Goal: Information Seeking & Learning: Learn about a topic

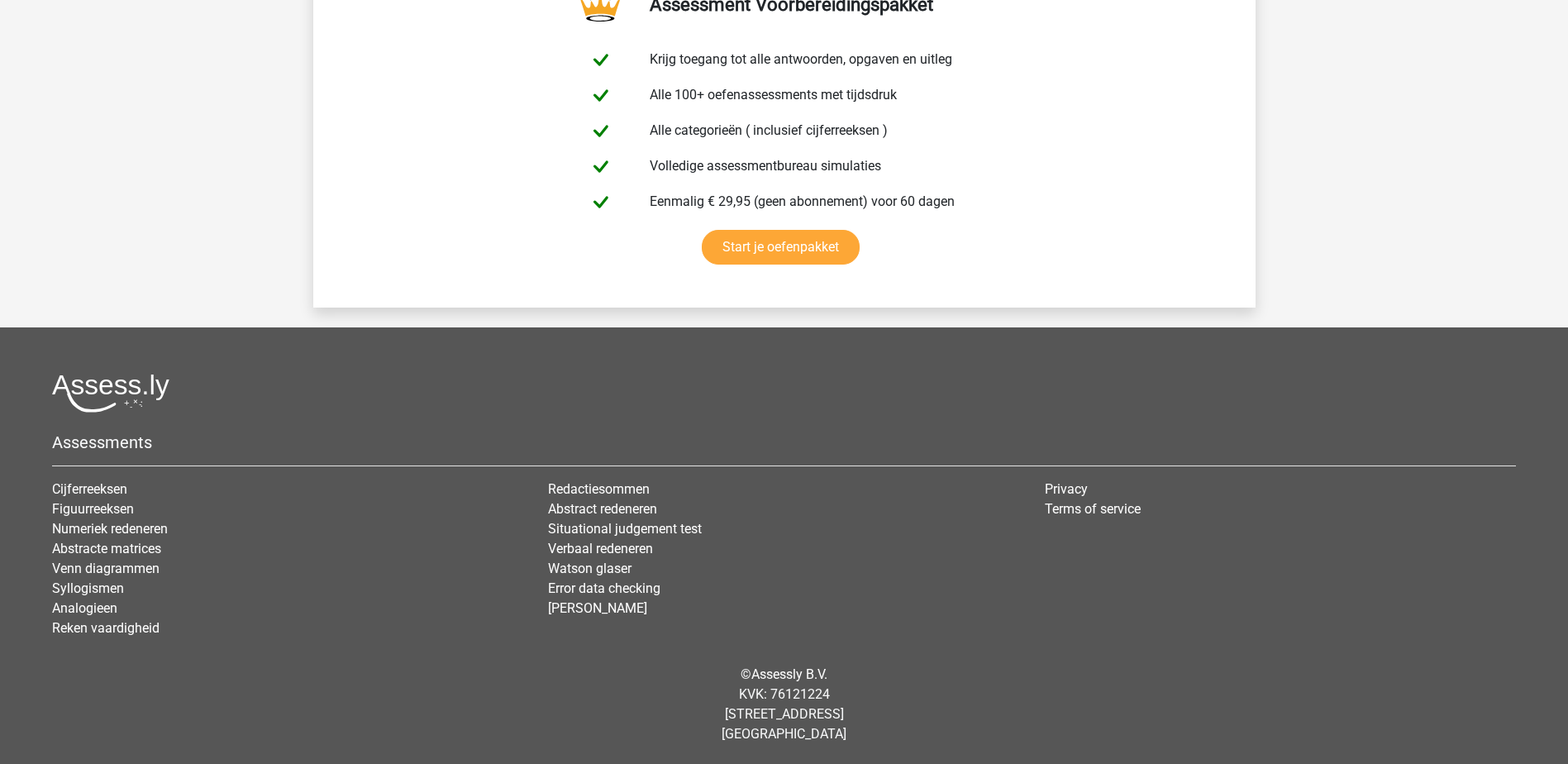
scroll to position [3305, 0]
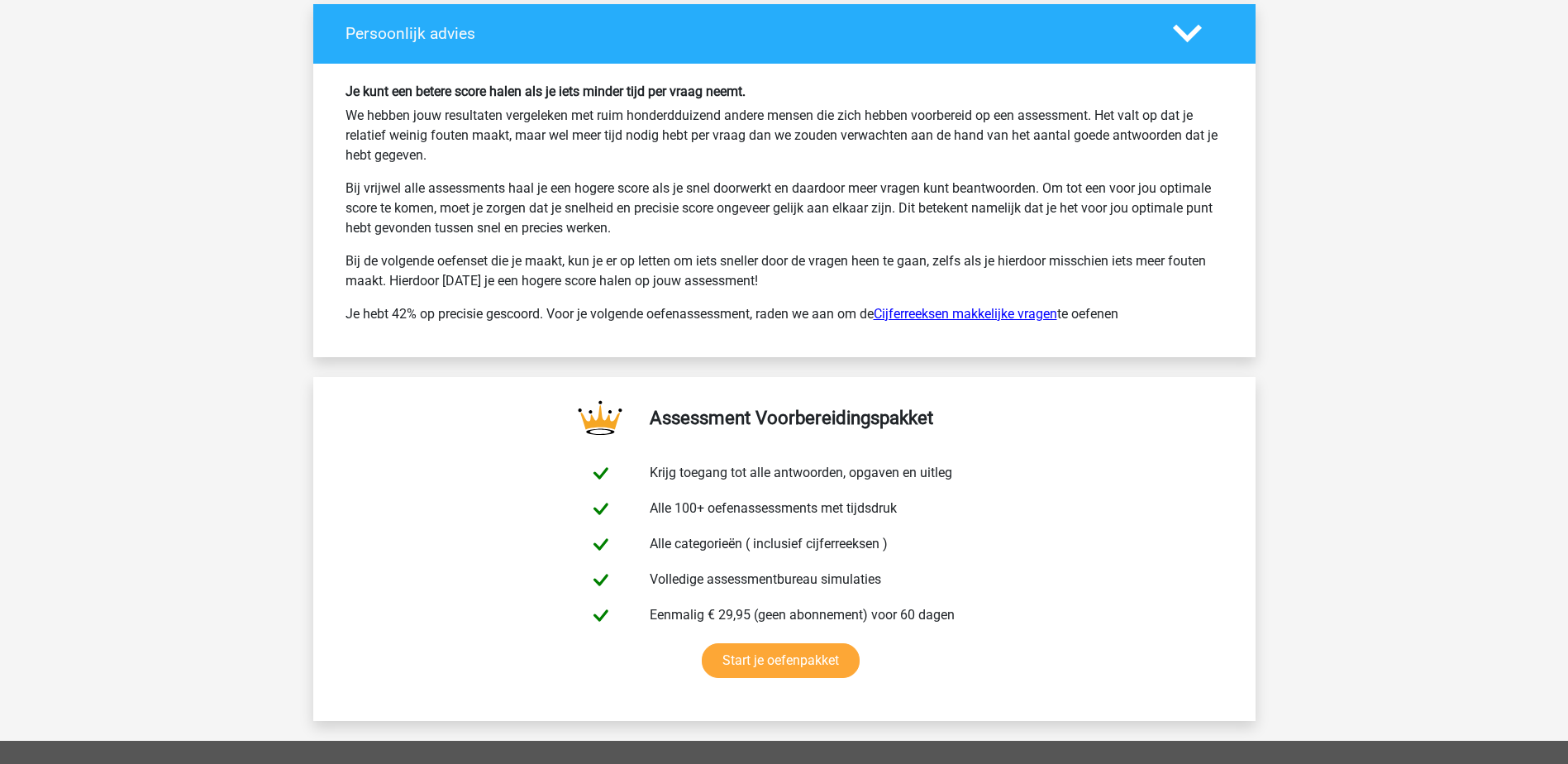
click at [923, 315] on link "Cijferreeksen makkelijke vragen" at bounding box center [965, 314] width 183 height 16
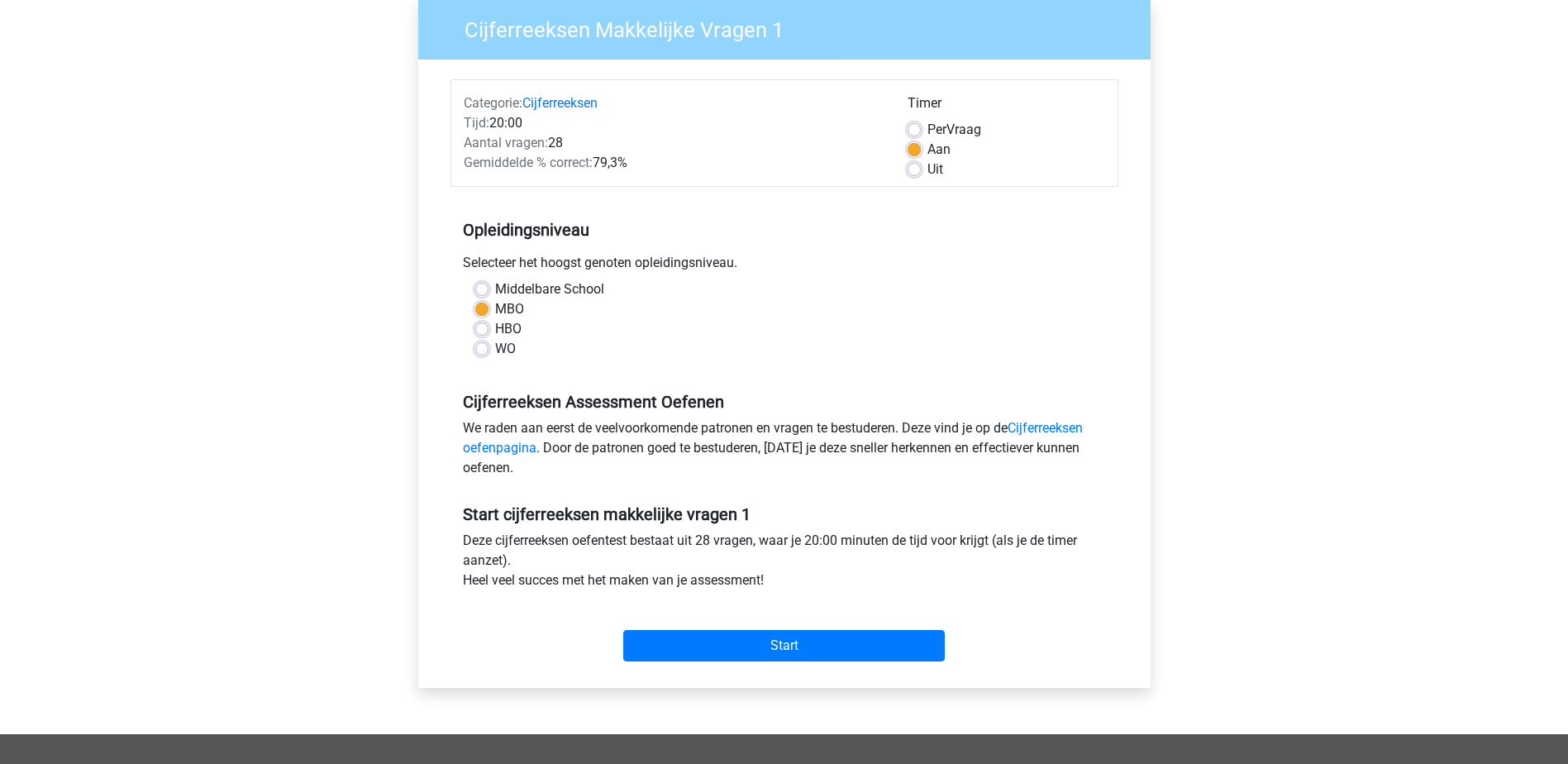
scroll to position [165, 0]
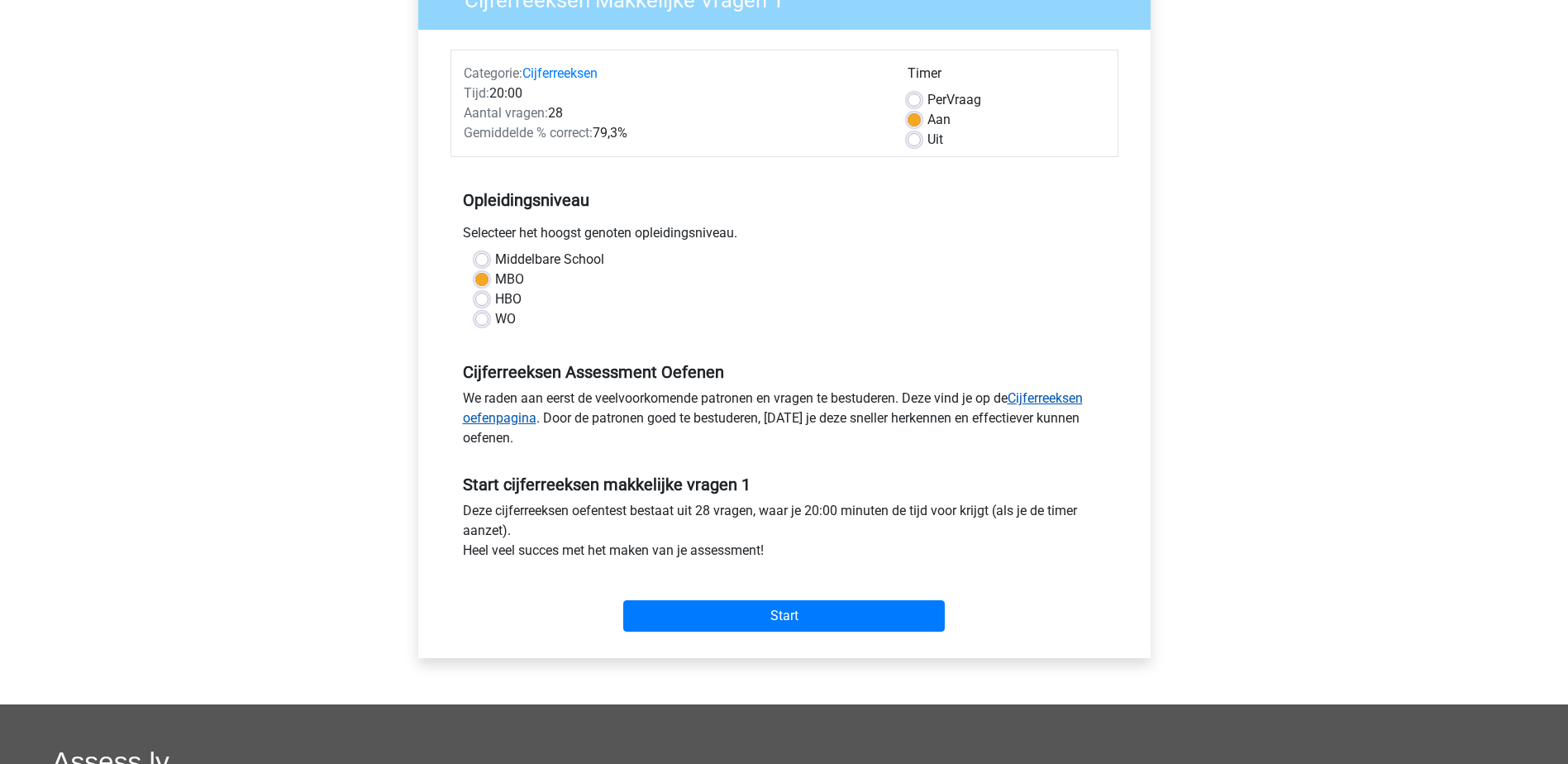
click at [1031, 401] on link "Cijferreeksen oefenpagina" at bounding box center [772, 408] width 620 height 35
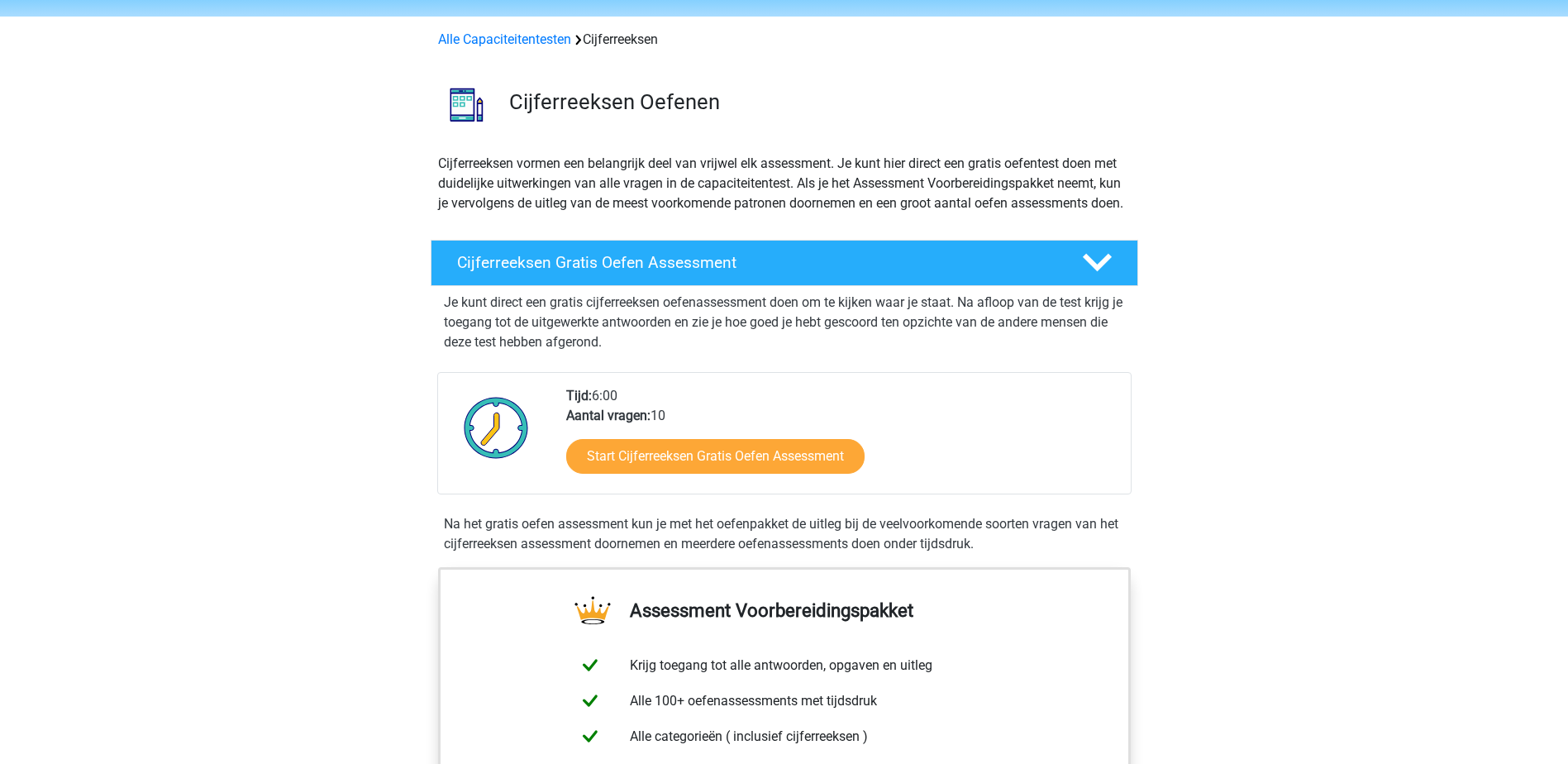
scroll to position [83, 0]
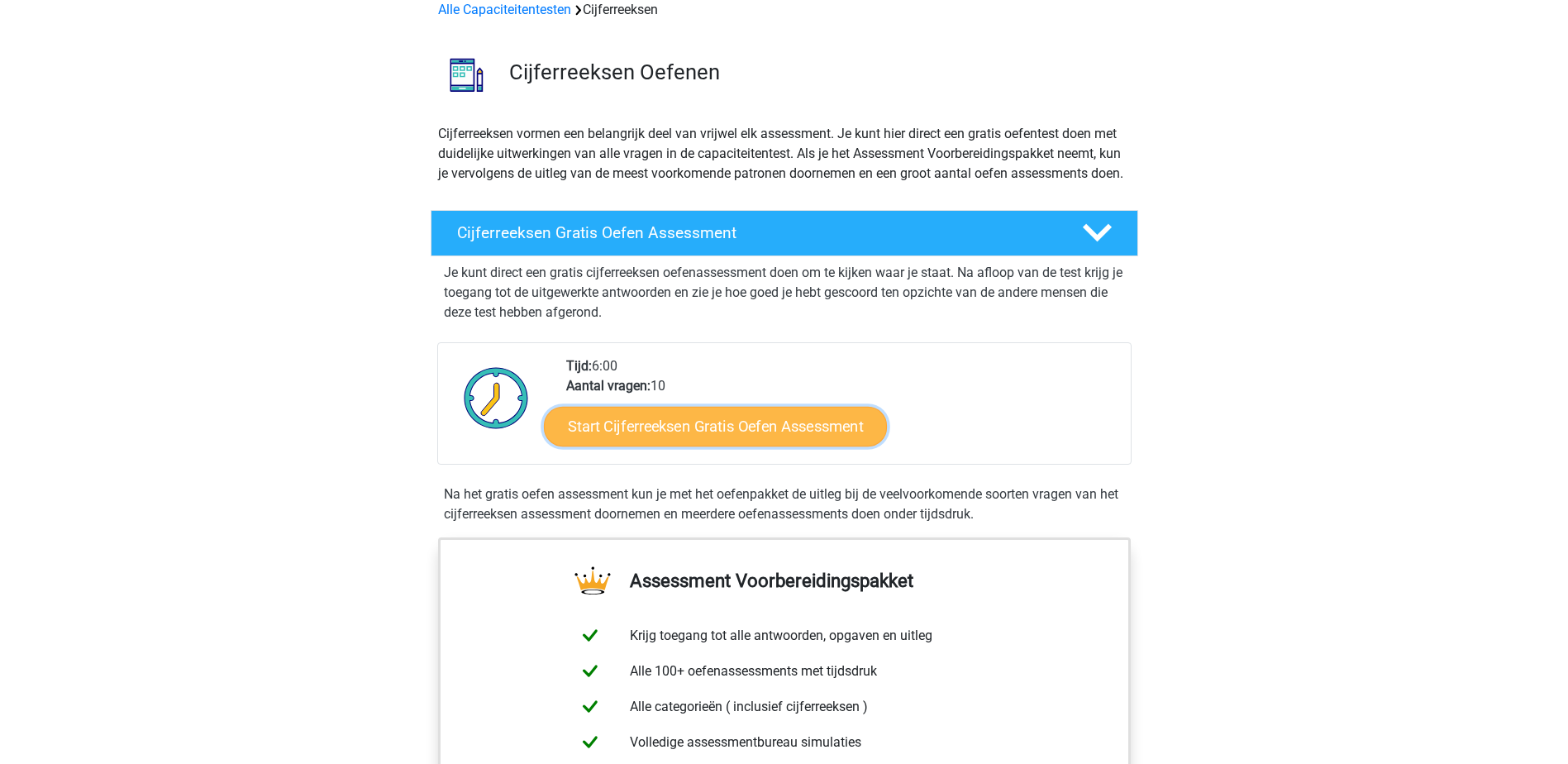
click at [734, 445] on link "Start Cijferreeksen Gratis Oefen Assessment" at bounding box center [715, 425] width 343 height 39
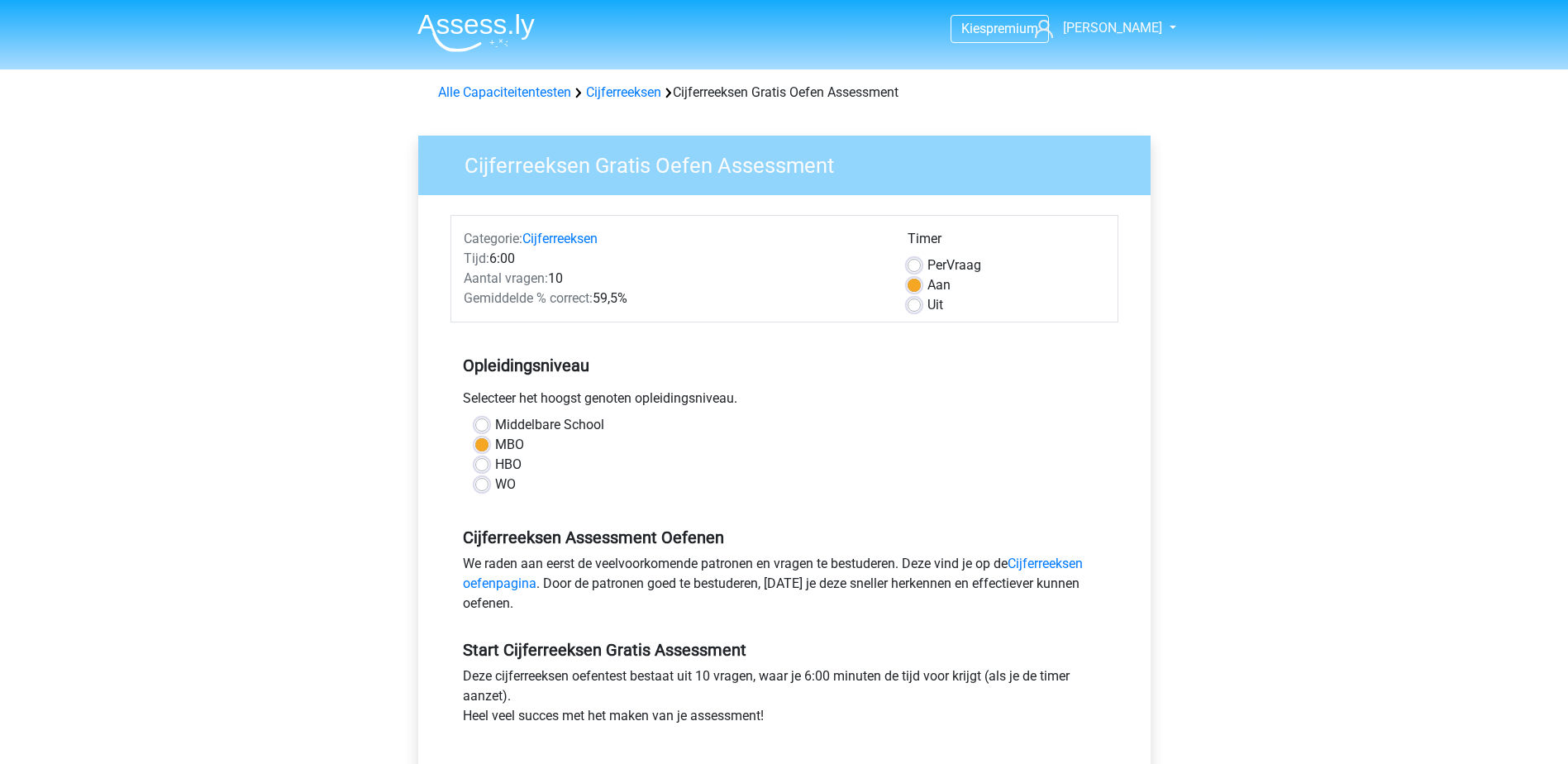
click at [495, 470] on label "HBO" at bounding box center [508, 465] width 27 height 20
click at [485, 470] on input "HBO" at bounding box center [482, 463] width 13 height 17
radio input "true"
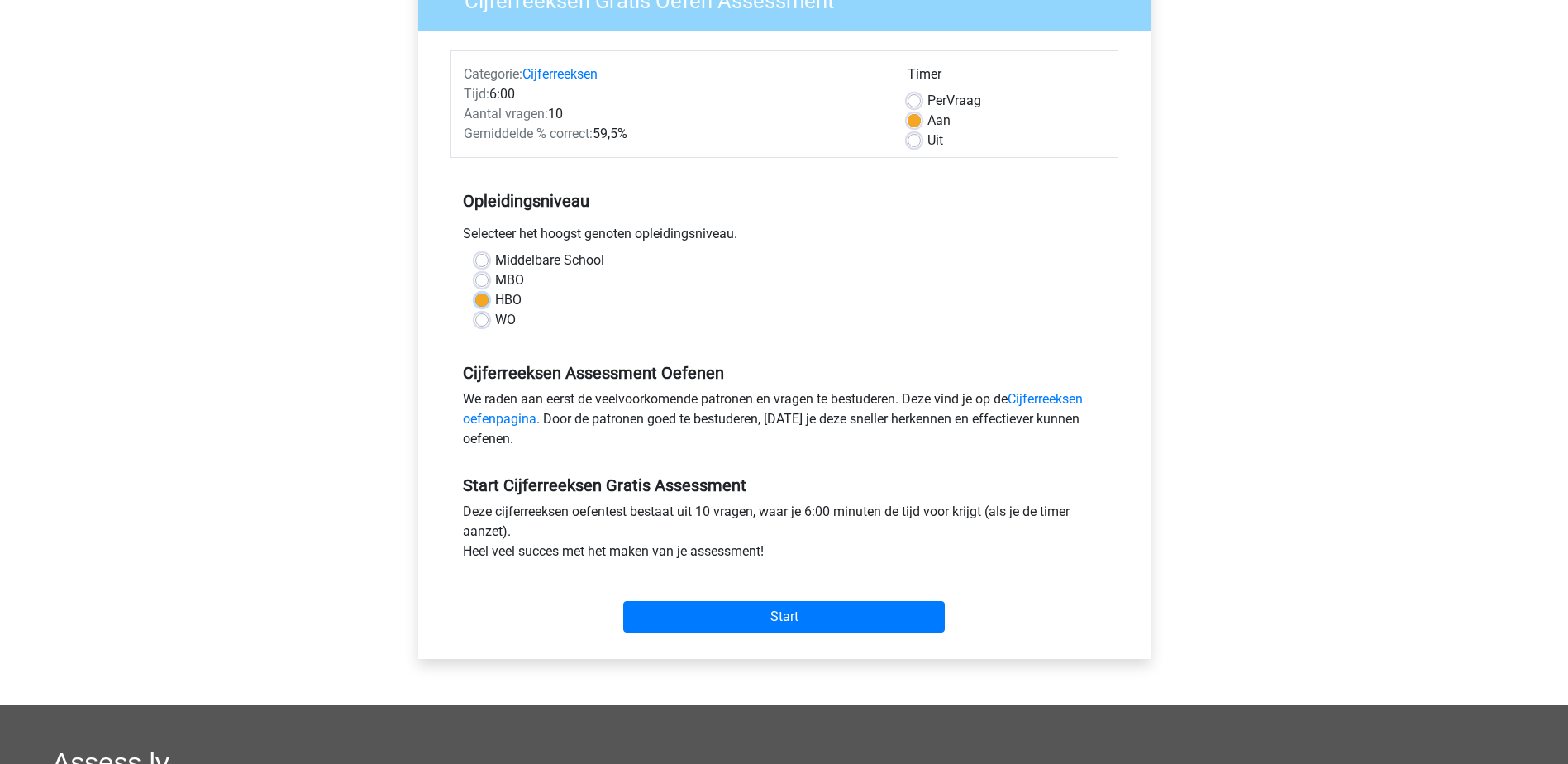
scroll to position [165, 0]
click at [788, 609] on input "Start" at bounding box center [784, 615] width 321 height 32
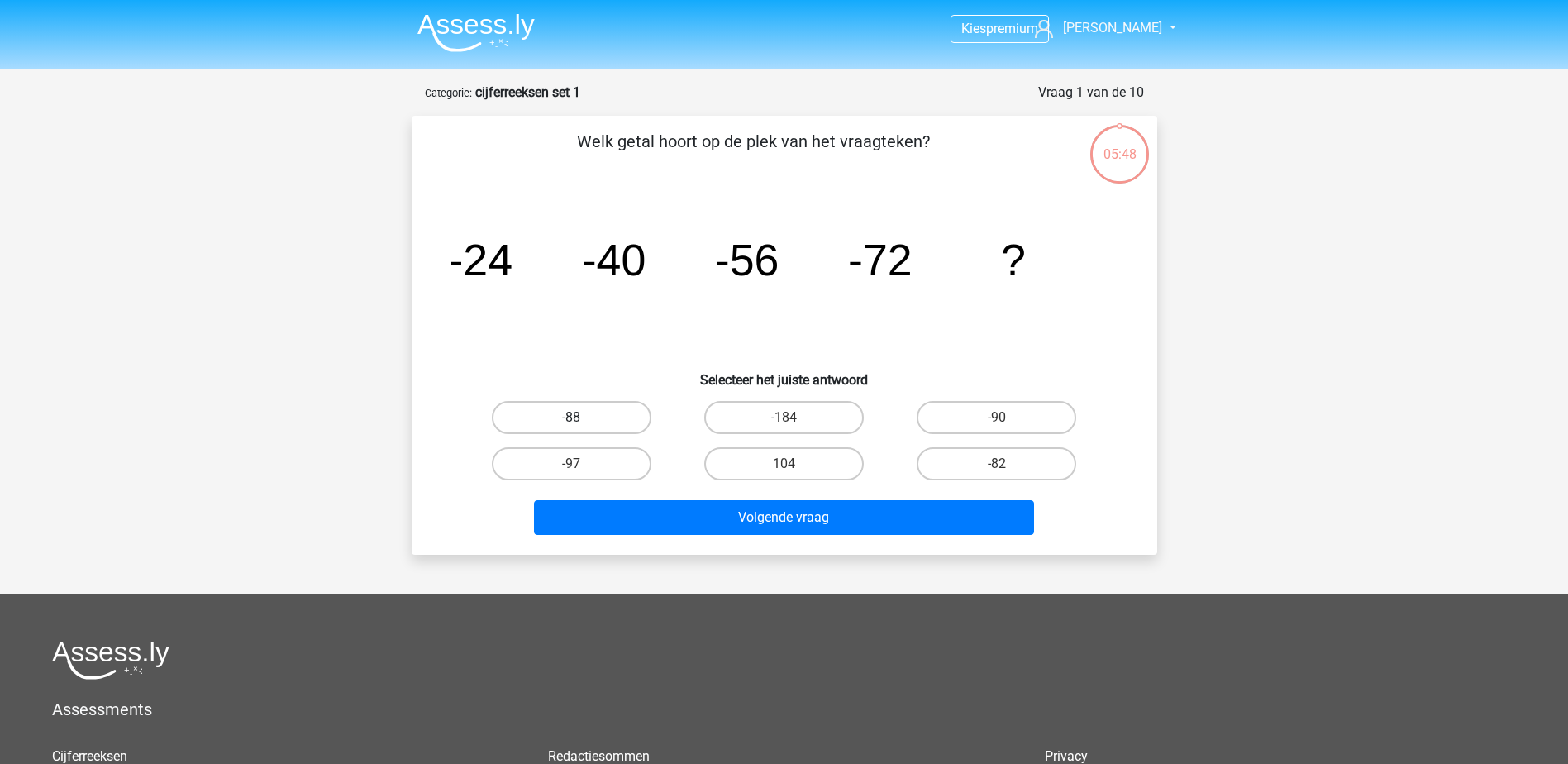
click at [618, 414] on label "-88" at bounding box center [571, 417] width 160 height 33
click at [582, 417] on input "-88" at bounding box center [576, 422] width 11 height 11
radio input "true"
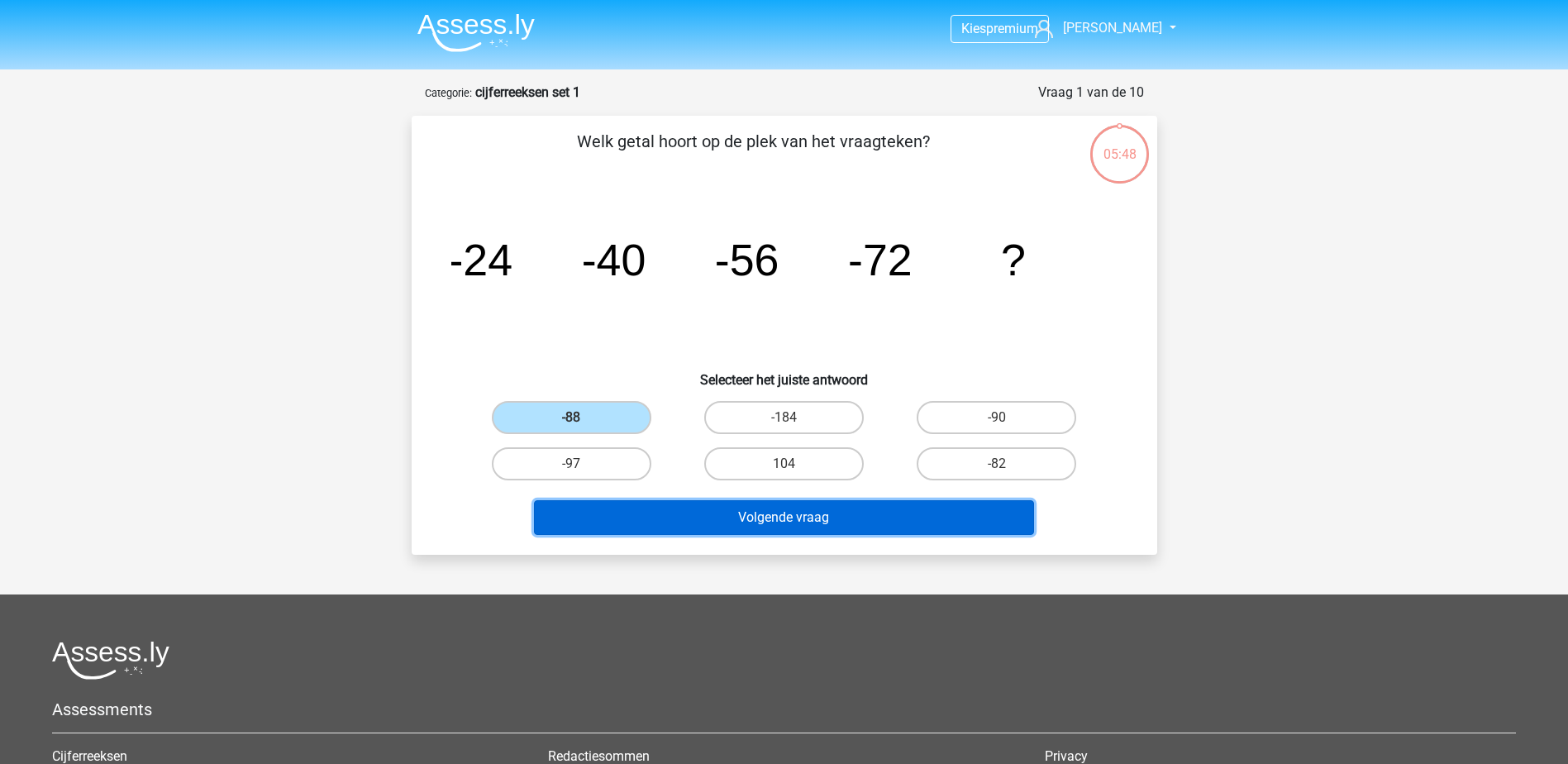
click at [712, 522] on button "Volgende vraag" at bounding box center [784, 517] width 500 height 34
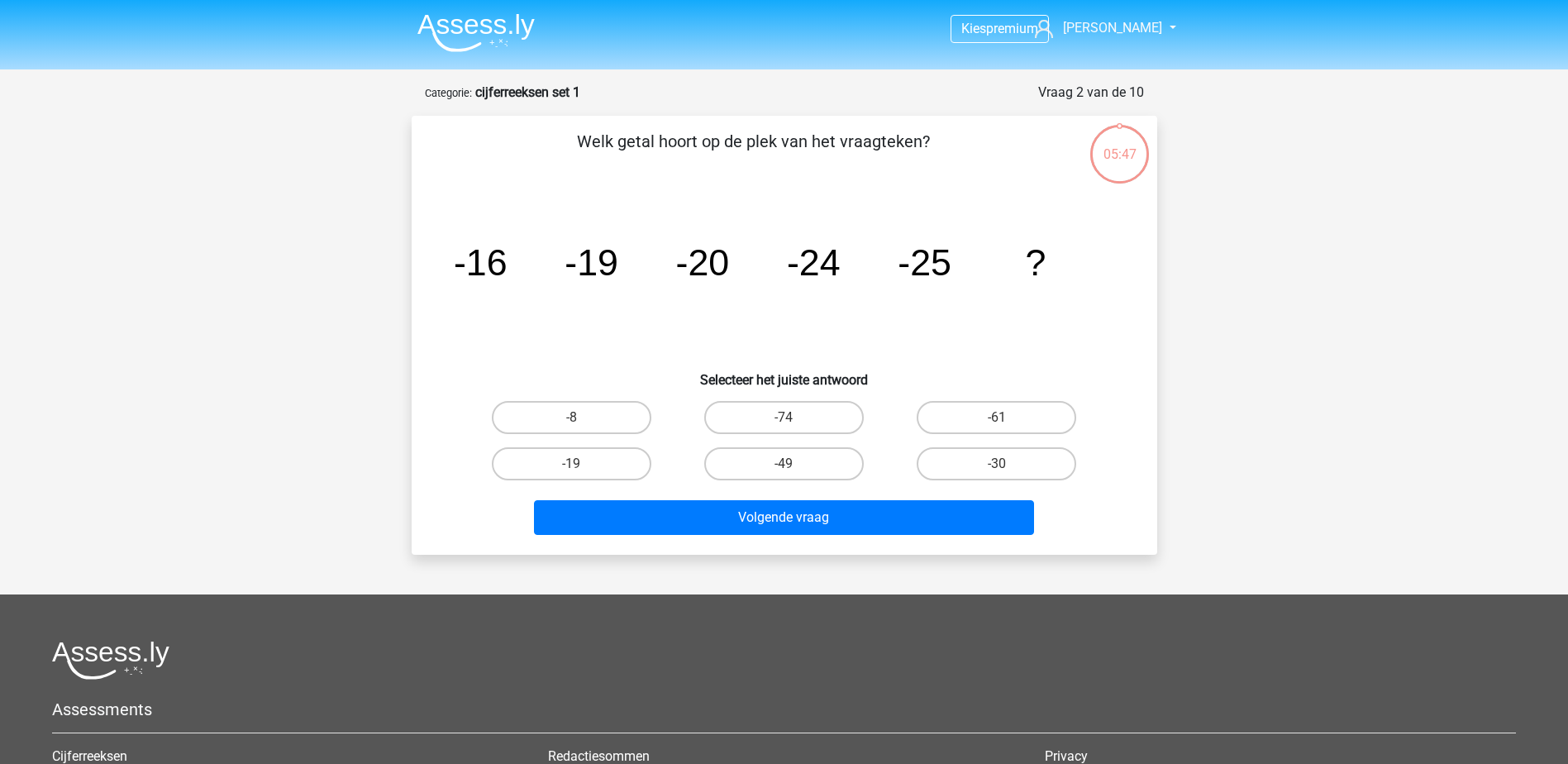
scroll to position [83, 0]
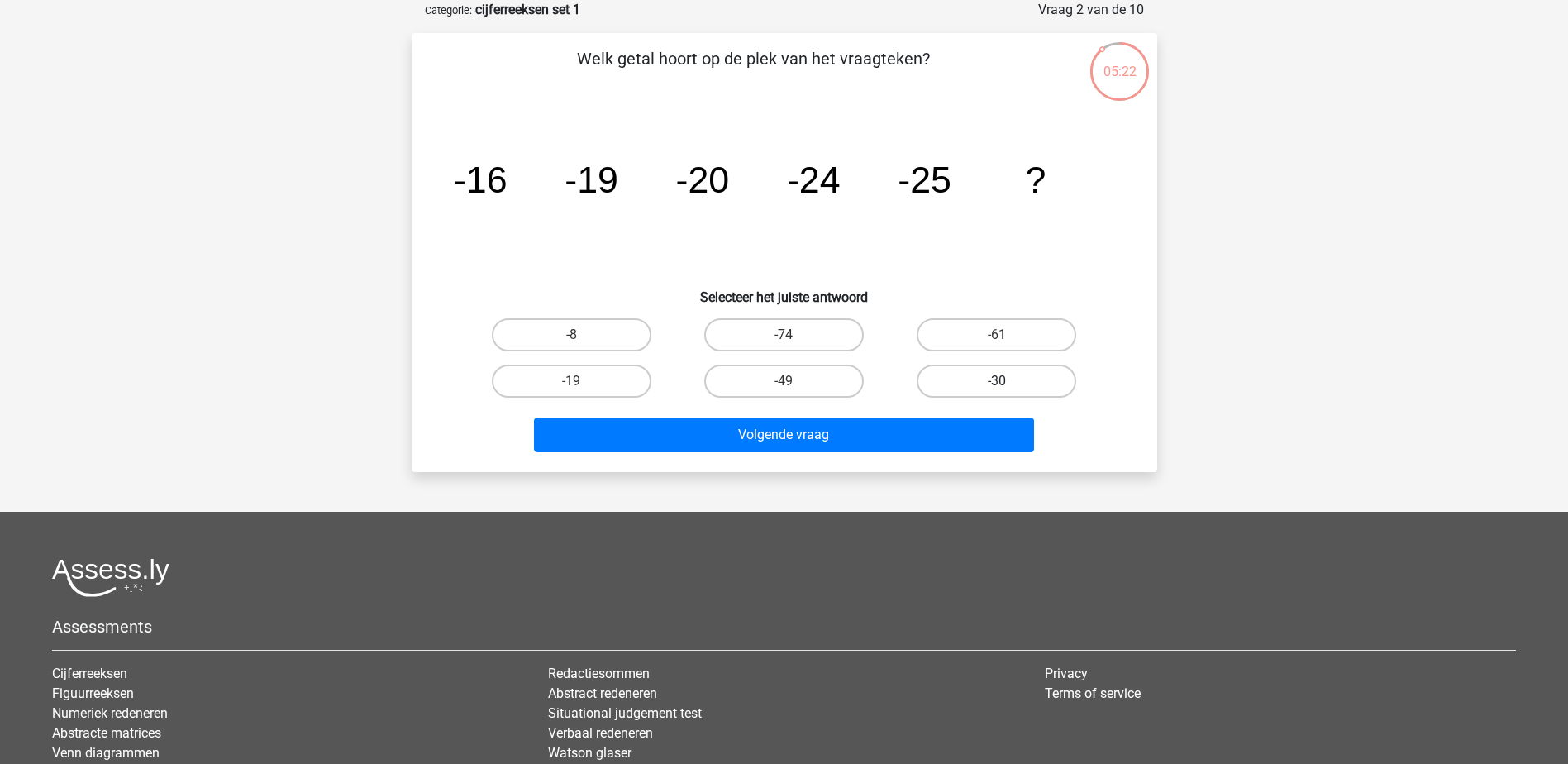
click at [964, 388] on label "-30" at bounding box center [997, 381] width 160 height 33
click at [997, 388] on input "-30" at bounding box center [1002, 386] width 11 height 11
radio input "true"
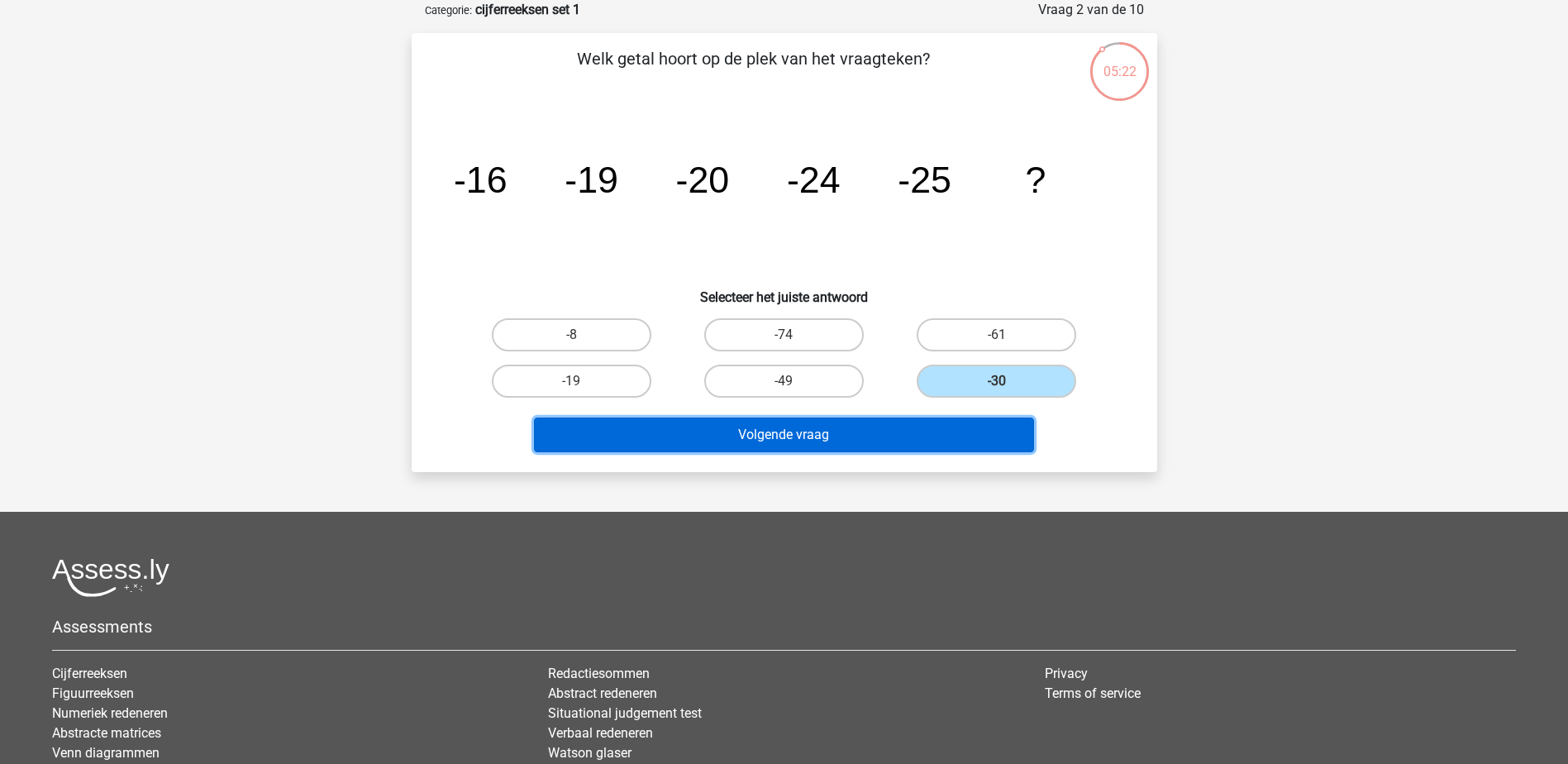
click at [916, 450] on button "Volgende vraag" at bounding box center [784, 434] width 500 height 34
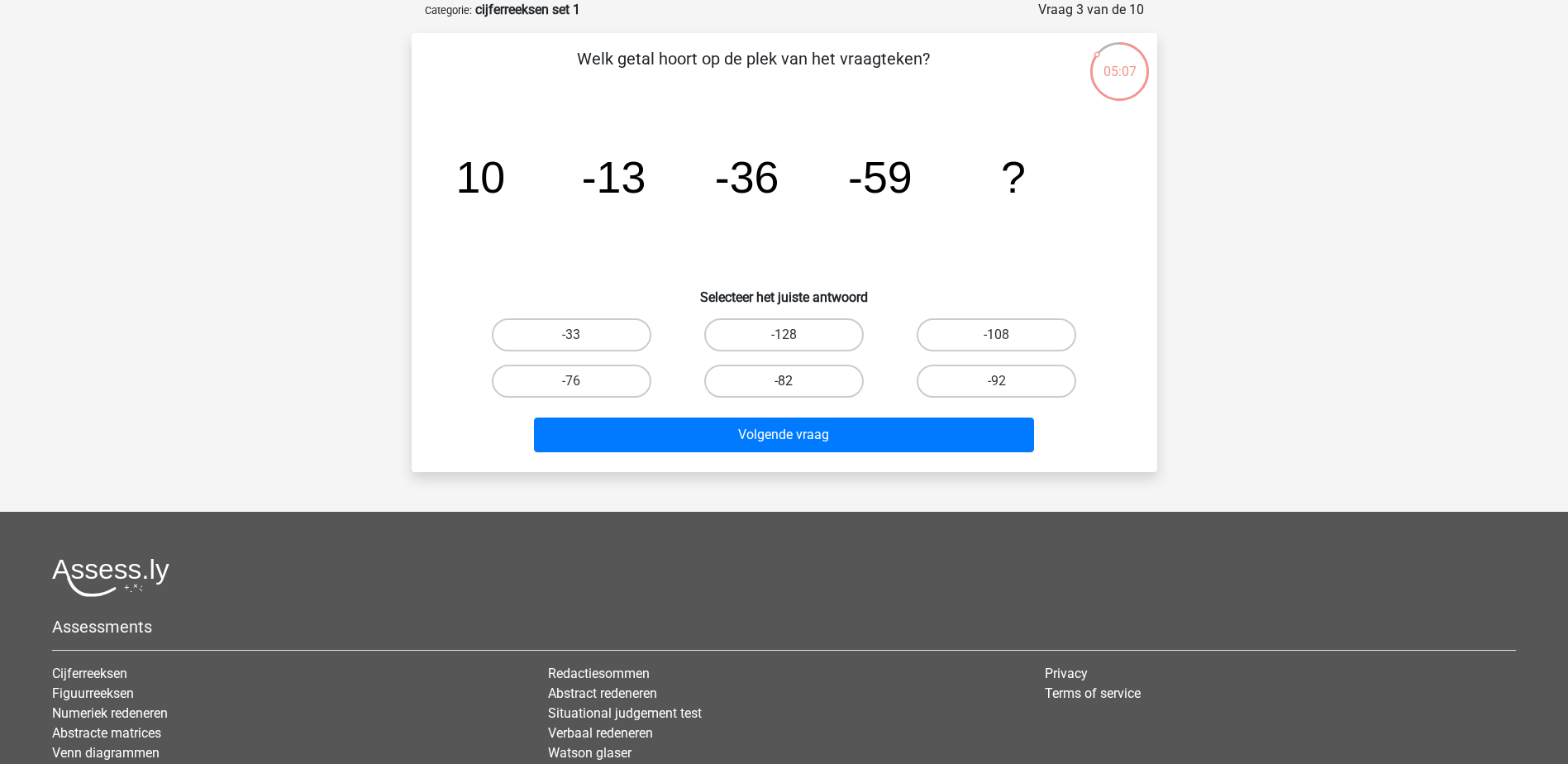
click at [803, 379] on label "-82" at bounding box center [784, 381] width 160 height 33
click at [795, 381] on input "-82" at bounding box center [789, 386] width 11 height 11
radio input "true"
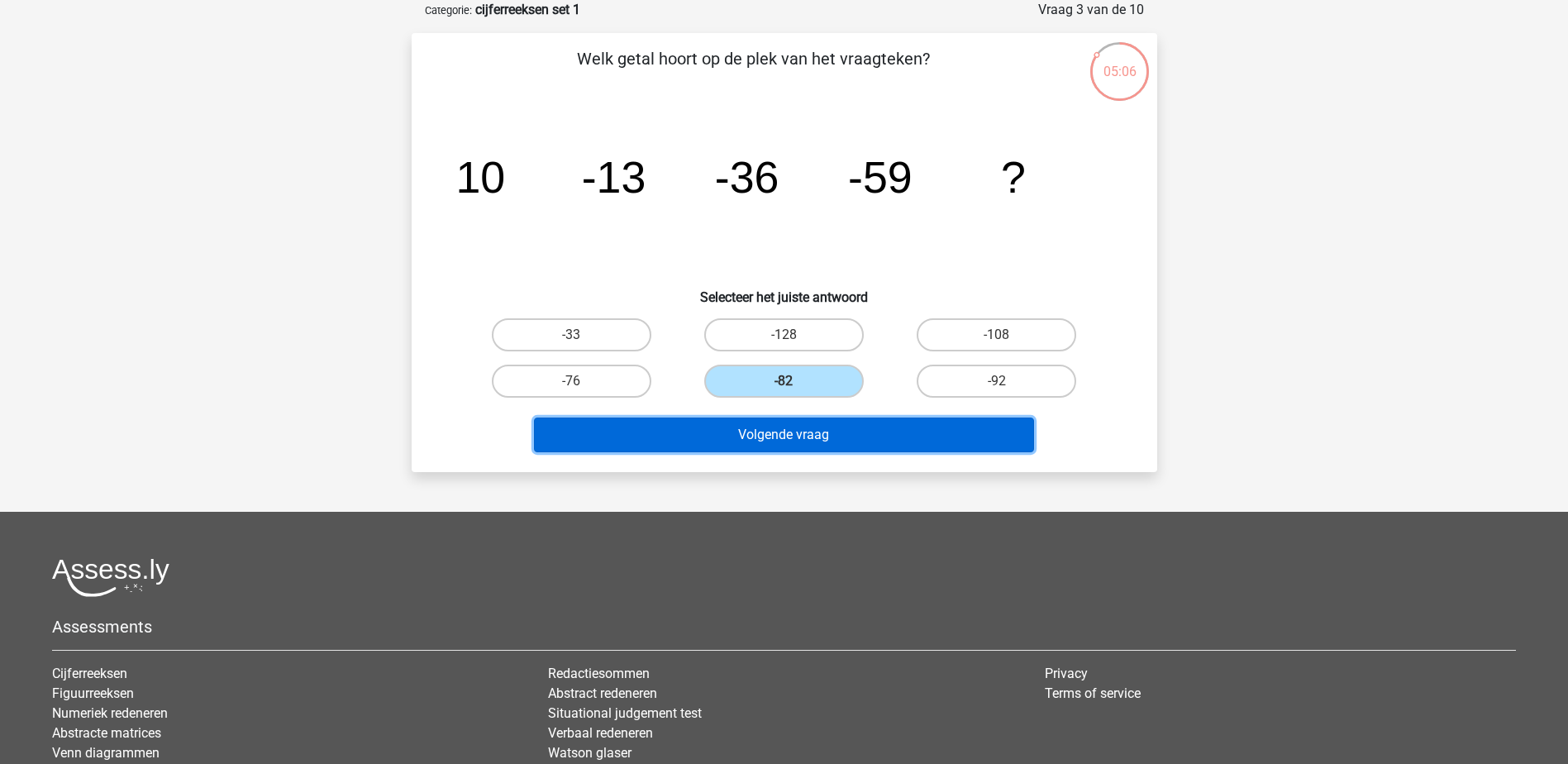
click at [797, 429] on button "Volgende vraag" at bounding box center [784, 434] width 500 height 34
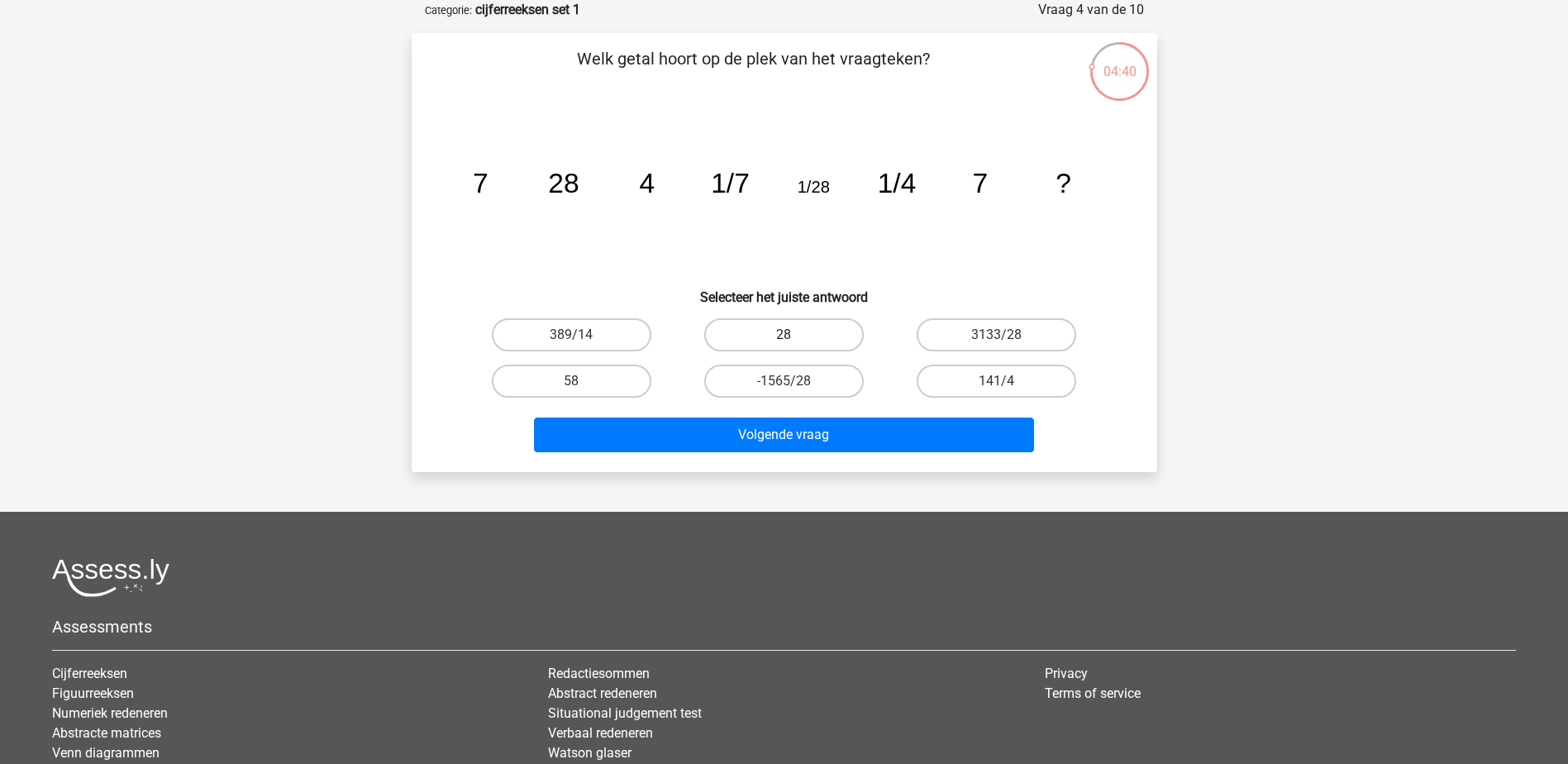
click at [744, 341] on label "28" at bounding box center [784, 335] width 160 height 33
click at [784, 341] on input "28" at bounding box center [789, 340] width 11 height 11
radio input "true"
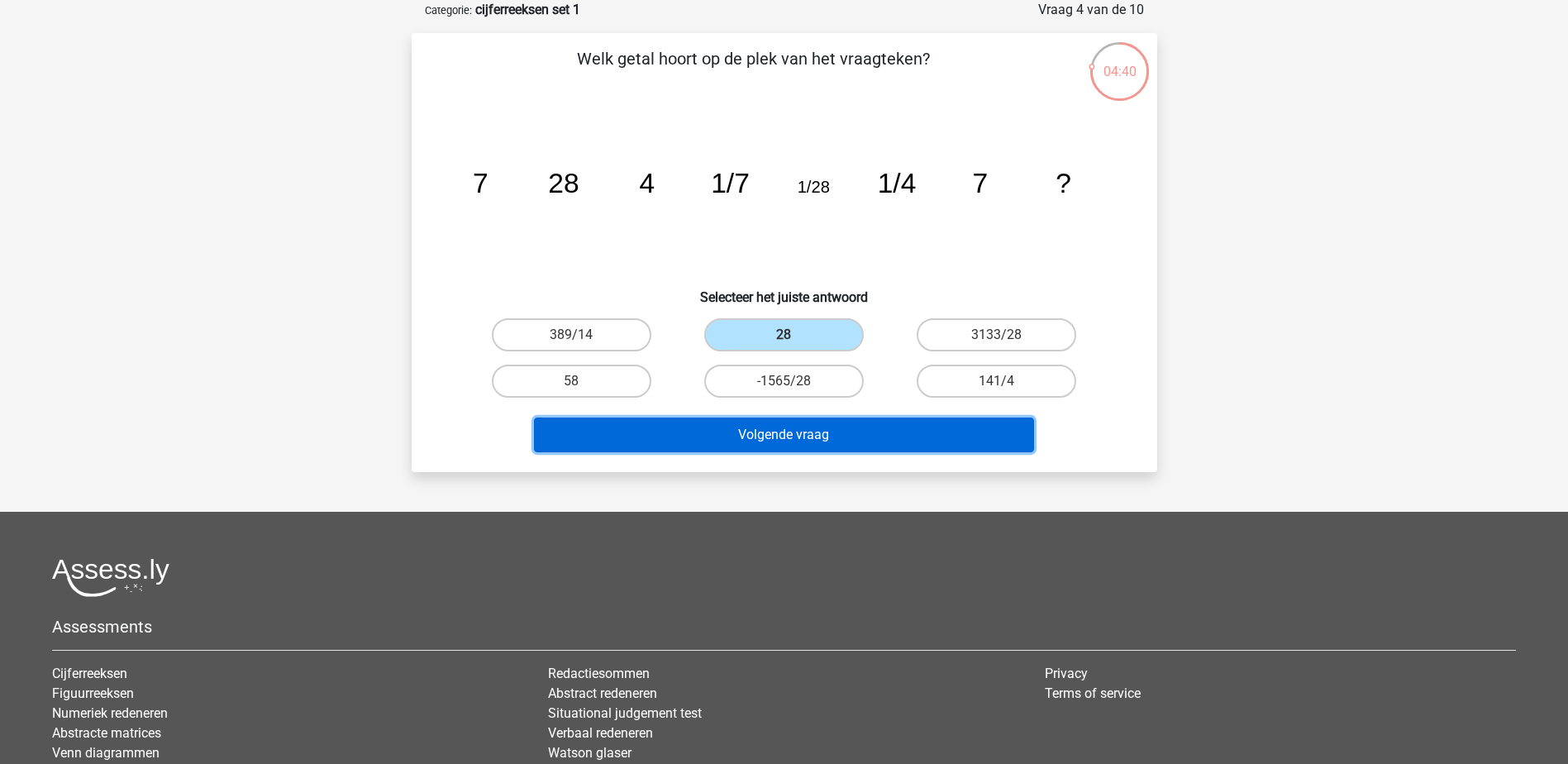
click at [770, 431] on button "Volgende vraag" at bounding box center [784, 434] width 500 height 34
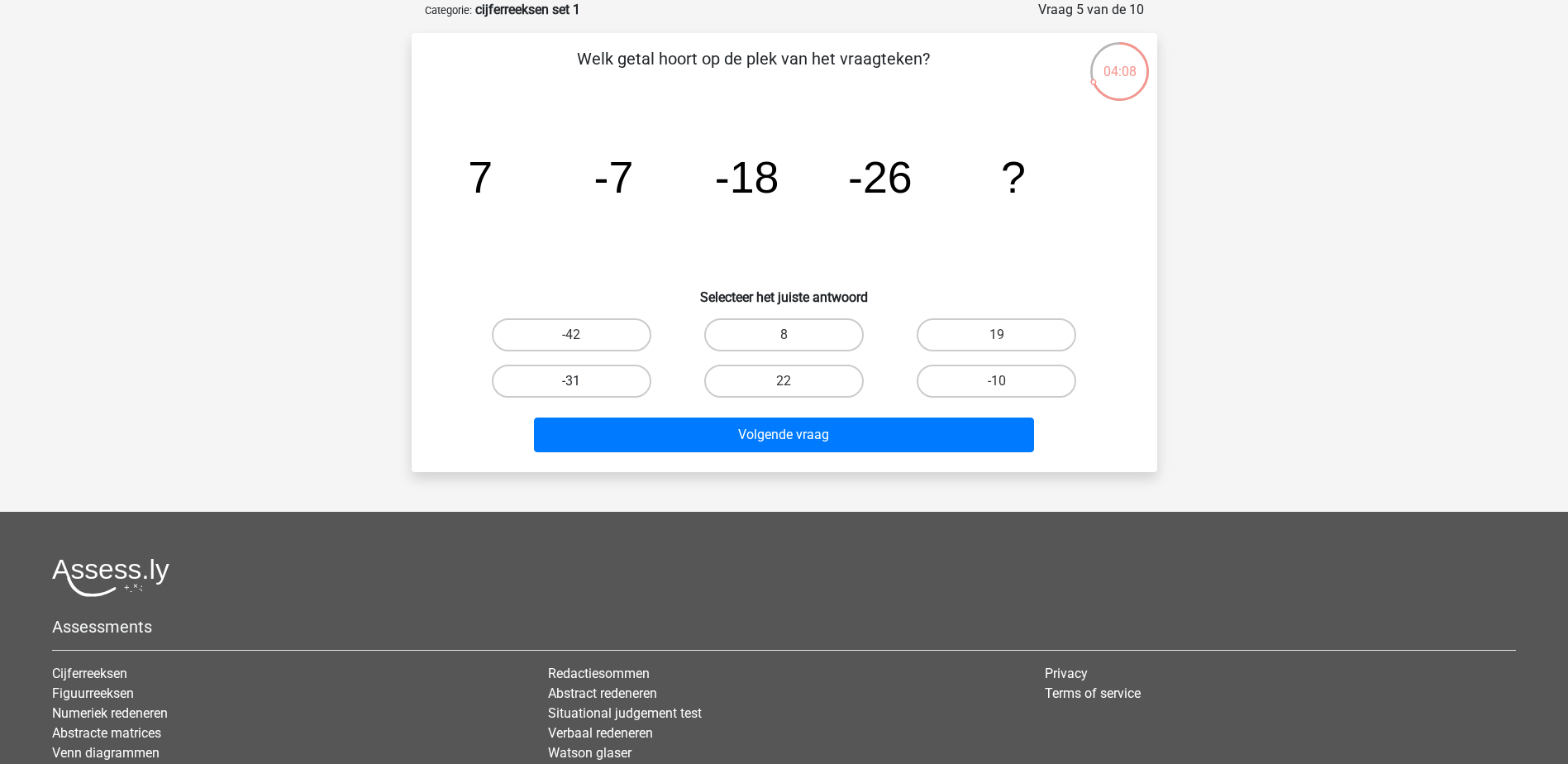
click at [610, 375] on label "-31" at bounding box center [571, 381] width 160 height 33
click at [582, 381] on input "-31" at bounding box center [576, 386] width 11 height 11
radio input "true"
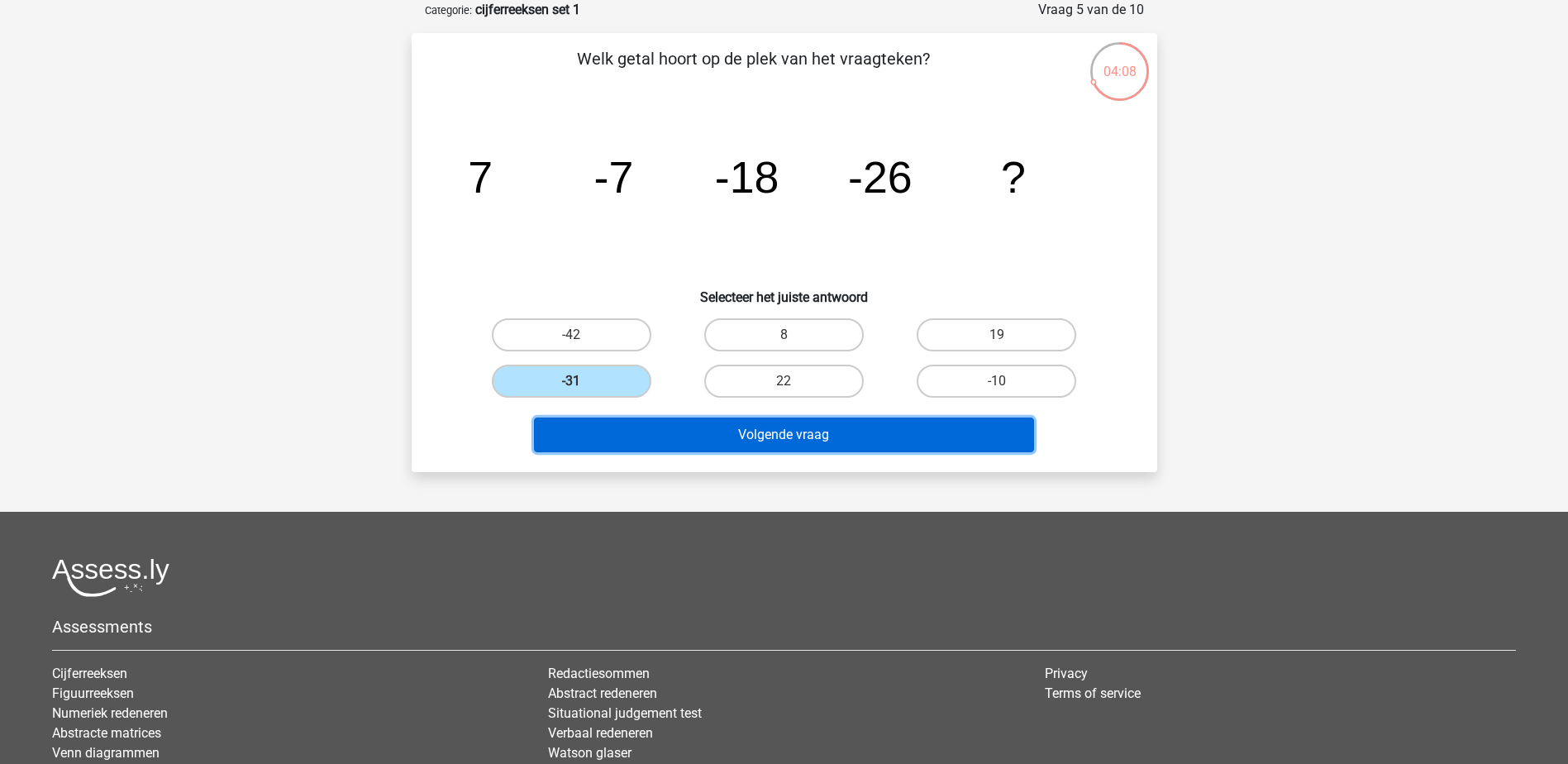
click at [686, 431] on button "Volgende vraag" at bounding box center [784, 434] width 500 height 34
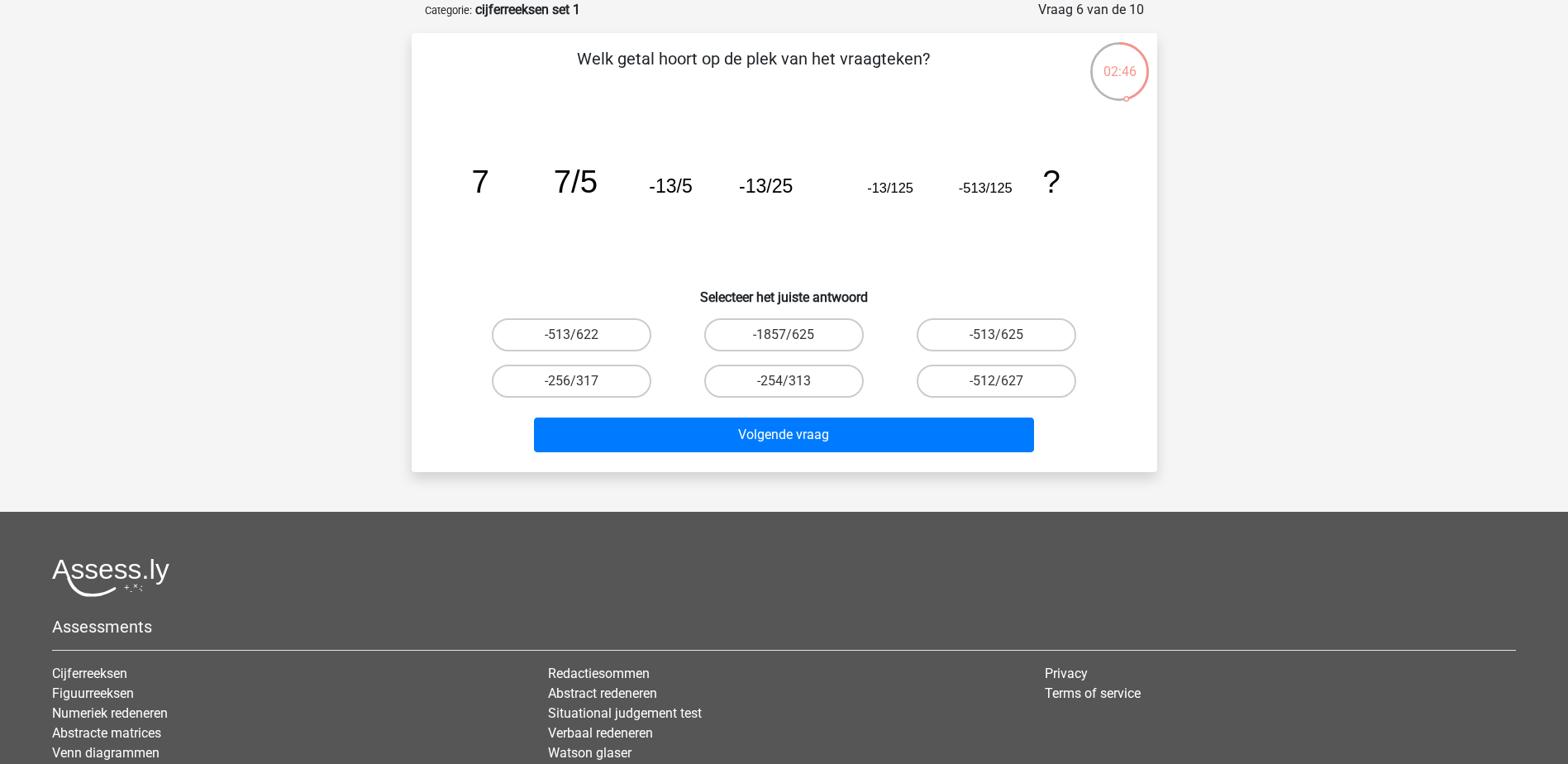
click at [1002, 341] on input "-513/625" at bounding box center [1002, 340] width 11 height 11
radio input "true"
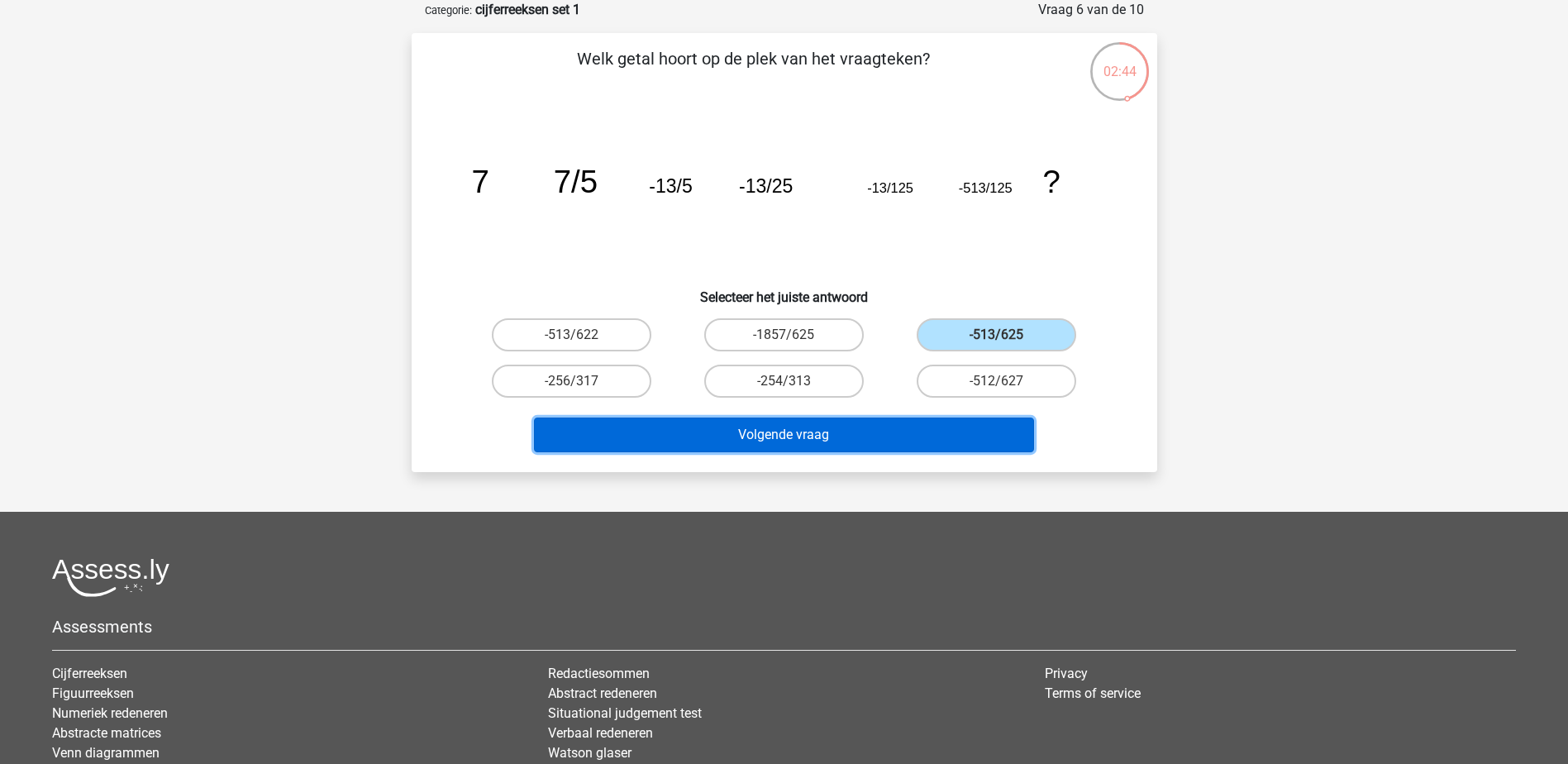
click at [978, 419] on button "Volgende vraag" at bounding box center [784, 434] width 500 height 34
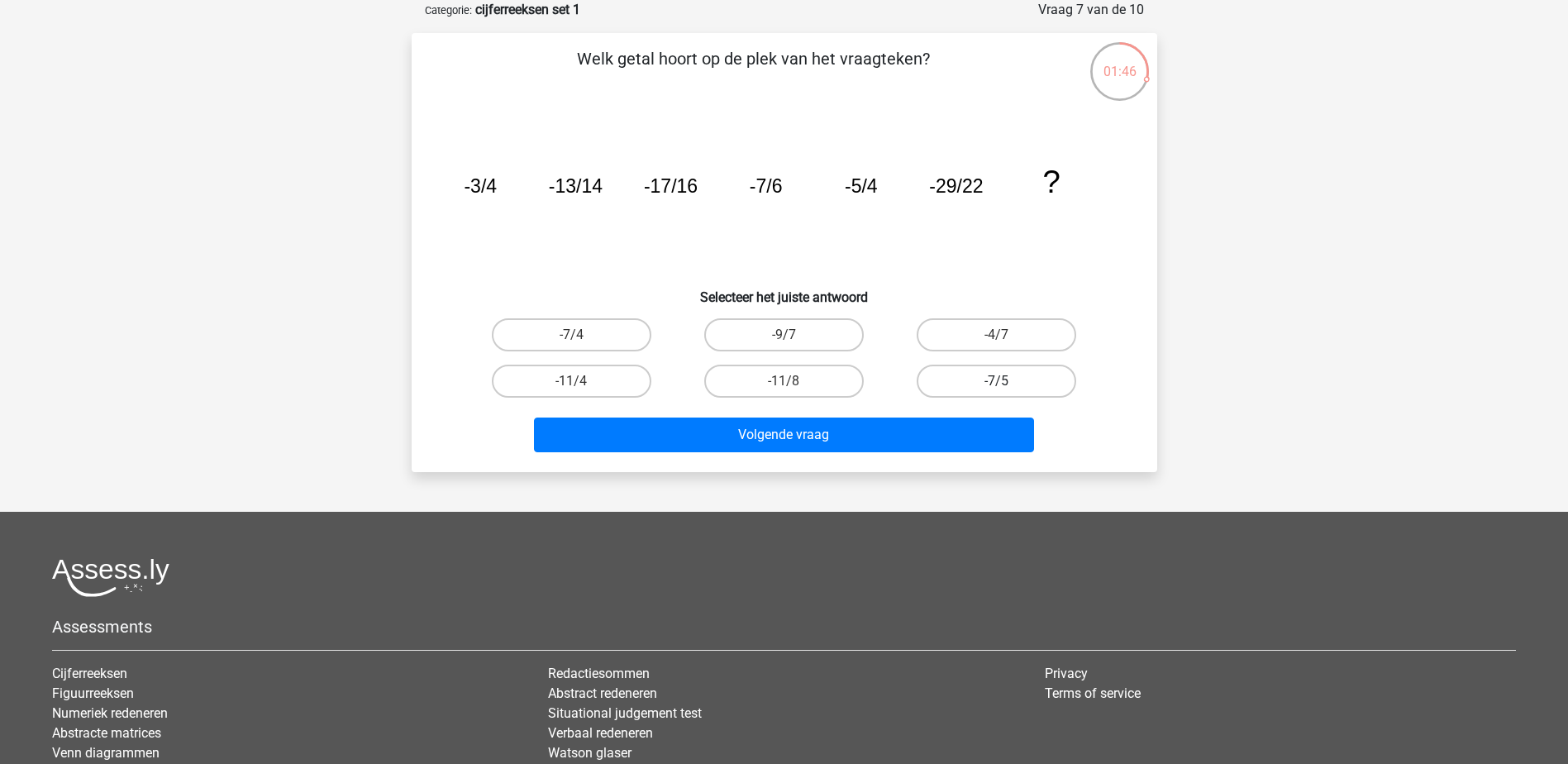
click at [960, 380] on label "-7/5" at bounding box center [997, 381] width 160 height 33
click at [997, 381] on input "-7/5" at bounding box center [1002, 386] width 11 height 11
radio input "true"
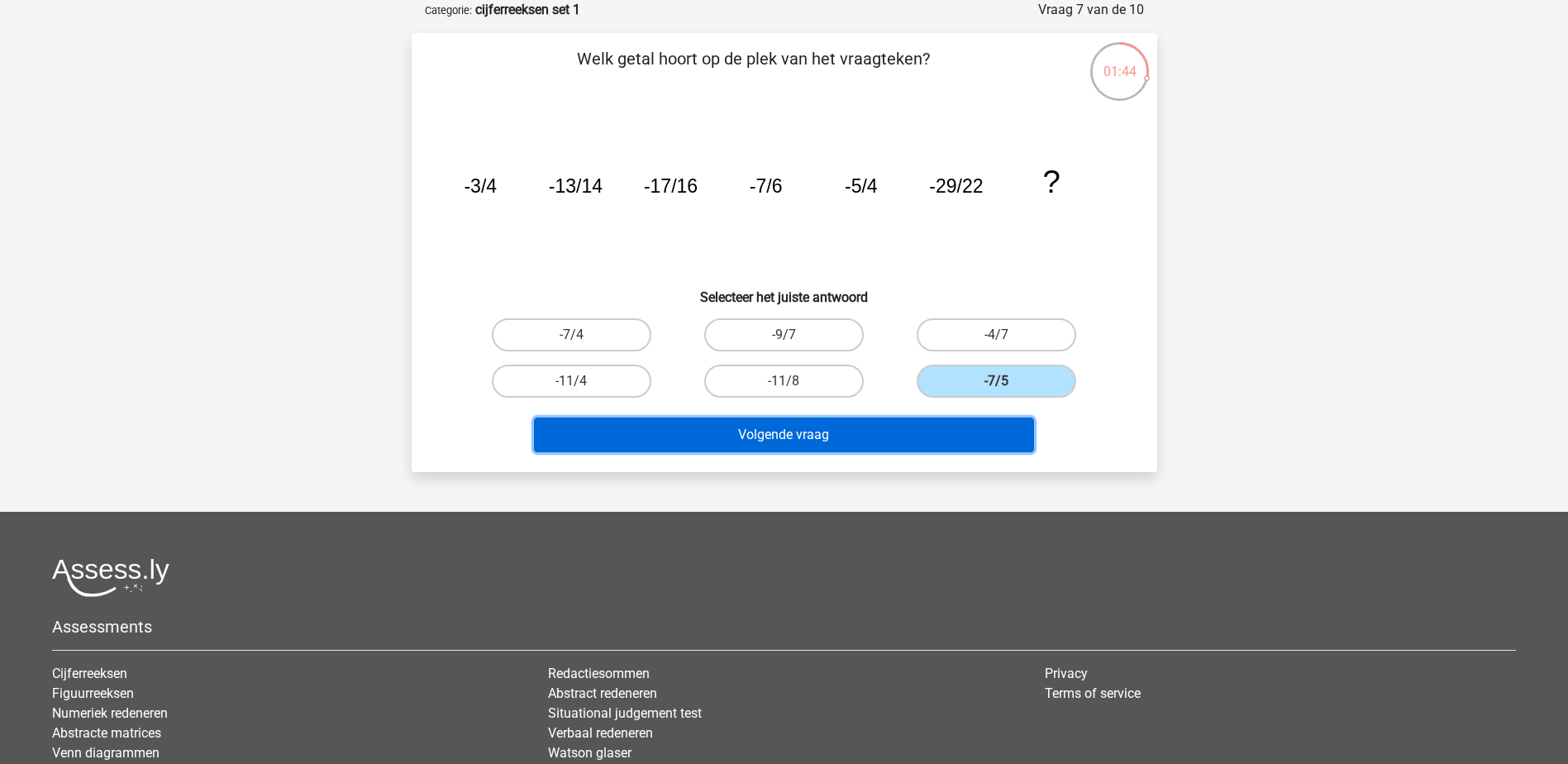
click at [754, 438] on button "Volgende vraag" at bounding box center [784, 434] width 500 height 34
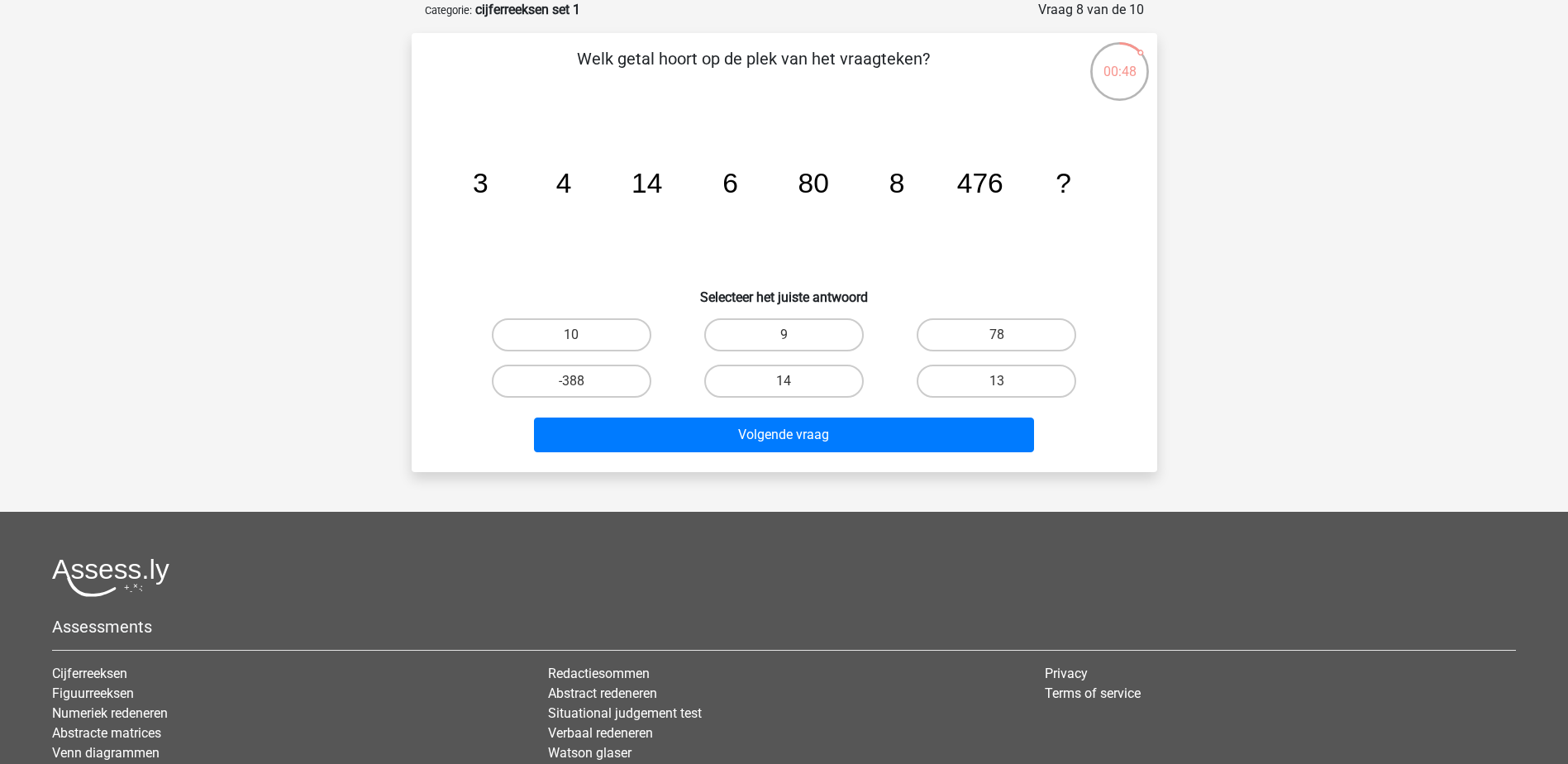
drag, startPoint x: 607, startPoint y: 343, endPoint x: 669, endPoint y: 388, distance: 76.6
click at [609, 345] on label "10" at bounding box center [571, 335] width 160 height 33
click at [582, 345] on input "10" at bounding box center [576, 340] width 11 height 11
radio input "true"
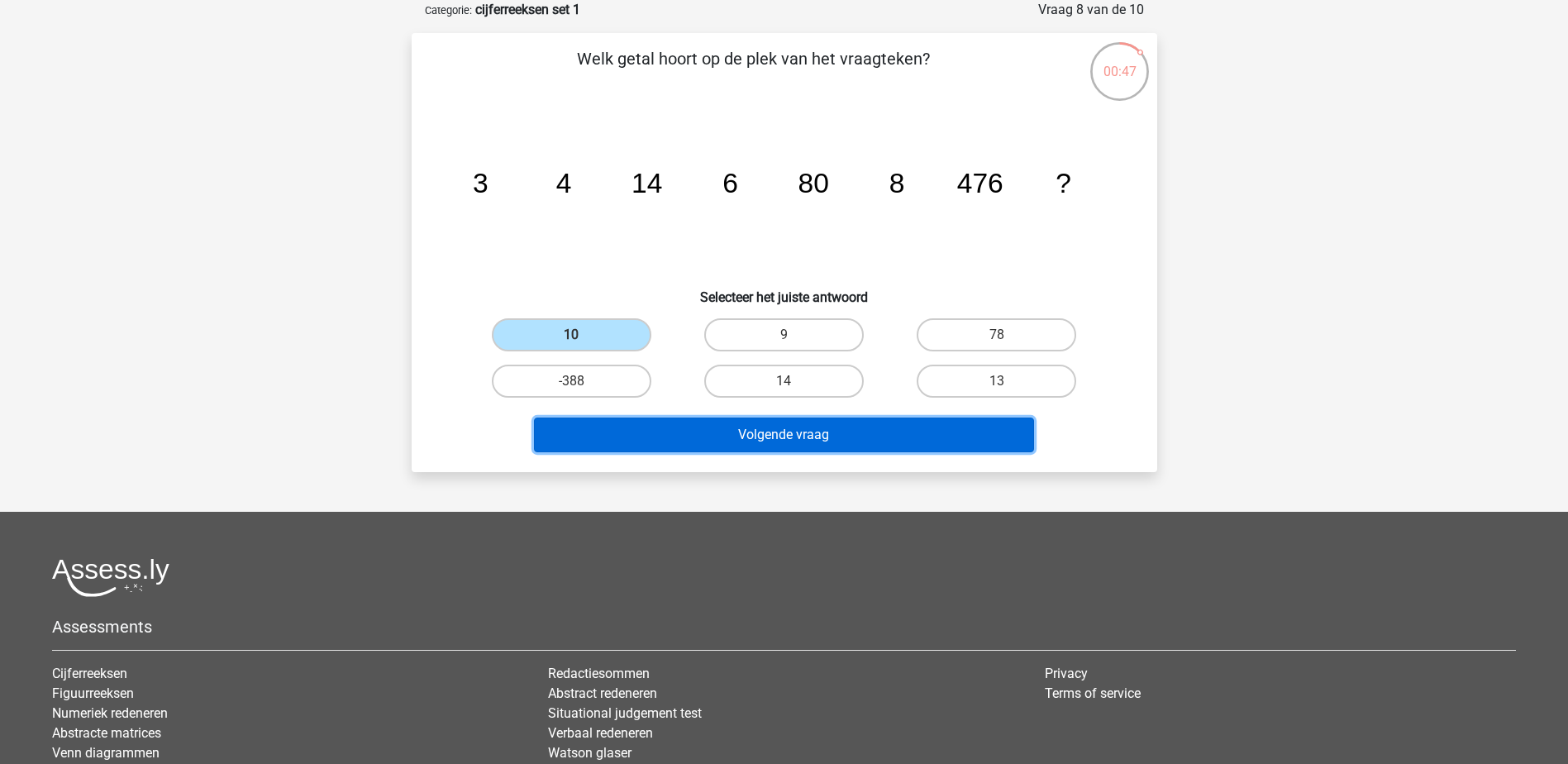
click at [730, 429] on button "Volgende vraag" at bounding box center [784, 434] width 500 height 34
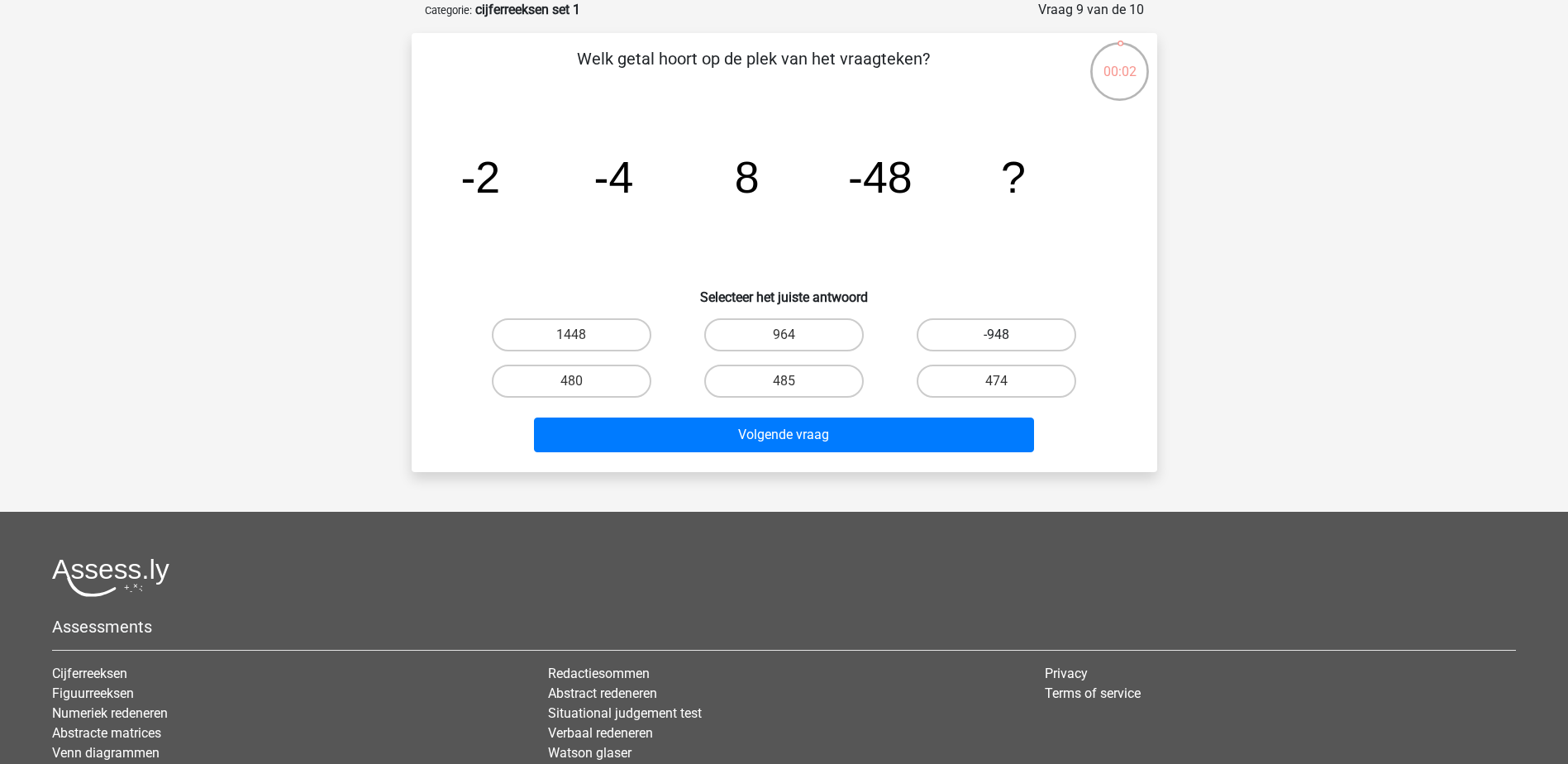
click at [975, 341] on label "-948" at bounding box center [997, 335] width 160 height 33
click at [997, 341] on input "-948" at bounding box center [1002, 340] width 11 height 11
radio input "true"
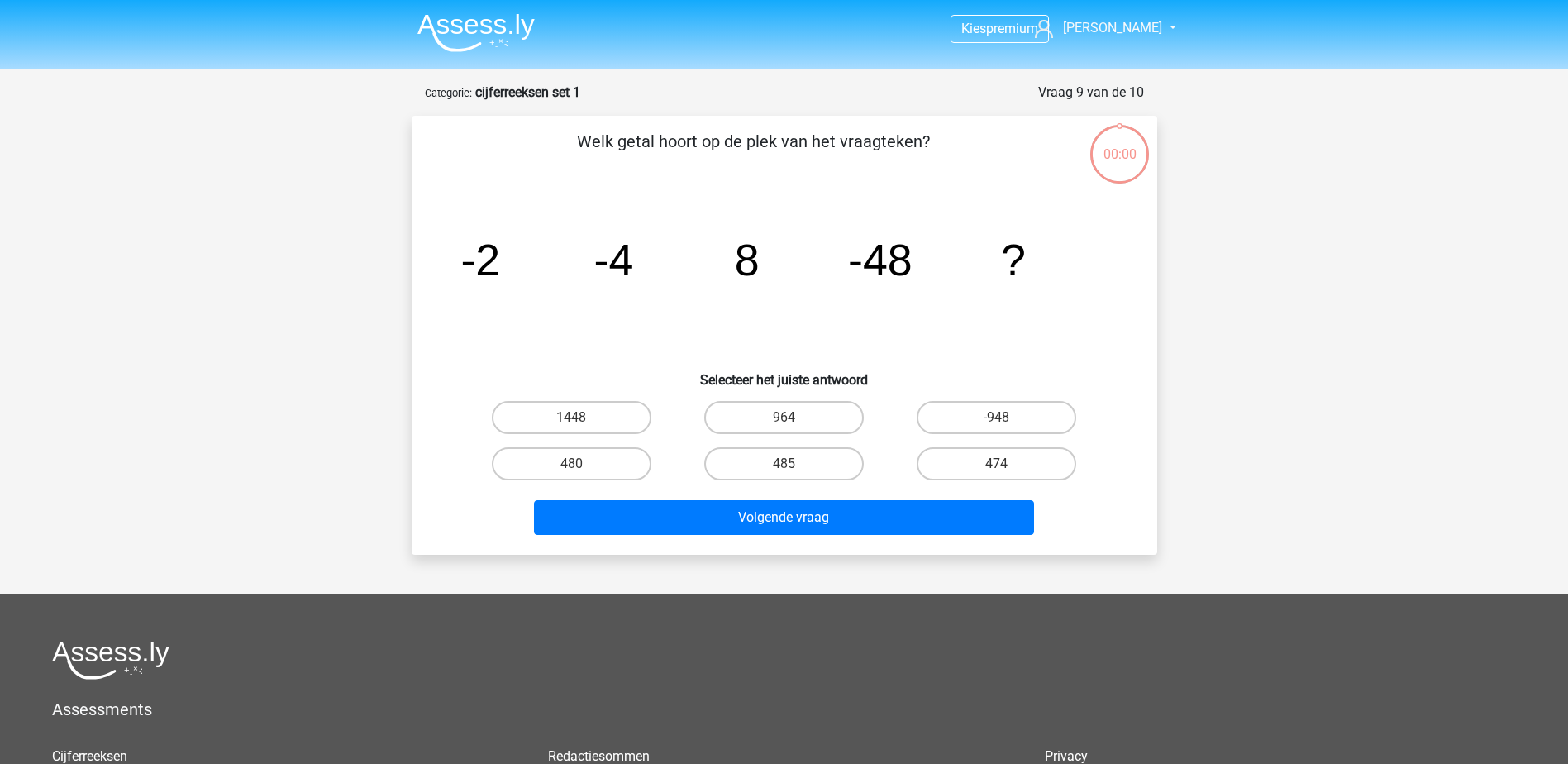
scroll to position [83, 0]
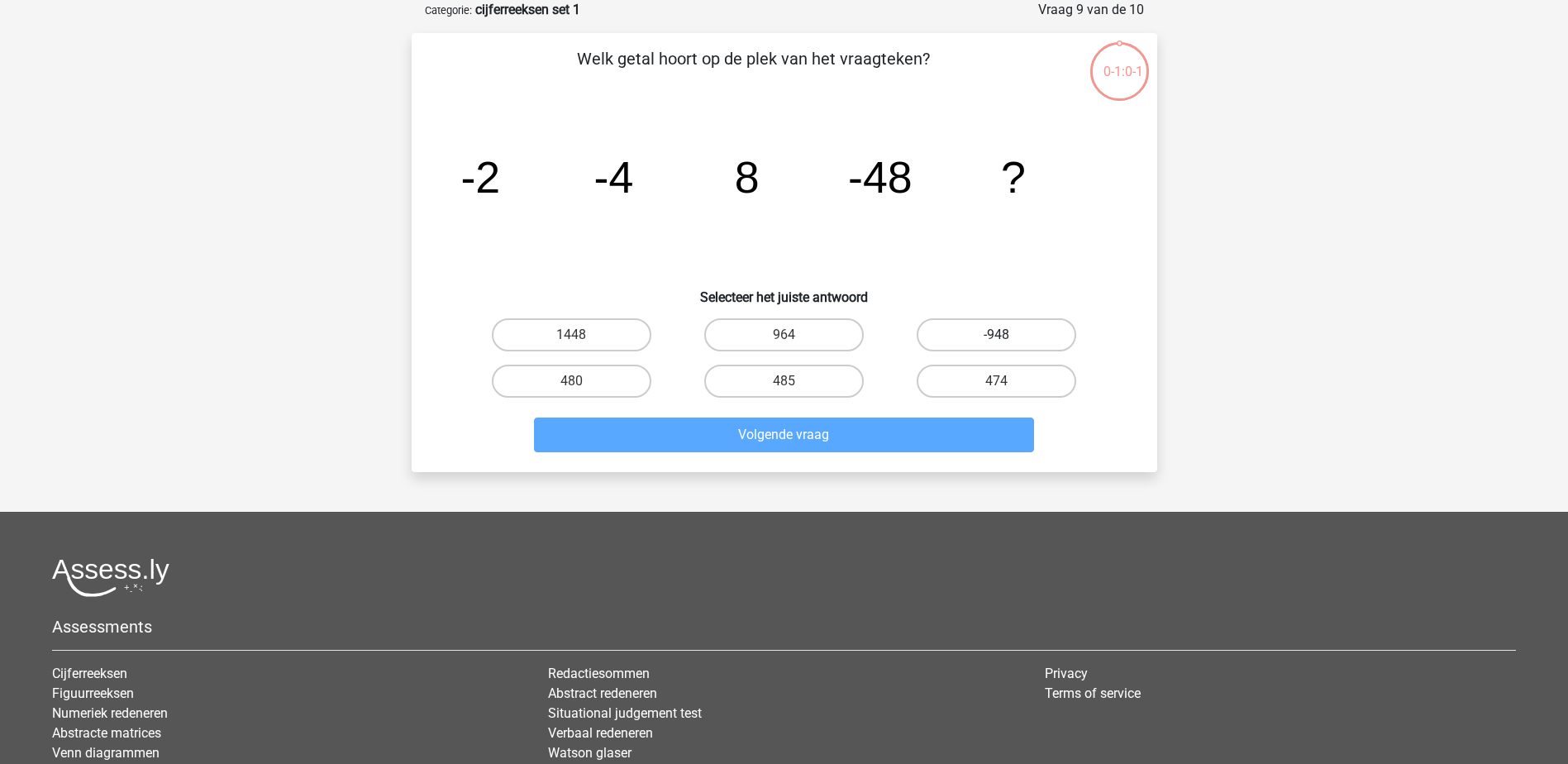
click at [969, 346] on label "-948" at bounding box center [997, 335] width 160 height 33
click at [997, 346] on input "-948" at bounding box center [1002, 340] width 11 height 11
radio input "true"
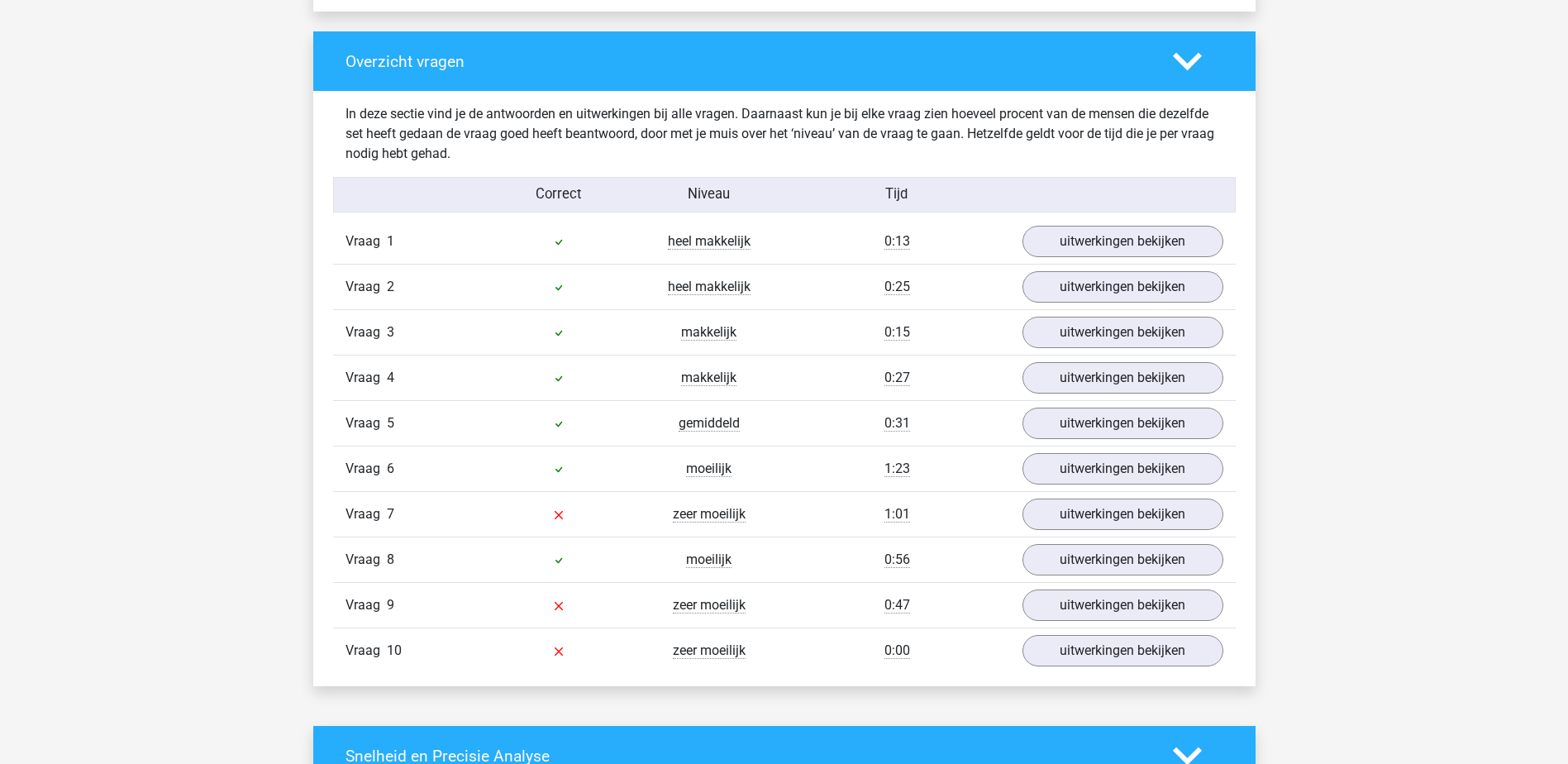
scroll to position [1240, 0]
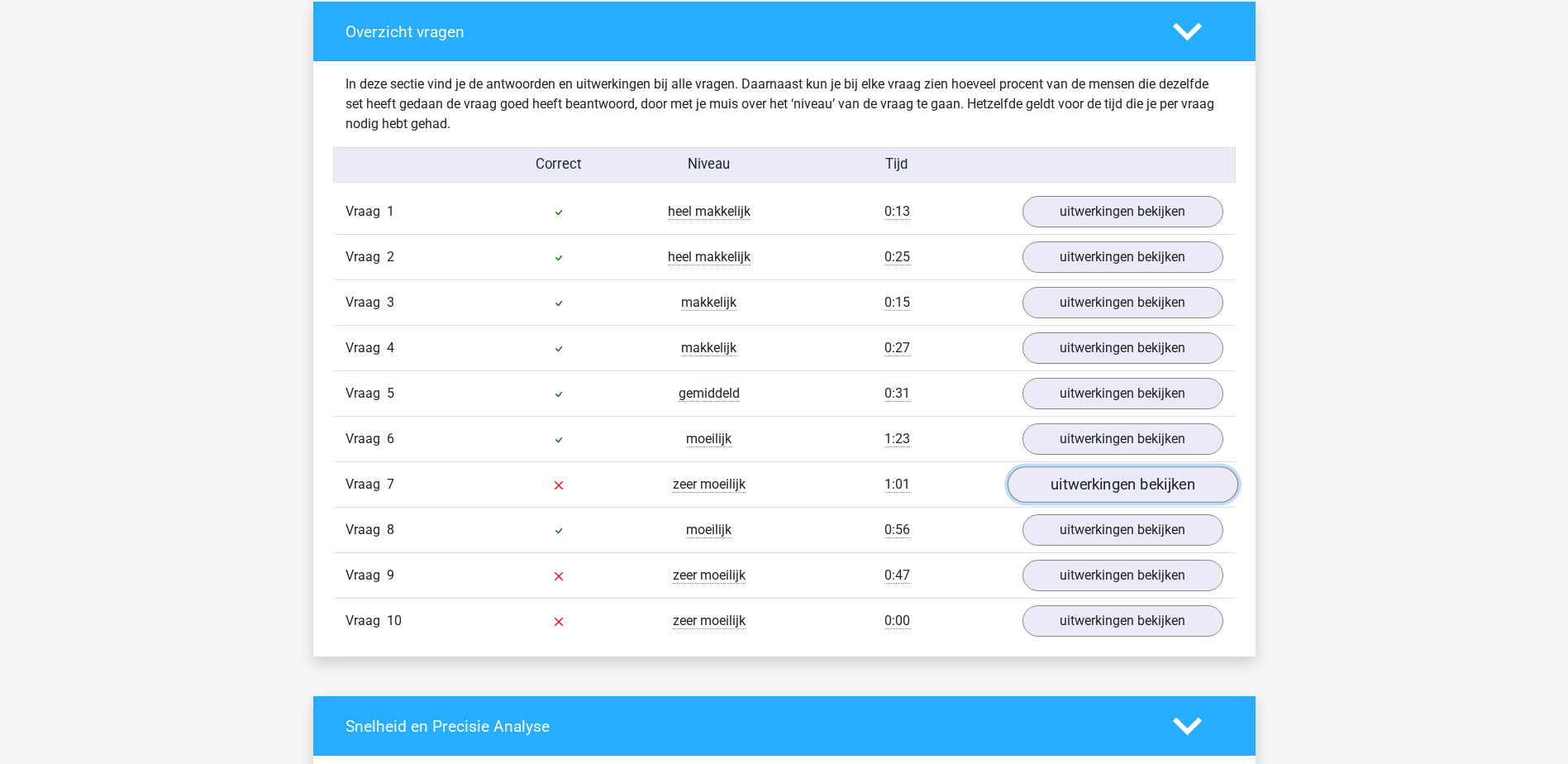
click at [1125, 484] on link "uitwerkingen bekijken" at bounding box center [1122, 484] width 230 height 36
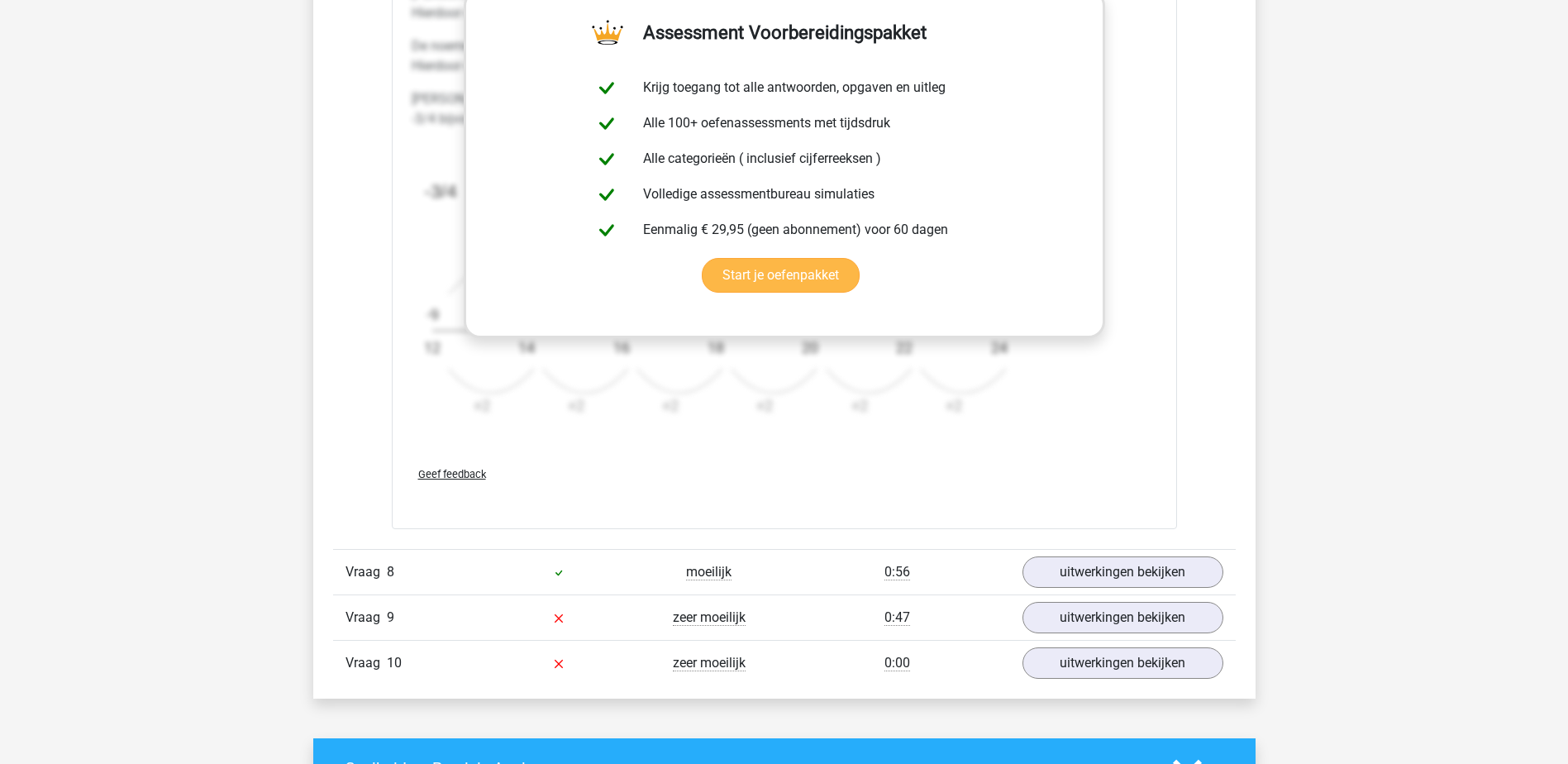
scroll to position [2231, 0]
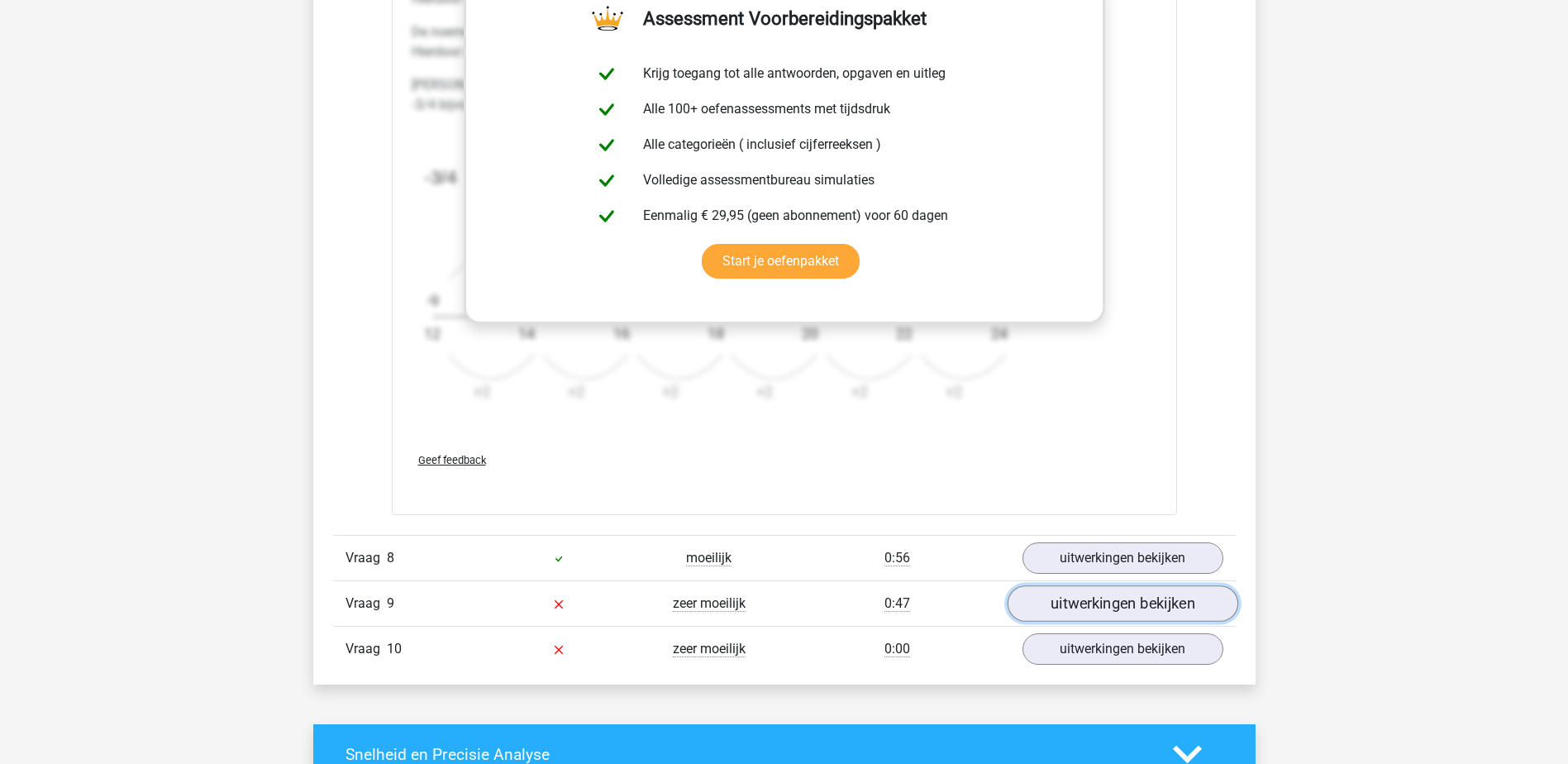
click at [1093, 612] on link "uitwerkingen bekijken" at bounding box center [1122, 603] width 230 height 36
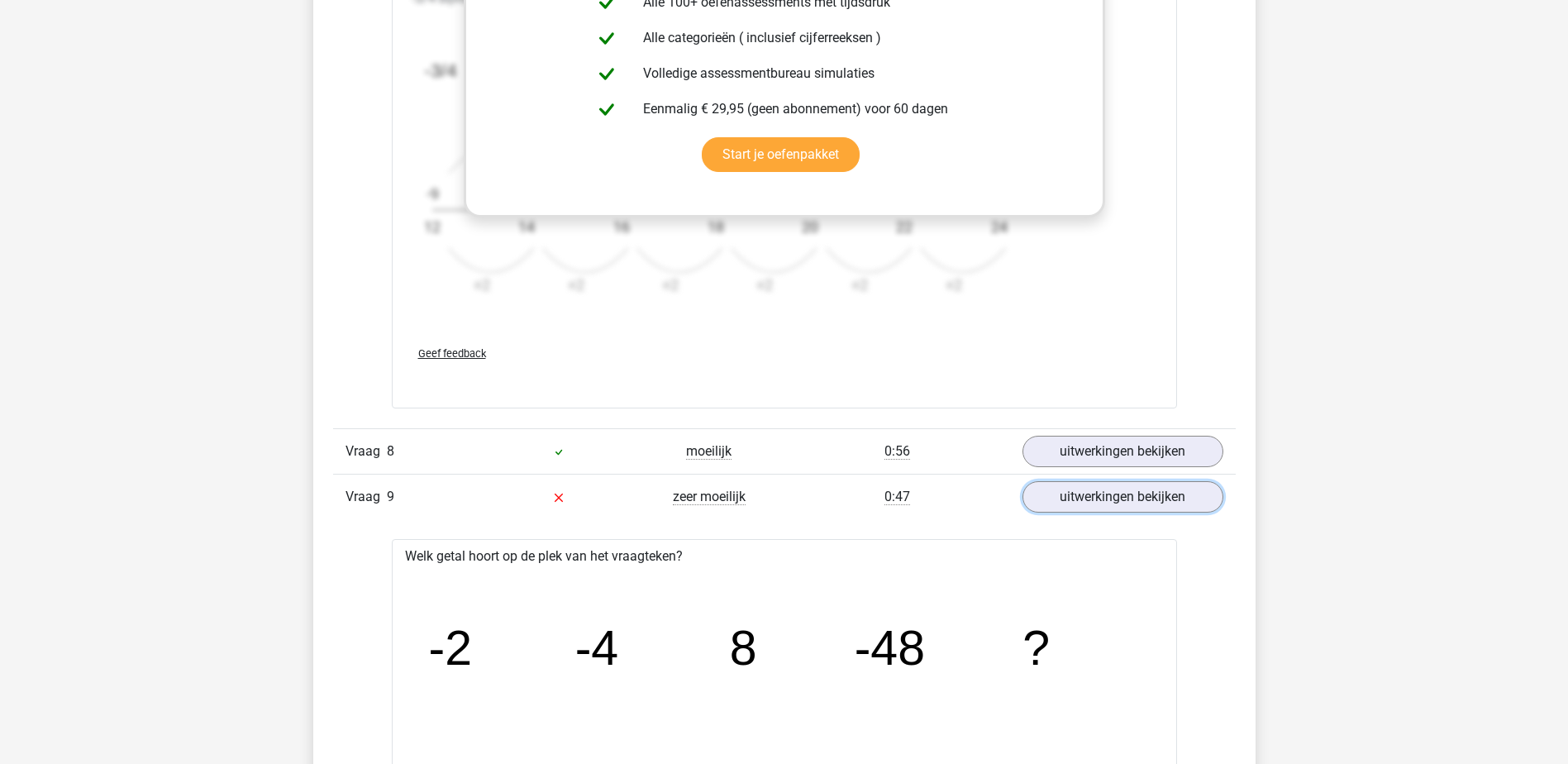
scroll to position [2314, 0]
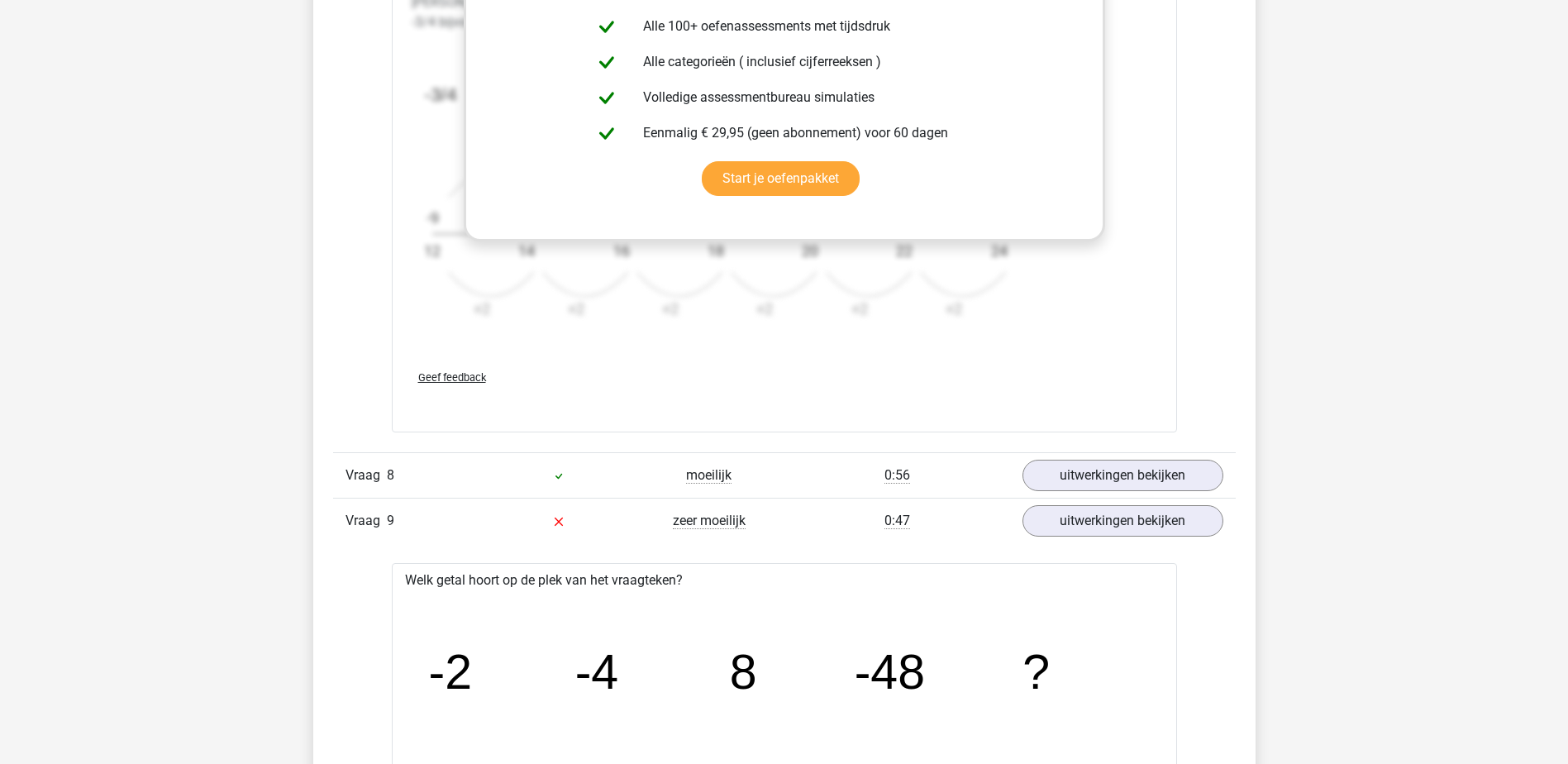
drag, startPoint x: 990, startPoint y: 477, endPoint x: 1568, endPoint y: 489, distance: 578.1
click at [1422, 491] on div "Kies premium Steven svanraamsdonk@live.nl" at bounding box center [784, 538] width 1568 height 5702
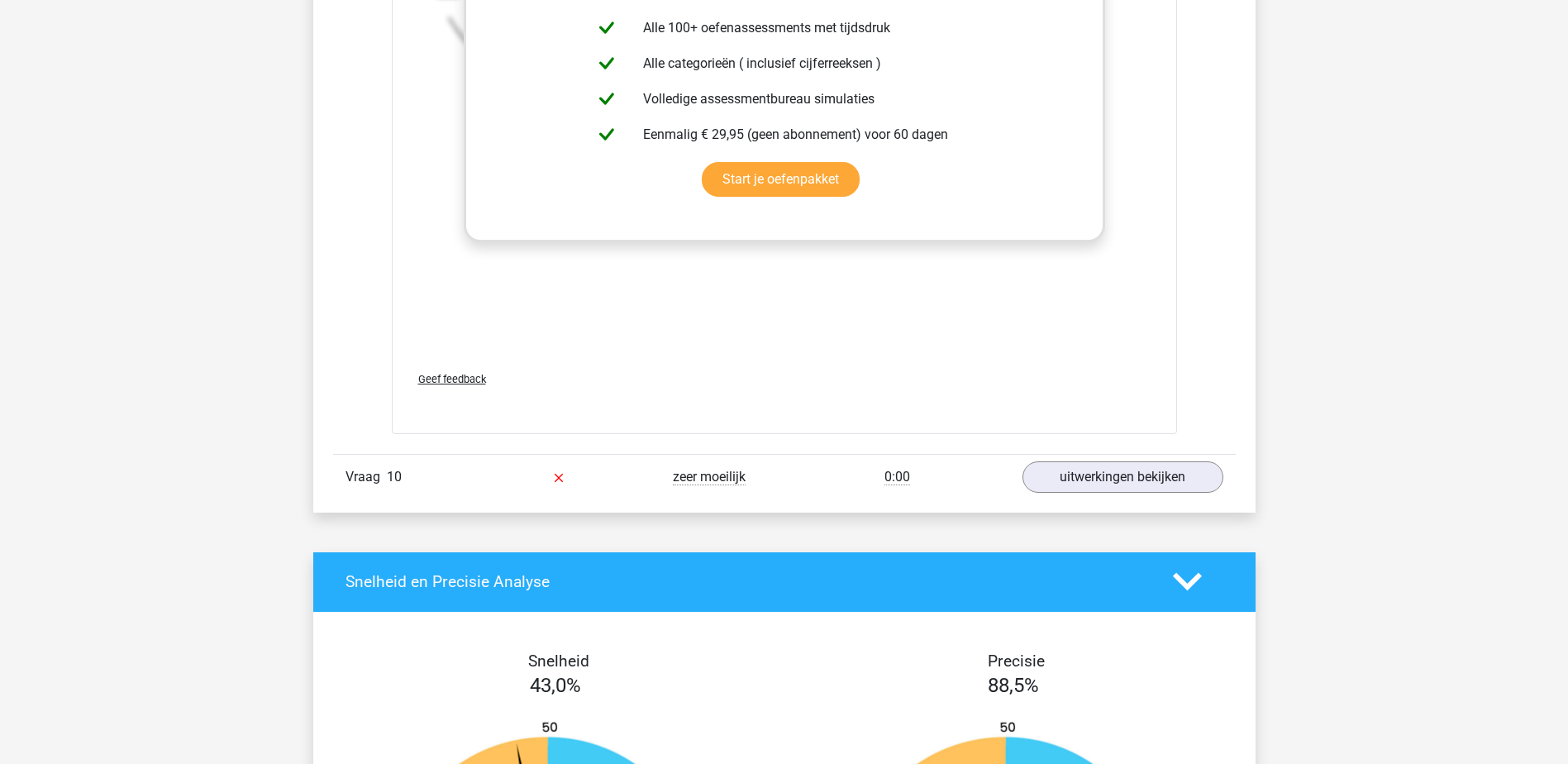
scroll to position [3470, 0]
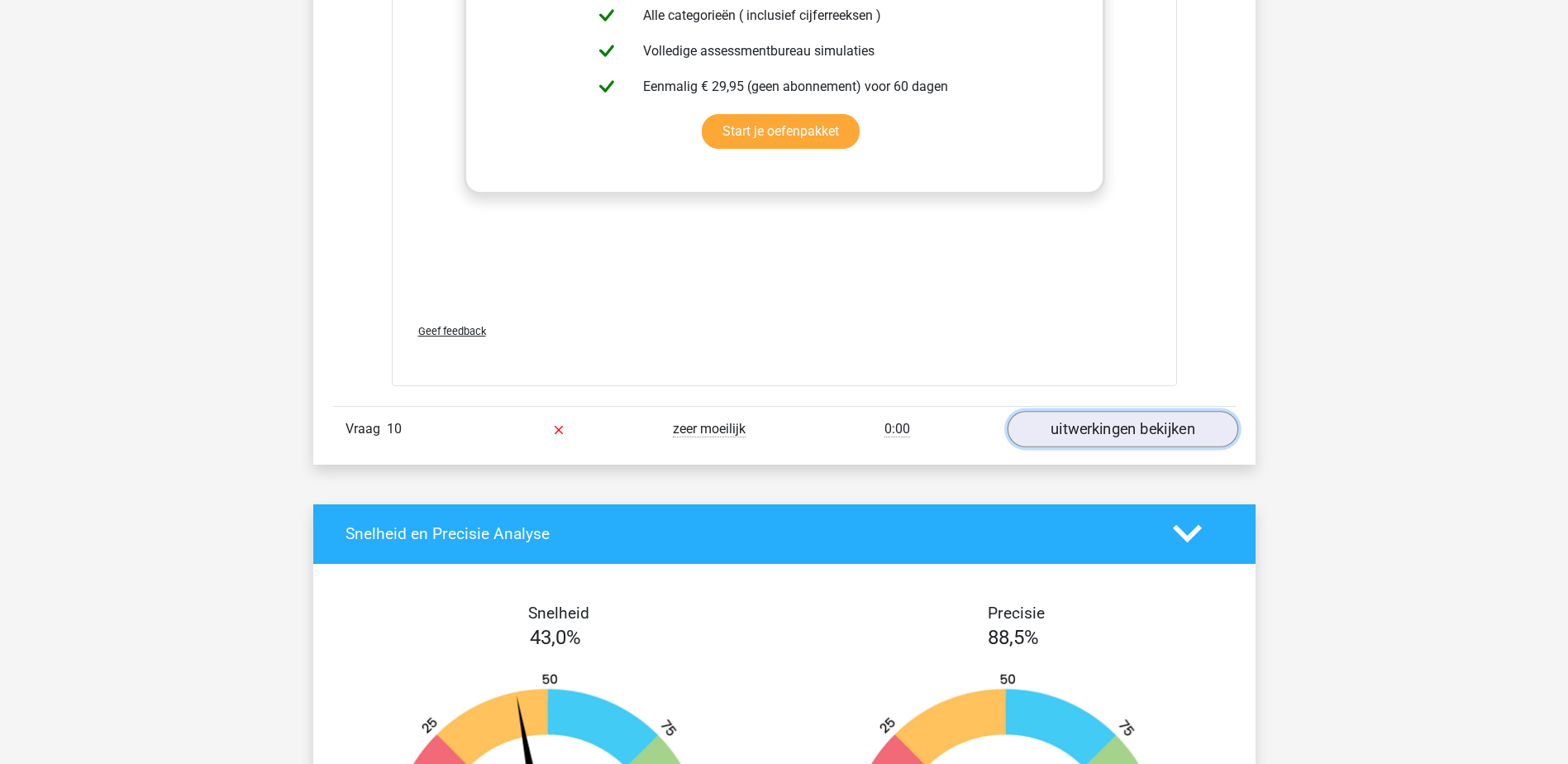
click at [1152, 433] on link "uitwerkingen bekijken" at bounding box center [1122, 428] width 230 height 36
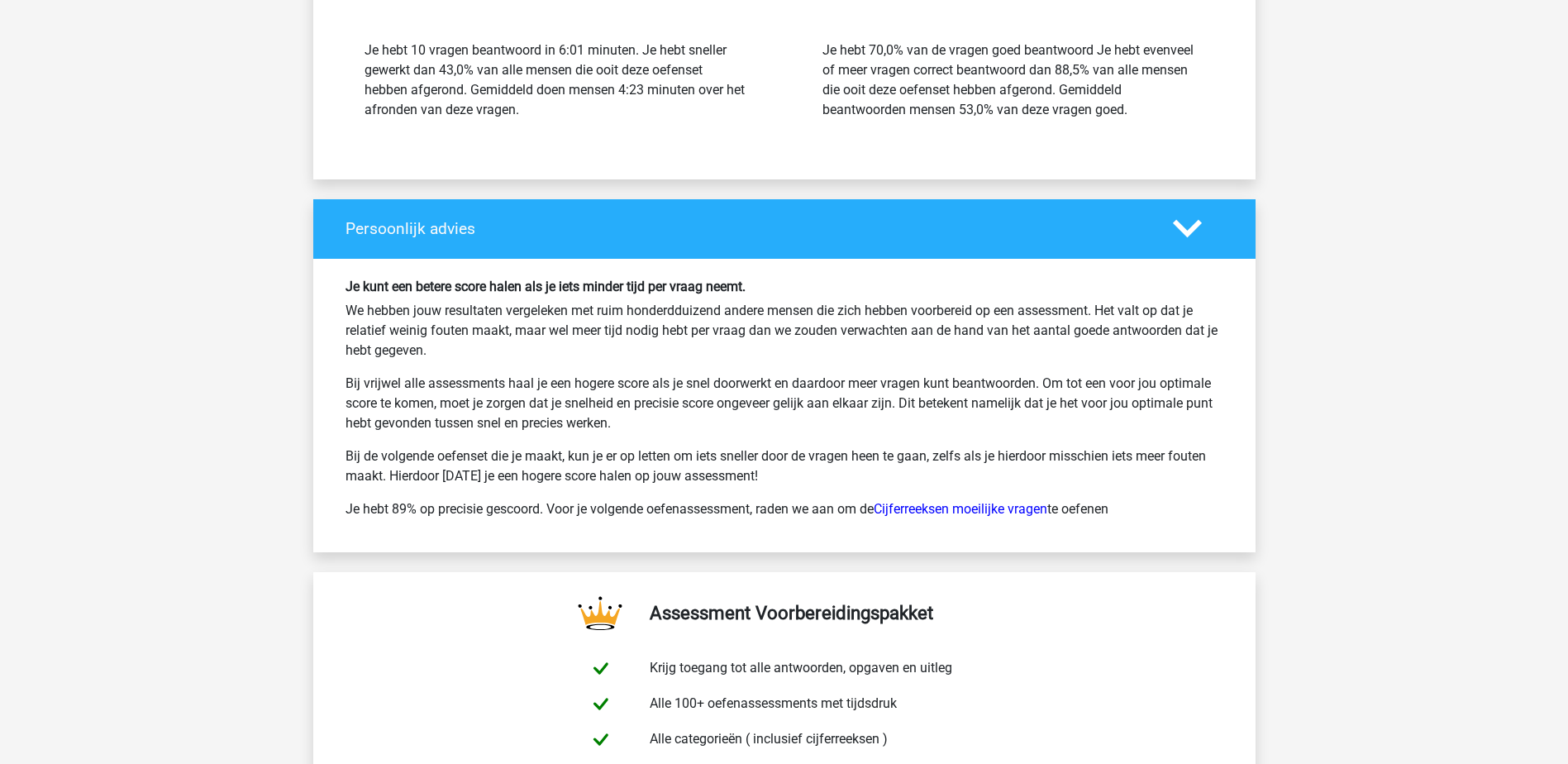
scroll to position [5453, 0]
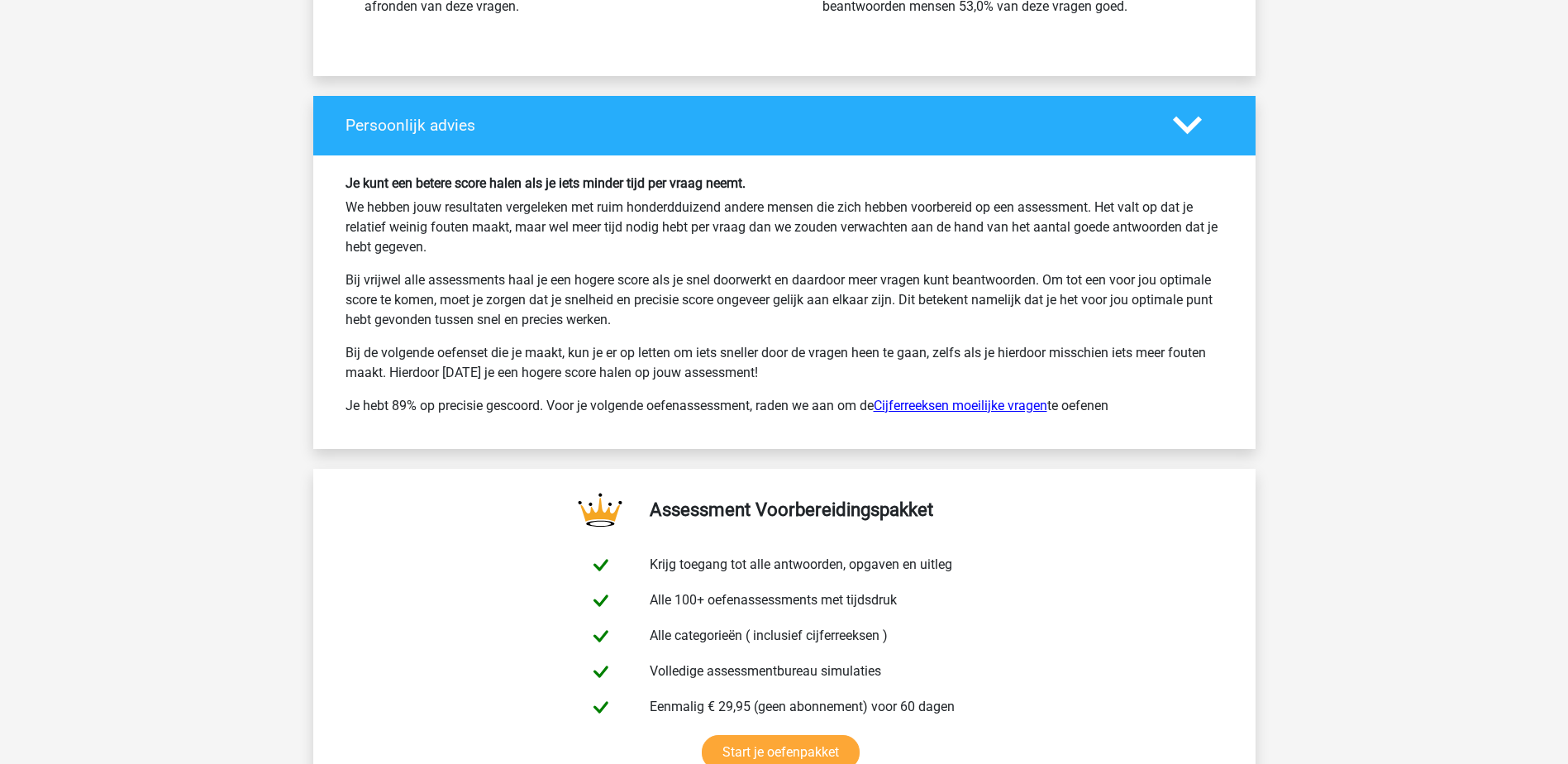
click at [951, 406] on link "Cijferreeksen moeilijke vragen" at bounding box center [960, 406] width 173 height 16
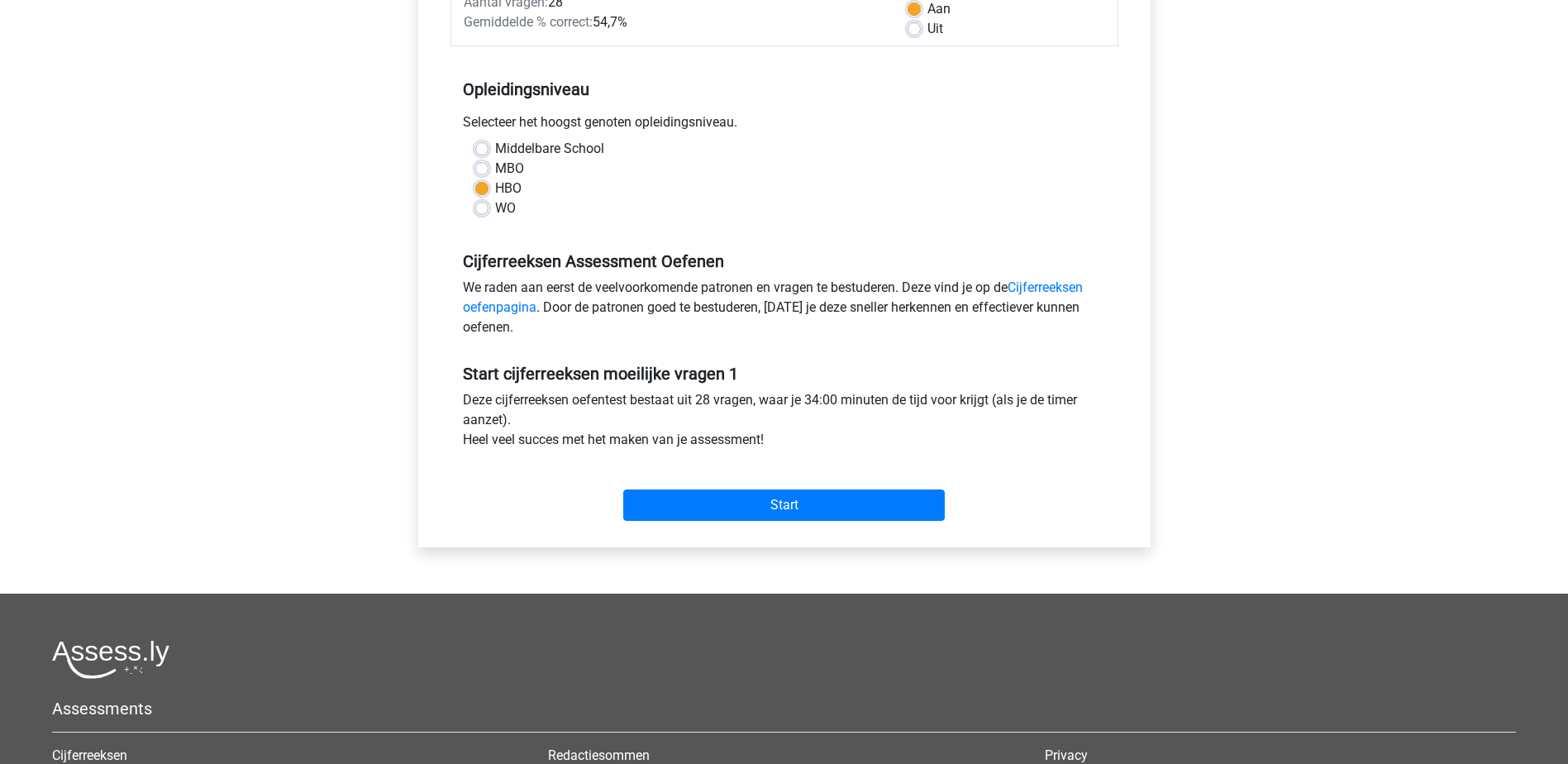
scroll to position [331, 0]
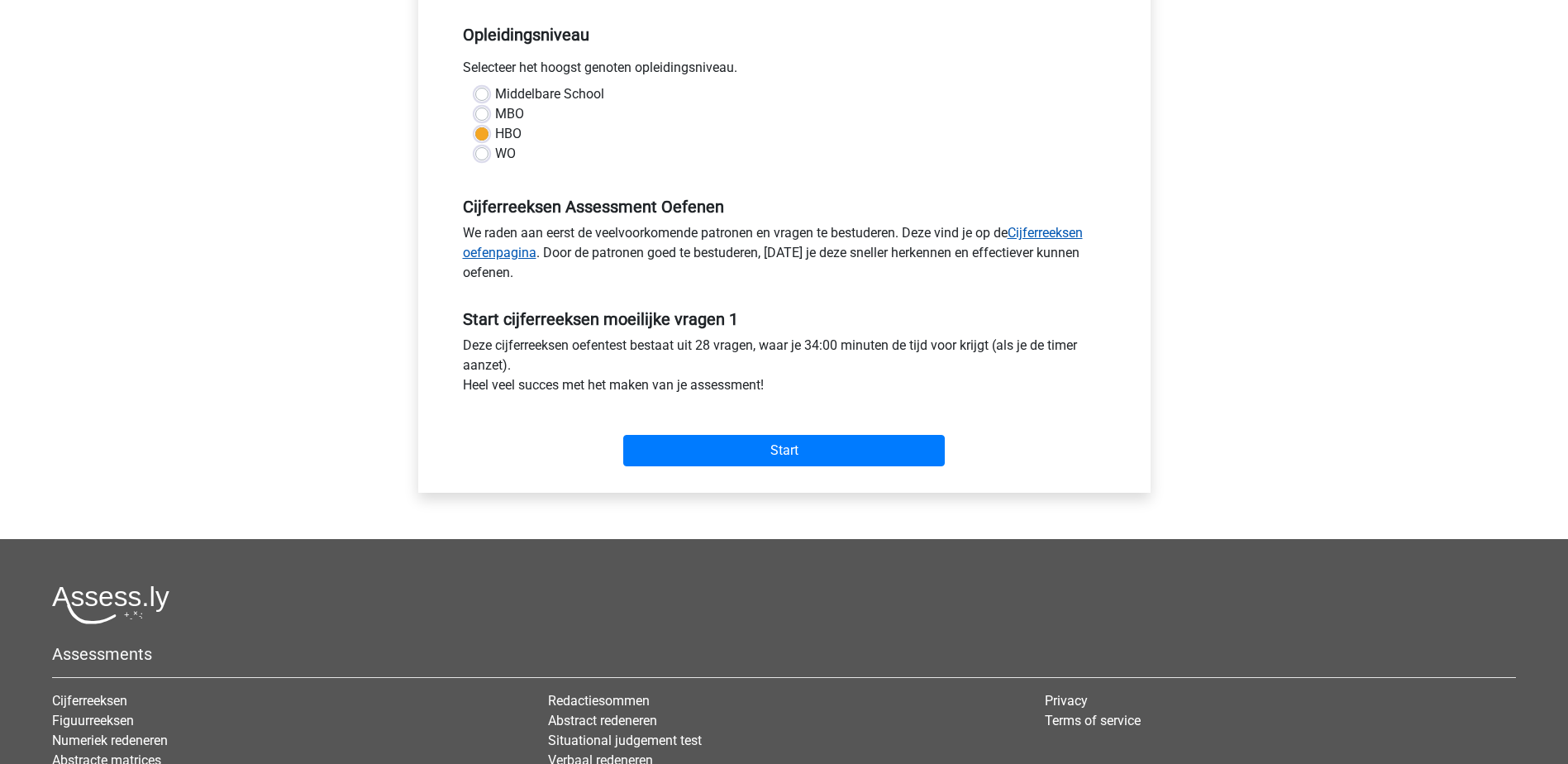
click at [1049, 228] on link "Cijferreeksen oefenpagina" at bounding box center [772, 242] width 620 height 35
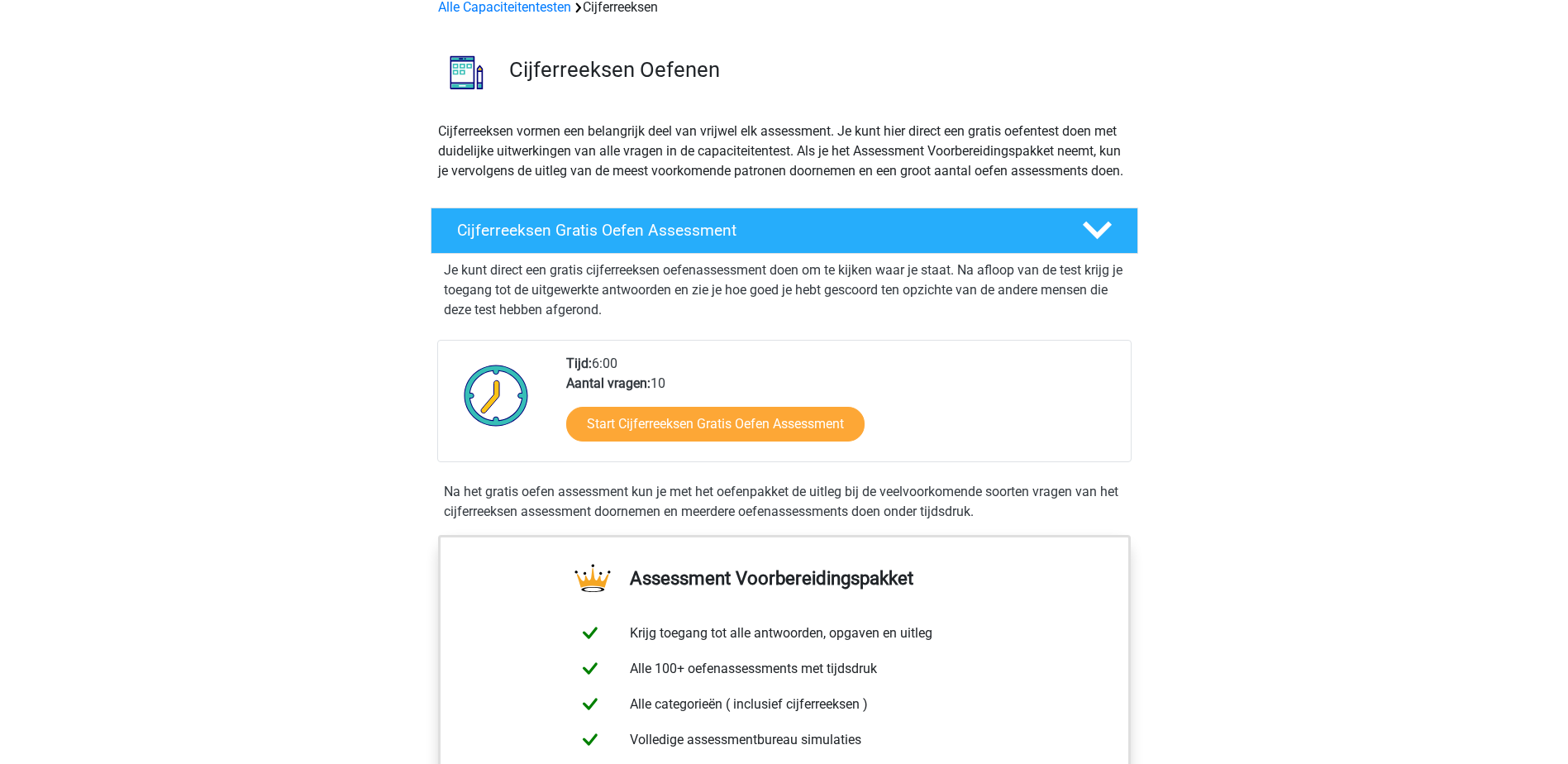
scroll to position [83, 0]
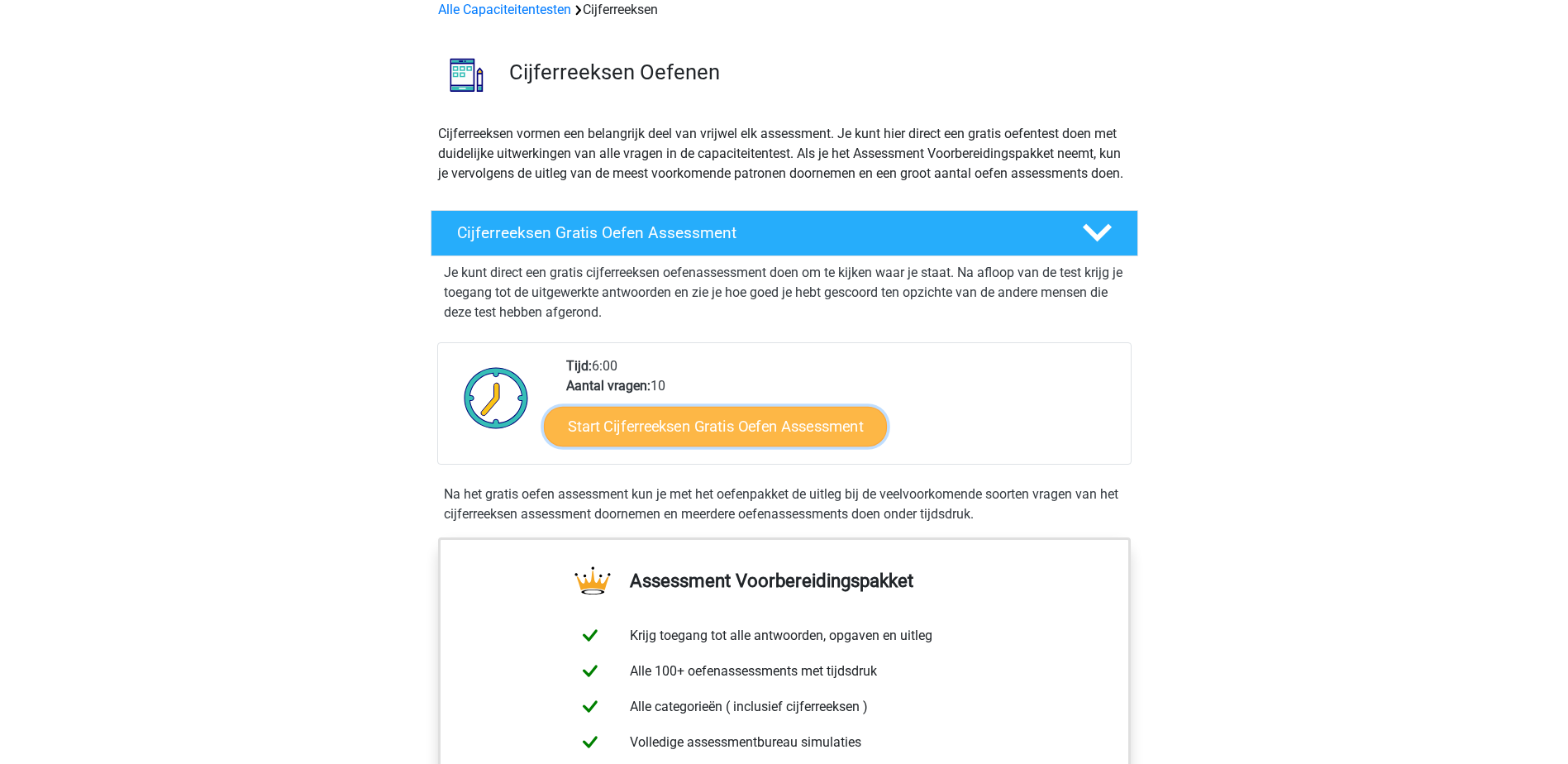
click at [737, 445] on link "Start Cijferreeksen Gratis Oefen Assessment" at bounding box center [715, 425] width 343 height 39
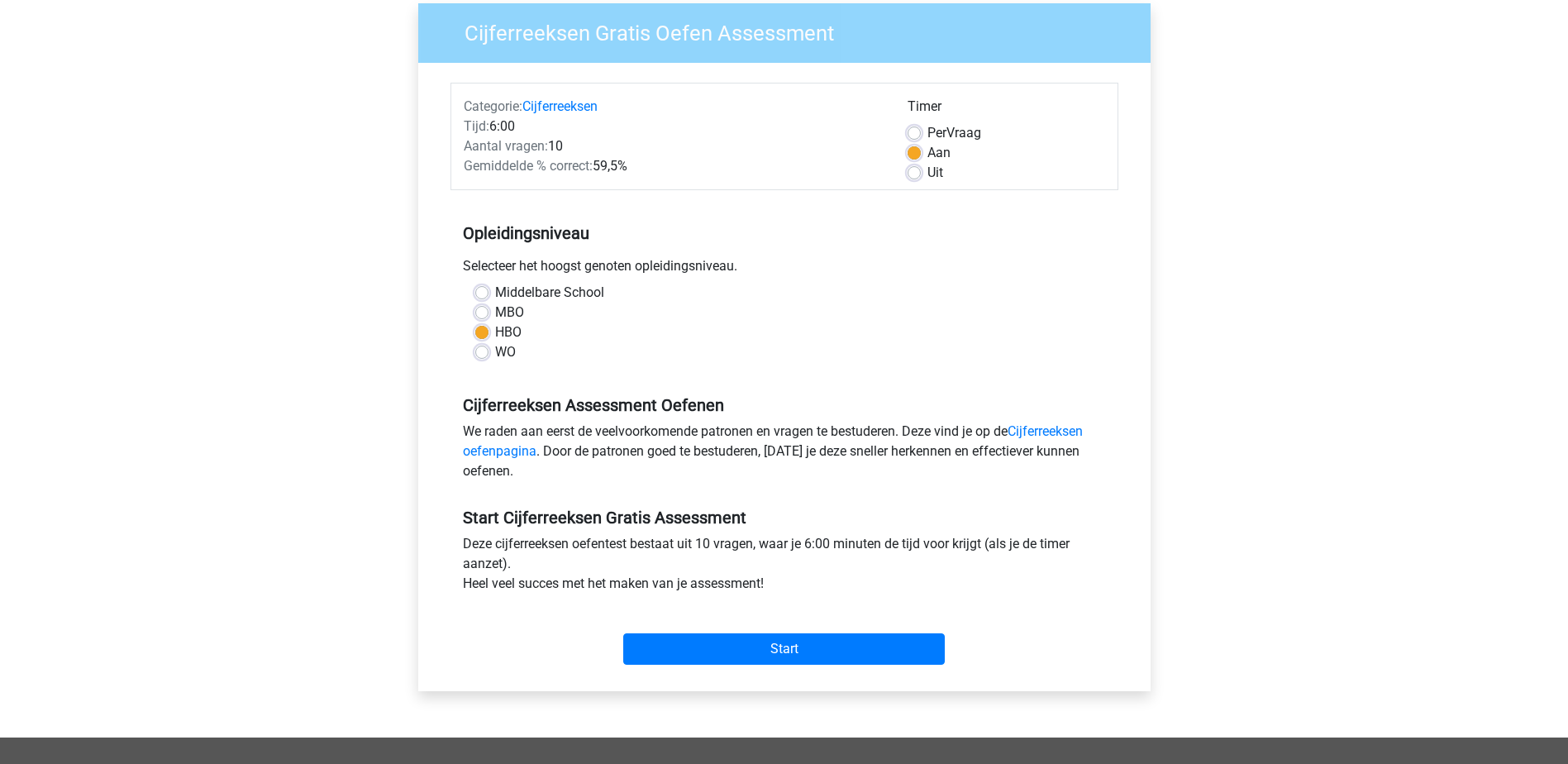
scroll to position [331, 0]
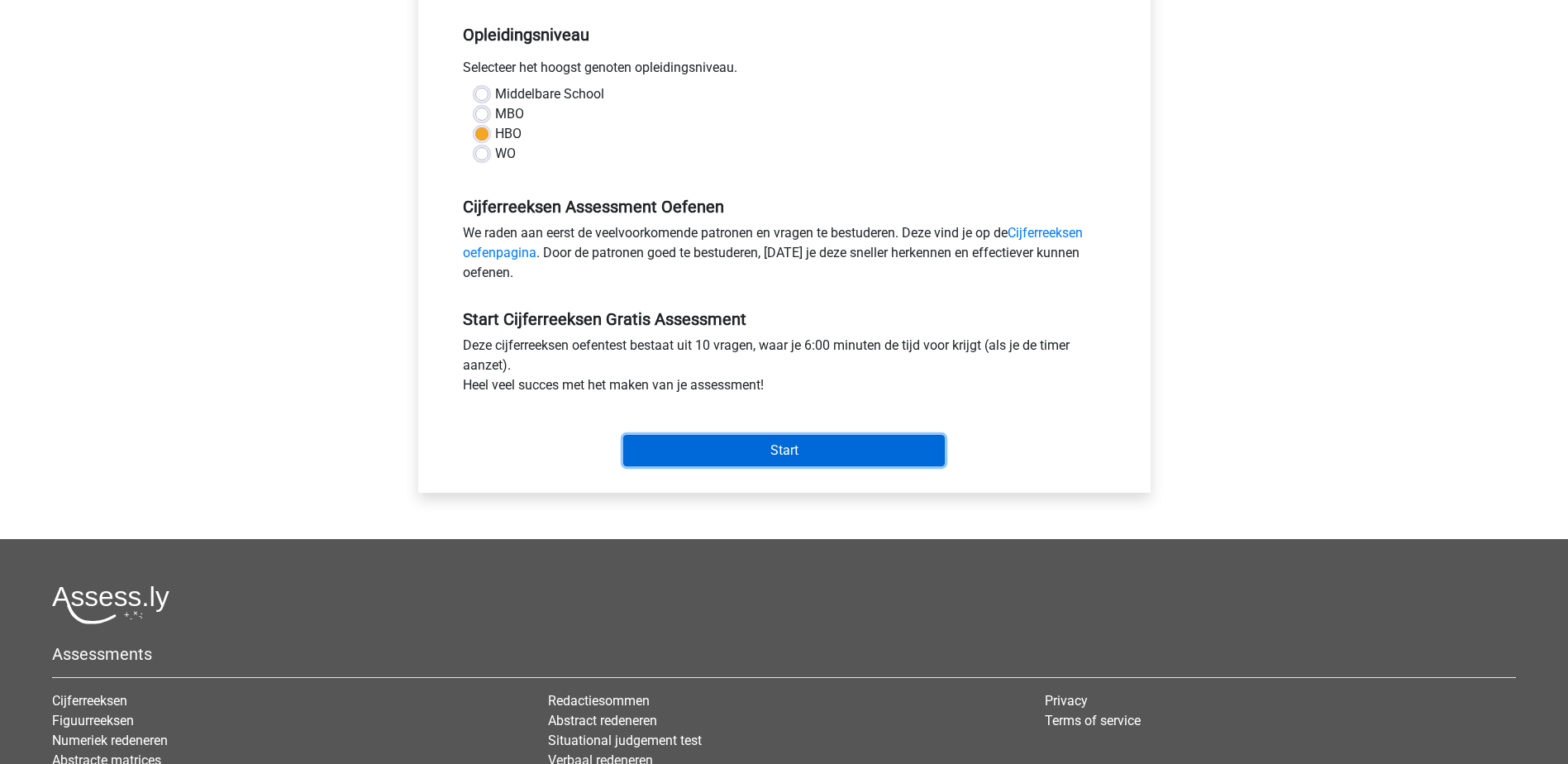
click at [728, 450] on input "Start" at bounding box center [784, 450] width 321 height 32
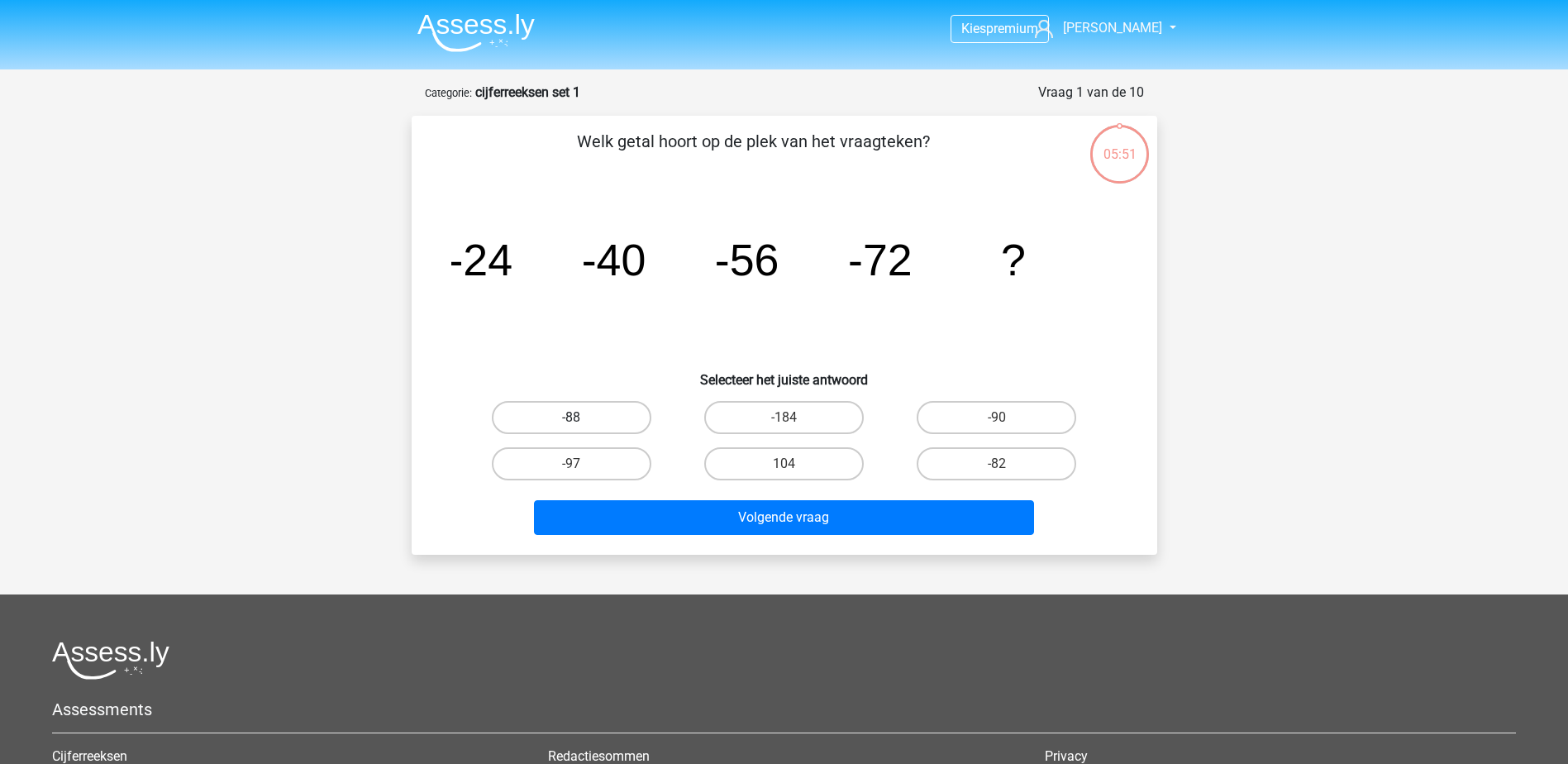
click at [615, 417] on label "-88" at bounding box center [571, 417] width 160 height 33
click at [582, 417] on input "-88" at bounding box center [576, 422] width 11 height 11
radio input "true"
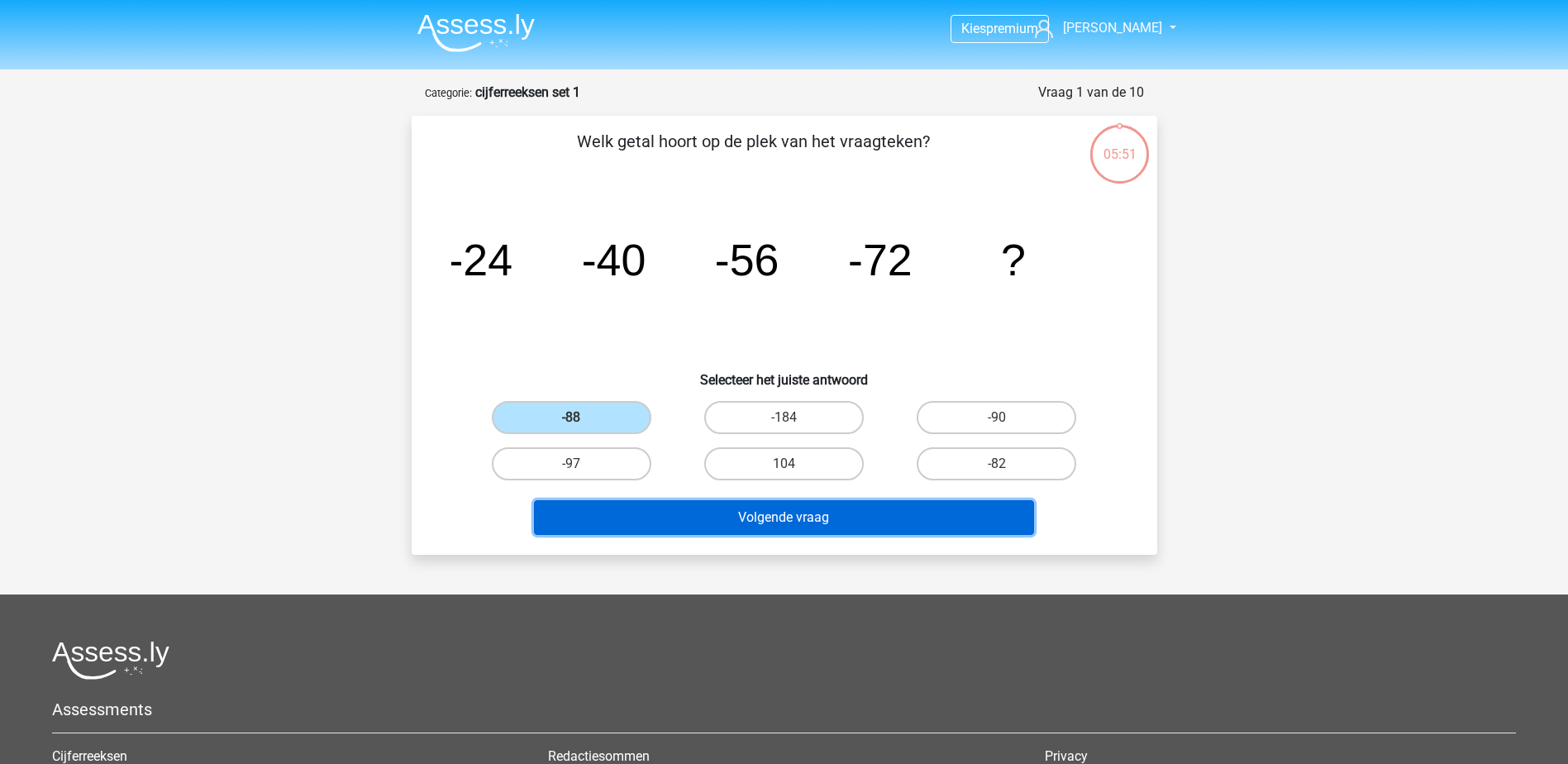
click at [728, 512] on button "Volgende vraag" at bounding box center [784, 517] width 500 height 34
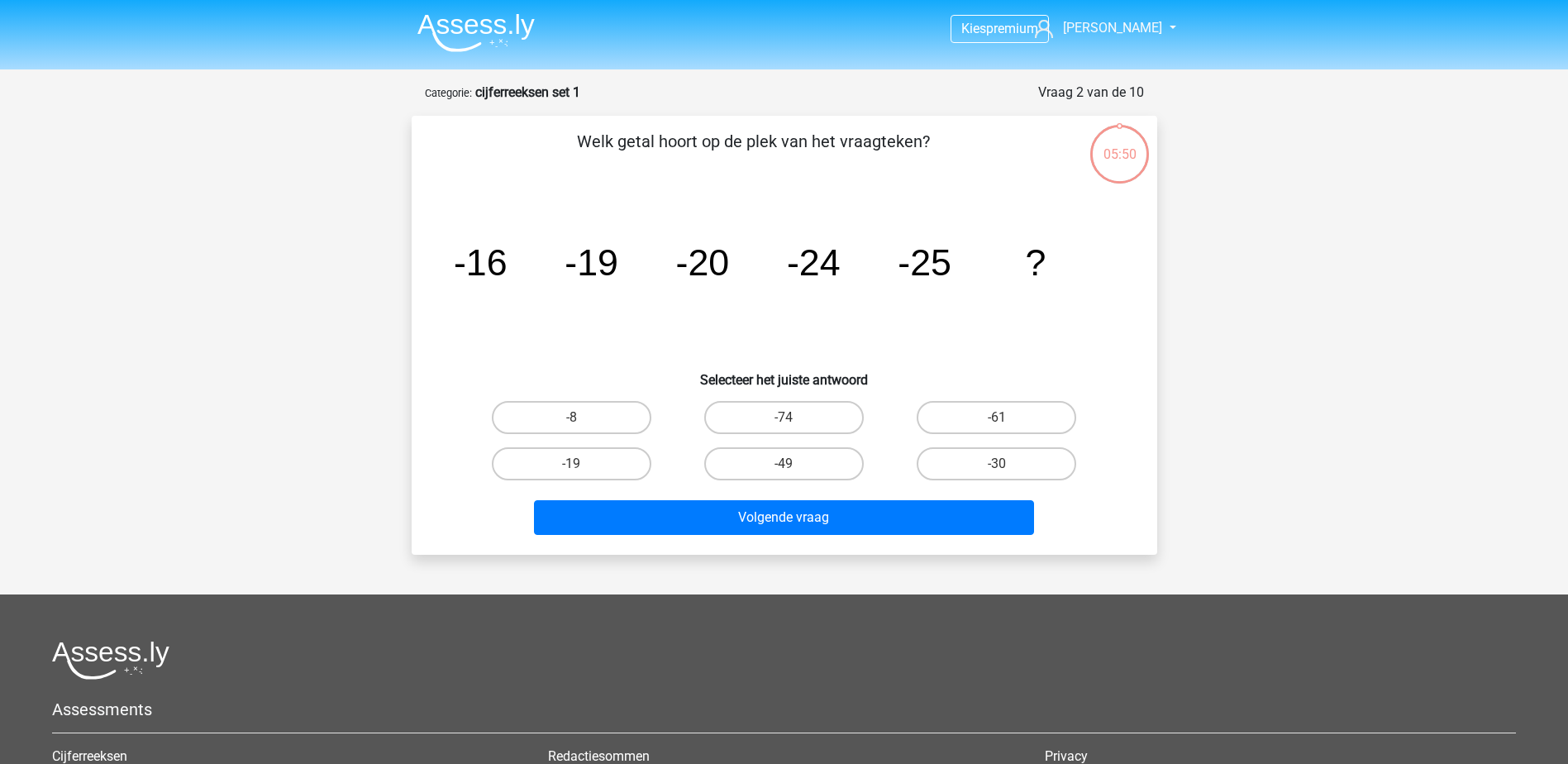
scroll to position [83, 0]
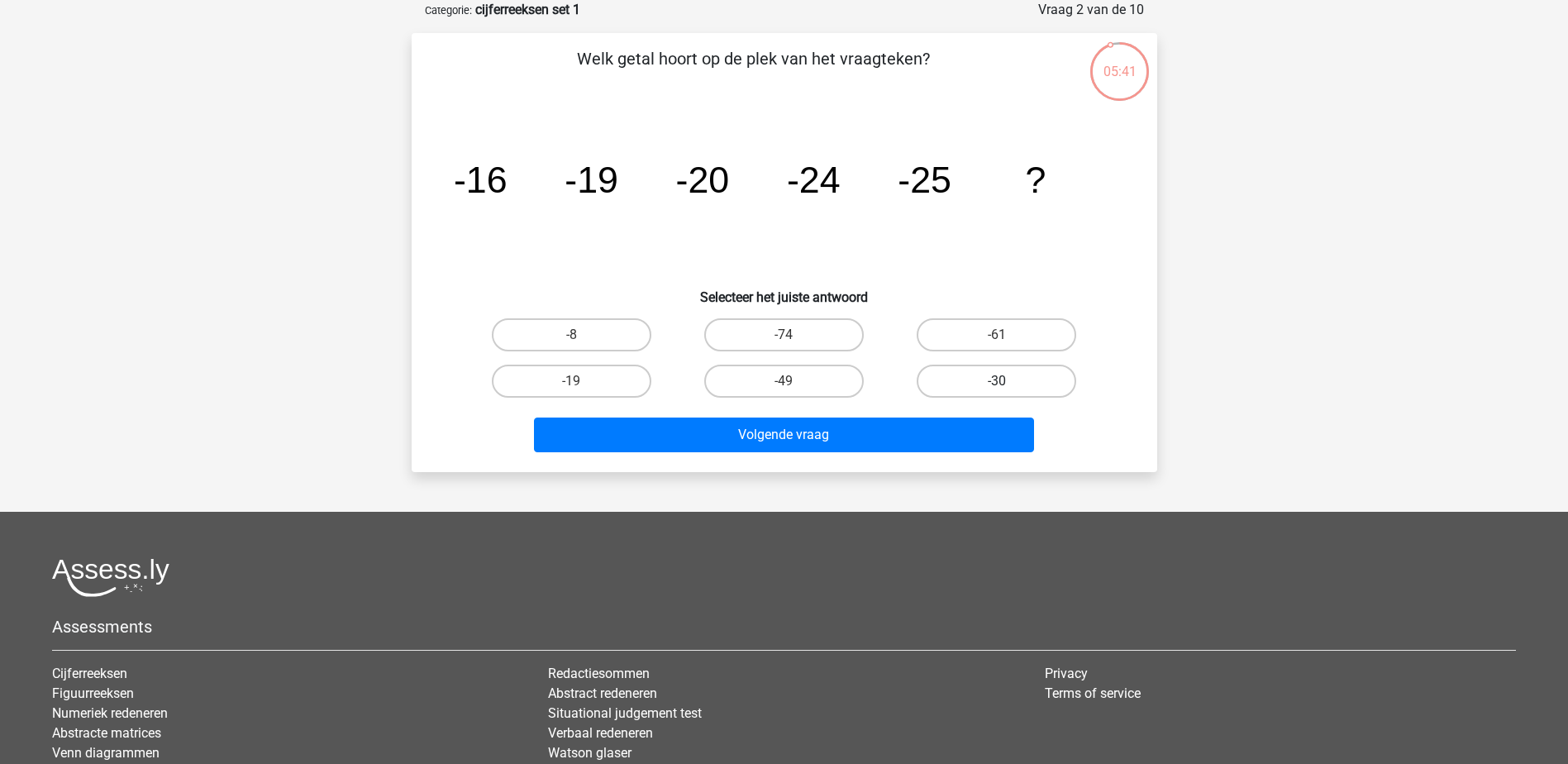
click at [965, 373] on label "-30" at bounding box center [997, 381] width 160 height 33
click at [997, 381] on input "-30" at bounding box center [1002, 386] width 11 height 11
radio input "true"
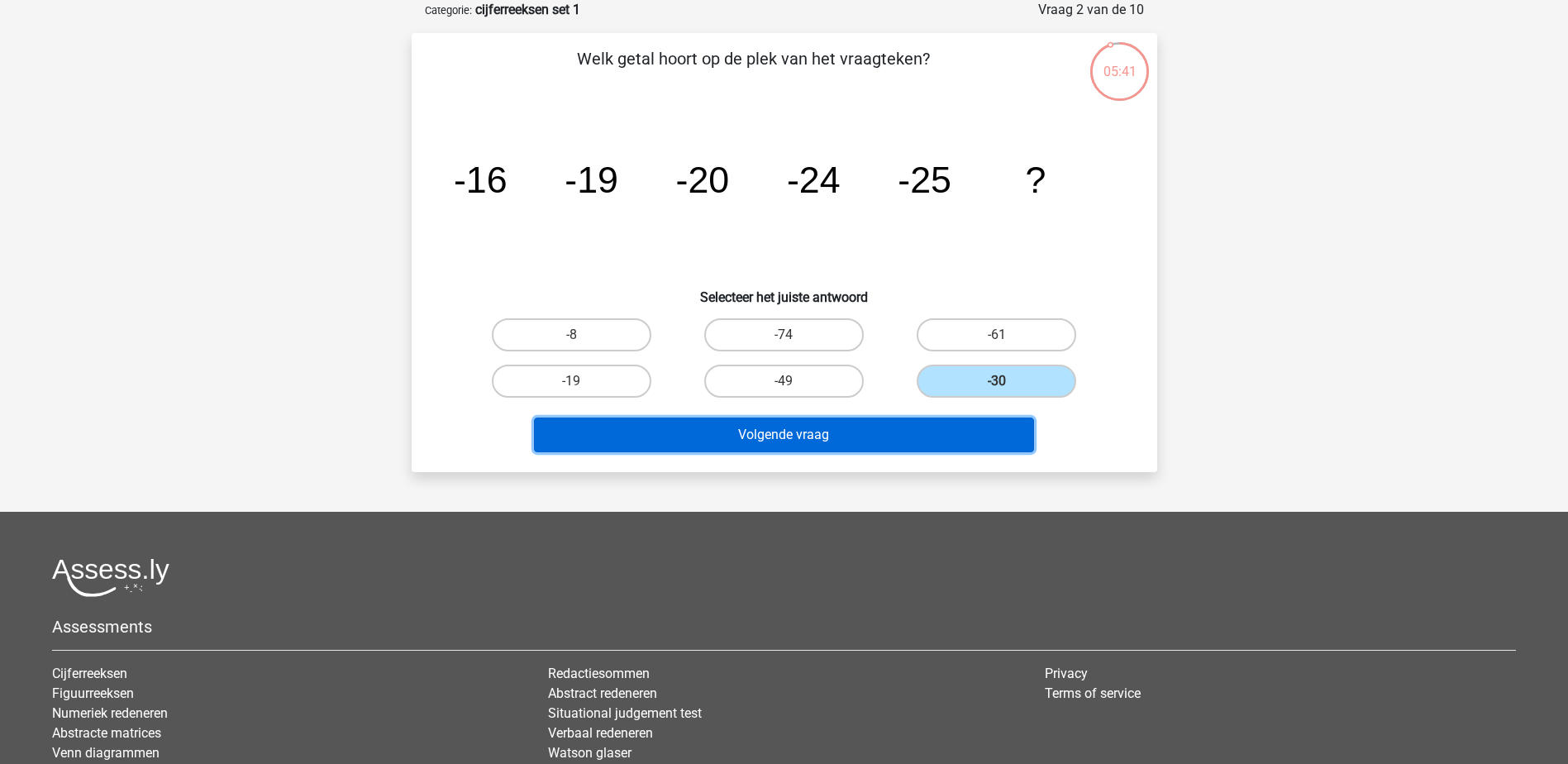
click at [867, 426] on button "Volgende vraag" at bounding box center [784, 434] width 500 height 34
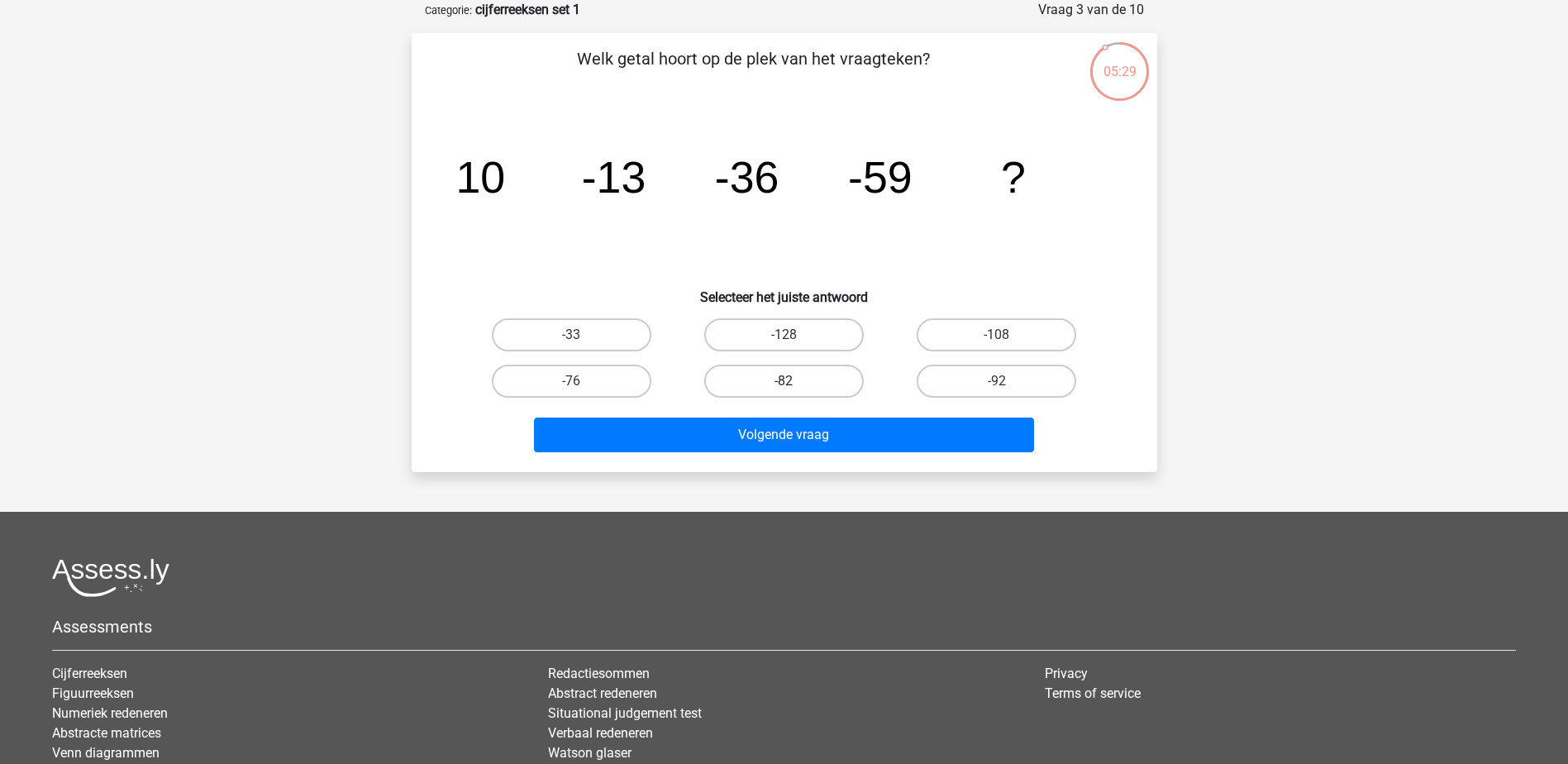
click at [794, 373] on label "-82" at bounding box center [784, 381] width 160 height 33
click at [794, 381] on input "-82" at bounding box center [789, 386] width 11 height 11
radio input "true"
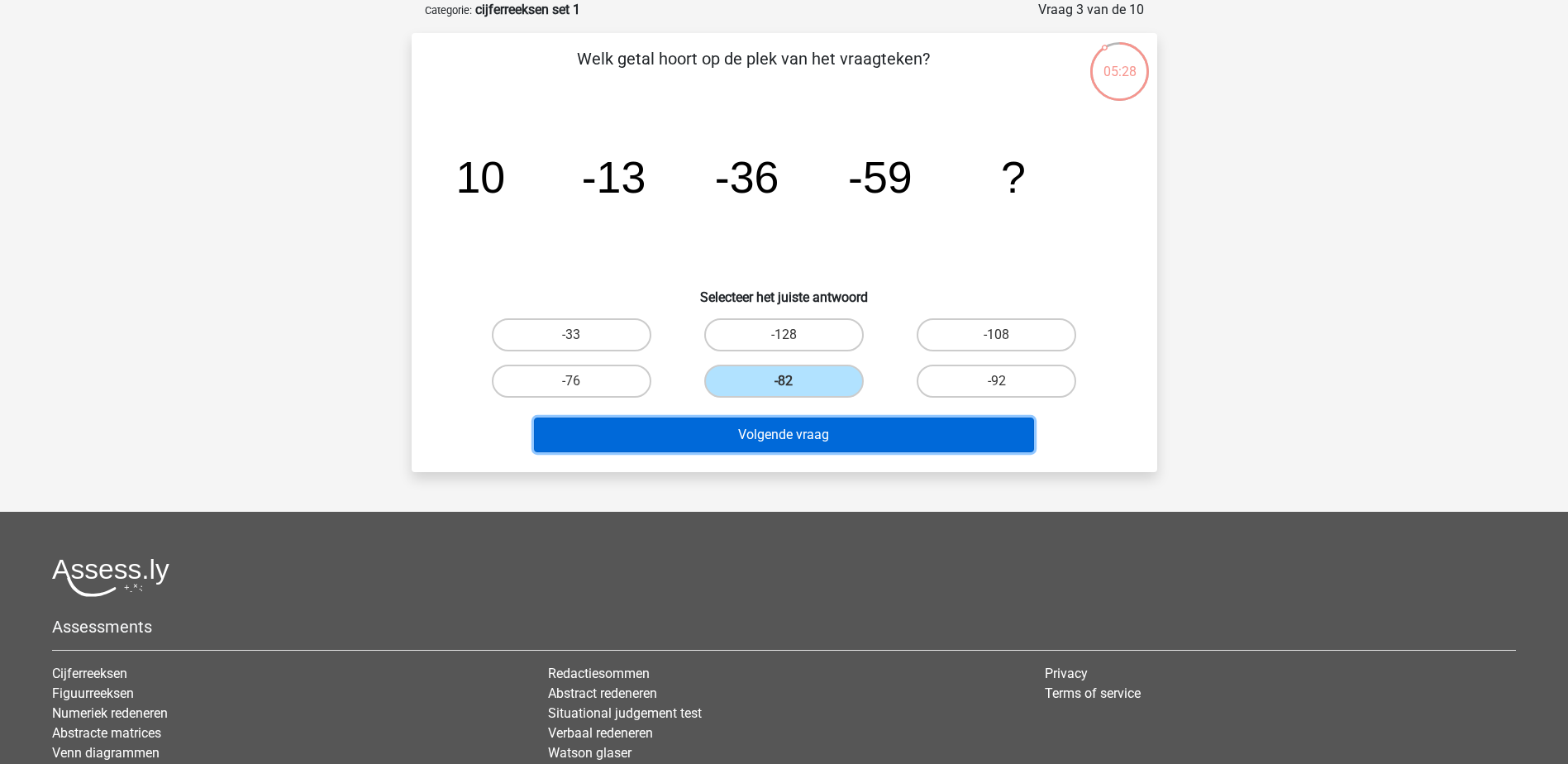
click at [789, 433] on button "Volgende vraag" at bounding box center [784, 434] width 500 height 34
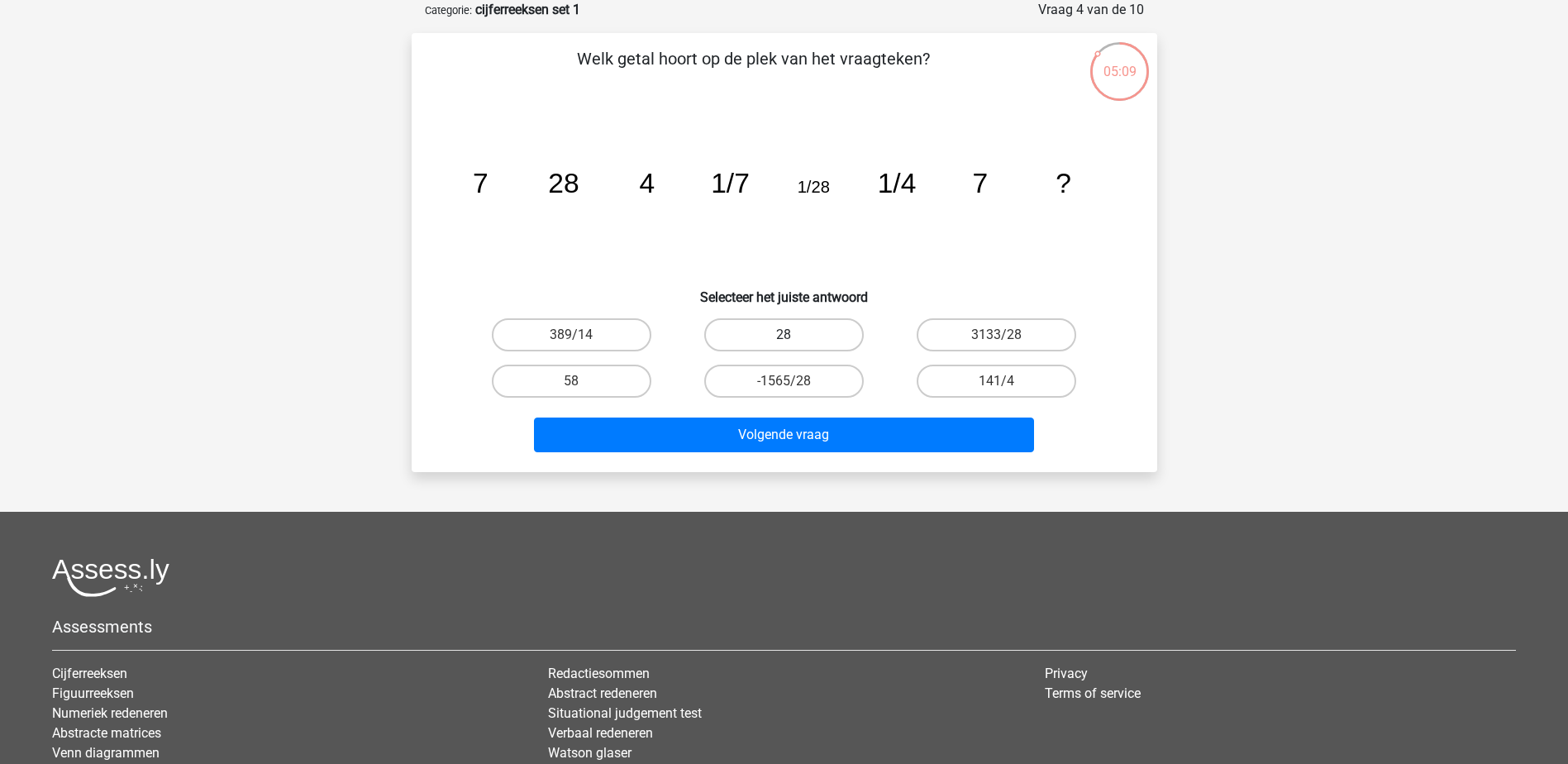
click at [812, 339] on label "28" at bounding box center [784, 335] width 160 height 33
click at [795, 339] on input "28" at bounding box center [789, 340] width 11 height 11
radio input "true"
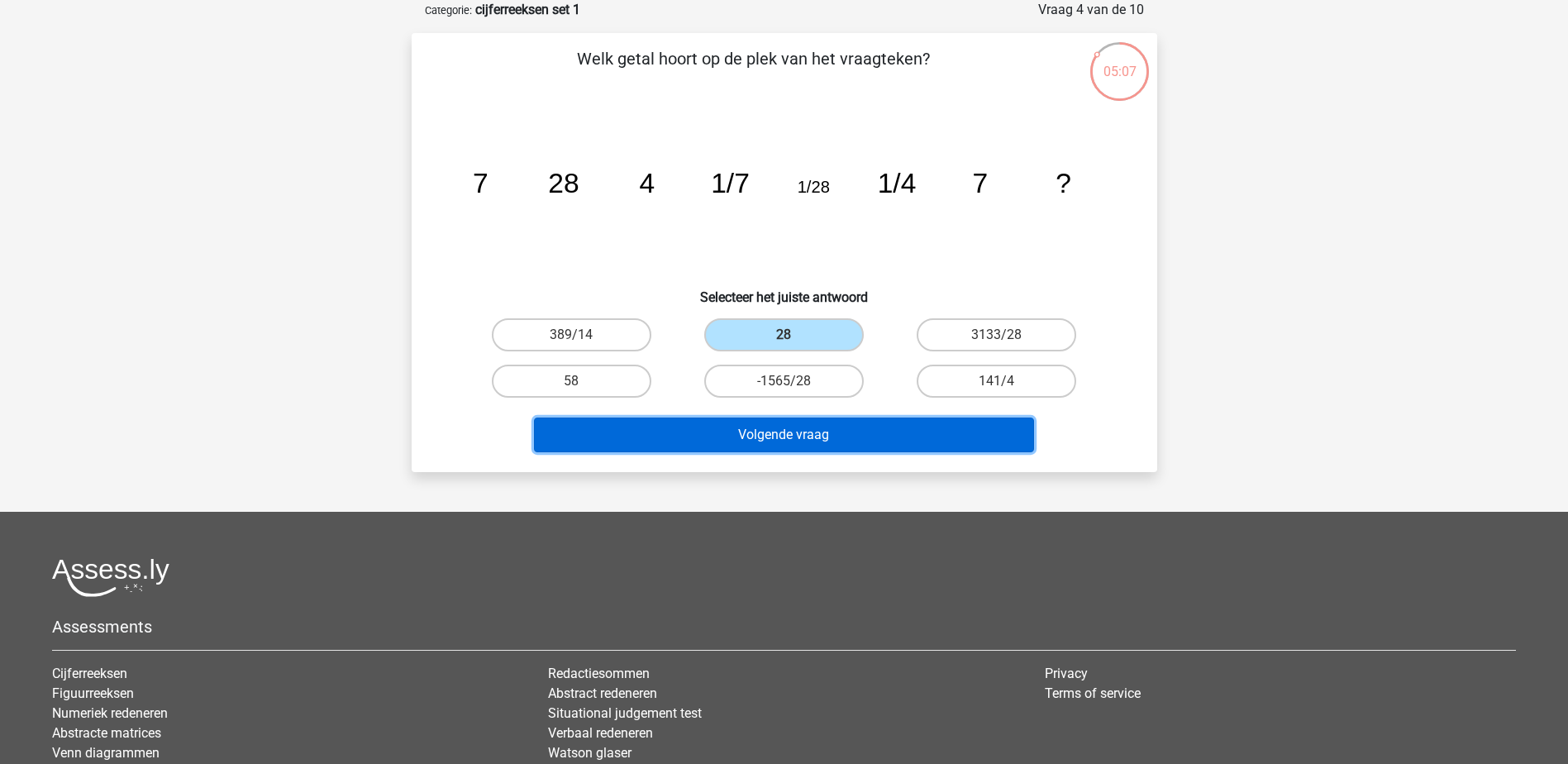
click at [796, 431] on button "Volgende vraag" at bounding box center [784, 434] width 500 height 34
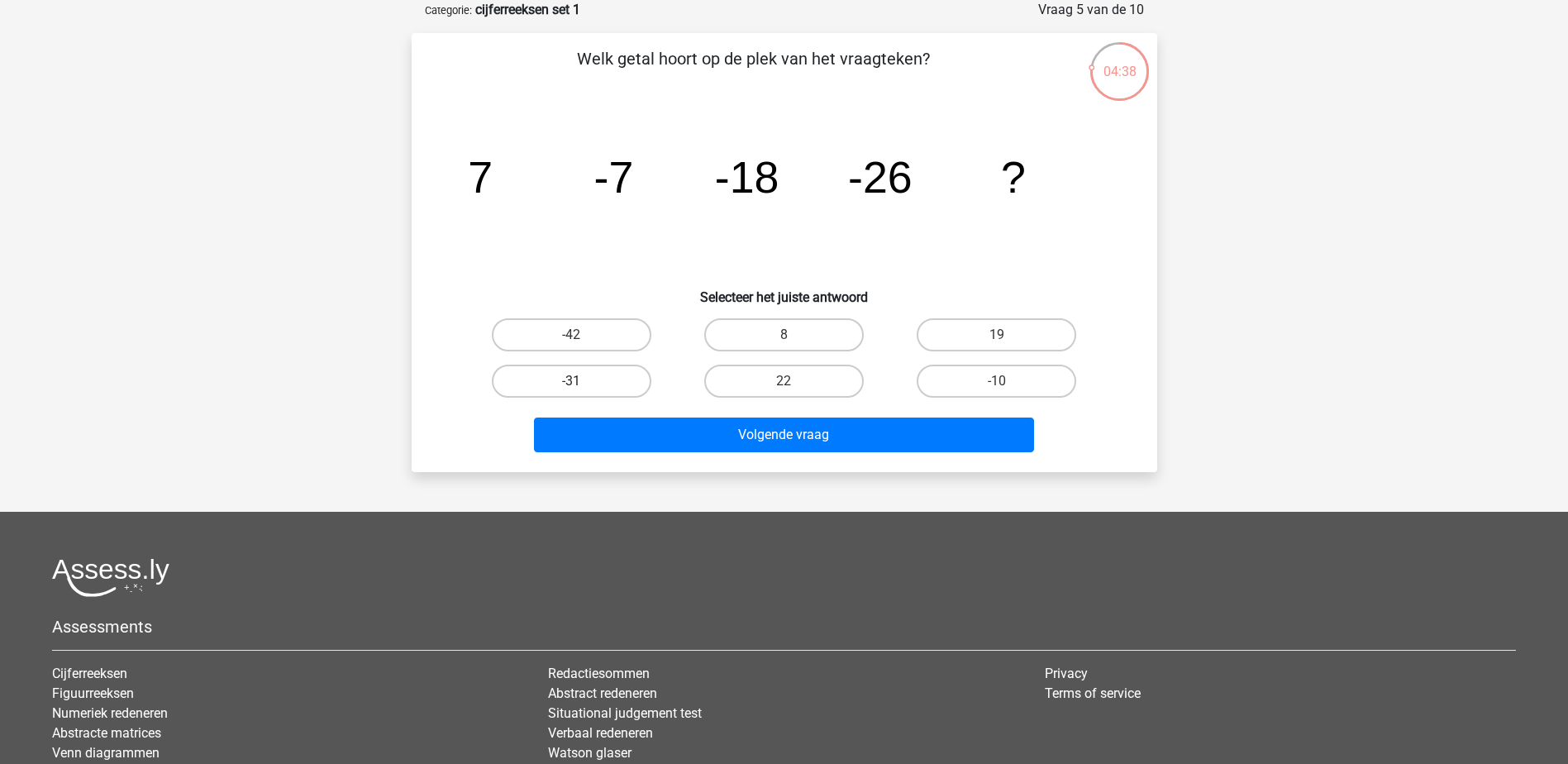
click at [630, 371] on label "-31" at bounding box center [571, 381] width 160 height 33
click at [582, 381] on input "-31" at bounding box center [576, 386] width 11 height 11
radio input "true"
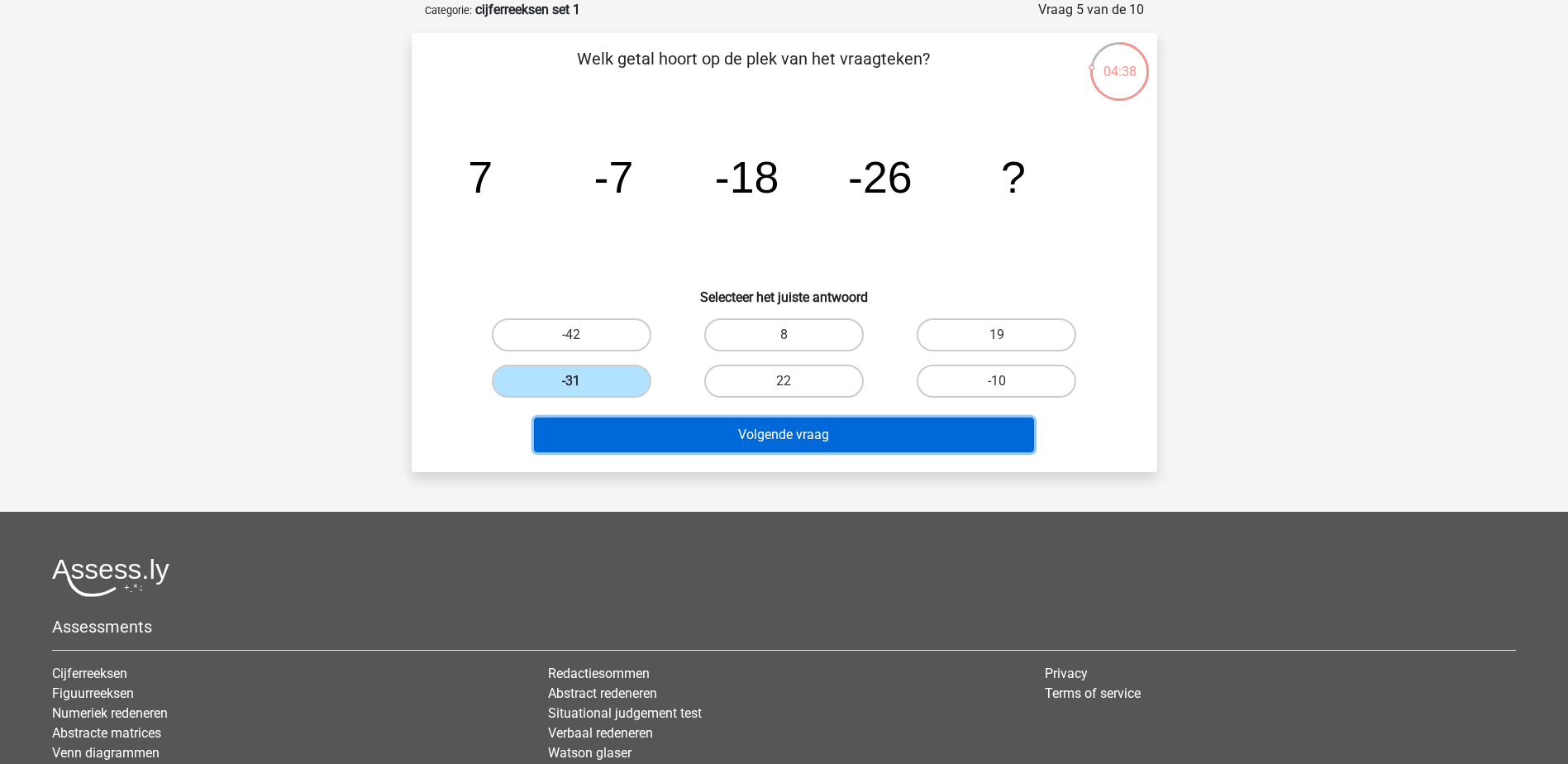
click at [690, 428] on button "Volgende vraag" at bounding box center [784, 434] width 500 height 34
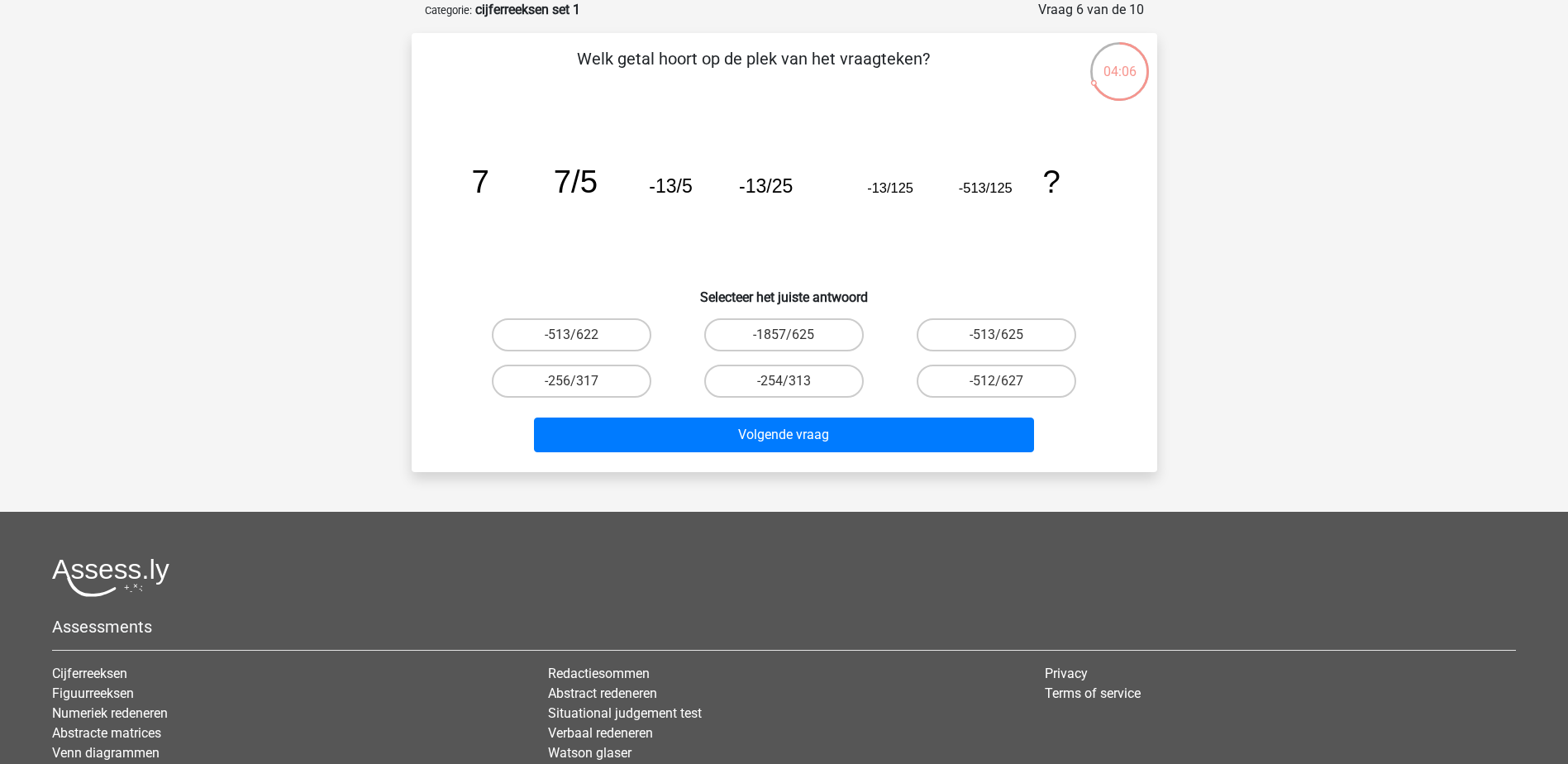
click at [783, 203] on icon "image/svg+xml 7 7/5 -13/5 -13/25 -13/125 -513/125 ?" at bounding box center [784, 193] width 666 height 167
click at [984, 339] on label "-513/625" at bounding box center [997, 335] width 160 height 33
click at [997, 339] on input "-513/625" at bounding box center [1002, 340] width 11 height 11
radio input "true"
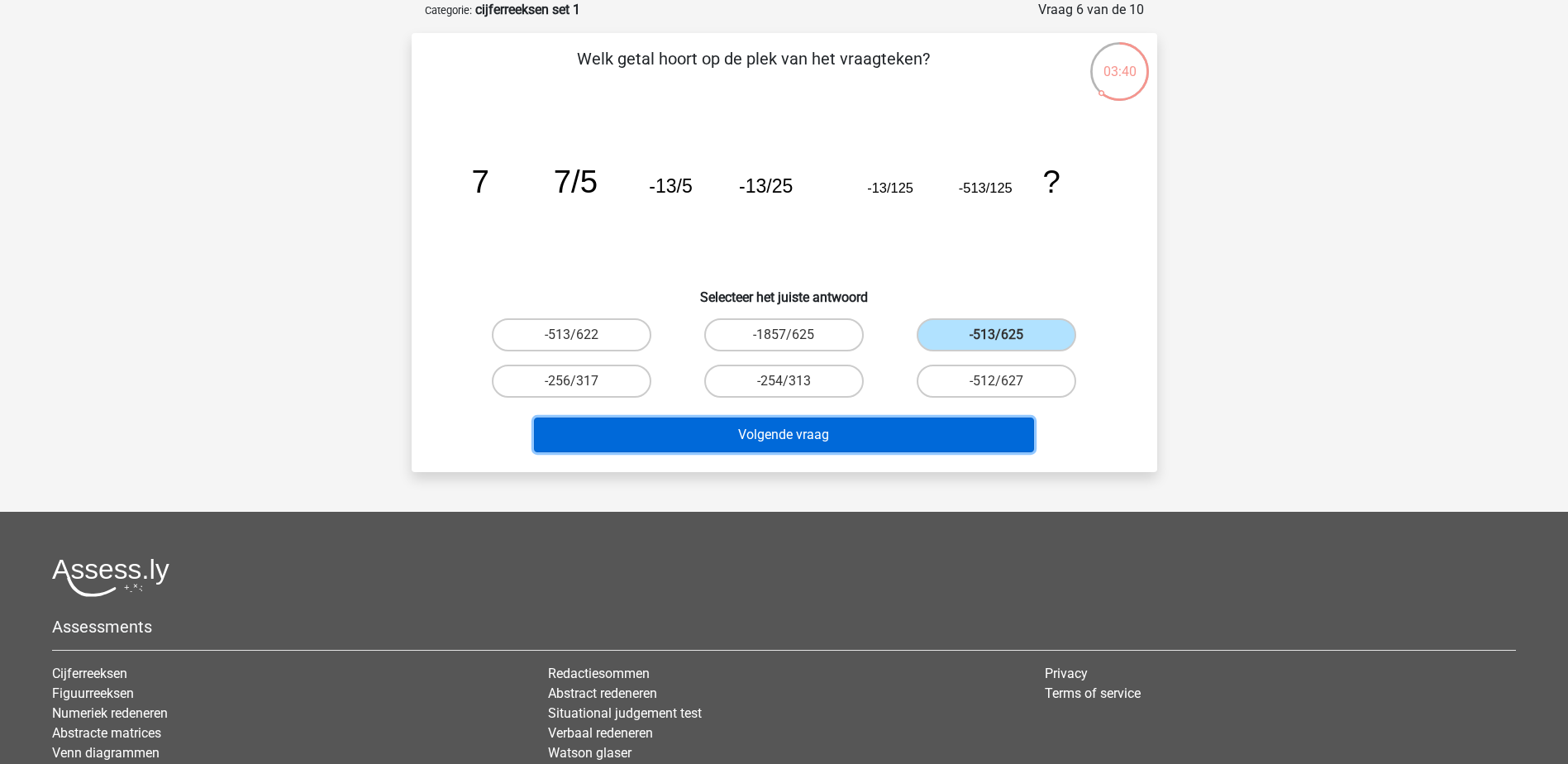
click at [820, 435] on button "Volgende vraag" at bounding box center [784, 434] width 500 height 34
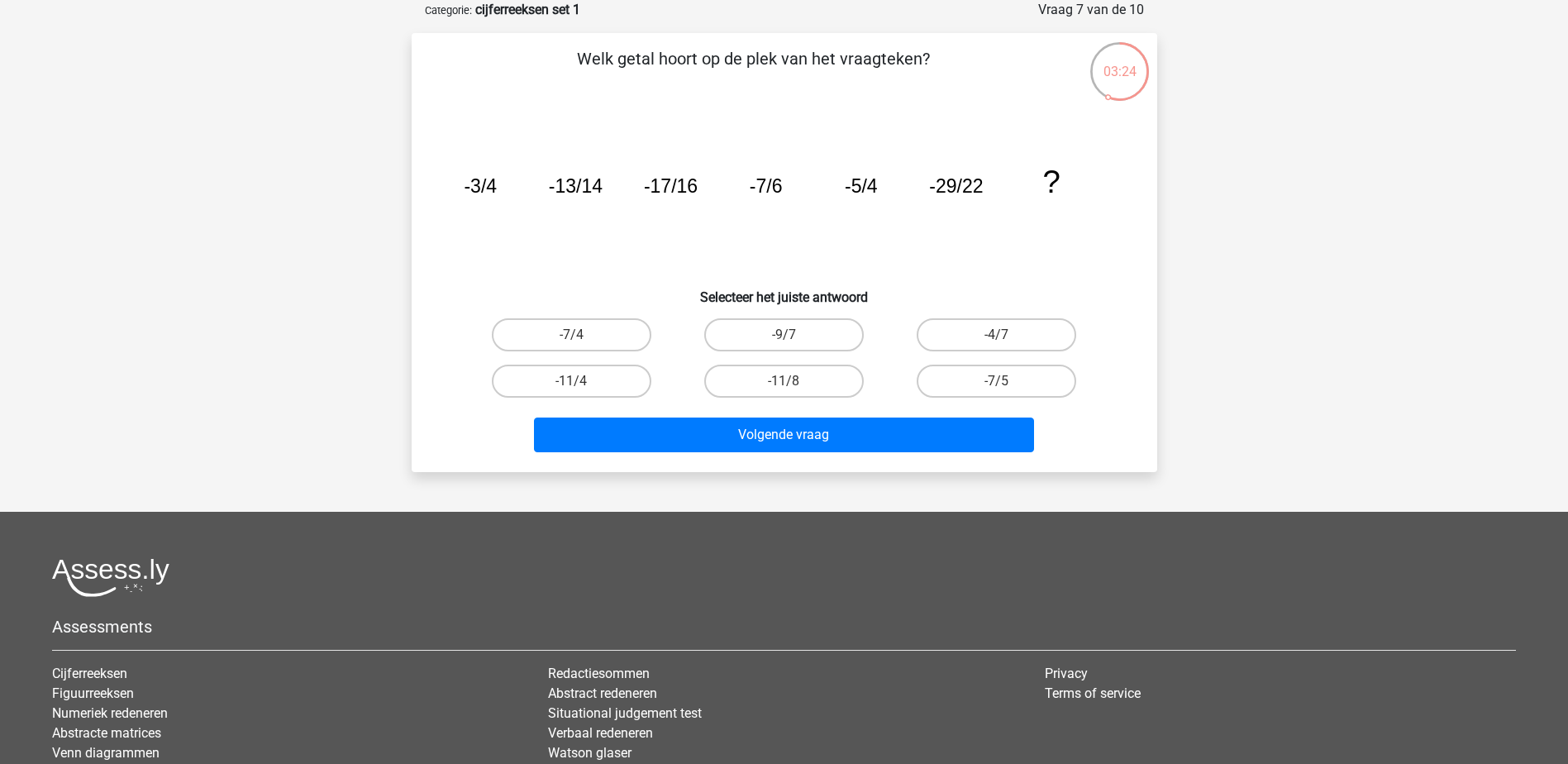
click at [846, 193] on tspan "-5/4" at bounding box center [861, 186] width 33 height 22
click at [765, 394] on label "-11/8" at bounding box center [784, 381] width 160 height 33
click at [784, 392] on input "-11/8" at bounding box center [789, 386] width 11 height 11
radio input "true"
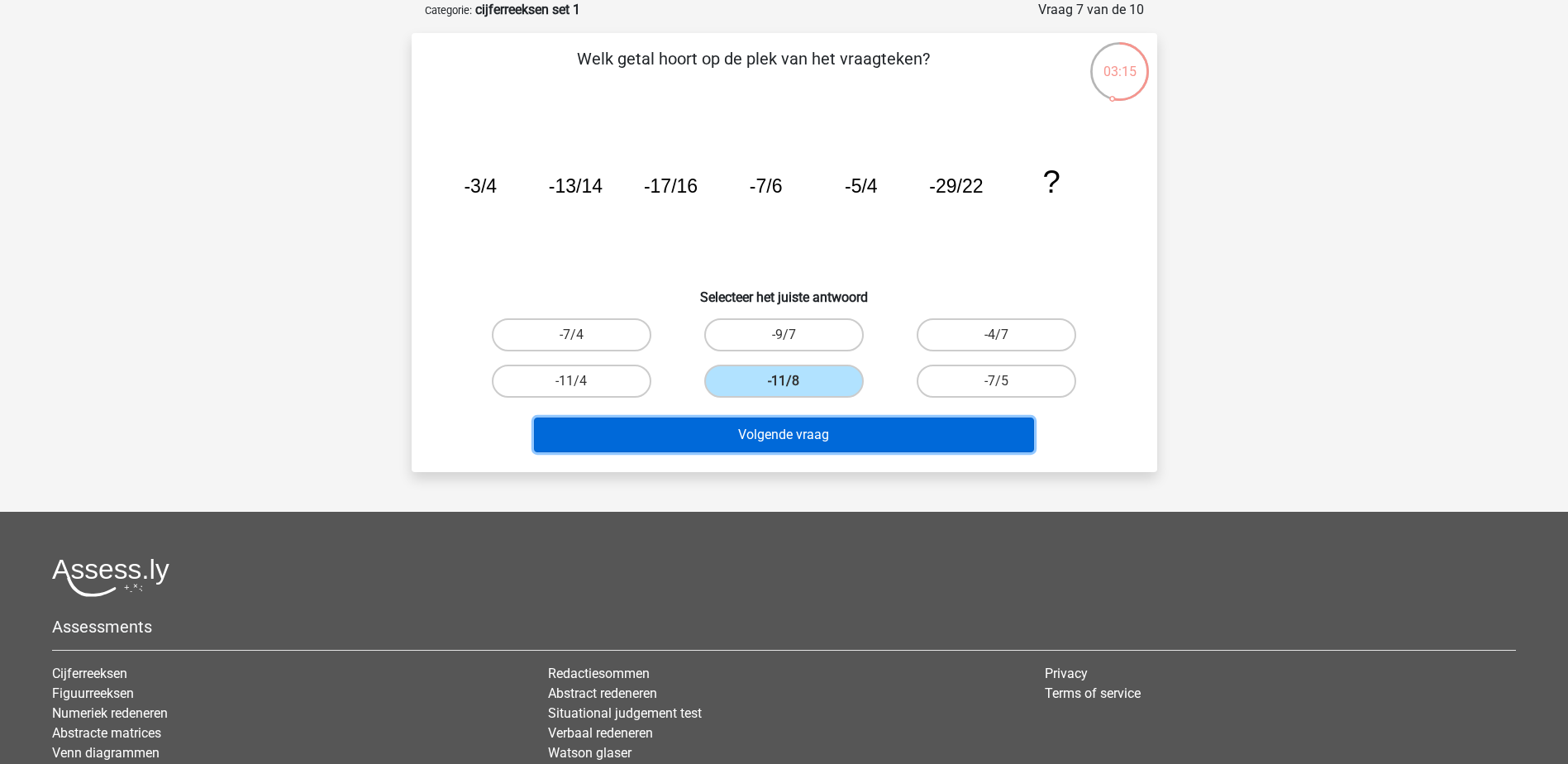
click at [769, 426] on button "Volgende vraag" at bounding box center [784, 434] width 500 height 34
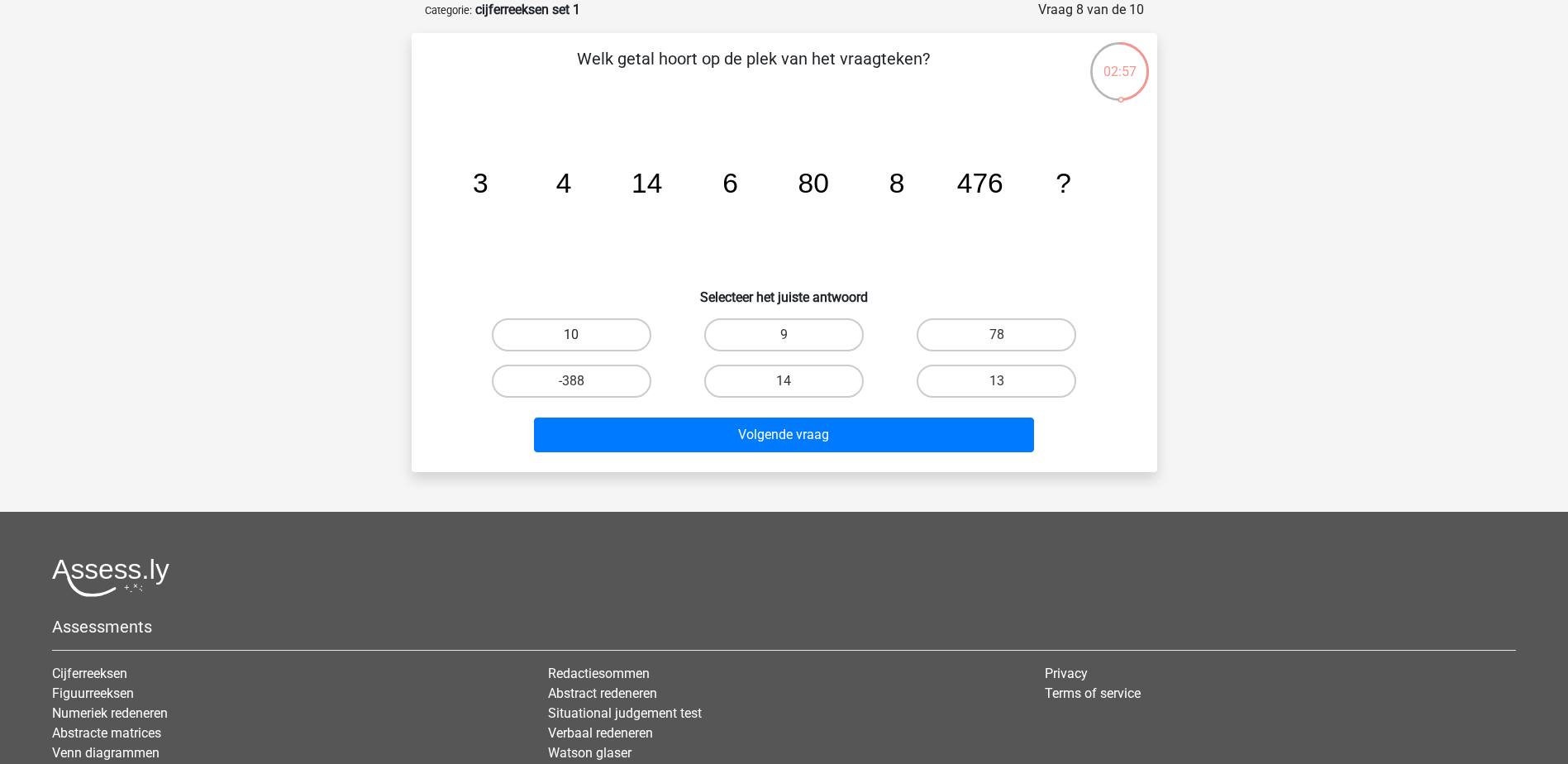
click at [617, 331] on label "10" at bounding box center [571, 335] width 160 height 33
click at [582, 335] on input "10" at bounding box center [576, 340] width 11 height 11
radio input "true"
click at [713, 455] on div "Volgende vraag" at bounding box center [785, 438] width 638 height 41
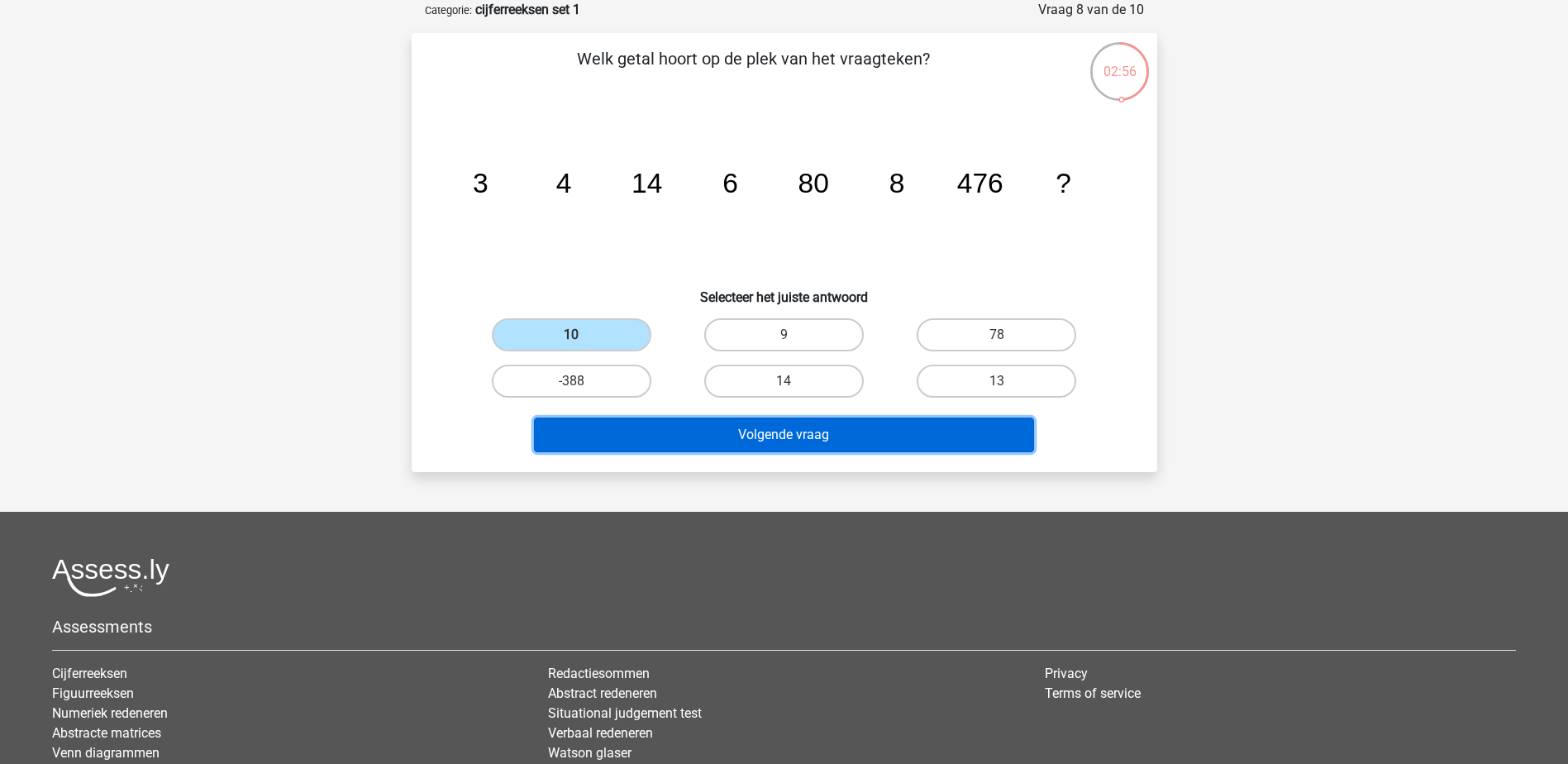
click at [715, 440] on button "Volgende vraag" at bounding box center [784, 434] width 500 height 34
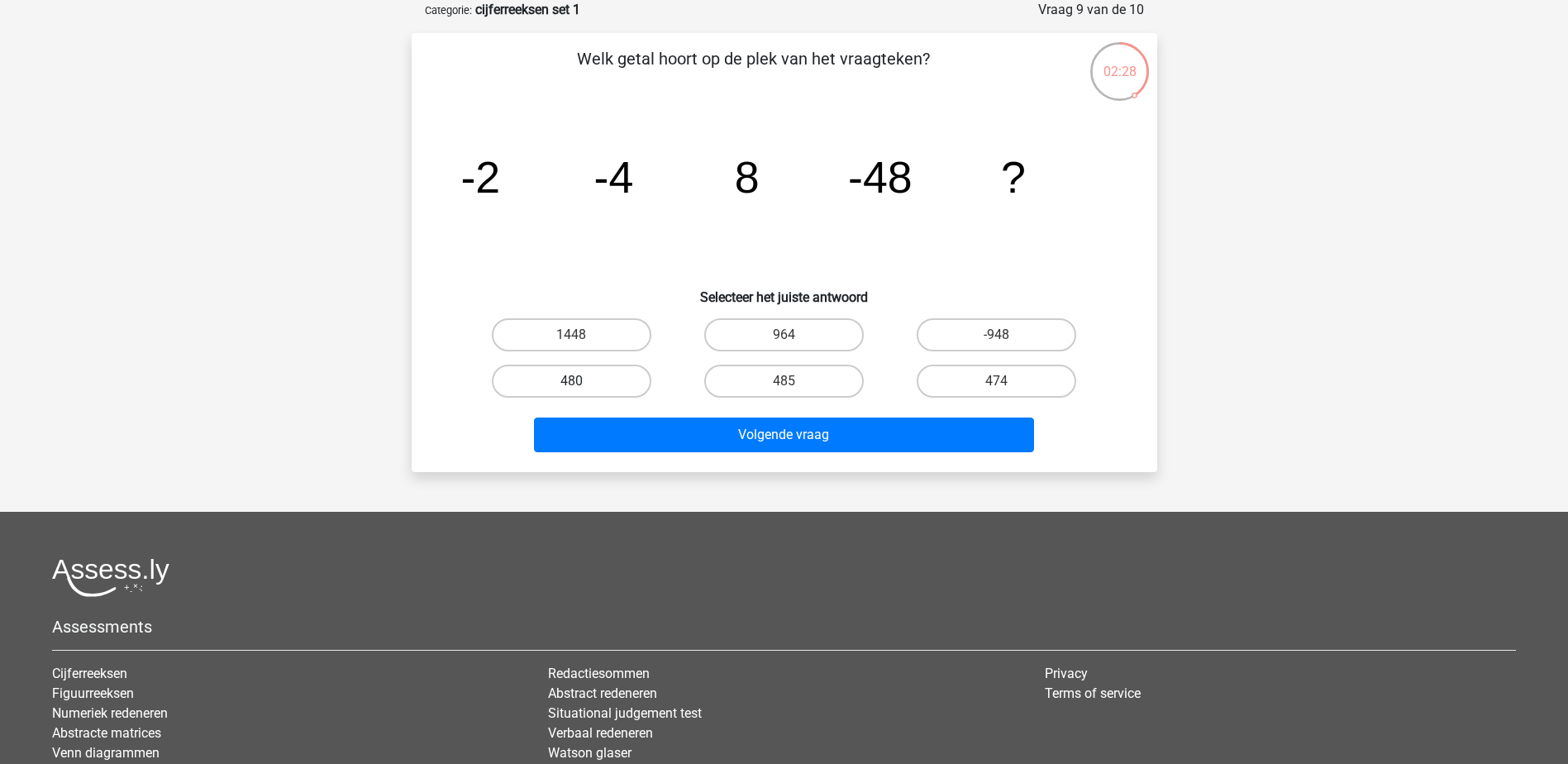
click at [568, 383] on label "480" at bounding box center [571, 381] width 160 height 33
click at [571, 383] on input "480" at bounding box center [576, 386] width 11 height 11
radio input "true"
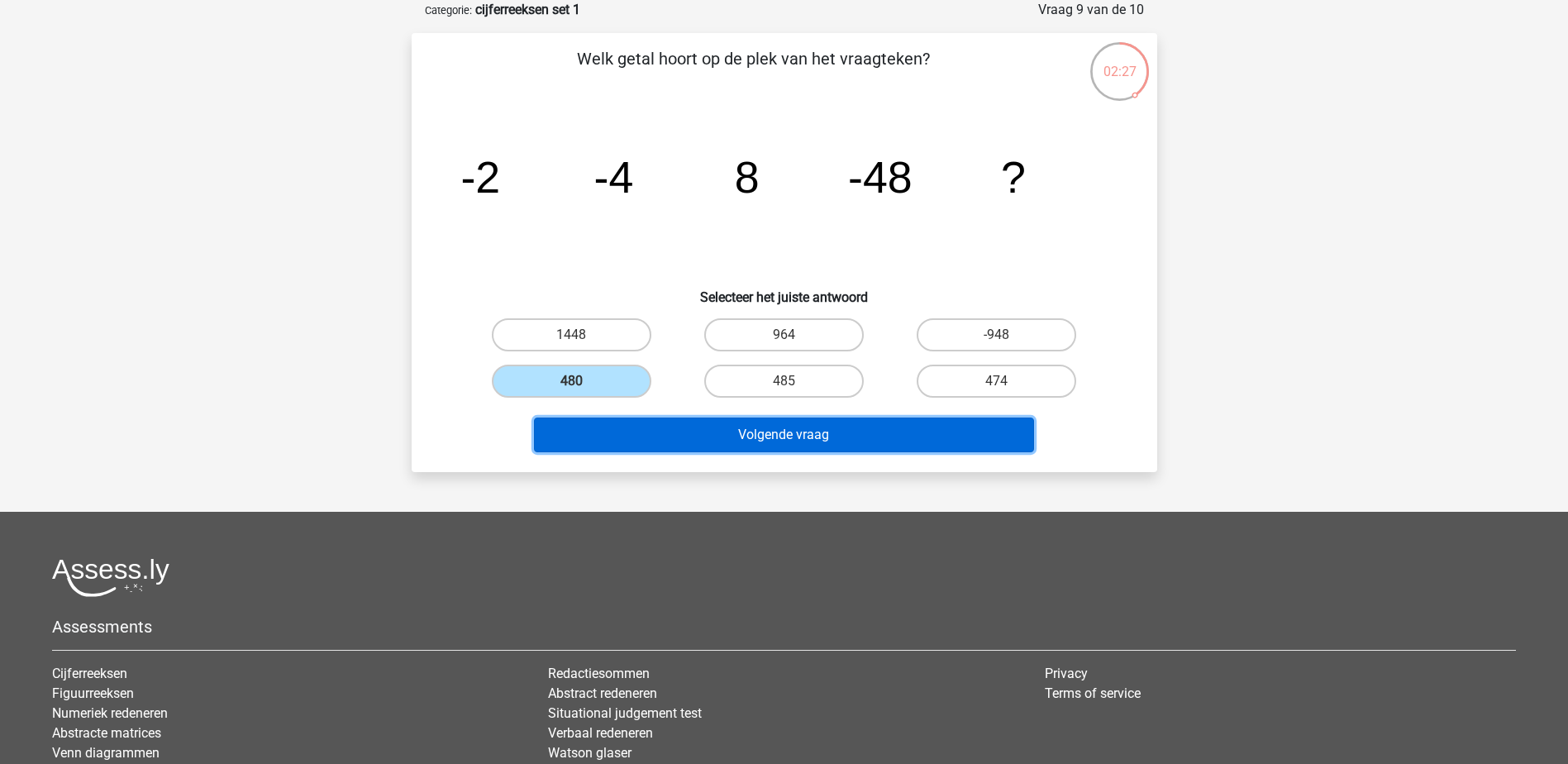
click at [616, 429] on button "Volgende vraag" at bounding box center [784, 434] width 500 height 34
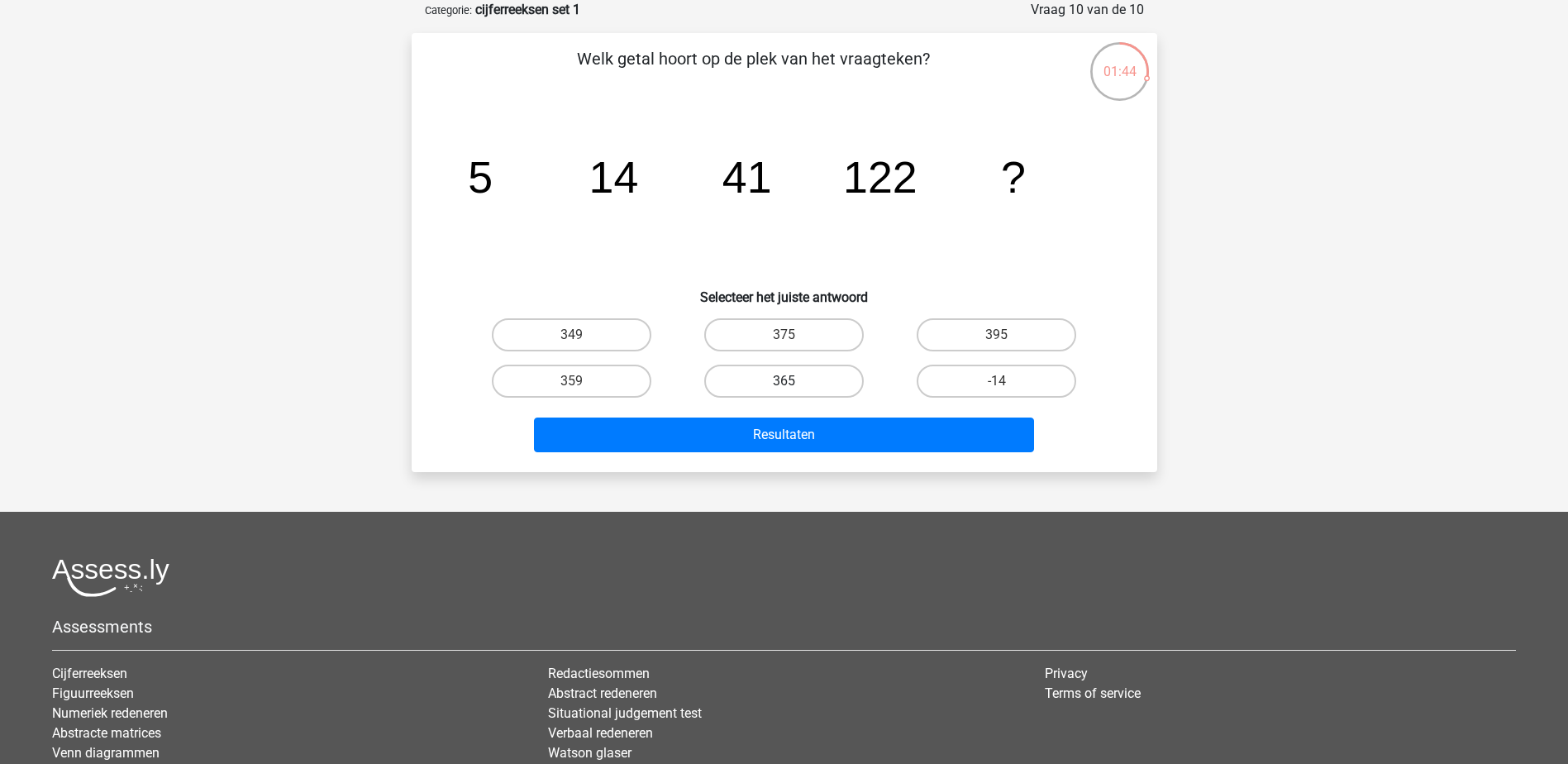
click at [814, 385] on label "365" at bounding box center [784, 381] width 160 height 33
click at [795, 385] on input "365" at bounding box center [789, 386] width 11 height 11
radio input "true"
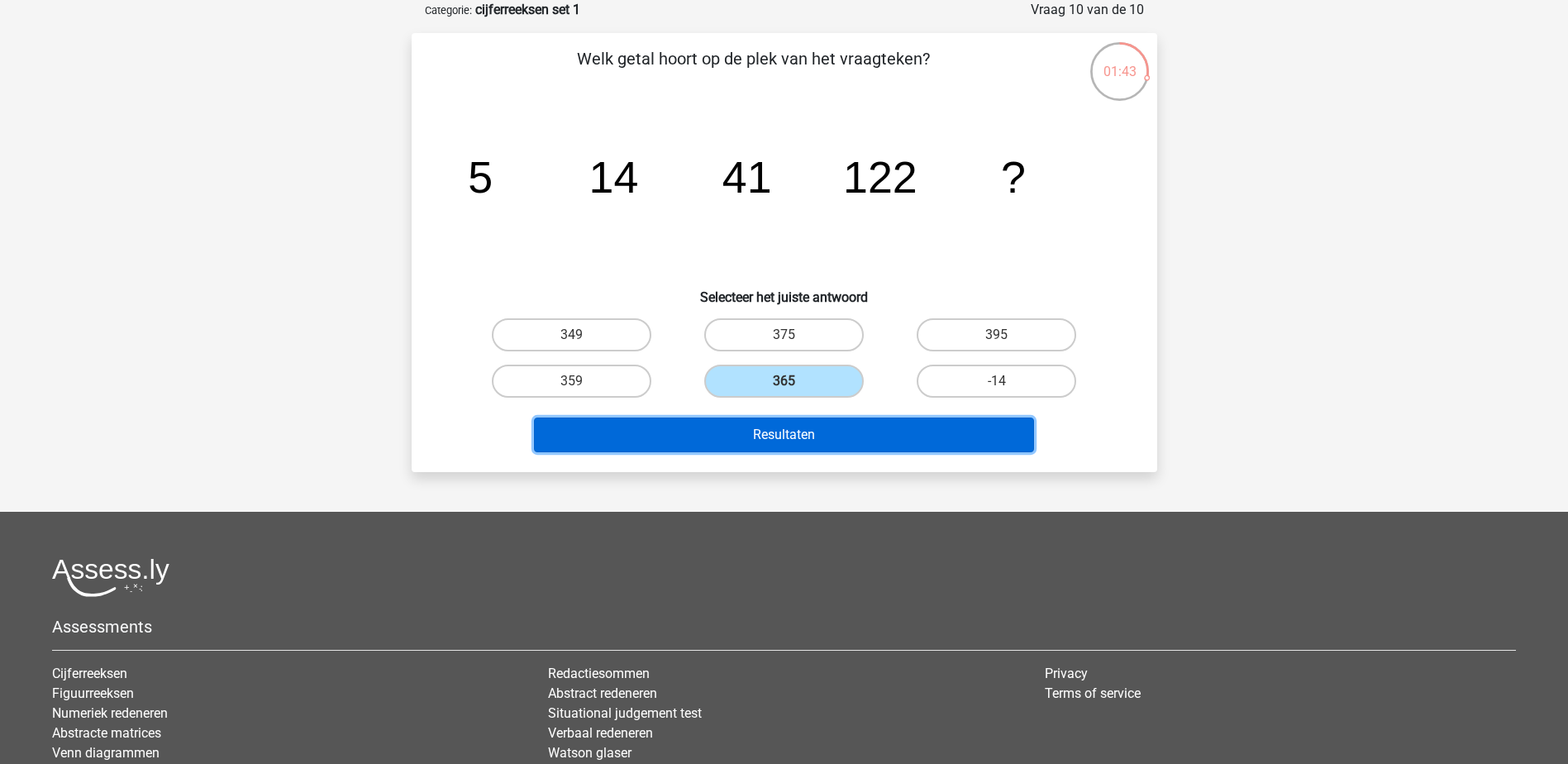
click at [799, 441] on button "Resultaten" at bounding box center [784, 434] width 500 height 34
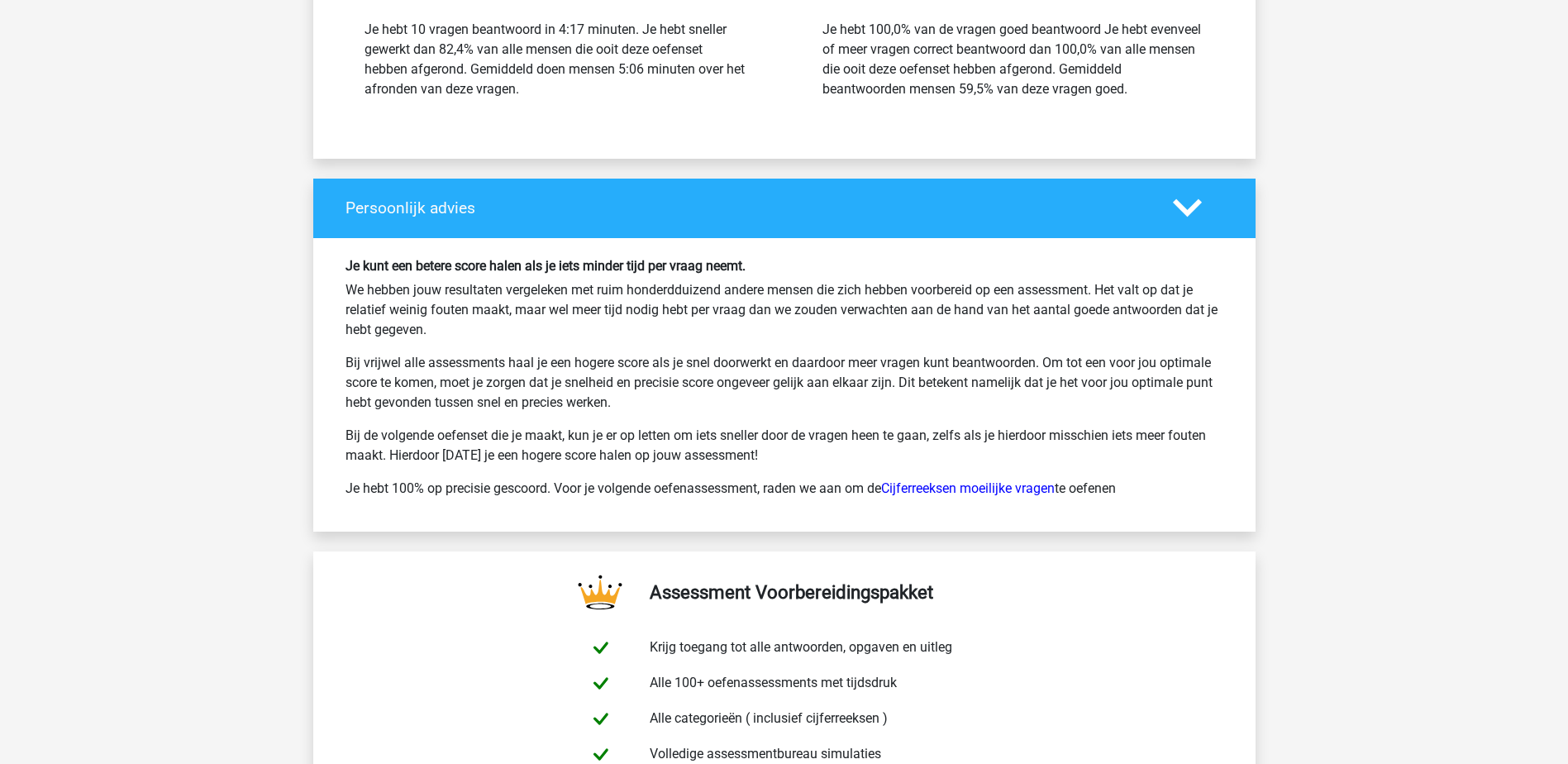
scroll to position [2314, 0]
click at [948, 486] on link "Cijferreeksen moeilijke vragen" at bounding box center [968, 487] width 173 height 16
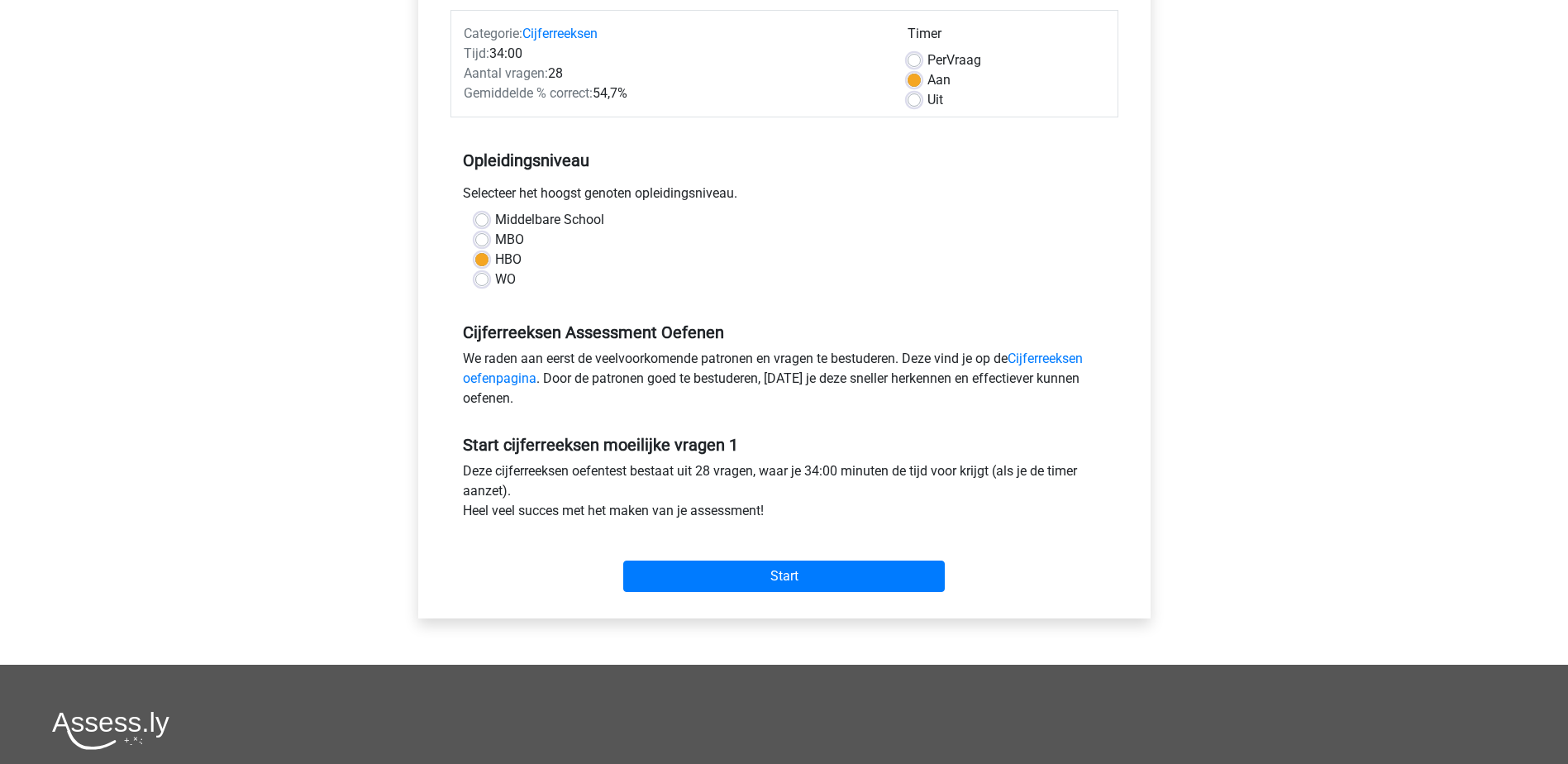
scroll to position [496, 0]
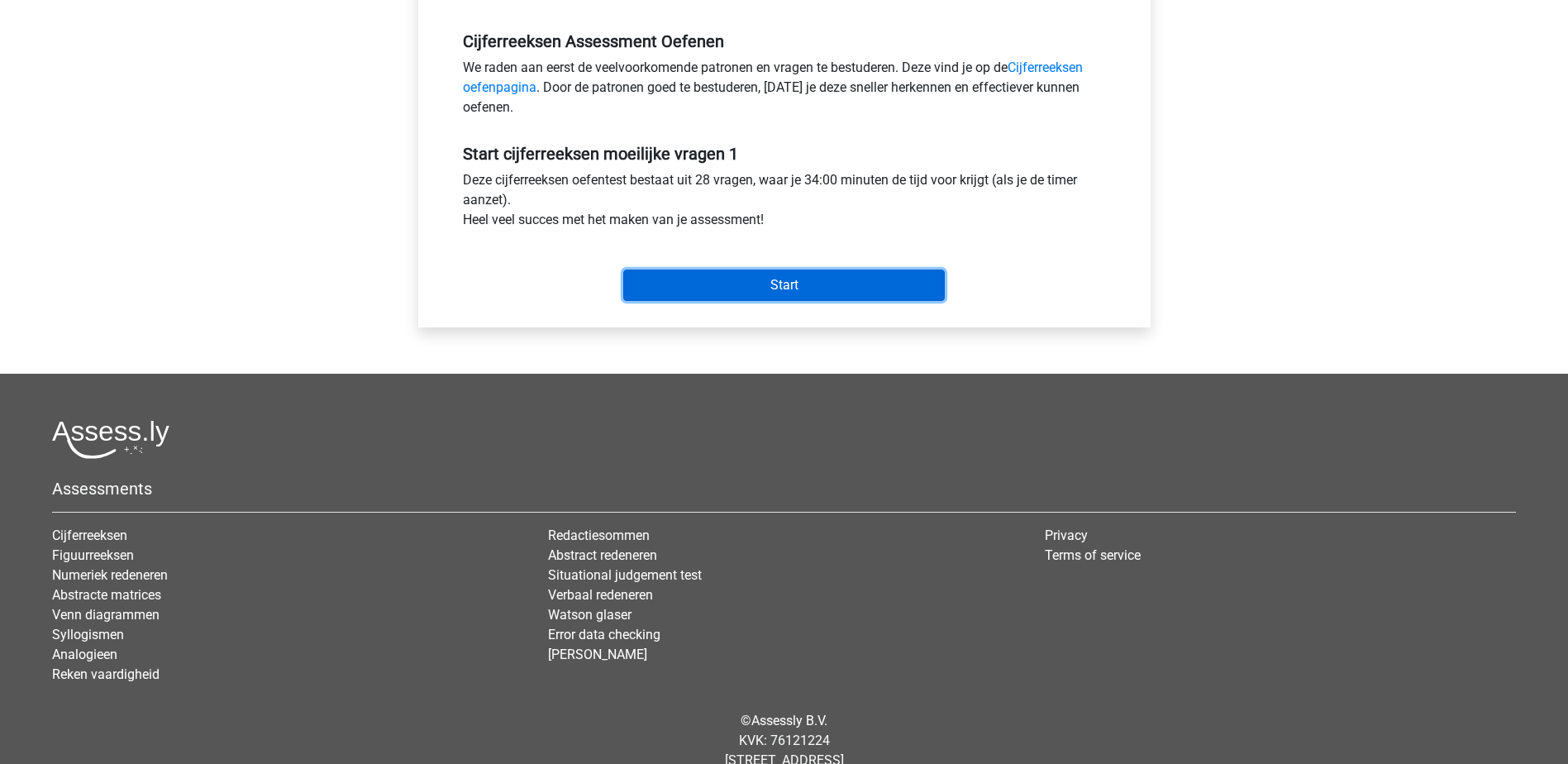
click at [748, 290] on input "Start" at bounding box center [784, 286] width 321 height 32
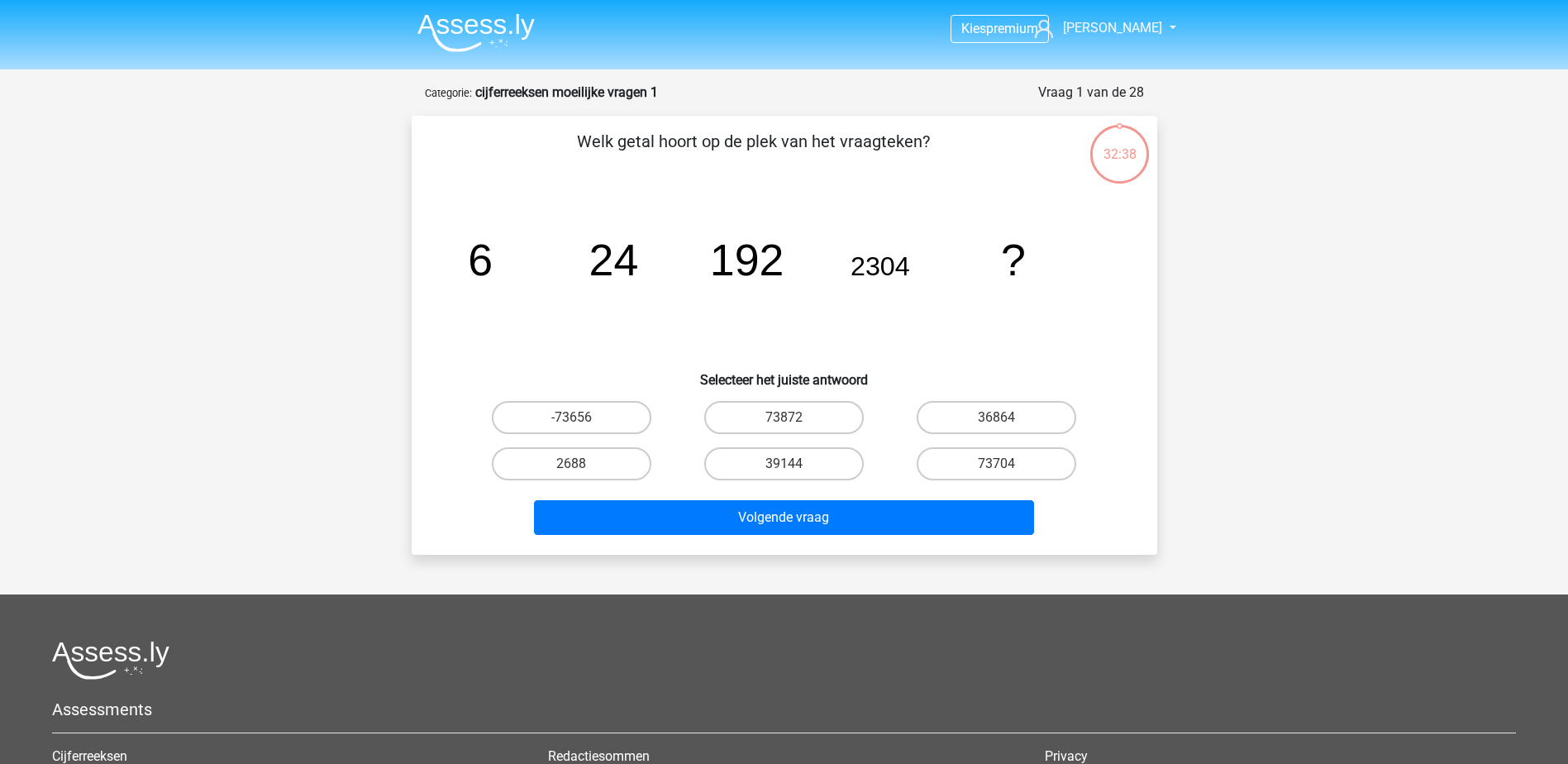
click at [885, 309] on icon "image/svg+xml 6 24 192 2304 ?" at bounding box center [784, 276] width 666 height 167
click at [984, 399] on div "36864" at bounding box center [997, 416] width 213 height 46
click at [977, 417] on label "36864" at bounding box center [997, 417] width 160 height 33
click at [997, 417] on input "36864" at bounding box center [1002, 422] width 11 height 11
radio input "true"
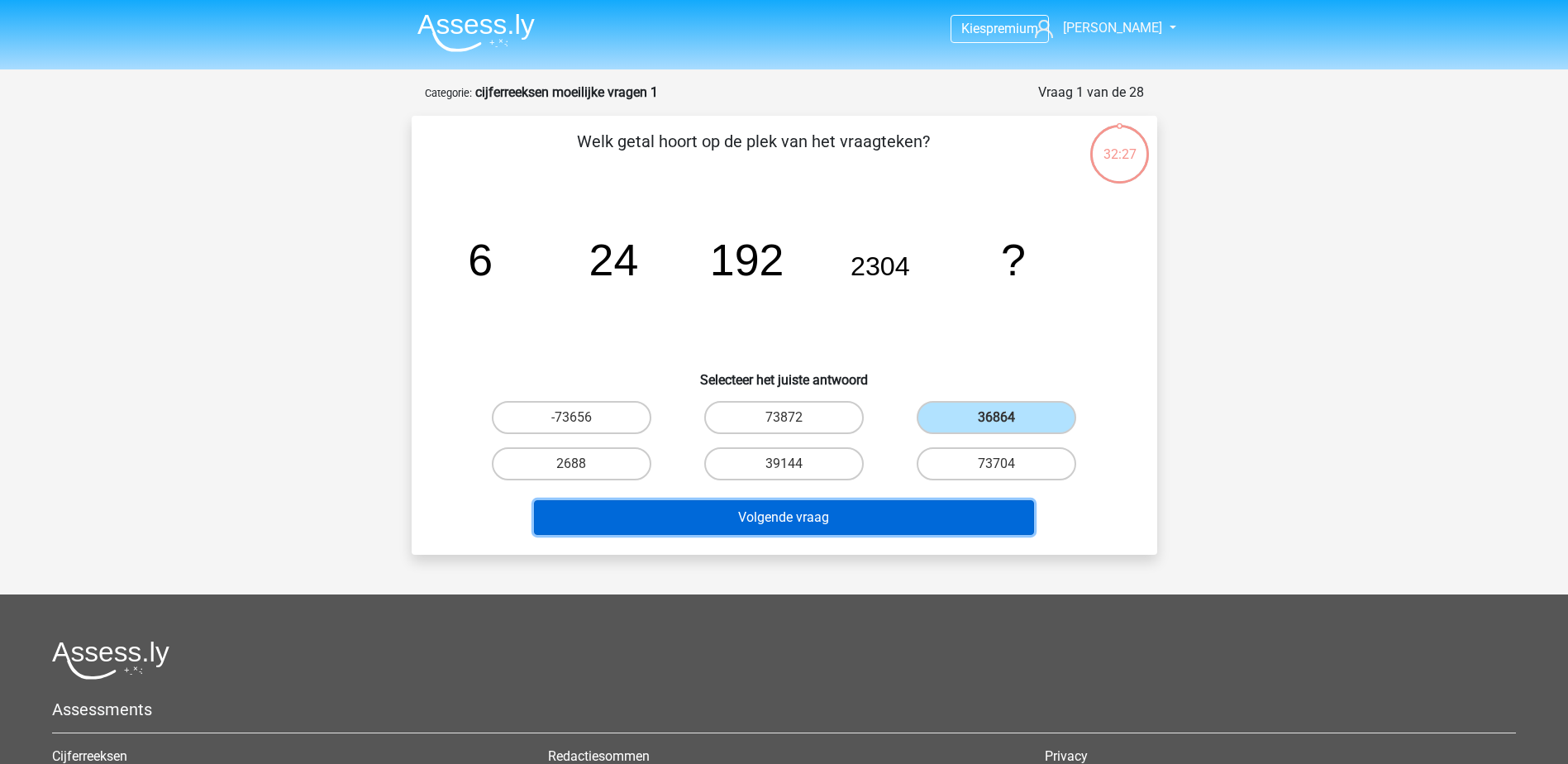
click at [892, 512] on button "Volgende vraag" at bounding box center [784, 517] width 500 height 34
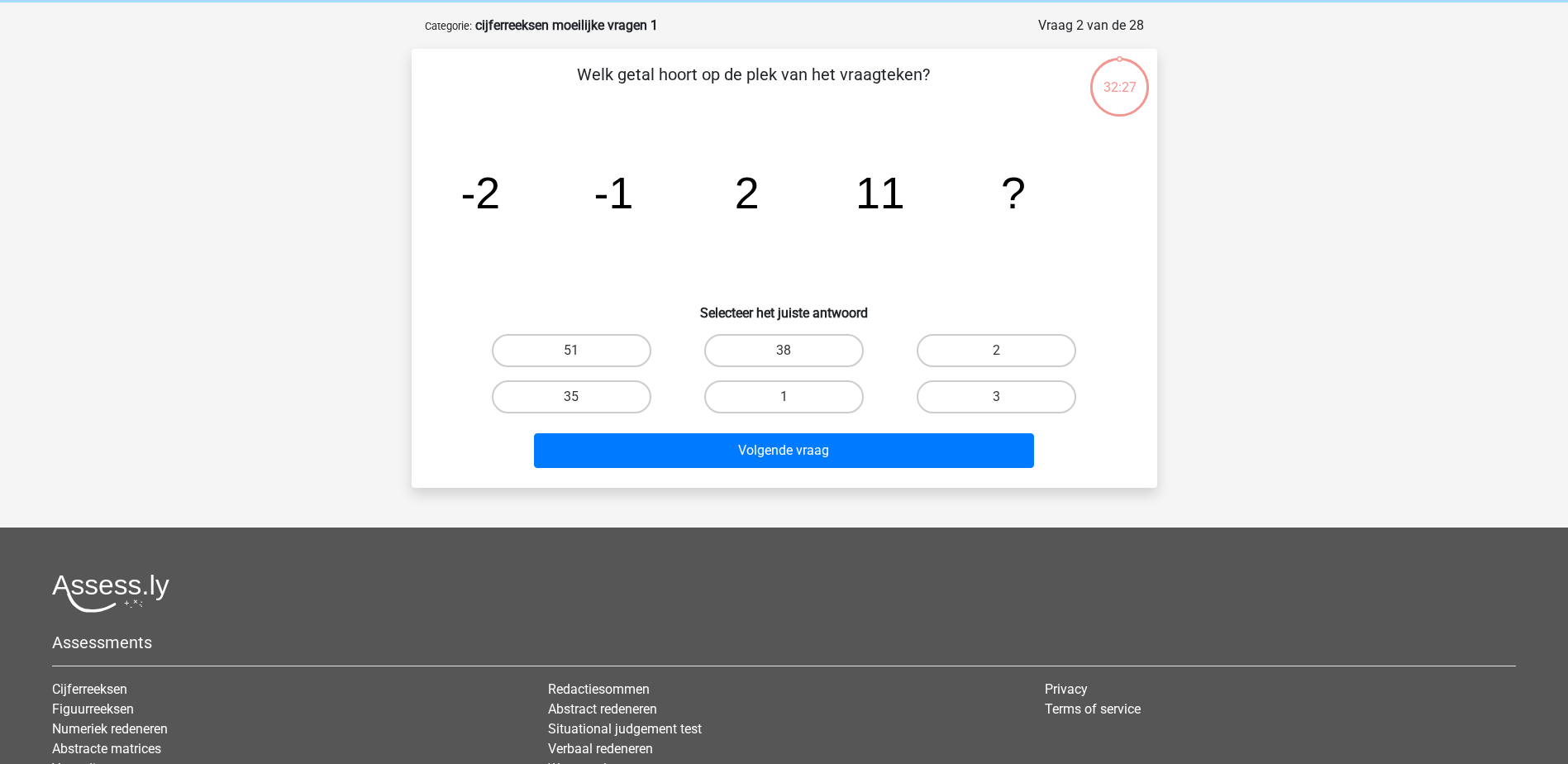
scroll to position [83, 0]
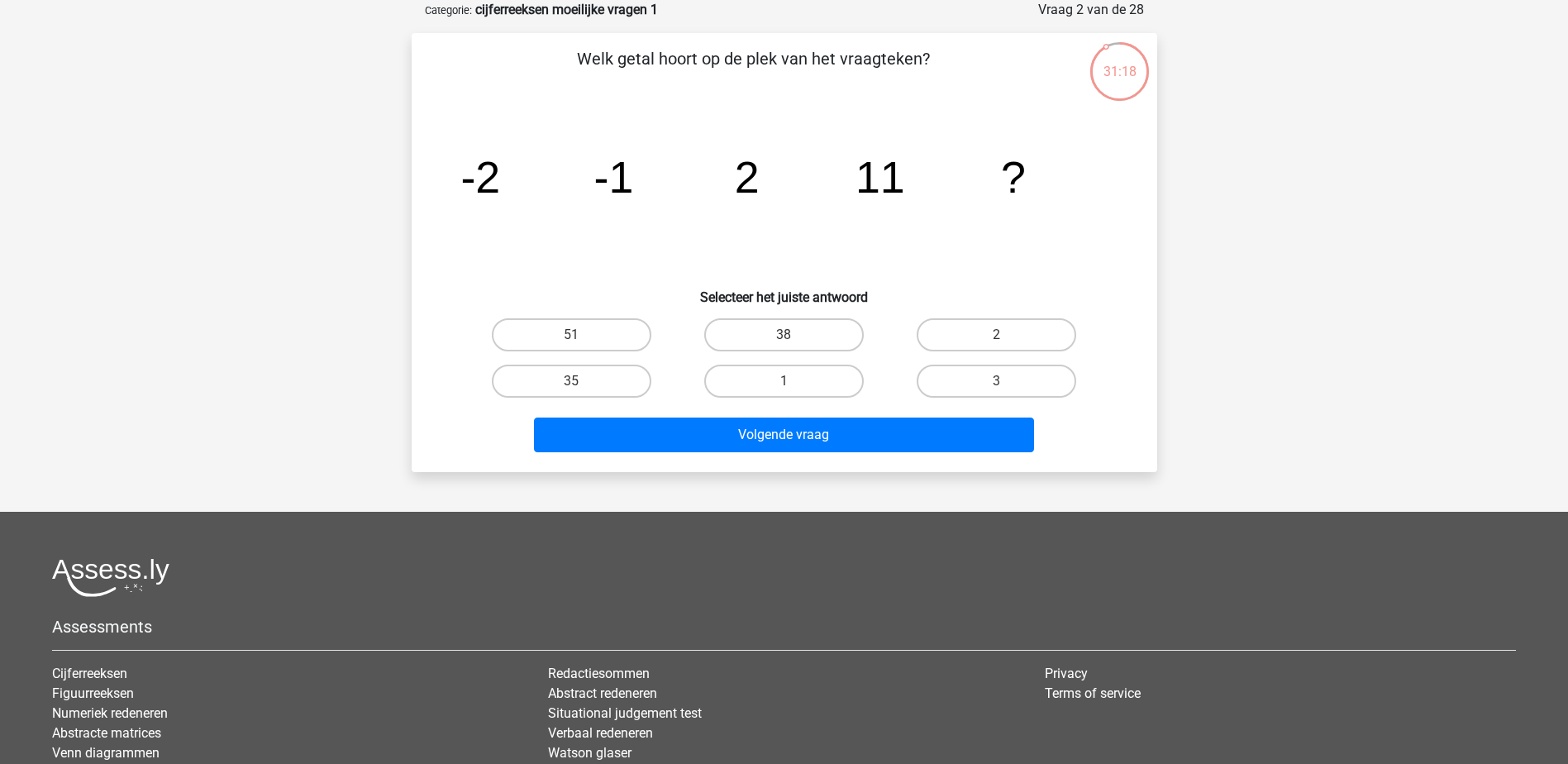
click at [825, 351] on div "38" at bounding box center [784, 334] width 213 height 46
click at [816, 338] on label "38" at bounding box center [784, 335] width 160 height 33
click at [795, 338] on input "38" at bounding box center [789, 340] width 11 height 11
radio input "true"
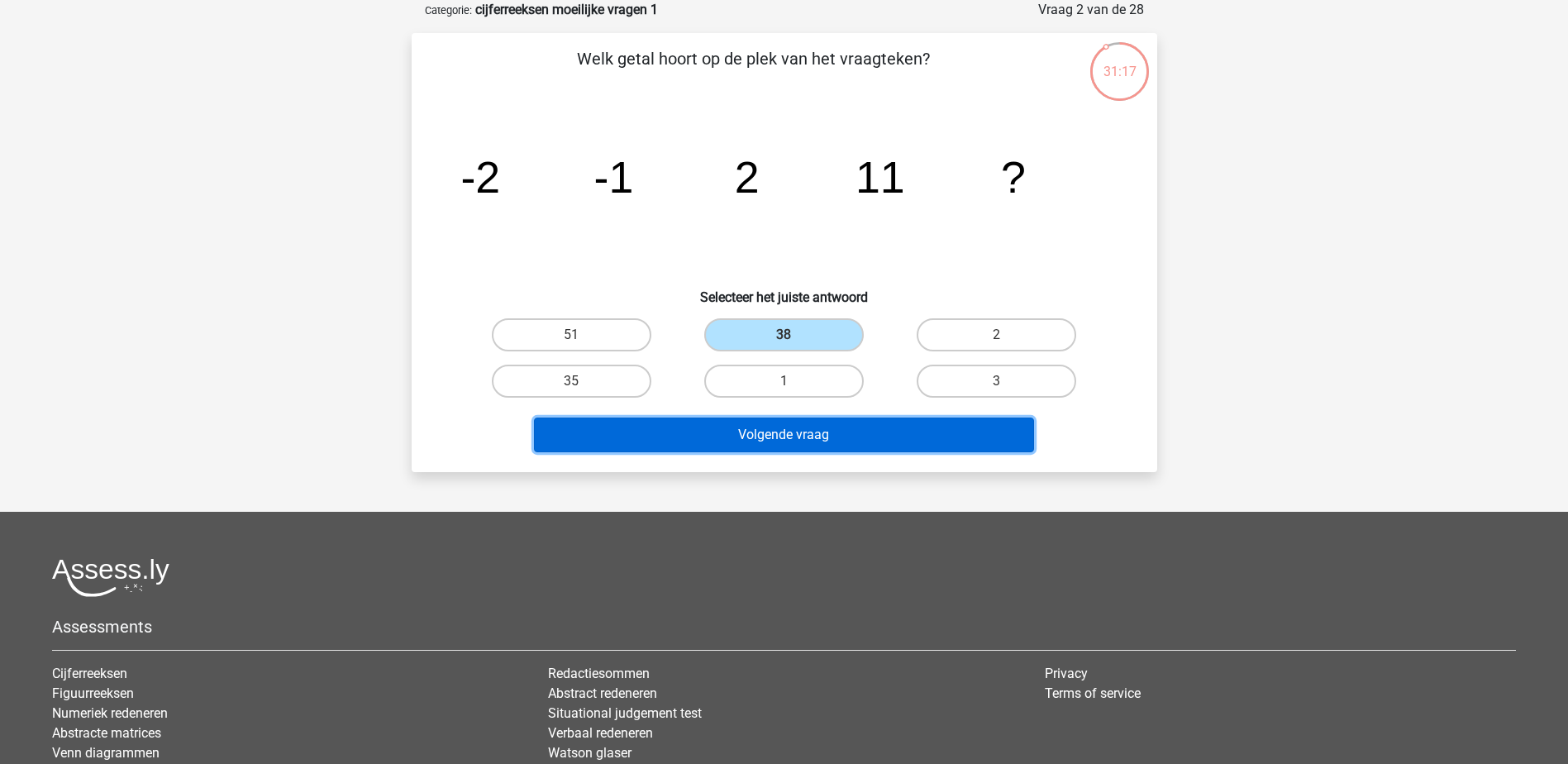
click at [805, 425] on button "Volgende vraag" at bounding box center [784, 434] width 500 height 34
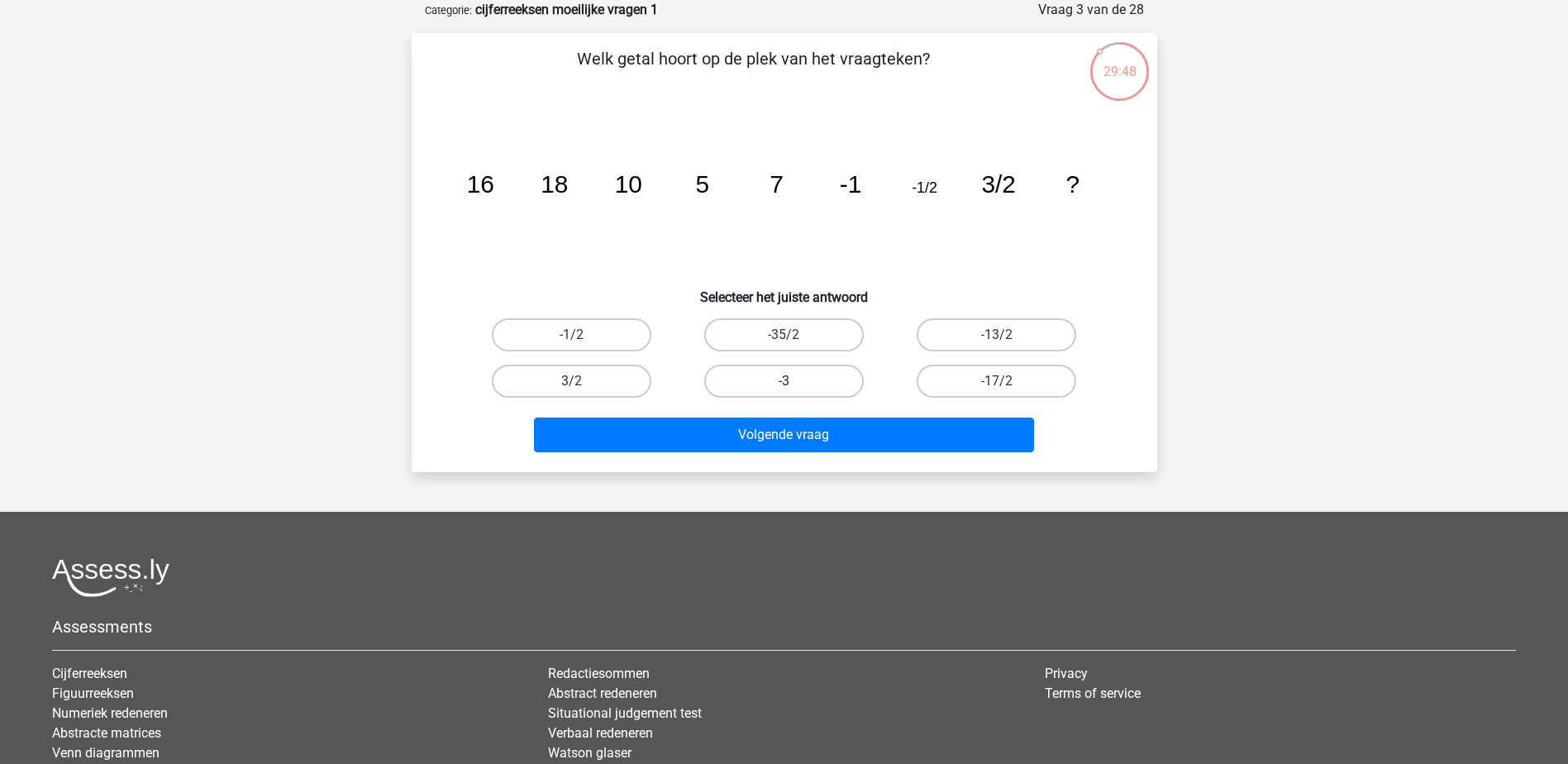
click at [757, 377] on label "-3" at bounding box center [784, 381] width 160 height 33
click at [784, 381] on input "-3" at bounding box center [789, 386] width 11 height 11
radio input "true"
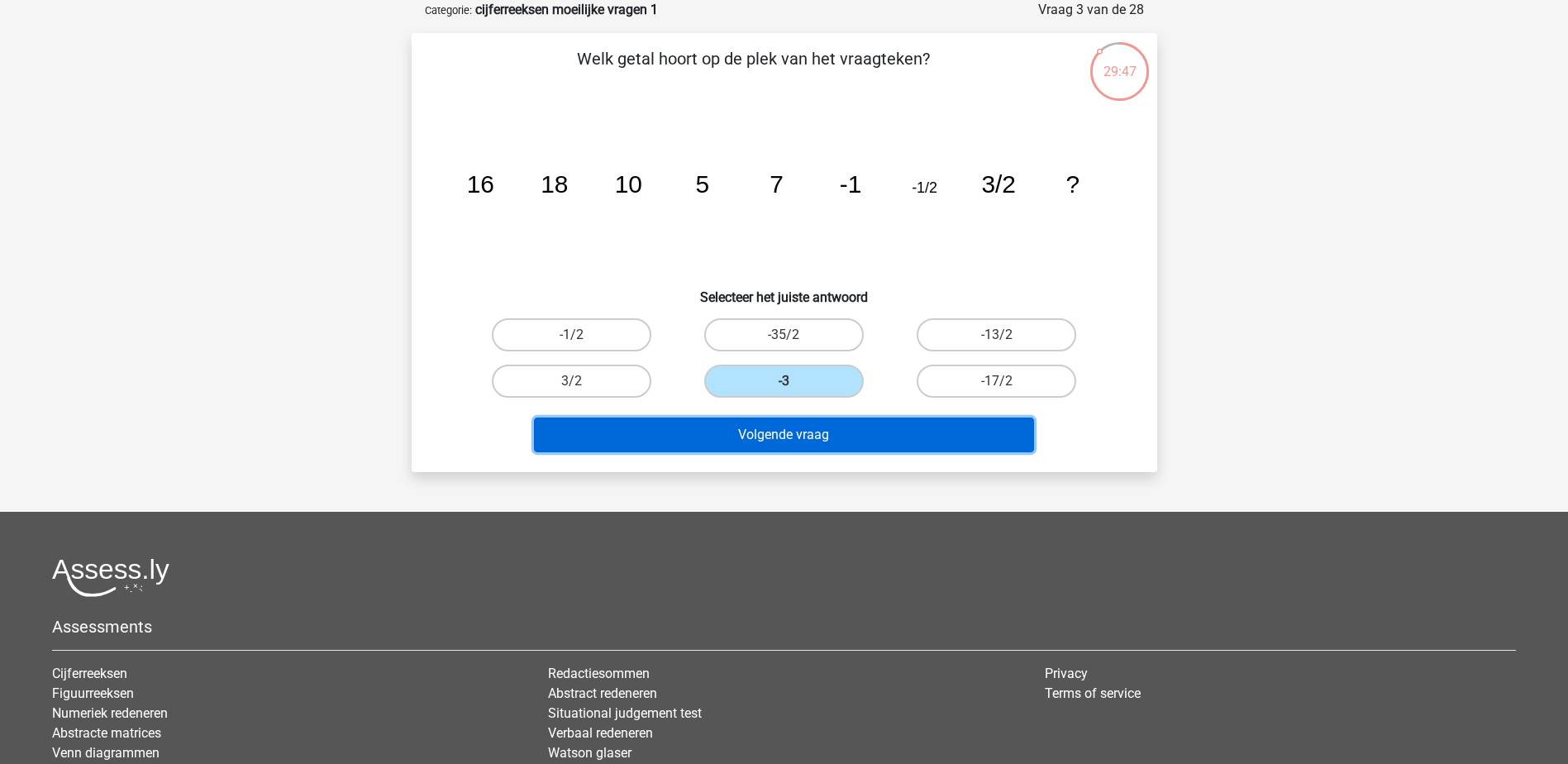
click at [791, 428] on button "Volgende vraag" at bounding box center [784, 434] width 500 height 34
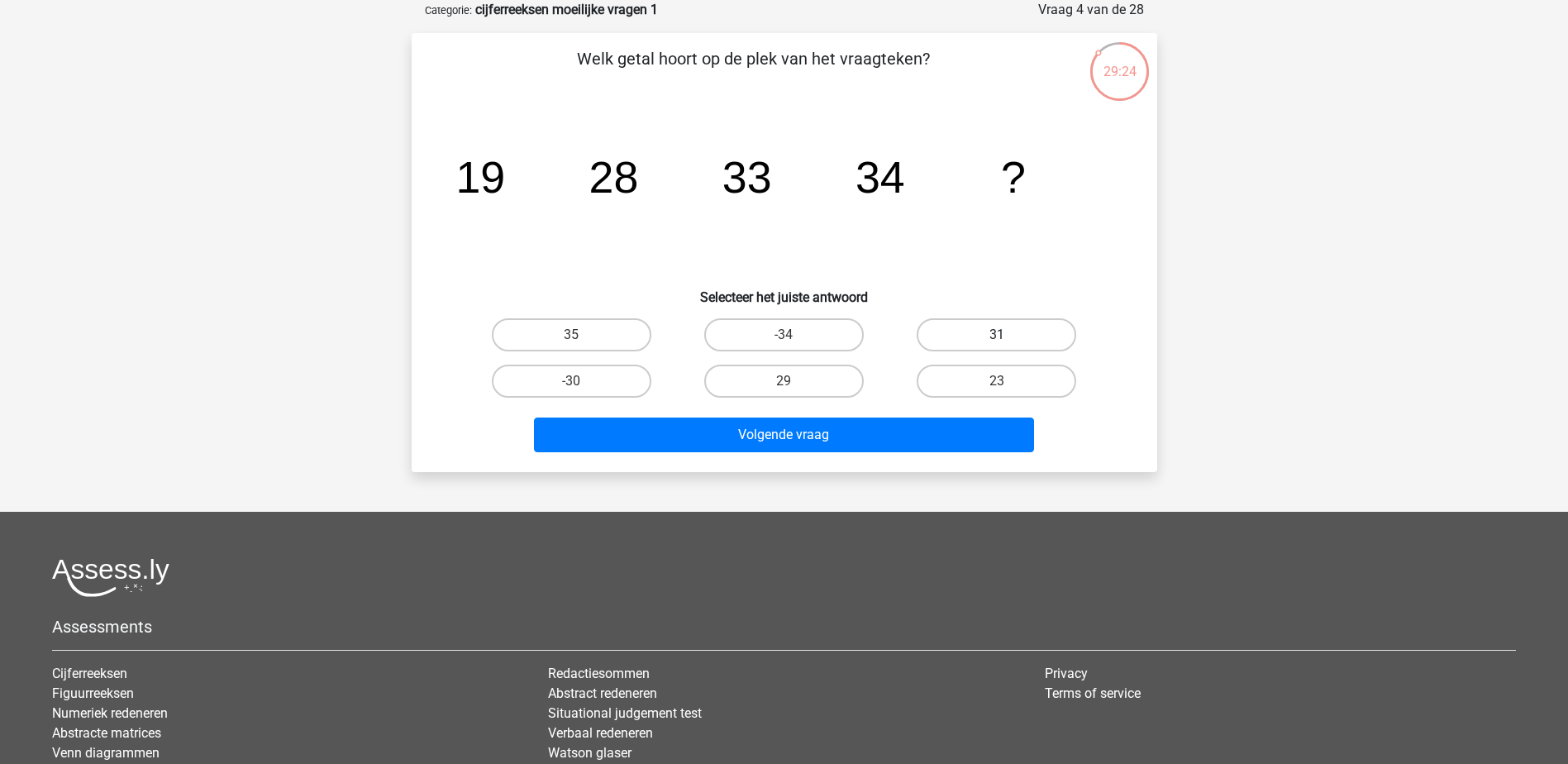
click at [964, 329] on label "31" at bounding box center [997, 335] width 160 height 33
click at [997, 335] on input "31" at bounding box center [1002, 340] width 11 height 11
radio input "true"
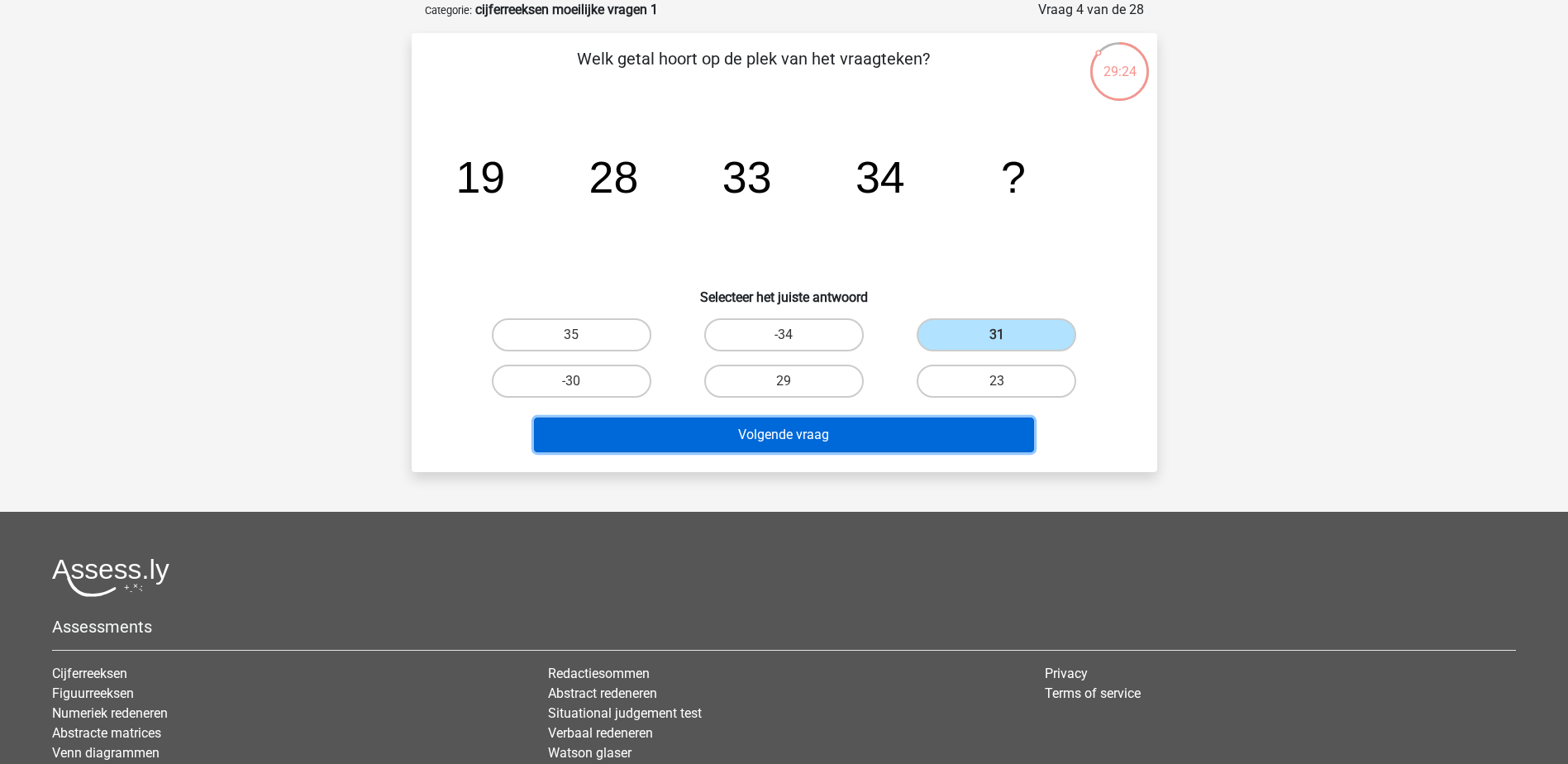
click at [952, 450] on button "Volgende vraag" at bounding box center [784, 434] width 500 height 34
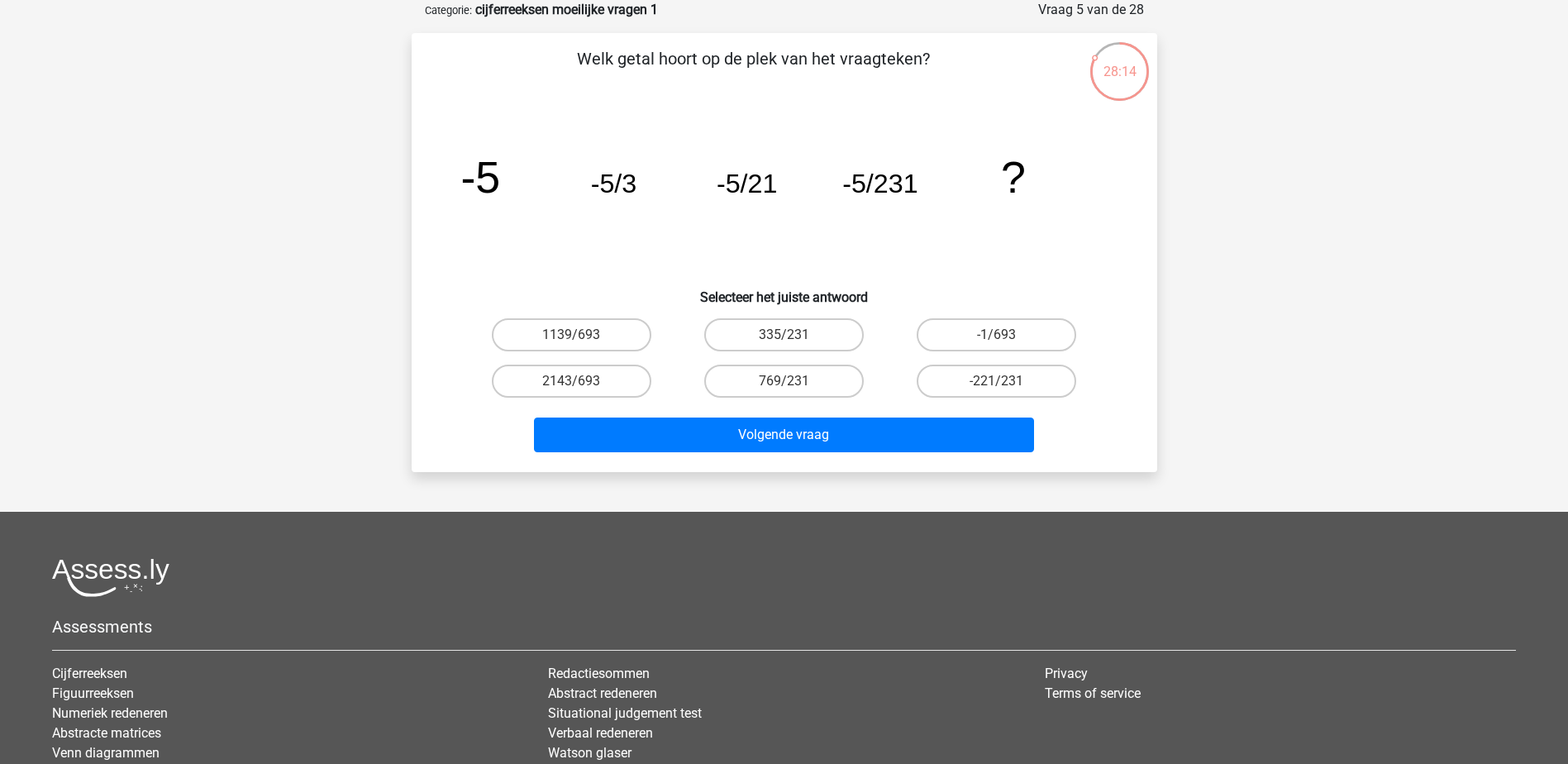
click at [747, 205] on icon "image/svg+xml -5 -5/3 -5/21 -5/231 ?" at bounding box center [784, 193] width 666 height 167
click at [957, 337] on label "-1/693" at bounding box center [997, 335] width 160 height 33
click at [997, 337] on input "-1/693" at bounding box center [1002, 340] width 11 height 11
radio input "true"
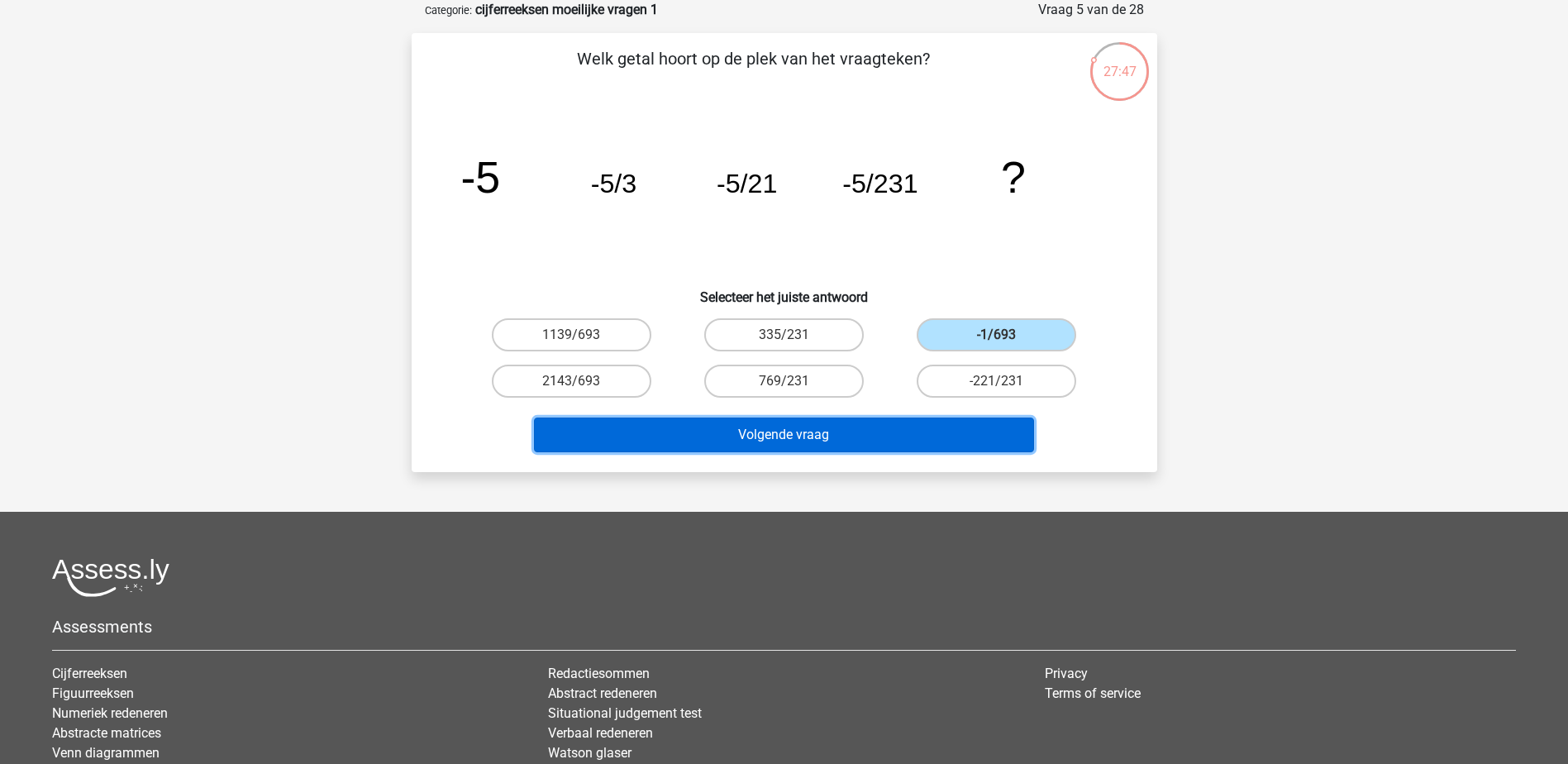
click at [913, 430] on button "Volgende vraag" at bounding box center [784, 434] width 500 height 34
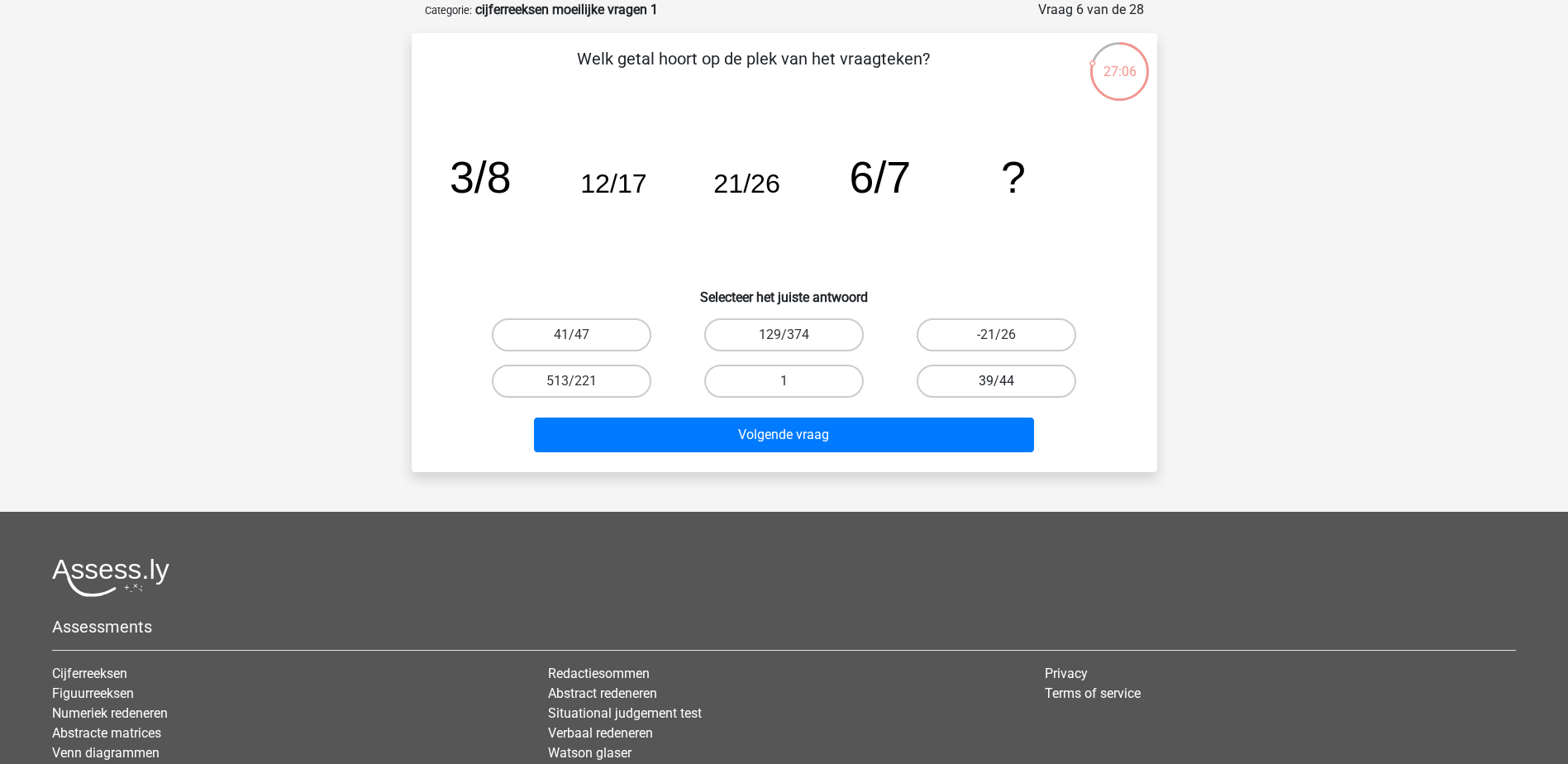
click at [972, 391] on label "39/44" at bounding box center [997, 381] width 160 height 33
click at [997, 391] on input "39/44" at bounding box center [1002, 386] width 11 height 11
radio input "true"
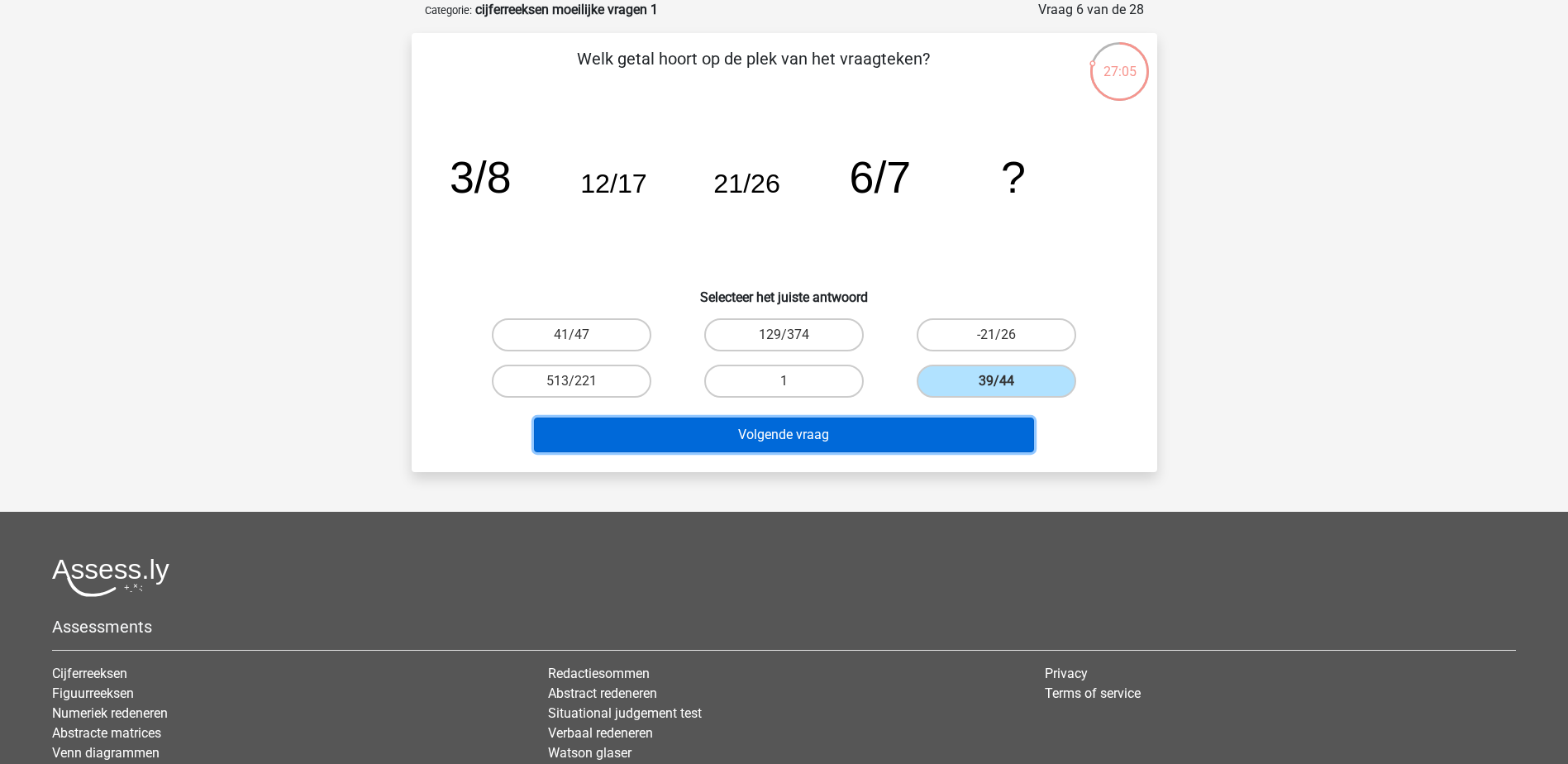
click at [896, 436] on button "Volgende vraag" at bounding box center [784, 434] width 500 height 34
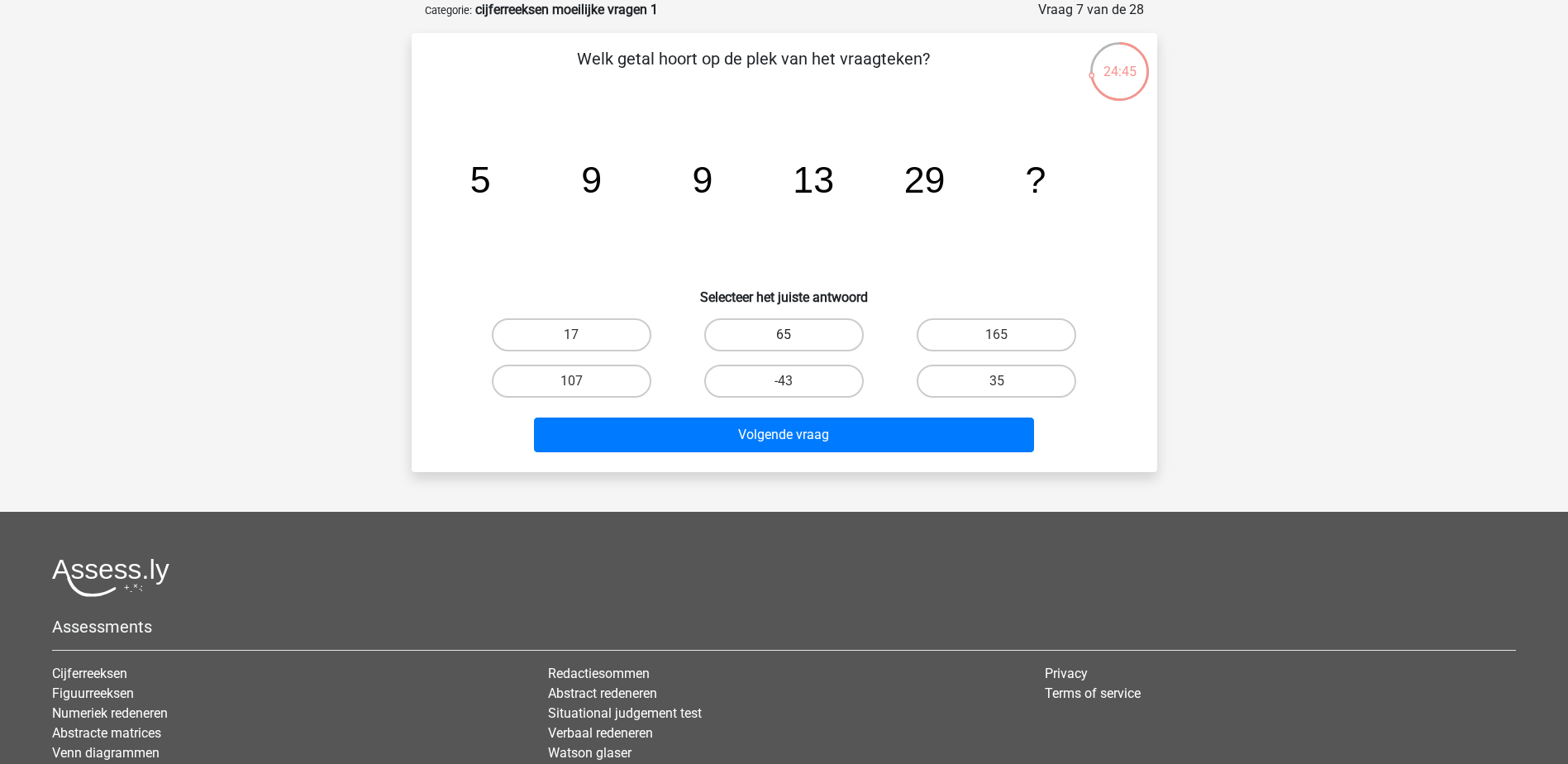
click at [729, 337] on label "65" at bounding box center [784, 335] width 160 height 33
click at [784, 337] on input "65" at bounding box center [789, 340] width 11 height 11
radio input "true"
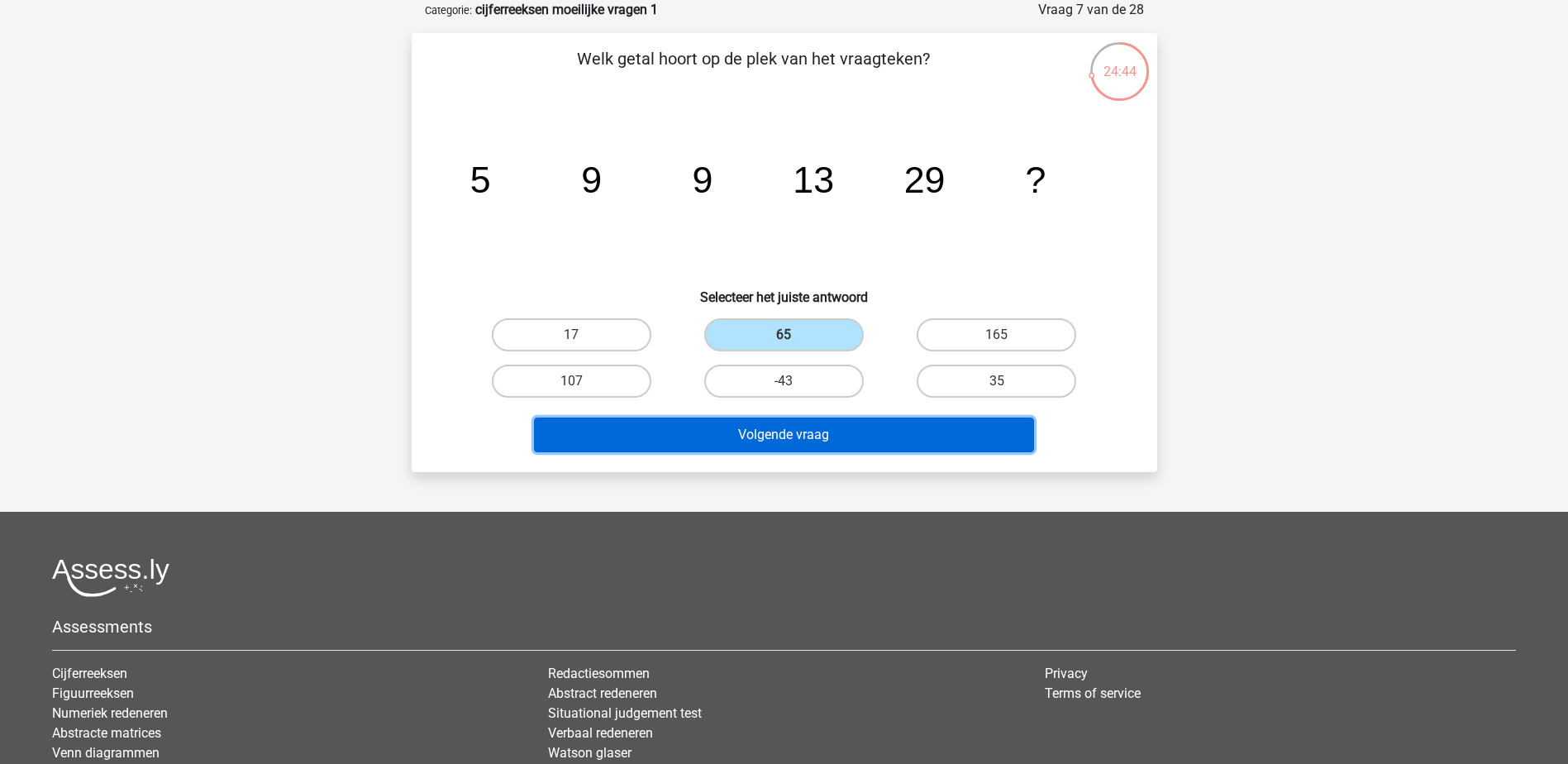
click at [737, 434] on button "Volgende vraag" at bounding box center [784, 434] width 500 height 34
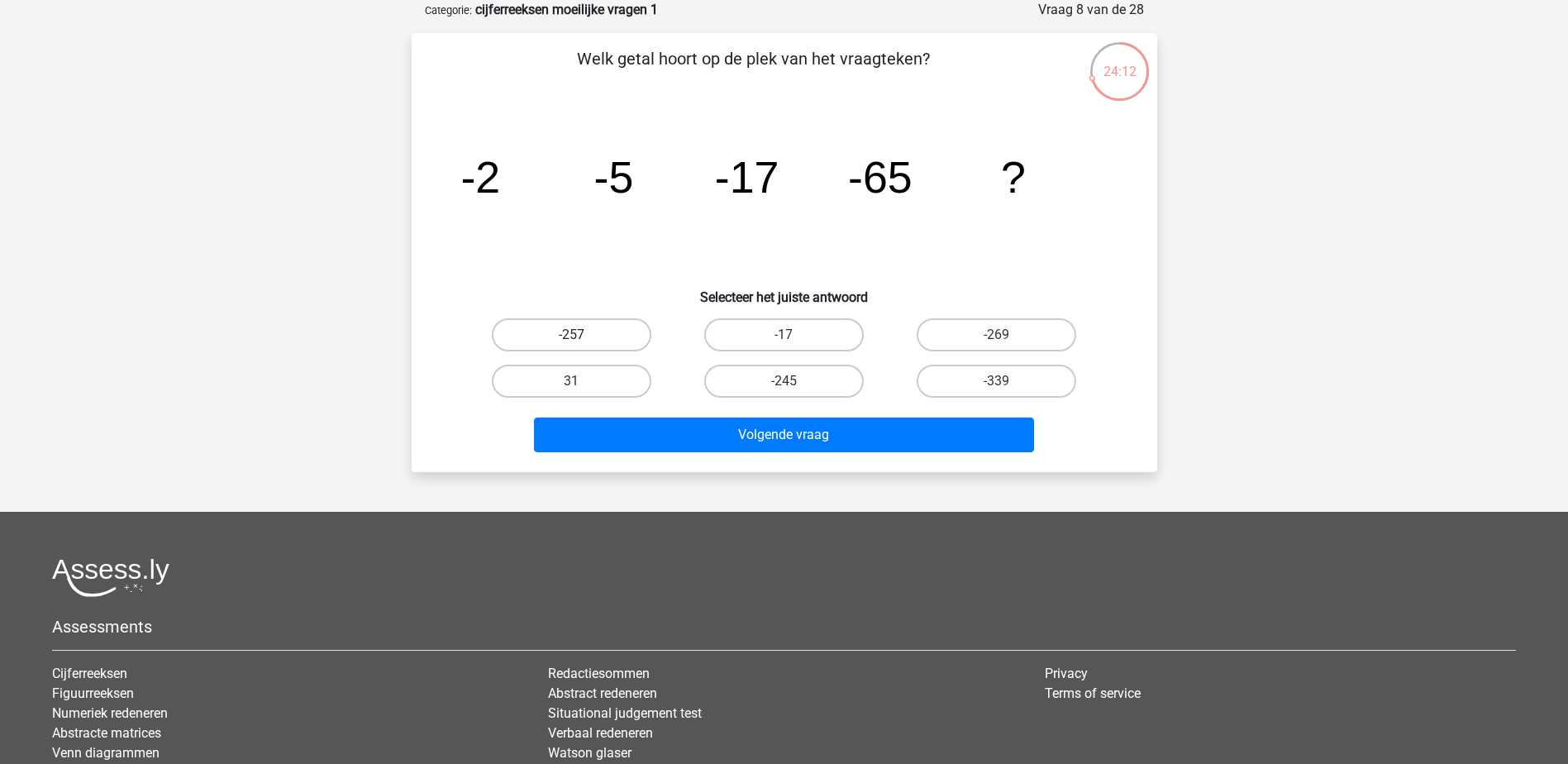
click at [607, 331] on label "-257" at bounding box center [571, 335] width 160 height 33
click at [582, 335] on input "-257" at bounding box center [576, 340] width 11 height 11
radio input "true"
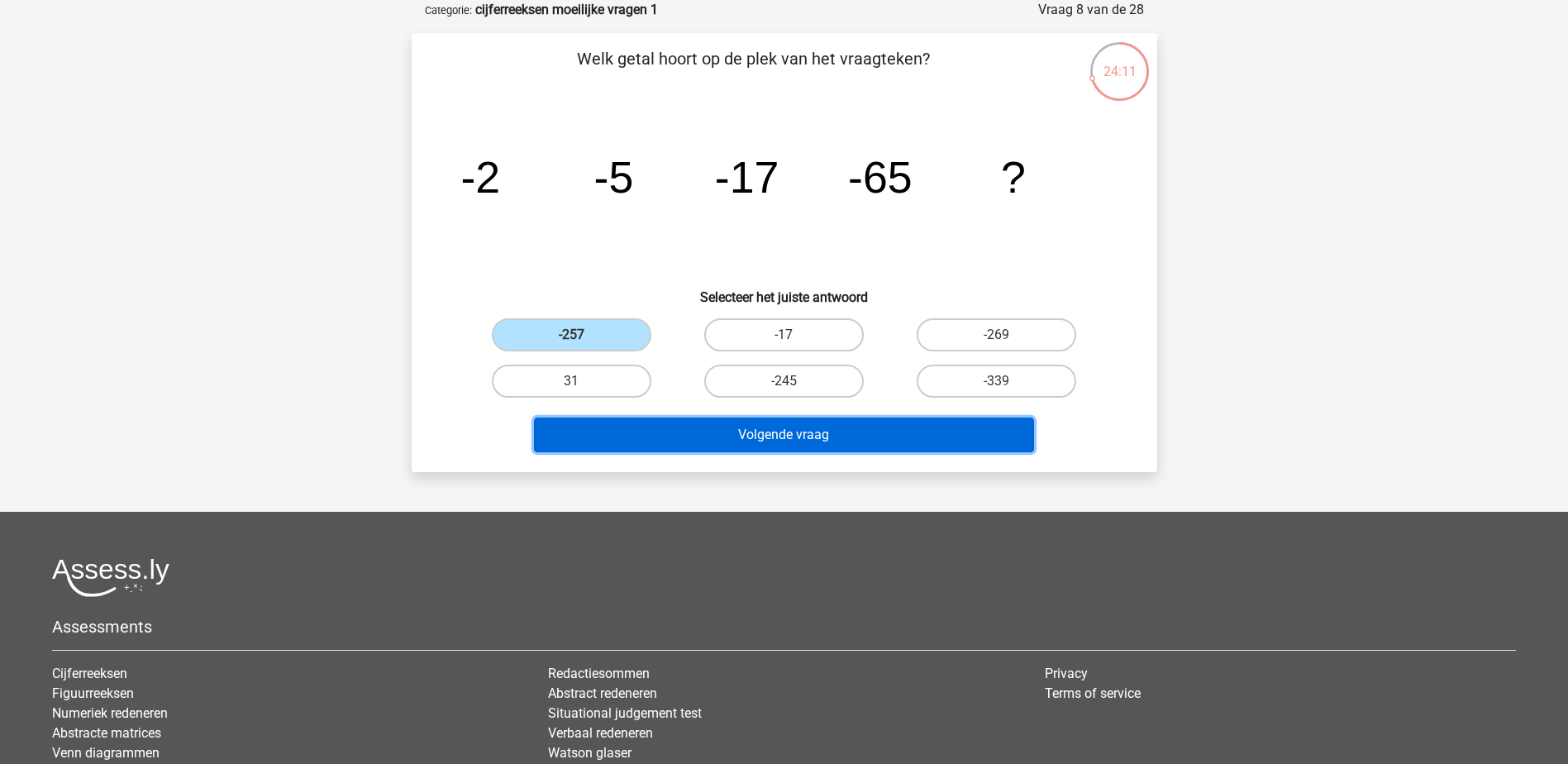
click at [675, 432] on button "Volgende vraag" at bounding box center [784, 434] width 500 height 34
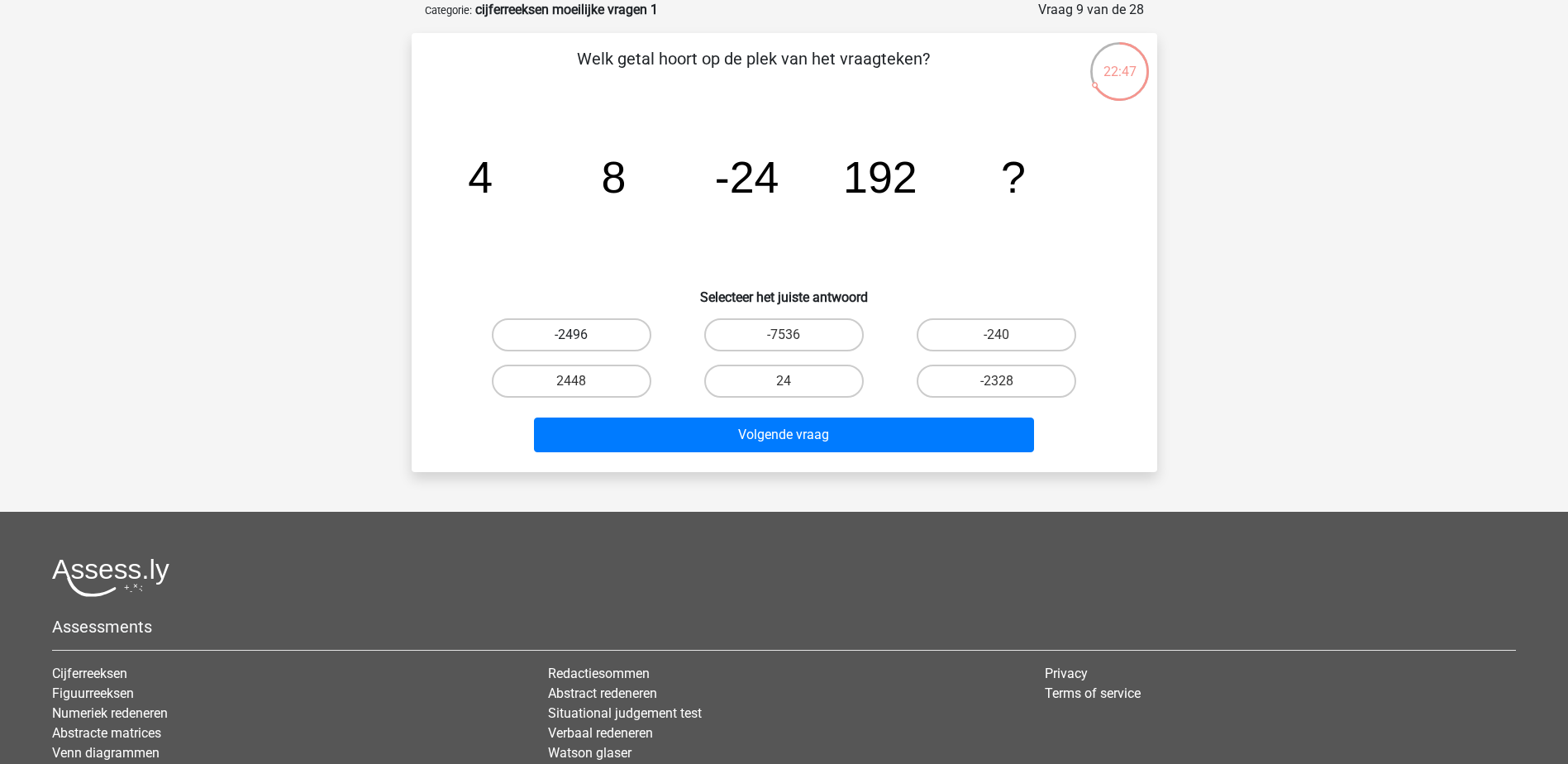
click at [578, 325] on label "-2496" at bounding box center [571, 335] width 160 height 33
click at [578, 335] on input "-2496" at bounding box center [576, 340] width 11 height 11
radio input "true"
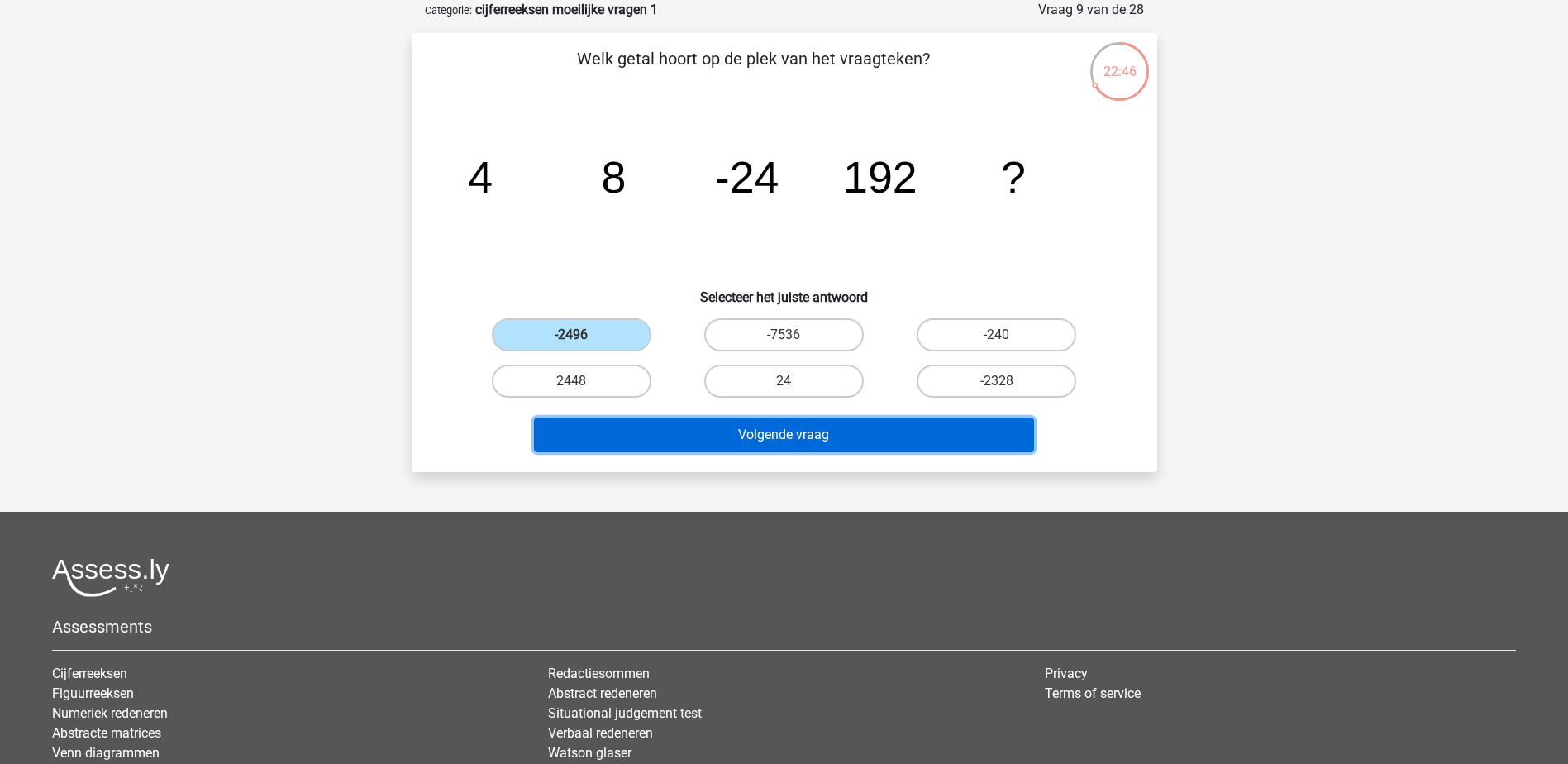
click at [683, 449] on button "Volgende vraag" at bounding box center [784, 434] width 500 height 34
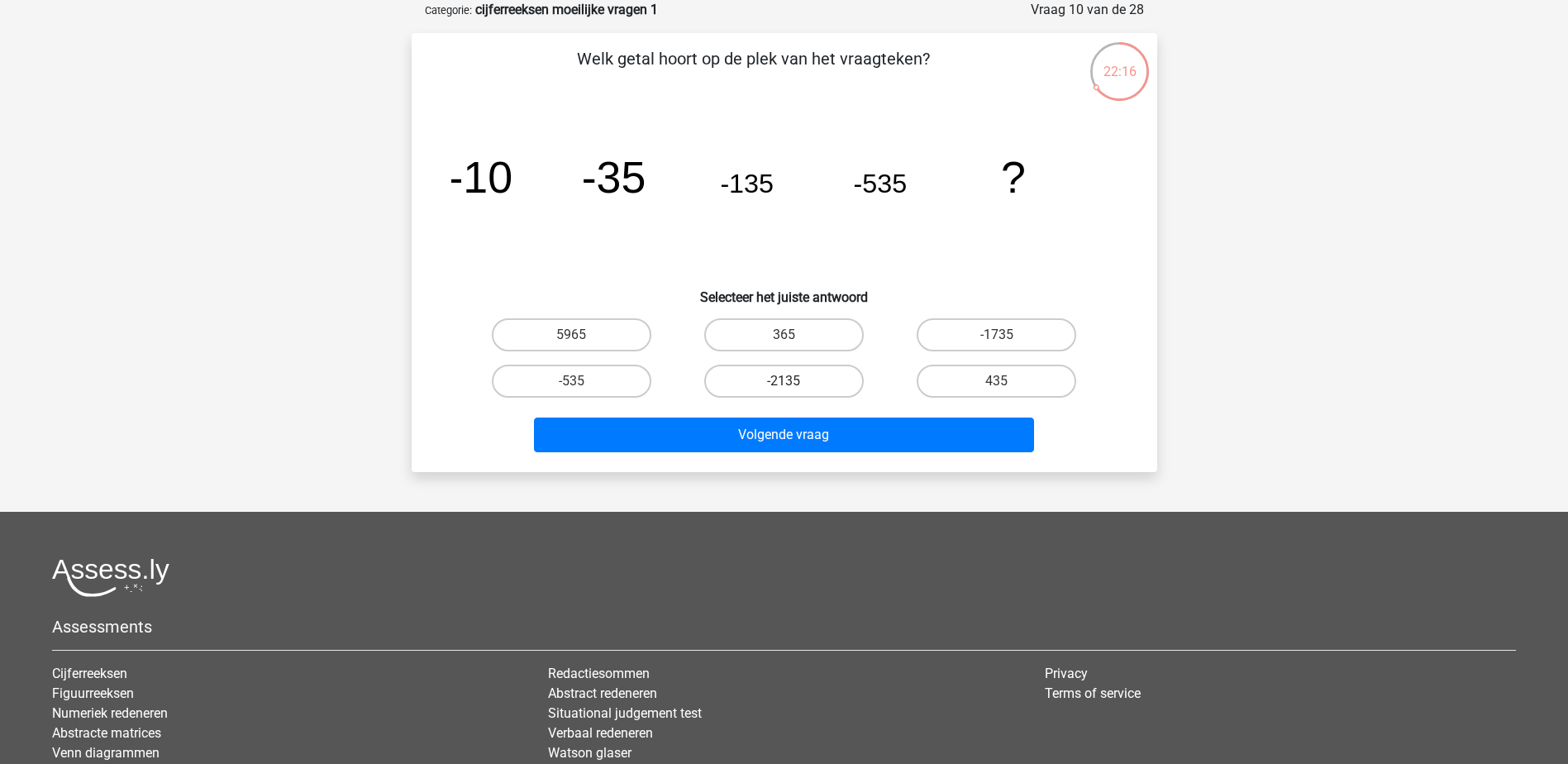
click at [805, 382] on label "-2135" at bounding box center [784, 381] width 160 height 33
click at [795, 382] on input "-2135" at bounding box center [789, 386] width 11 height 11
radio input "true"
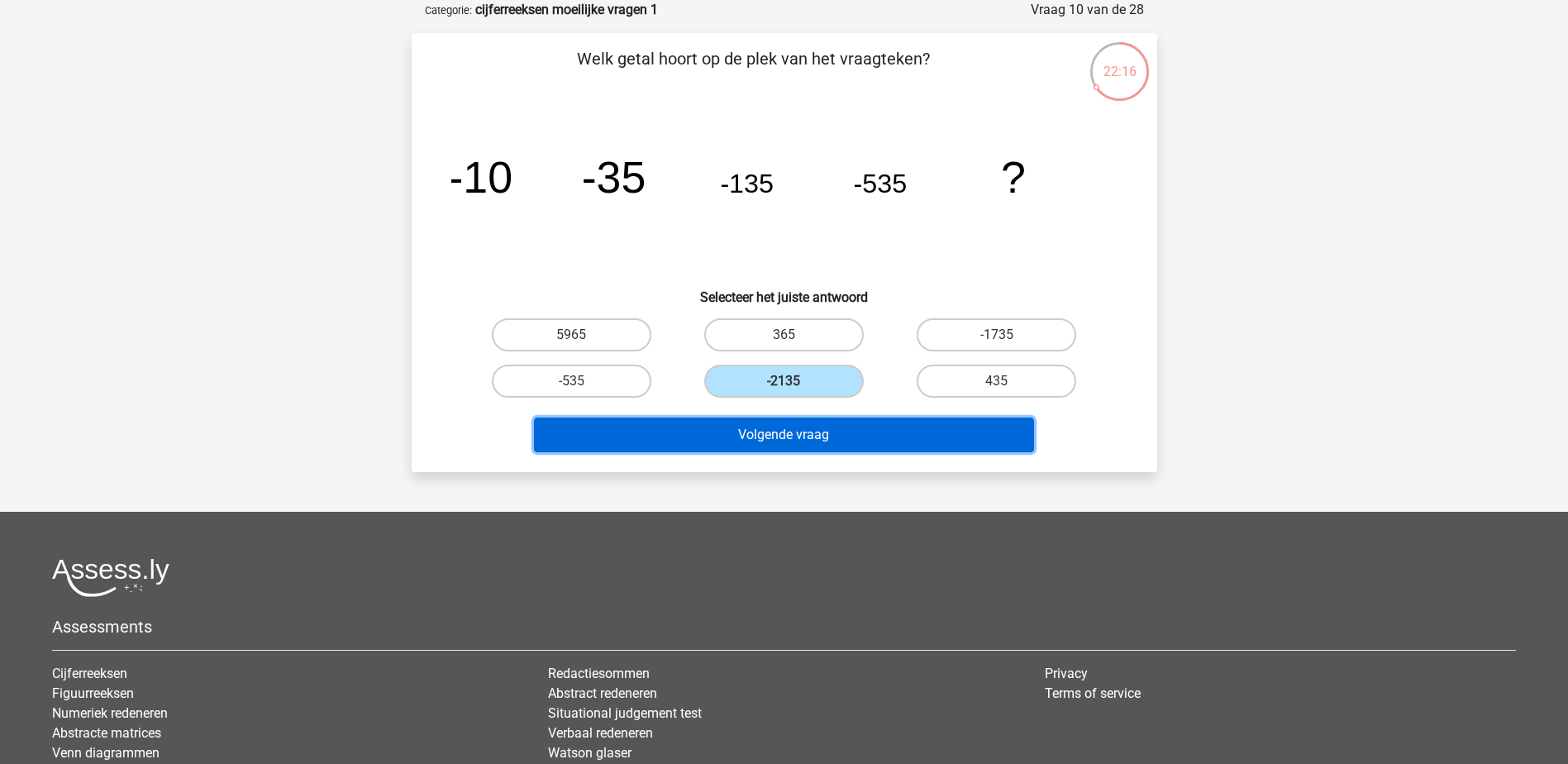
click at [810, 429] on button "Volgende vraag" at bounding box center [784, 434] width 500 height 34
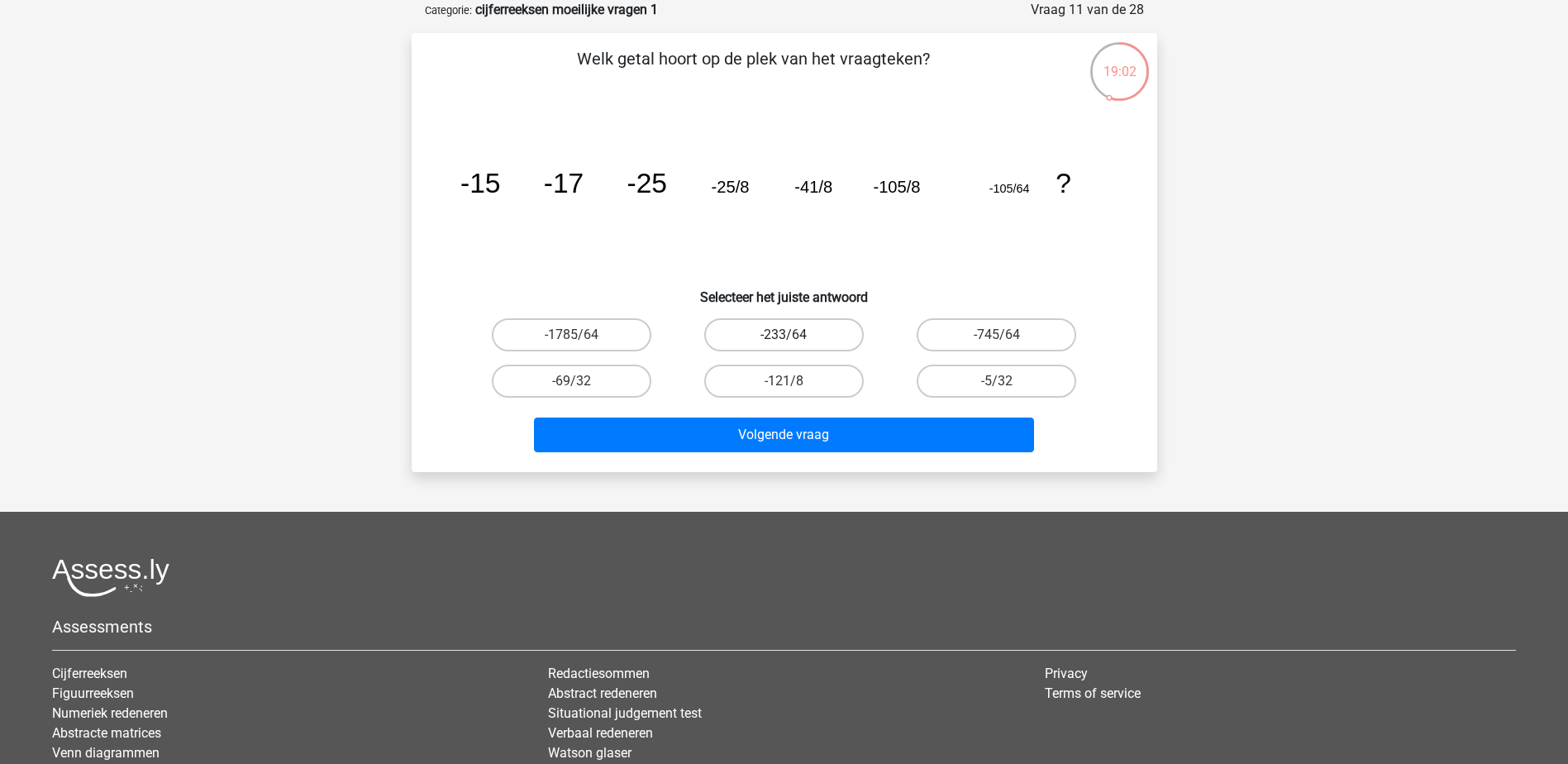
click at [815, 341] on label "-233/64" at bounding box center [784, 335] width 160 height 33
click at [795, 341] on input "-233/64" at bounding box center [789, 340] width 11 height 11
radio input "true"
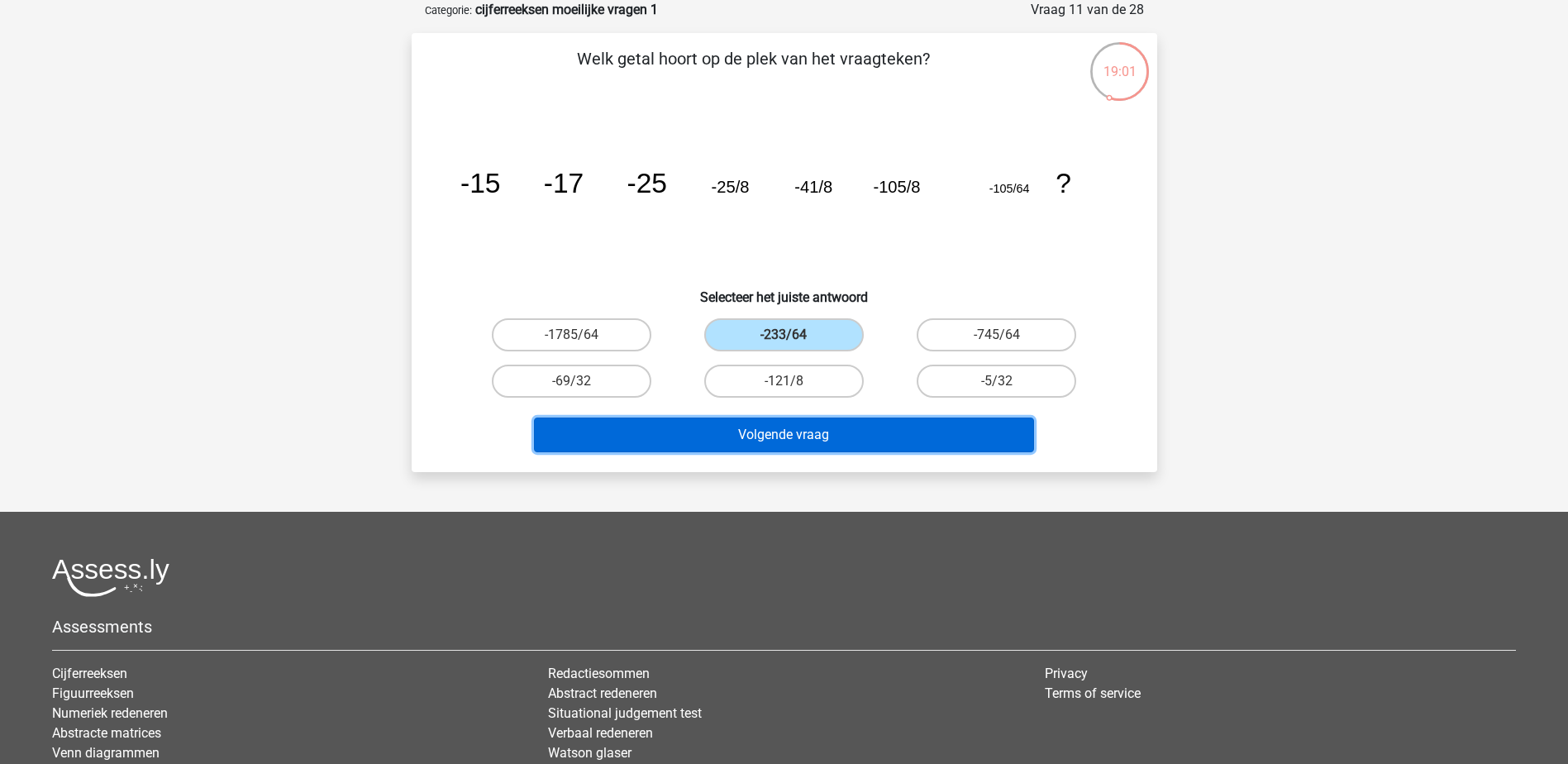
click at [830, 432] on button "Volgende vraag" at bounding box center [784, 434] width 500 height 34
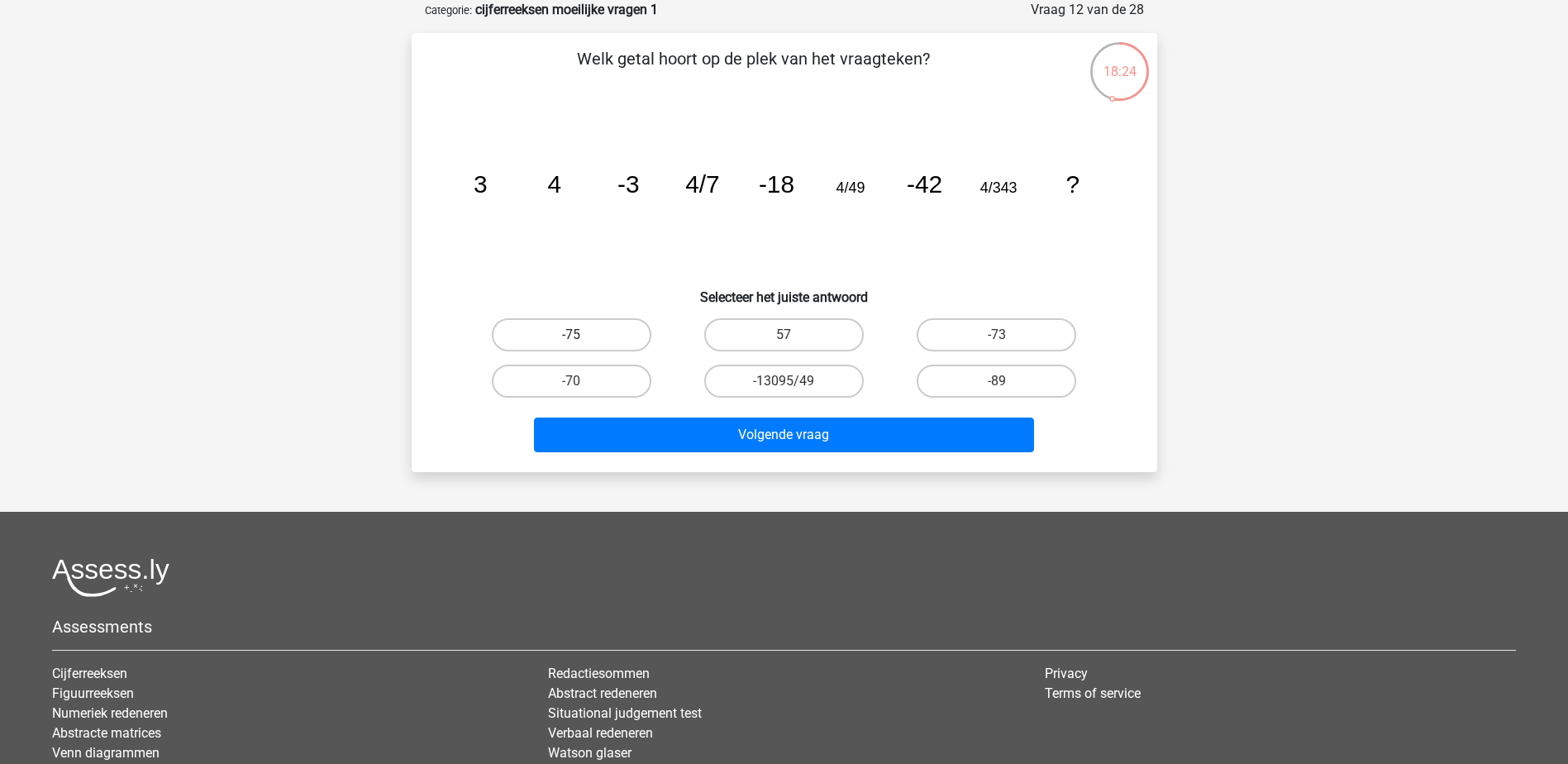
click at [620, 340] on label "-75" at bounding box center [571, 335] width 160 height 33
click at [582, 340] on input "-75" at bounding box center [576, 340] width 11 height 11
radio input "true"
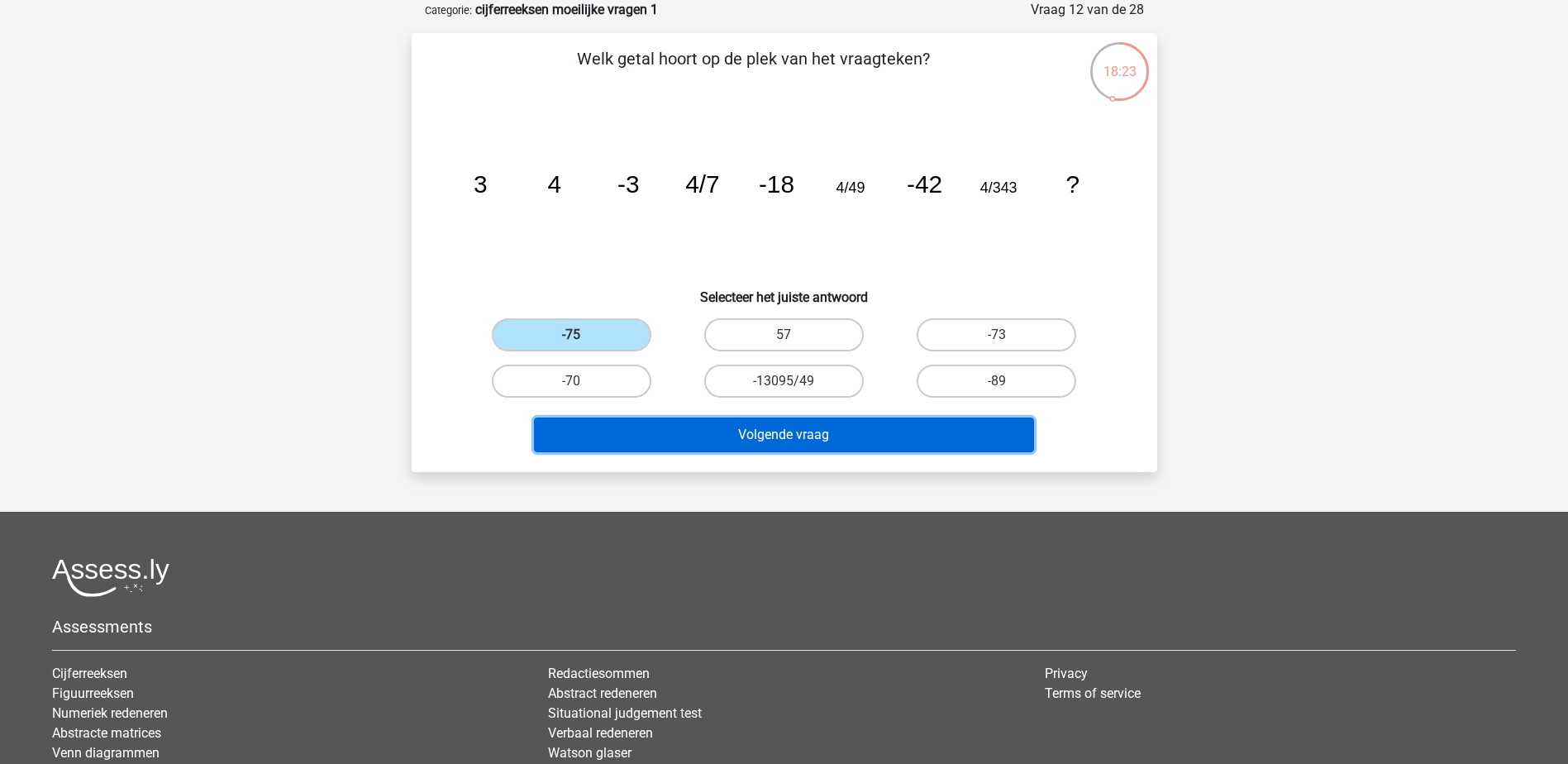
click at [704, 434] on button "Volgende vraag" at bounding box center [784, 434] width 500 height 34
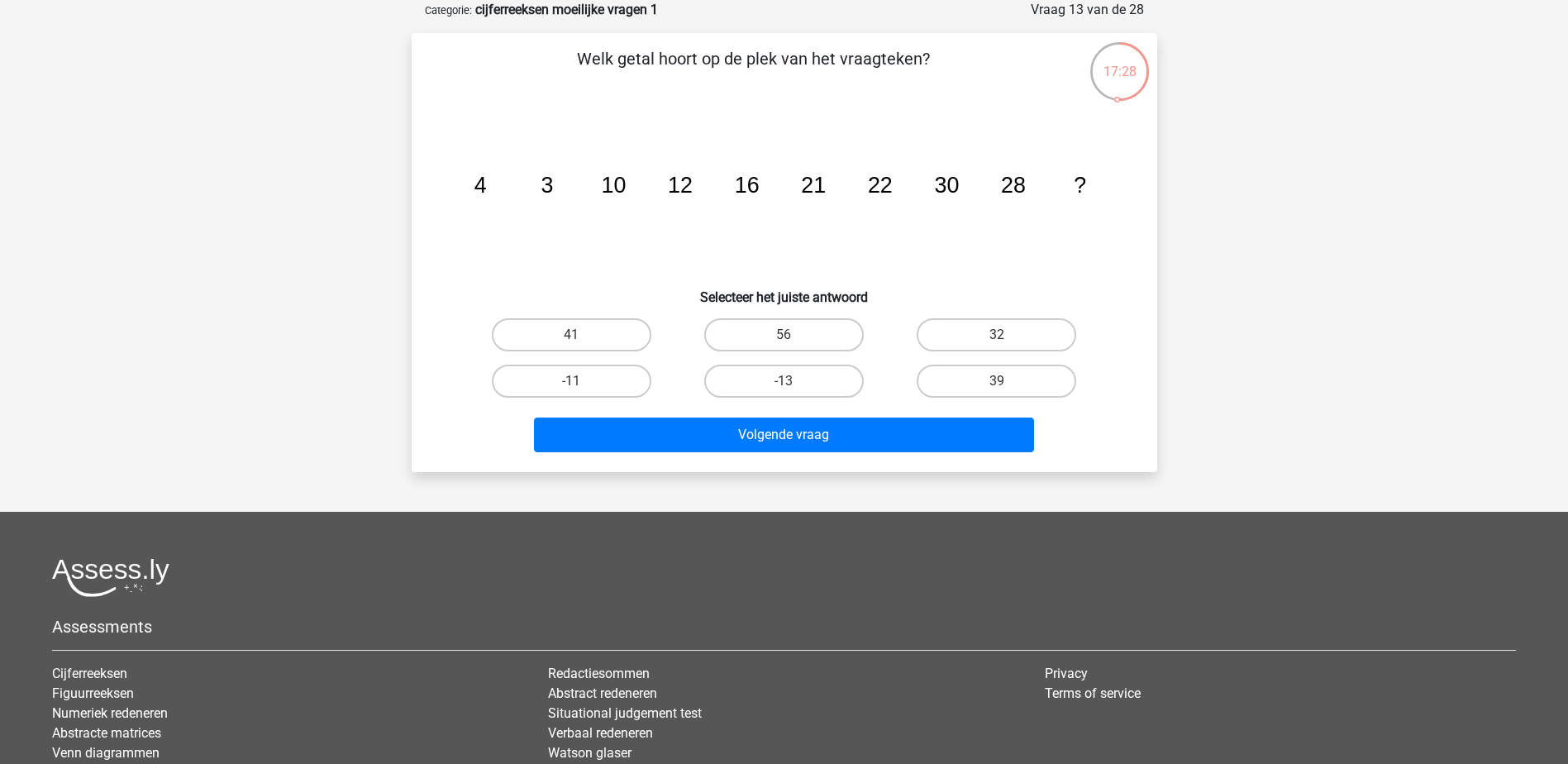
click at [1005, 386] on input "39" at bounding box center [1002, 386] width 11 height 11
radio input "true"
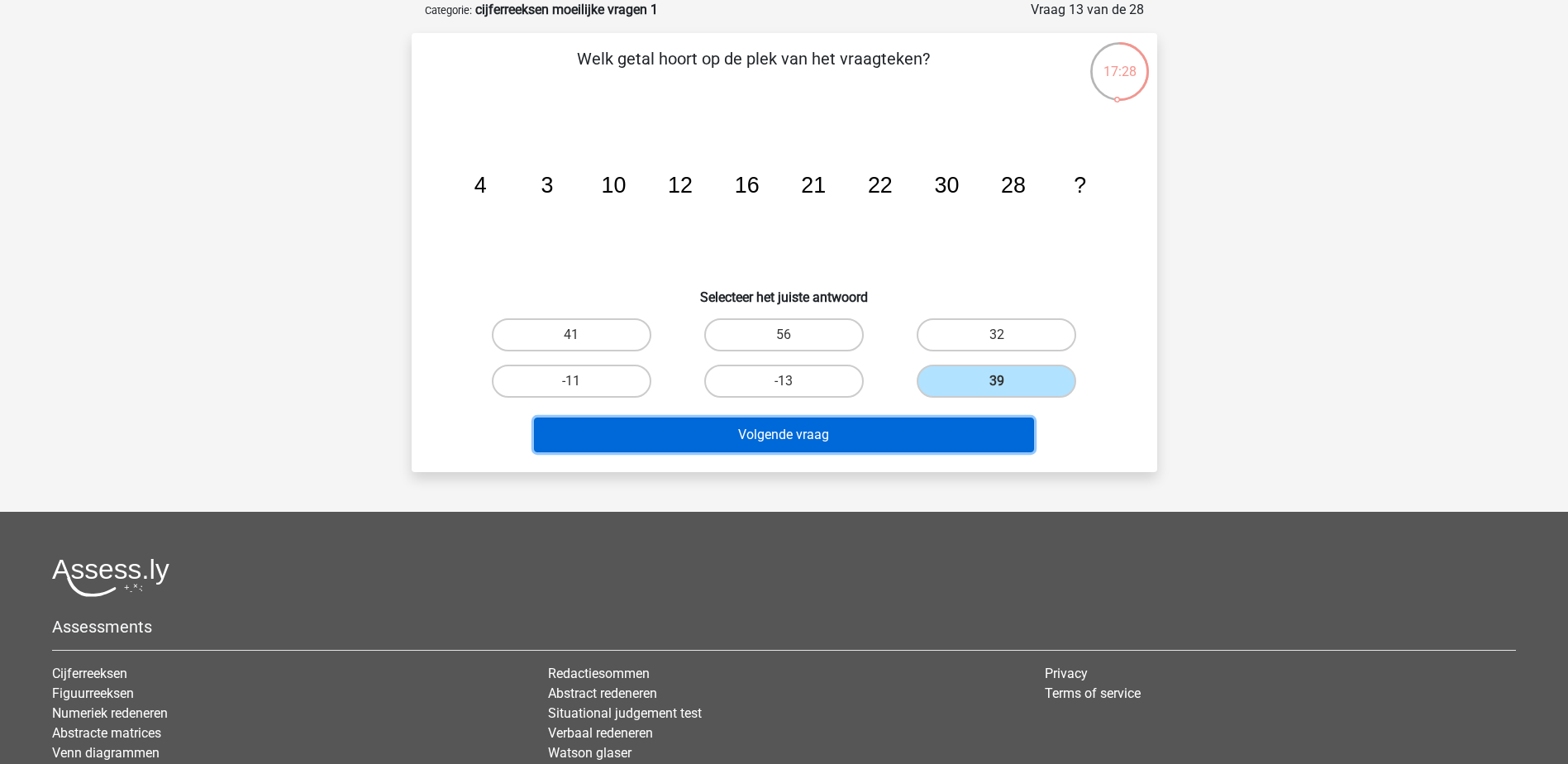
click at [940, 427] on button "Volgende vraag" at bounding box center [784, 434] width 500 height 34
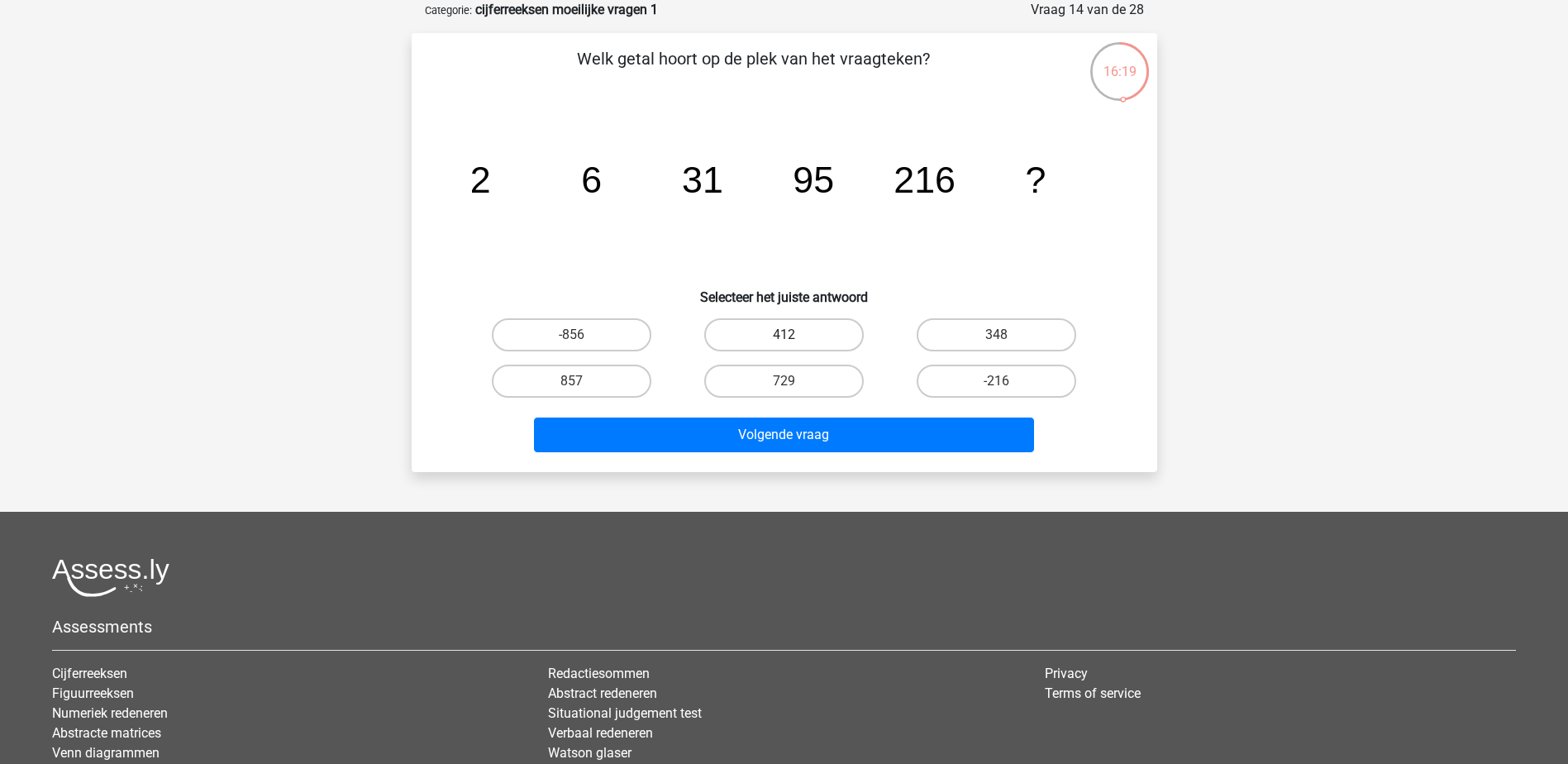
click at [779, 327] on label "412" at bounding box center [784, 335] width 160 height 33
click at [784, 335] on input "412" at bounding box center [789, 340] width 11 height 11
radio input "true"
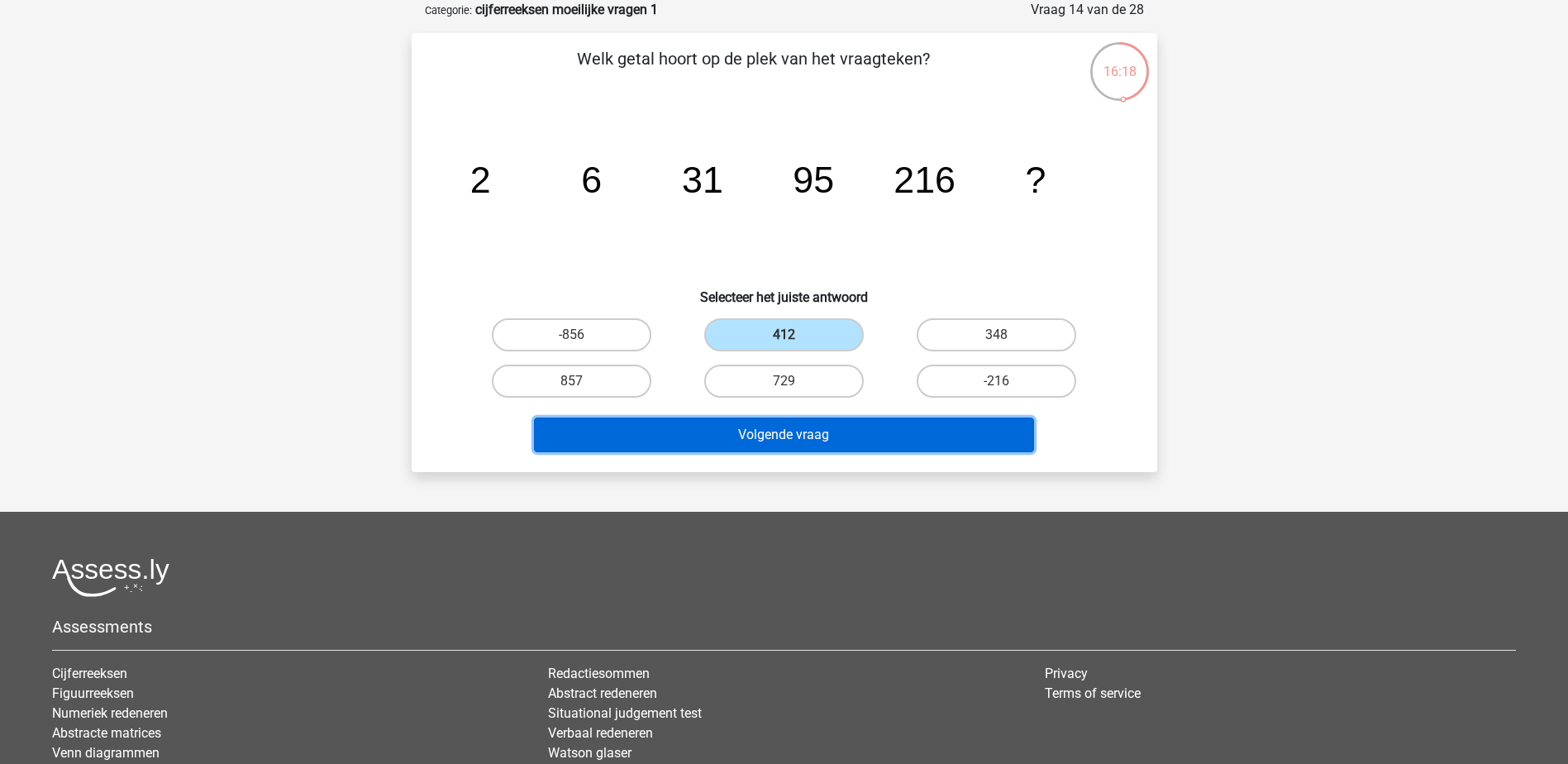
click at [789, 423] on button "Volgende vraag" at bounding box center [784, 434] width 500 height 34
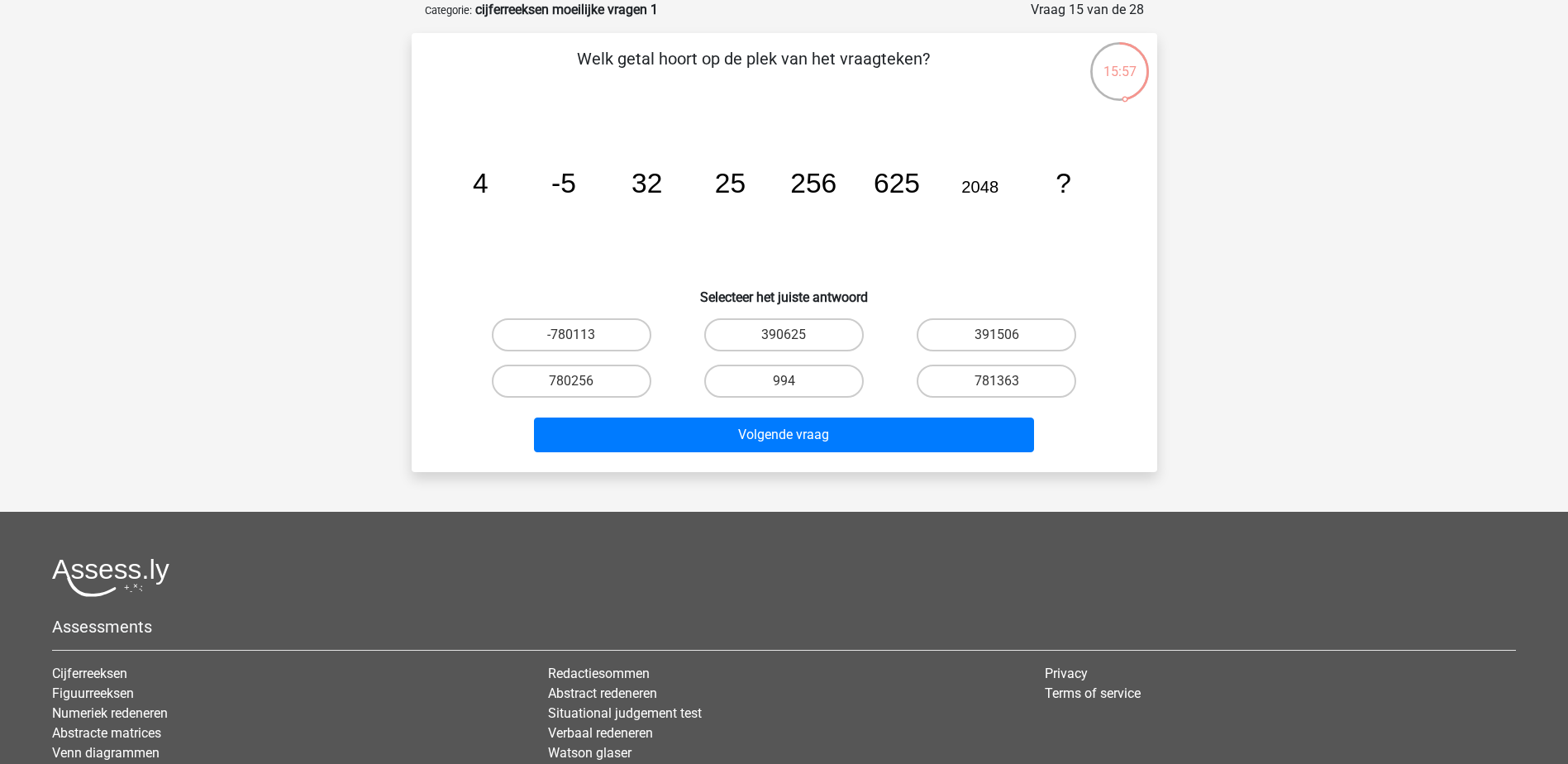
click at [789, 338] on input "390625" at bounding box center [789, 340] width 11 height 11
radio input "true"
click at [817, 457] on div "Volgende vraag" at bounding box center [785, 438] width 638 height 41
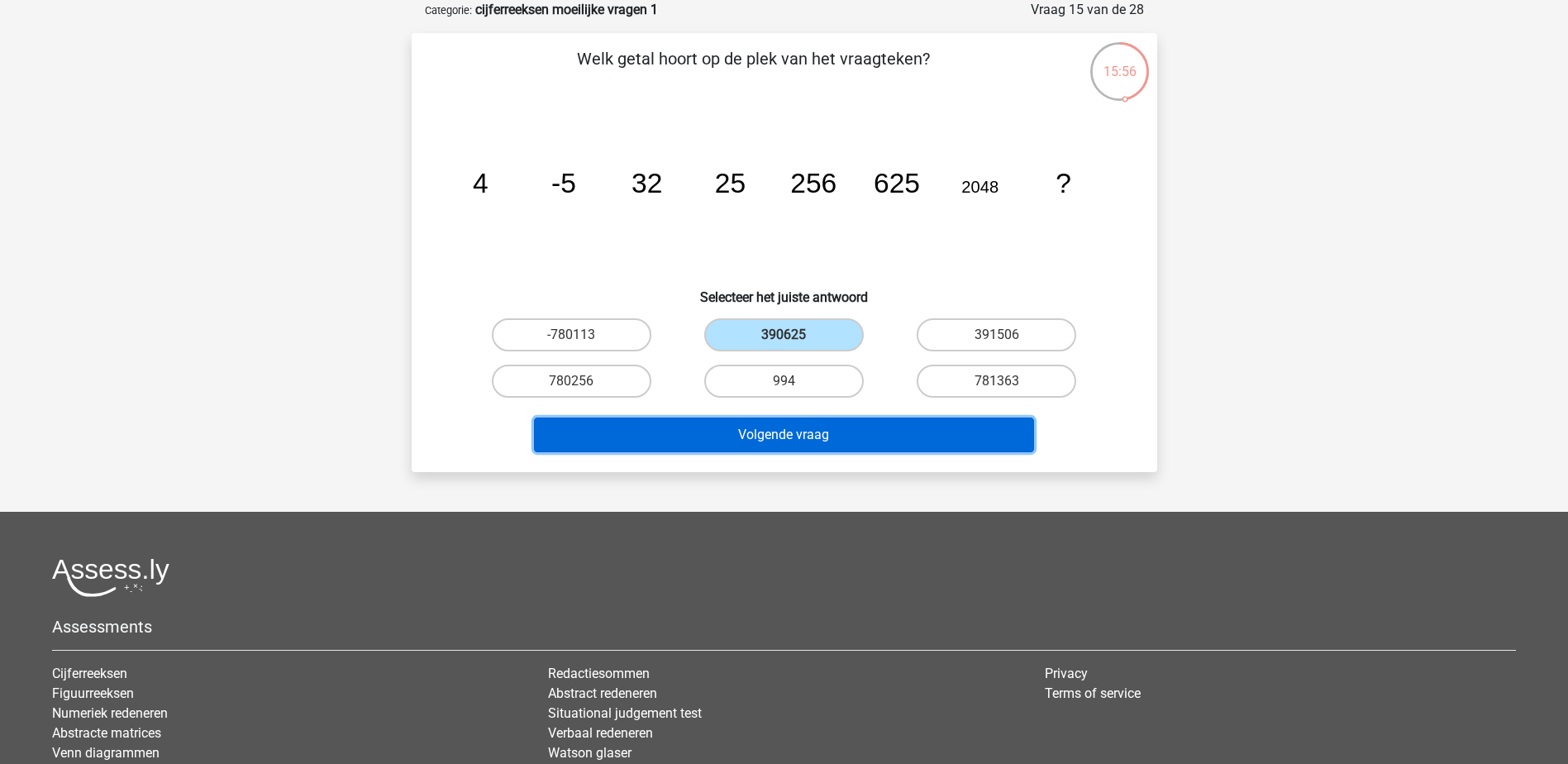
click at [812, 441] on button "Volgende vraag" at bounding box center [784, 434] width 500 height 34
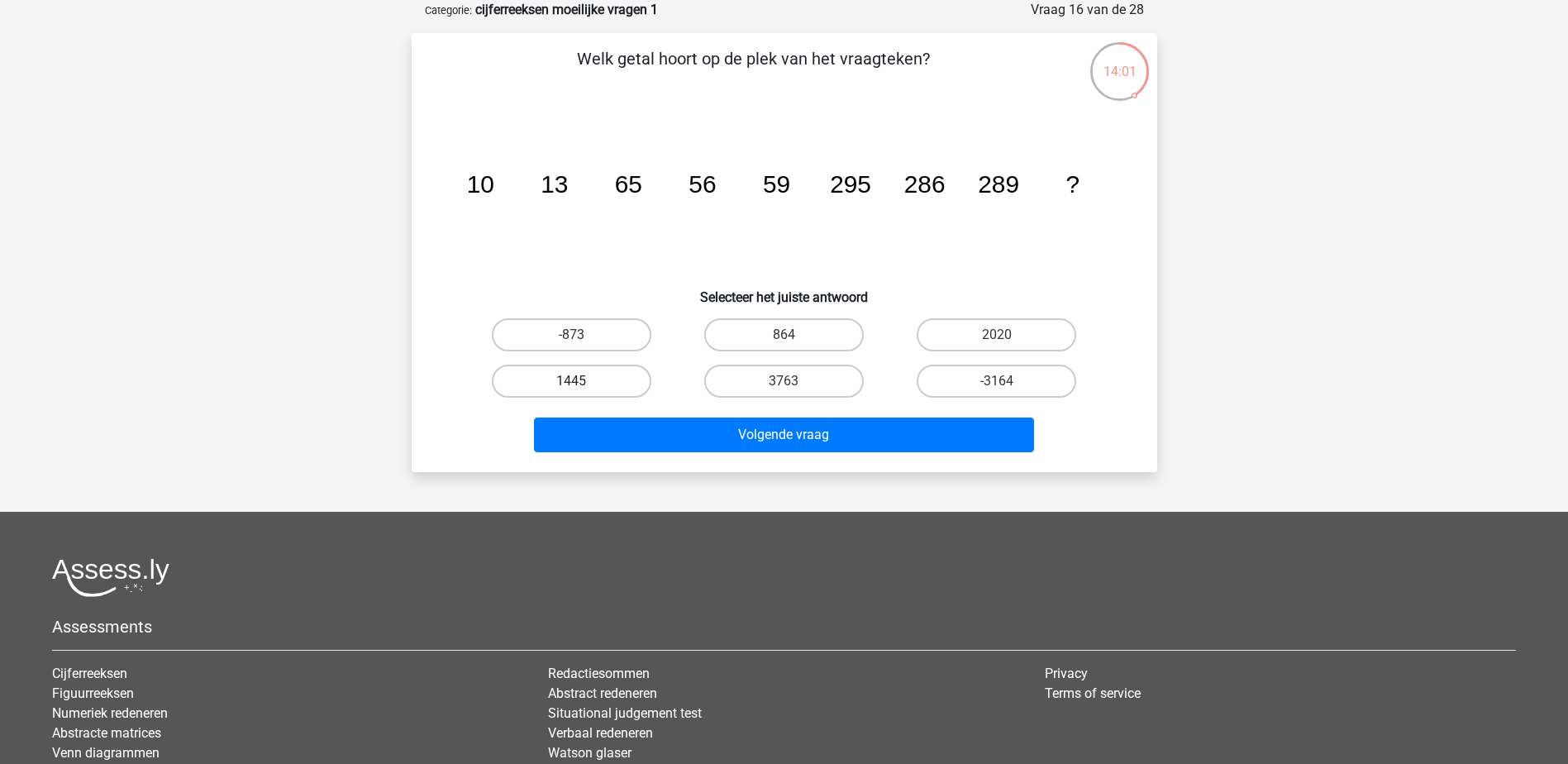
click at [594, 384] on label "1445" at bounding box center [571, 381] width 160 height 33
click at [582, 384] on input "1445" at bounding box center [576, 386] width 11 height 11
radio input "true"
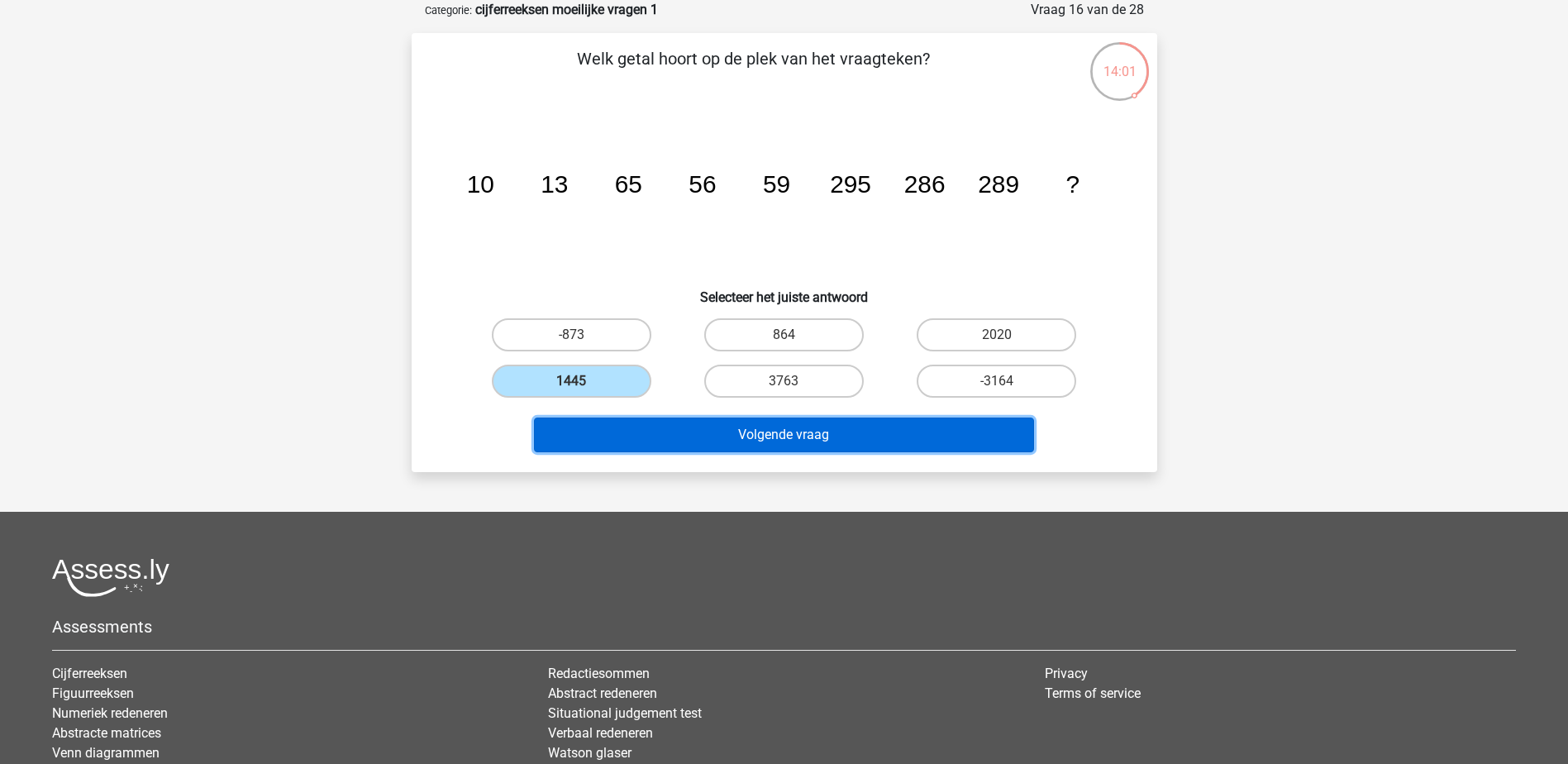
click at [655, 431] on button "Volgende vraag" at bounding box center [784, 434] width 500 height 34
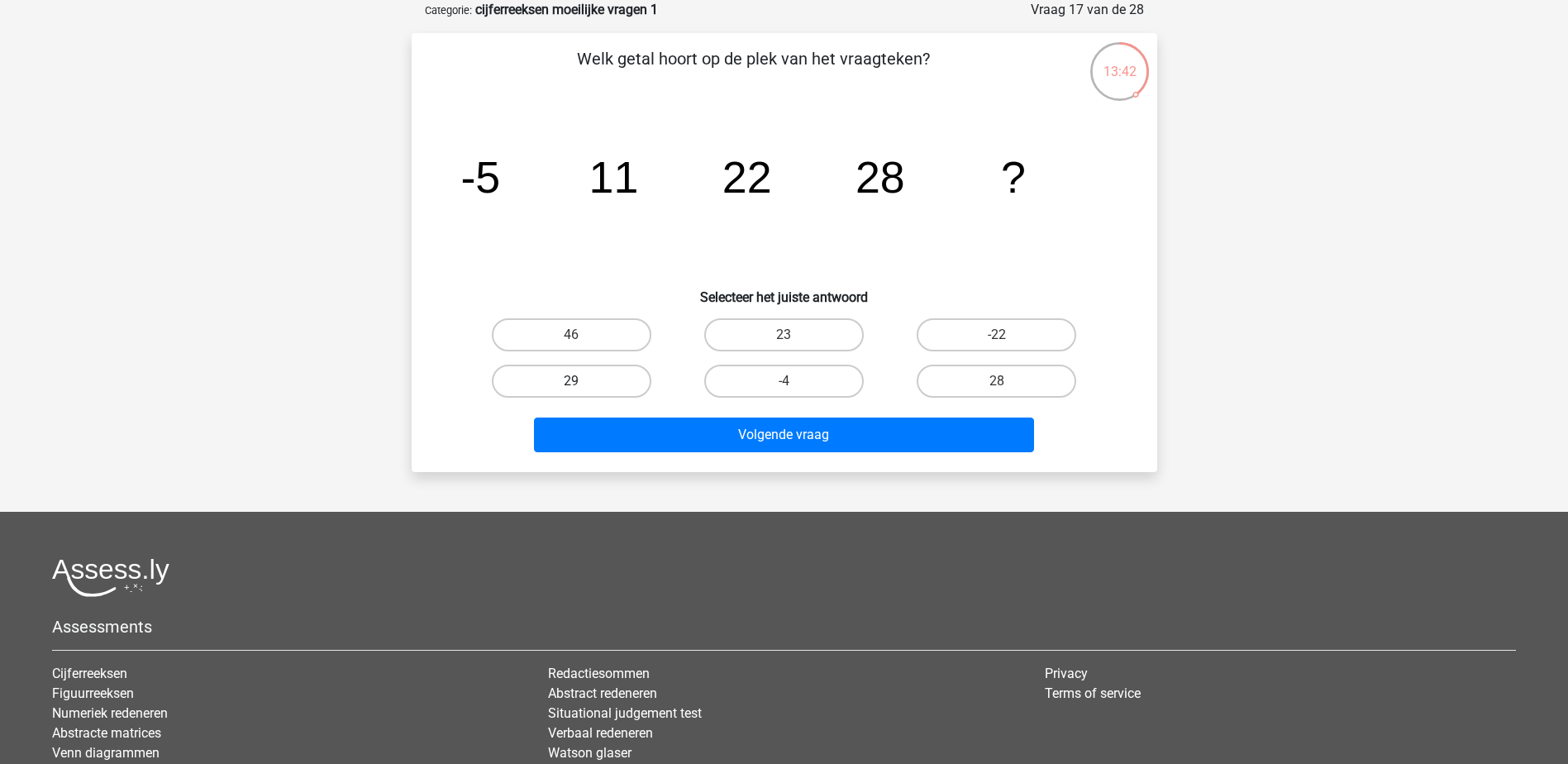
click at [612, 386] on label "29" at bounding box center [571, 381] width 160 height 33
click at [582, 386] on input "29" at bounding box center [576, 386] width 11 height 11
radio input "true"
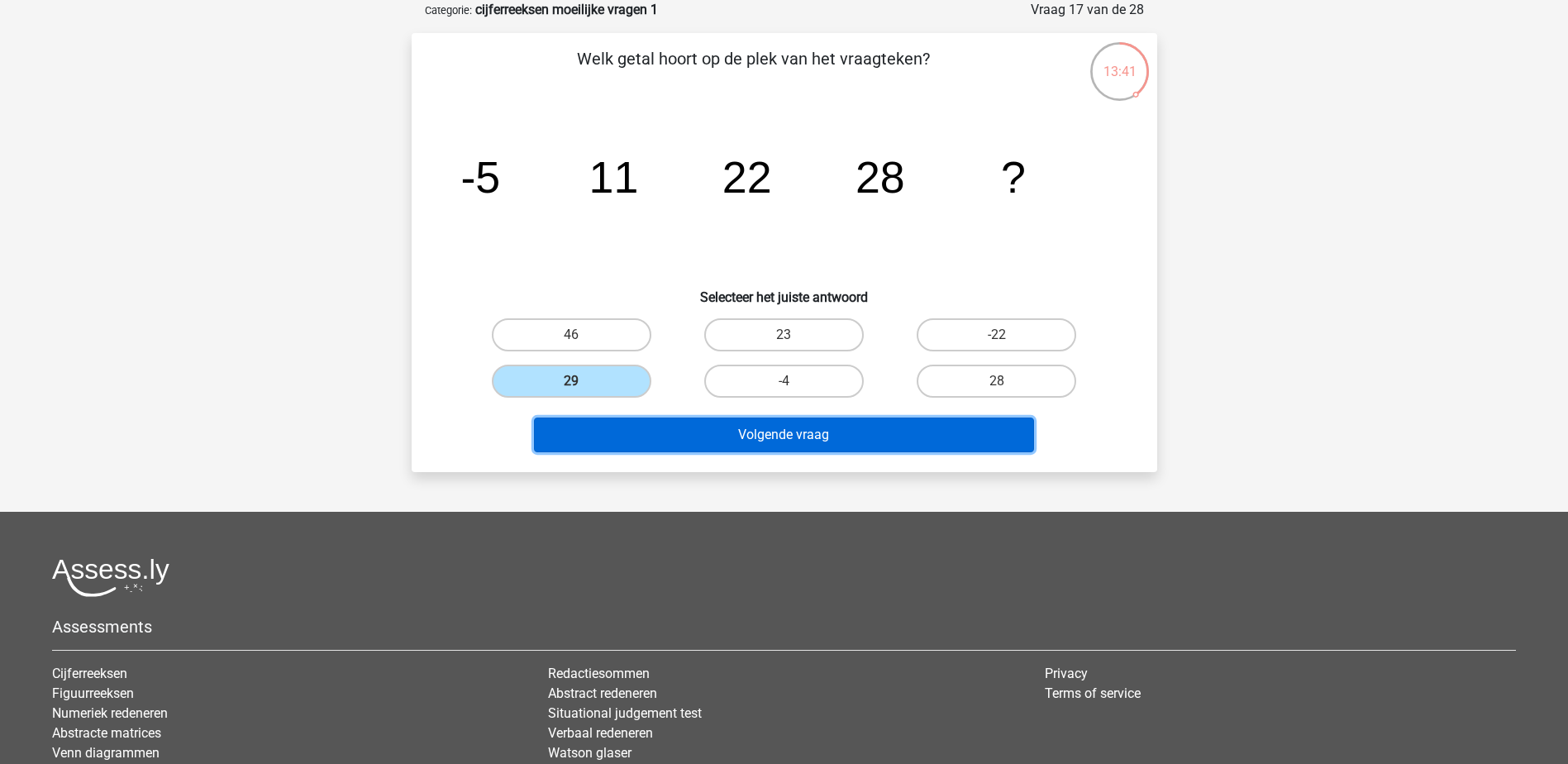
click at [625, 434] on button "Volgende vraag" at bounding box center [784, 434] width 500 height 34
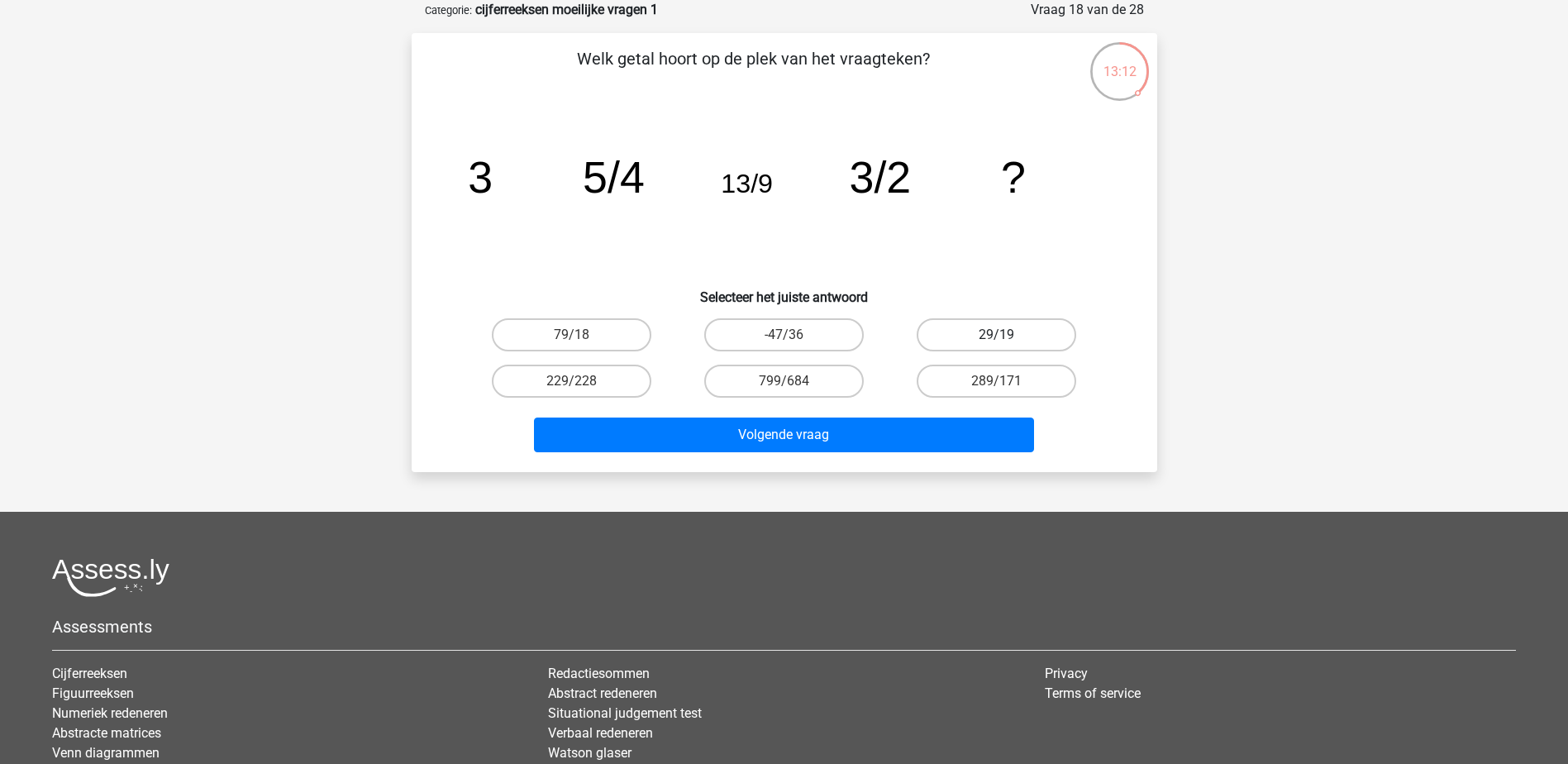
click at [993, 342] on label "29/19" at bounding box center [997, 335] width 160 height 33
click at [997, 342] on input "29/19" at bounding box center [1002, 340] width 11 height 11
radio input "true"
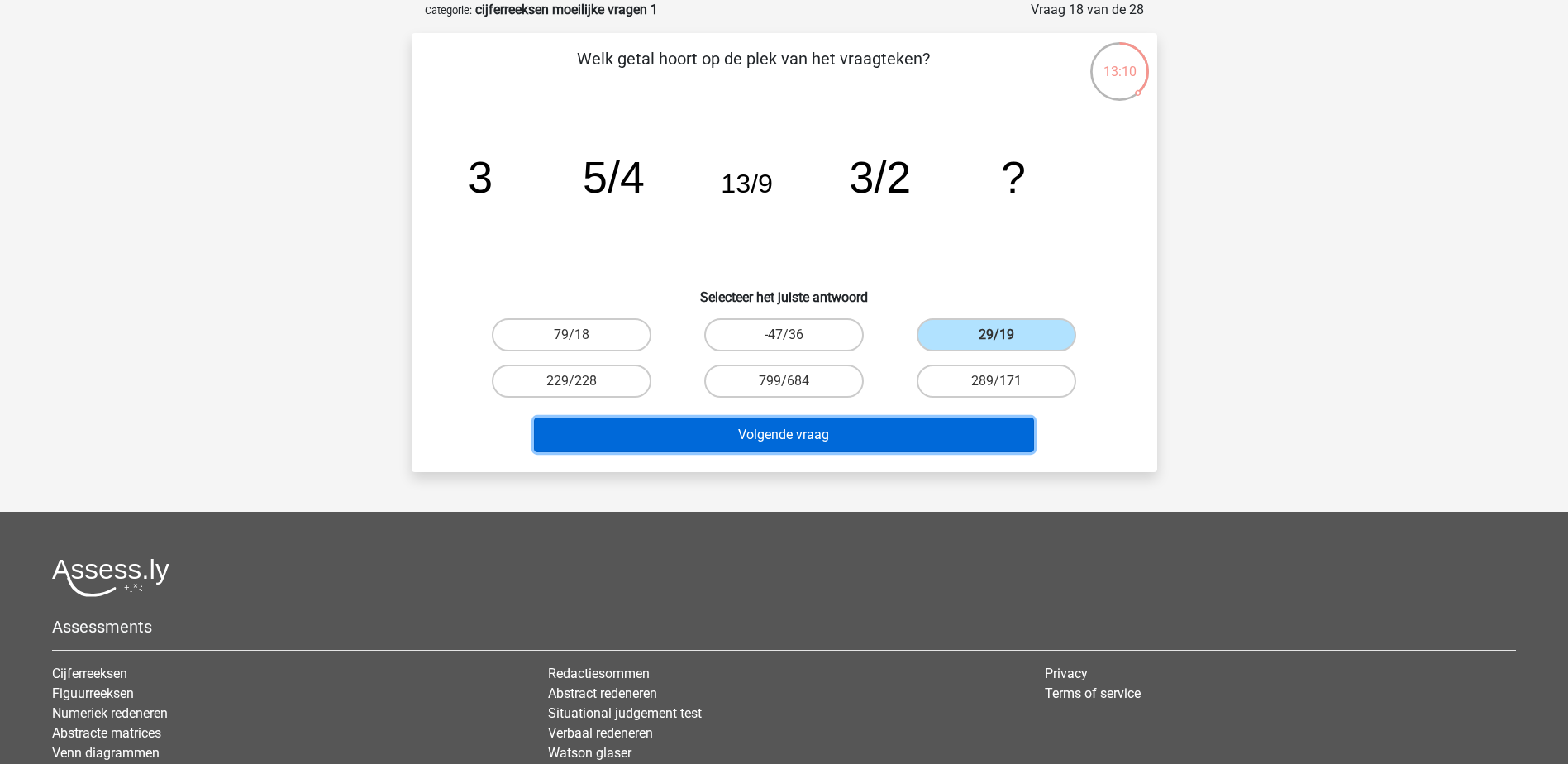
click at [794, 422] on button "Volgende vraag" at bounding box center [784, 434] width 500 height 34
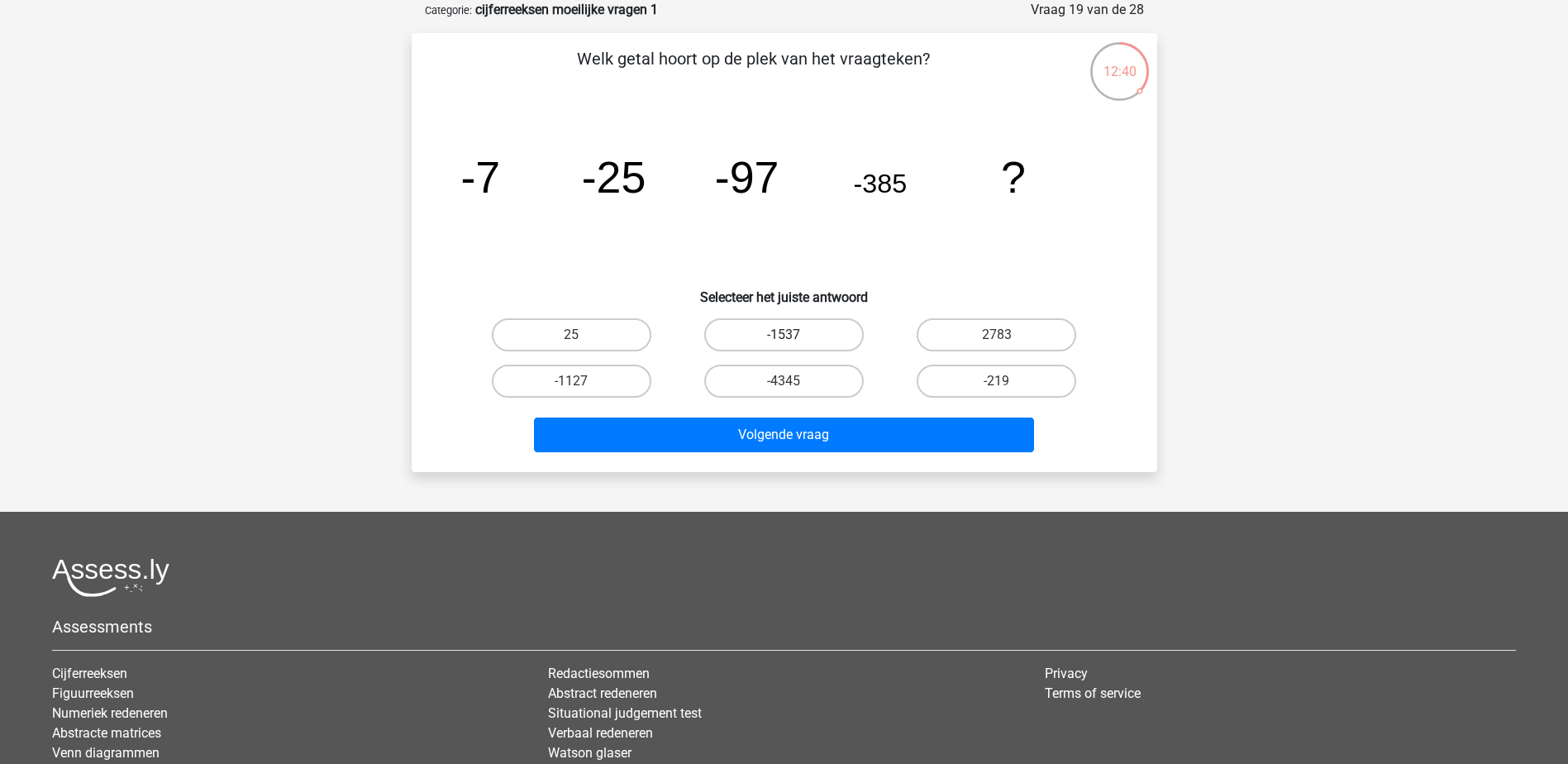
click at [792, 328] on label "-1537" at bounding box center [784, 335] width 160 height 33
click at [792, 335] on input "-1537" at bounding box center [789, 340] width 11 height 11
radio input "true"
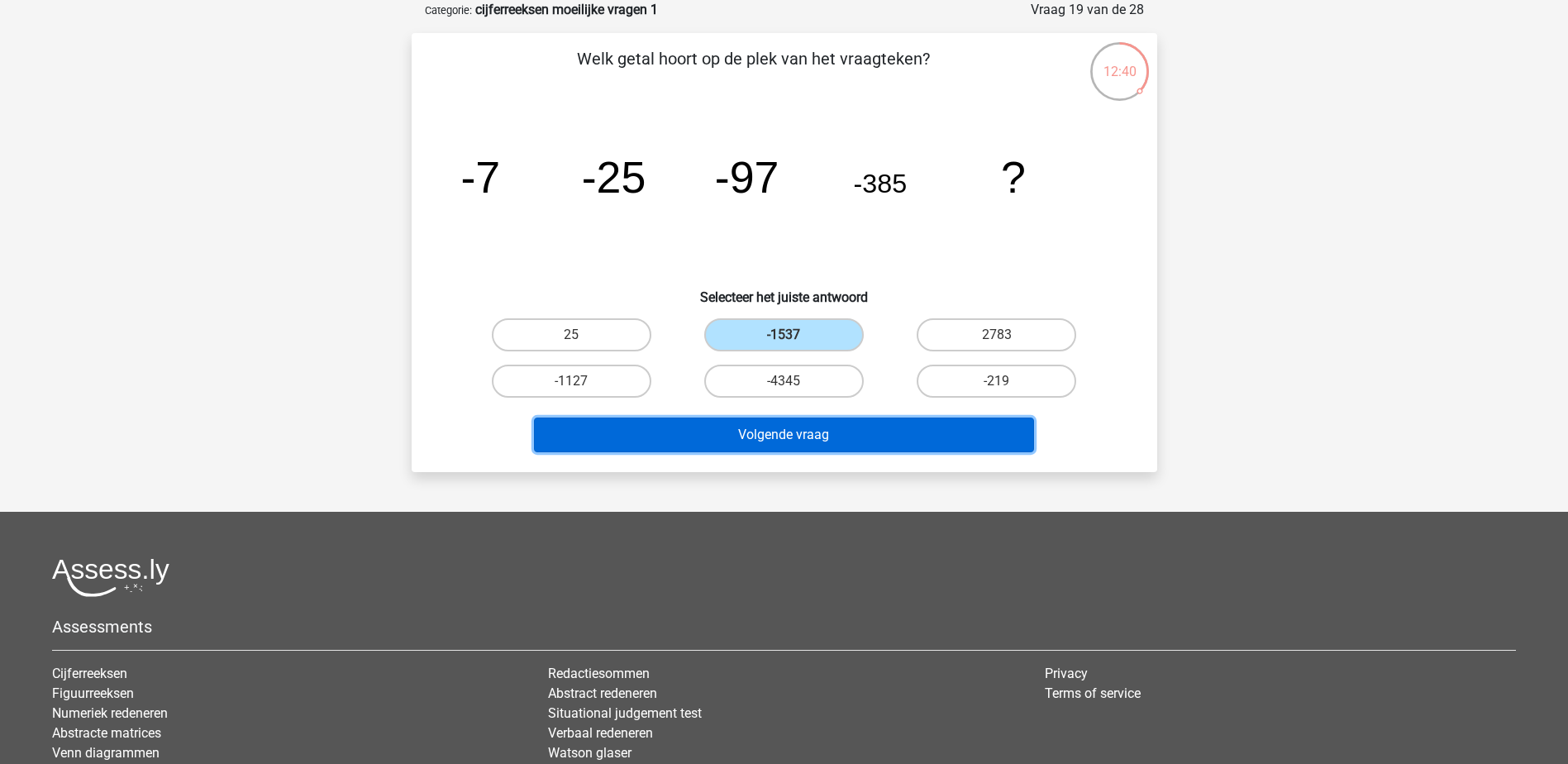
click at [763, 429] on button "Volgende vraag" at bounding box center [784, 434] width 500 height 34
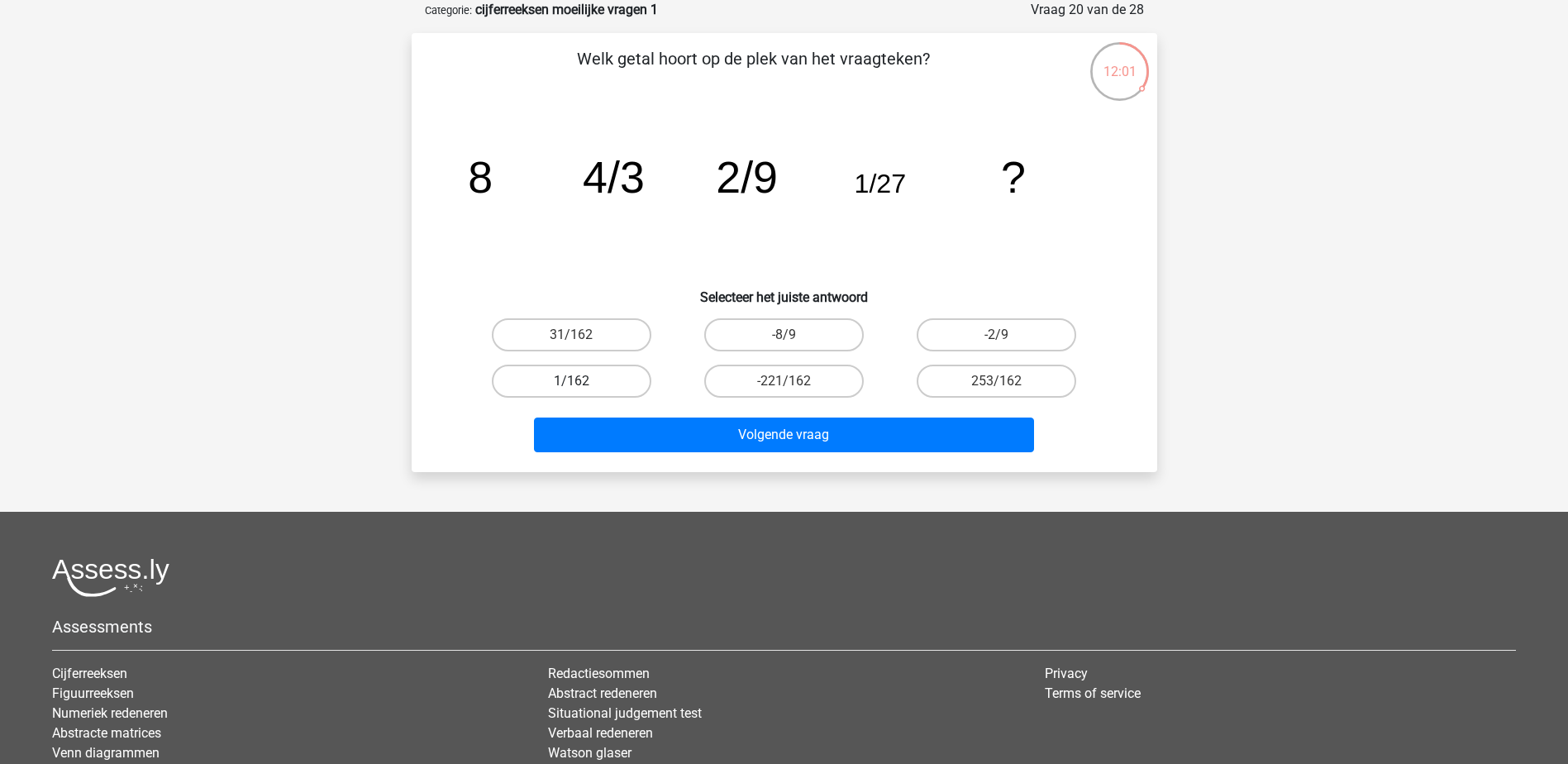
click at [631, 386] on label "1/162" at bounding box center [571, 381] width 160 height 33
click at [582, 386] on input "1/162" at bounding box center [576, 386] width 11 height 11
radio input "true"
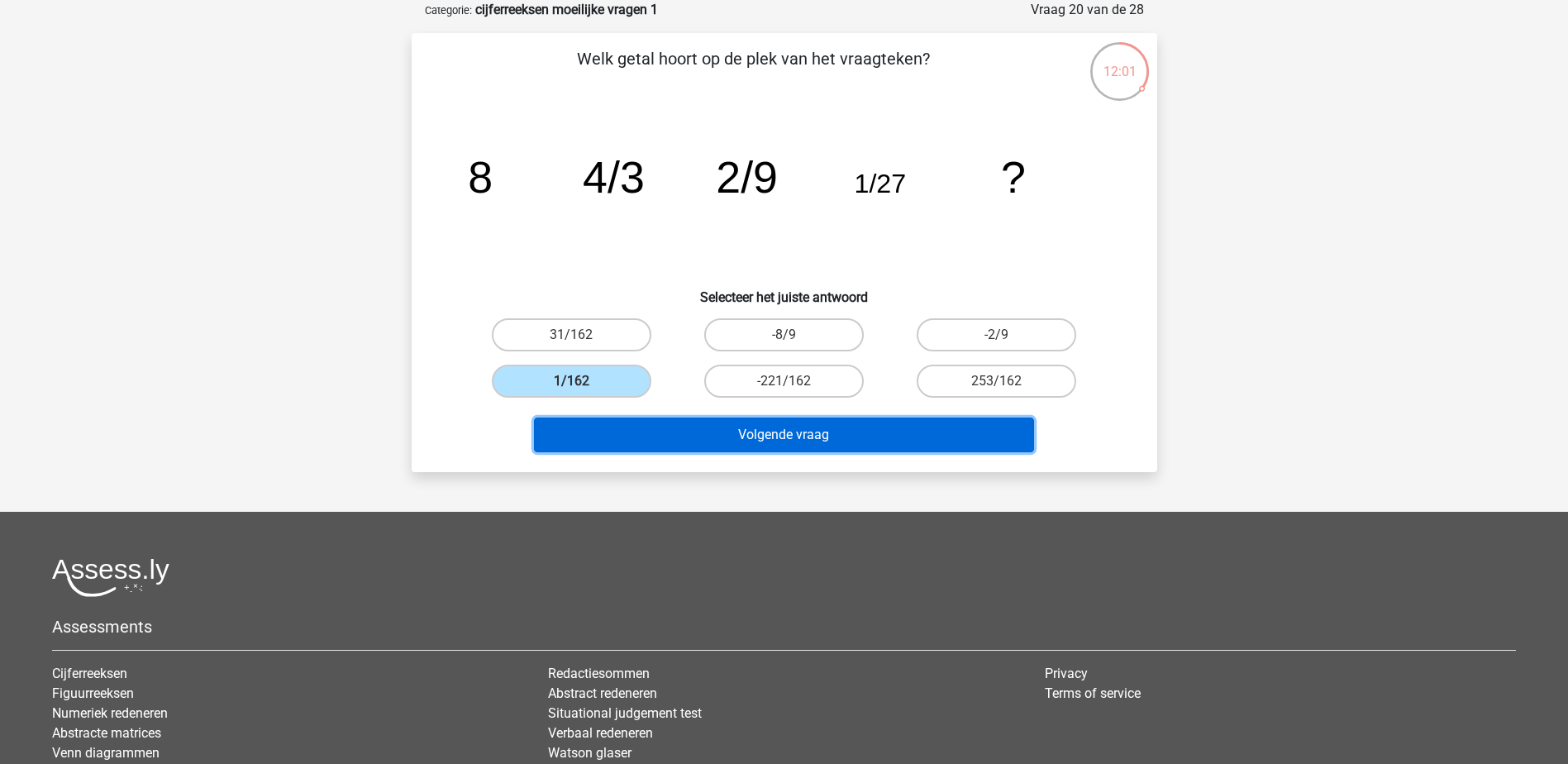
click at [650, 437] on button "Volgende vraag" at bounding box center [784, 434] width 500 height 34
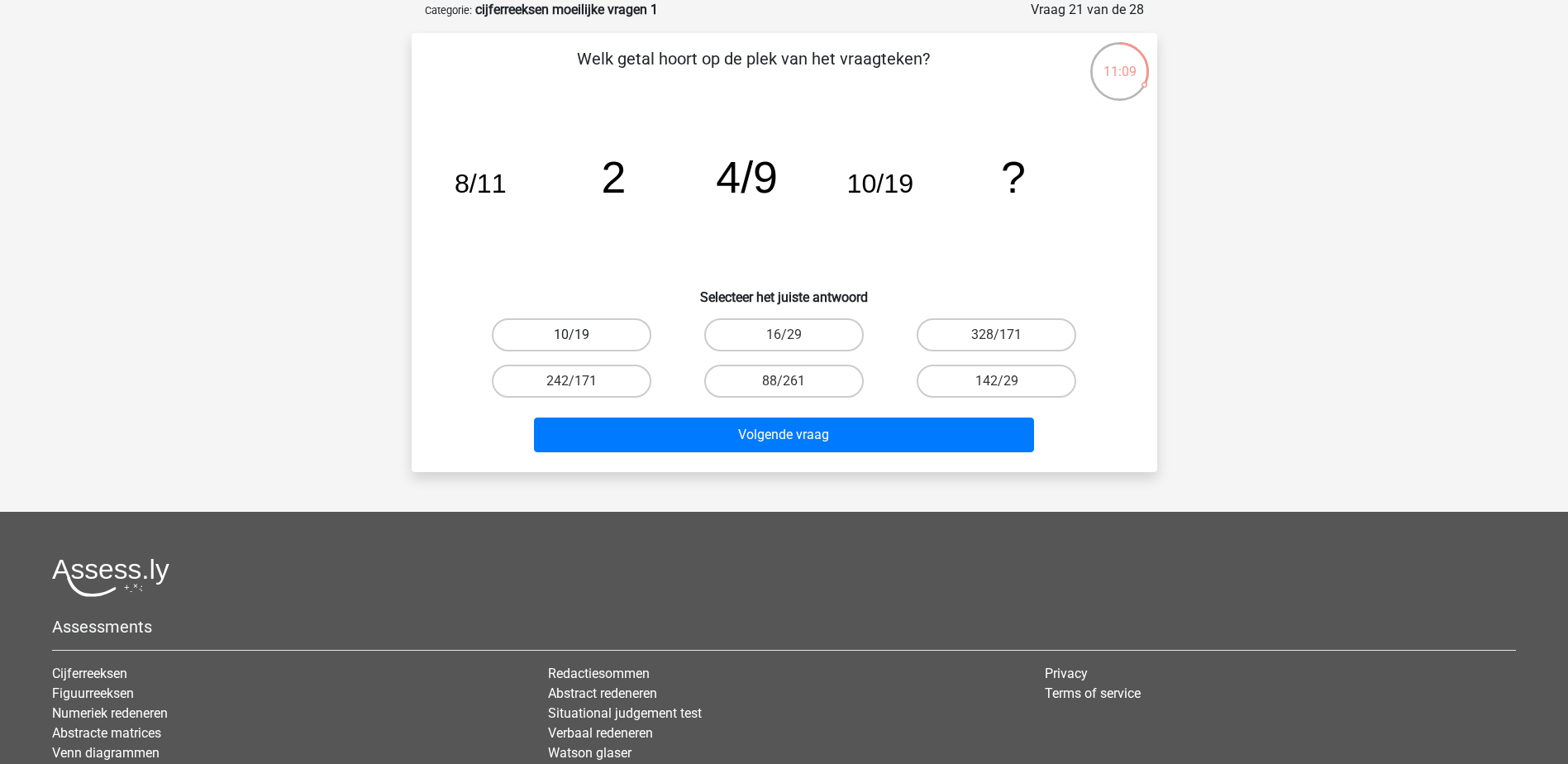
click at [584, 337] on label "10/19" at bounding box center [571, 335] width 160 height 33
click at [582, 337] on input "10/19" at bounding box center [576, 340] width 11 height 11
radio input "true"
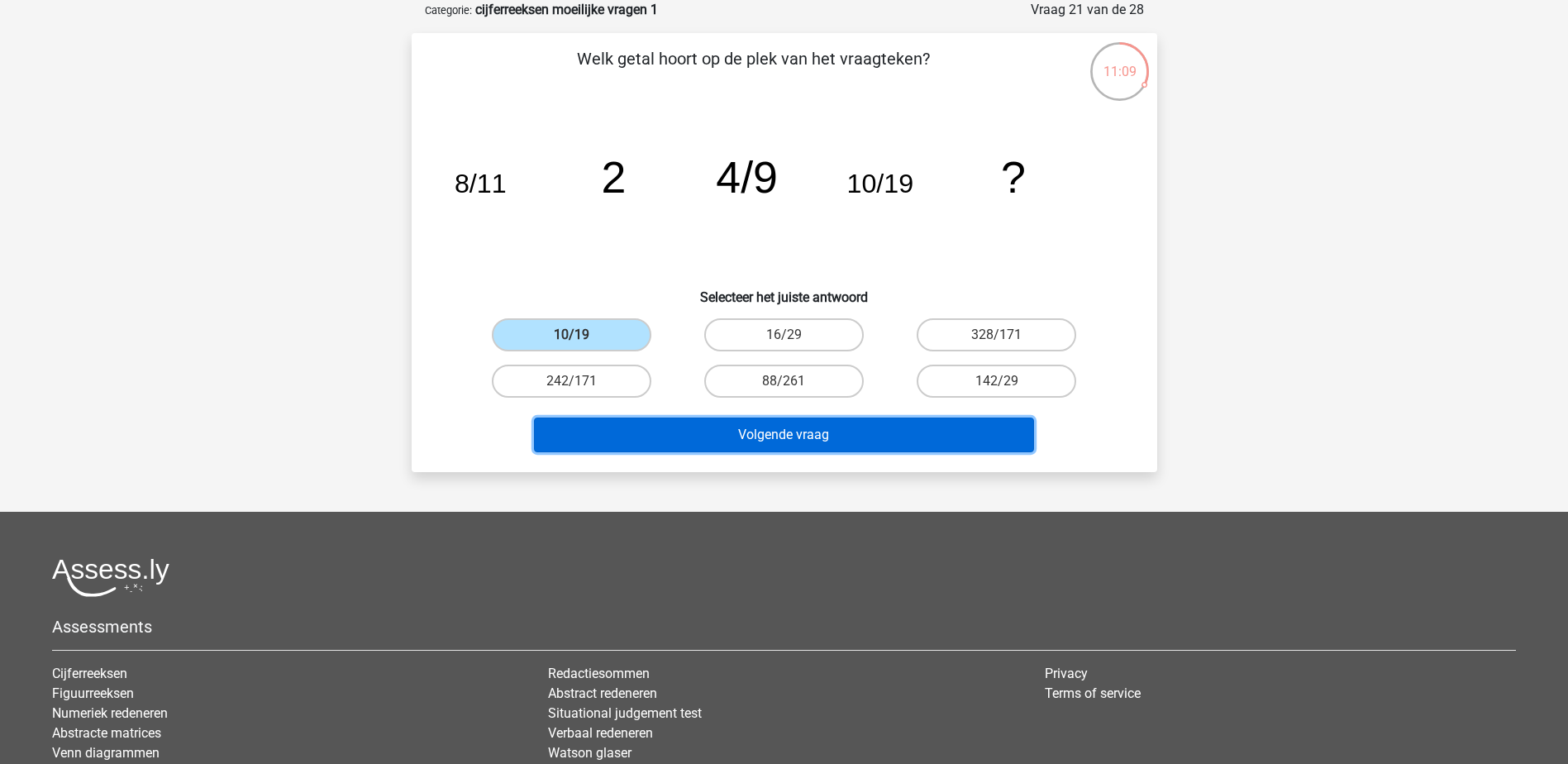
click at [677, 429] on button "Volgende vraag" at bounding box center [784, 434] width 500 height 34
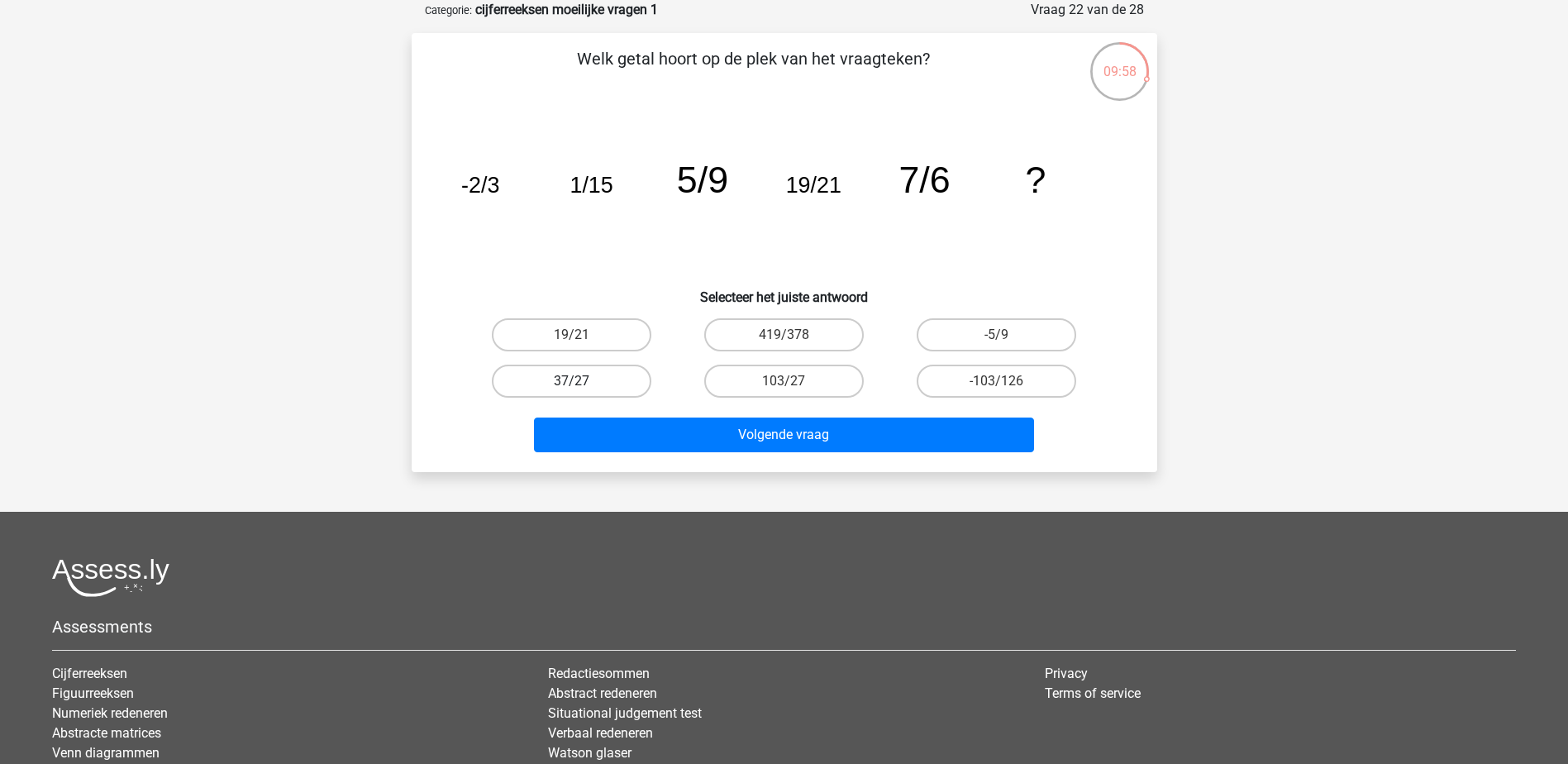
click at [600, 378] on label "37/27" at bounding box center [571, 381] width 160 height 33
click at [582, 381] on input "37/27" at bounding box center [576, 386] width 11 height 11
radio input "true"
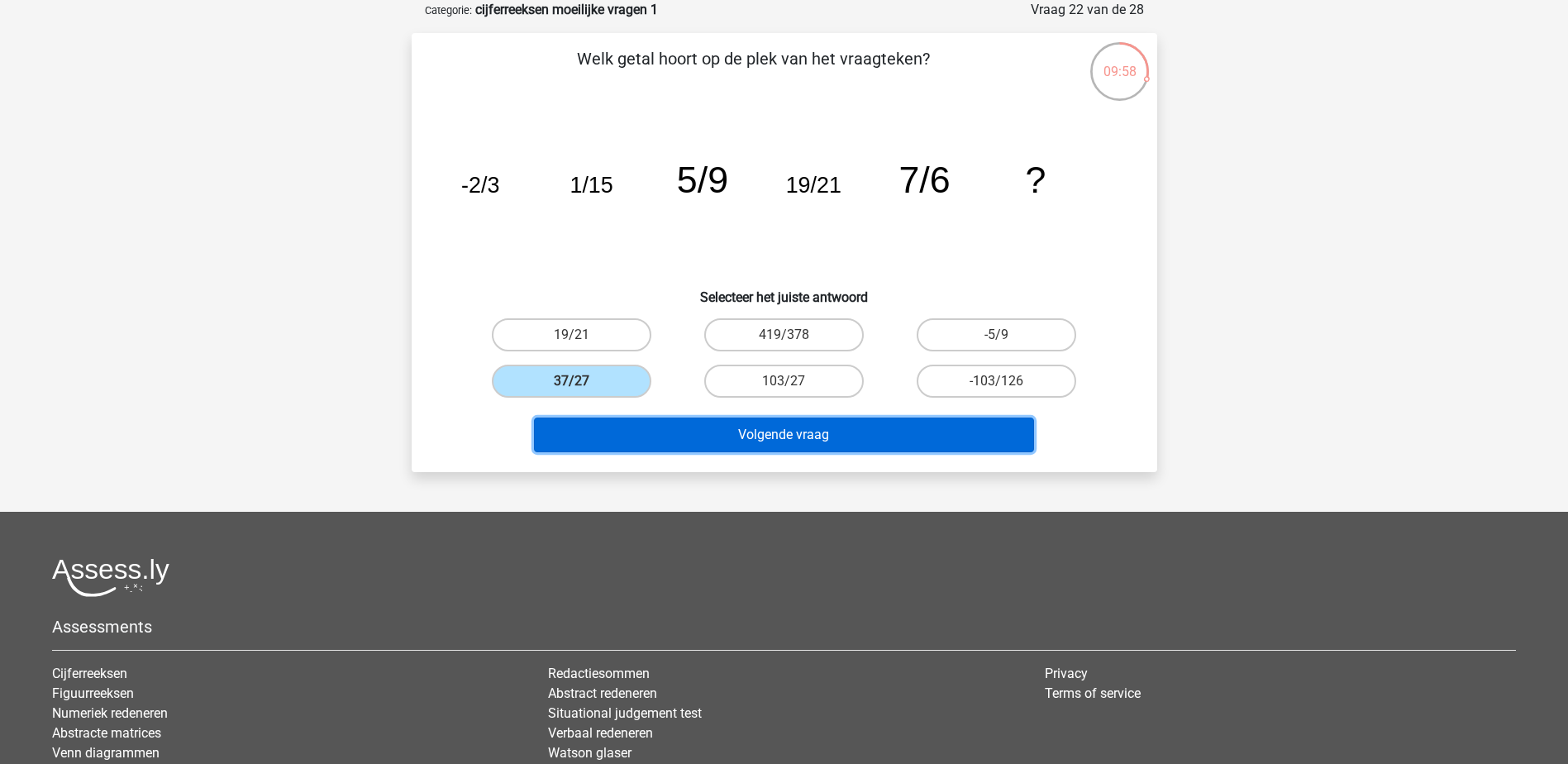
click at [632, 435] on button "Volgende vraag" at bounding box center [784, 434] width 500 height 34
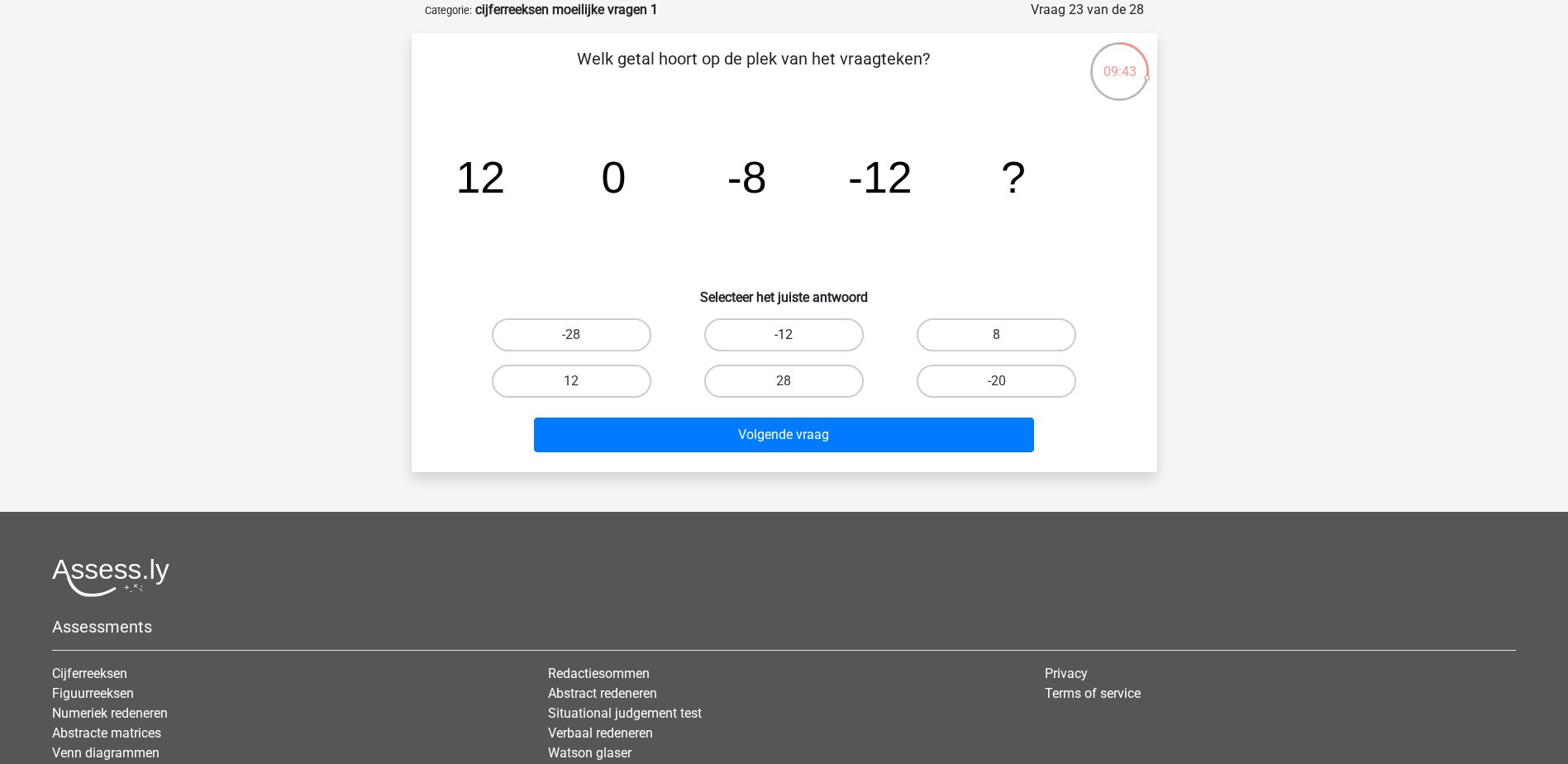
click at [748, 332] on label "-12" at bounding box center [784, 335] width 160 height 33
click at [784, 335] on input "-12" at bounding box center [789, 340] width 11 height 11
radio input "true"
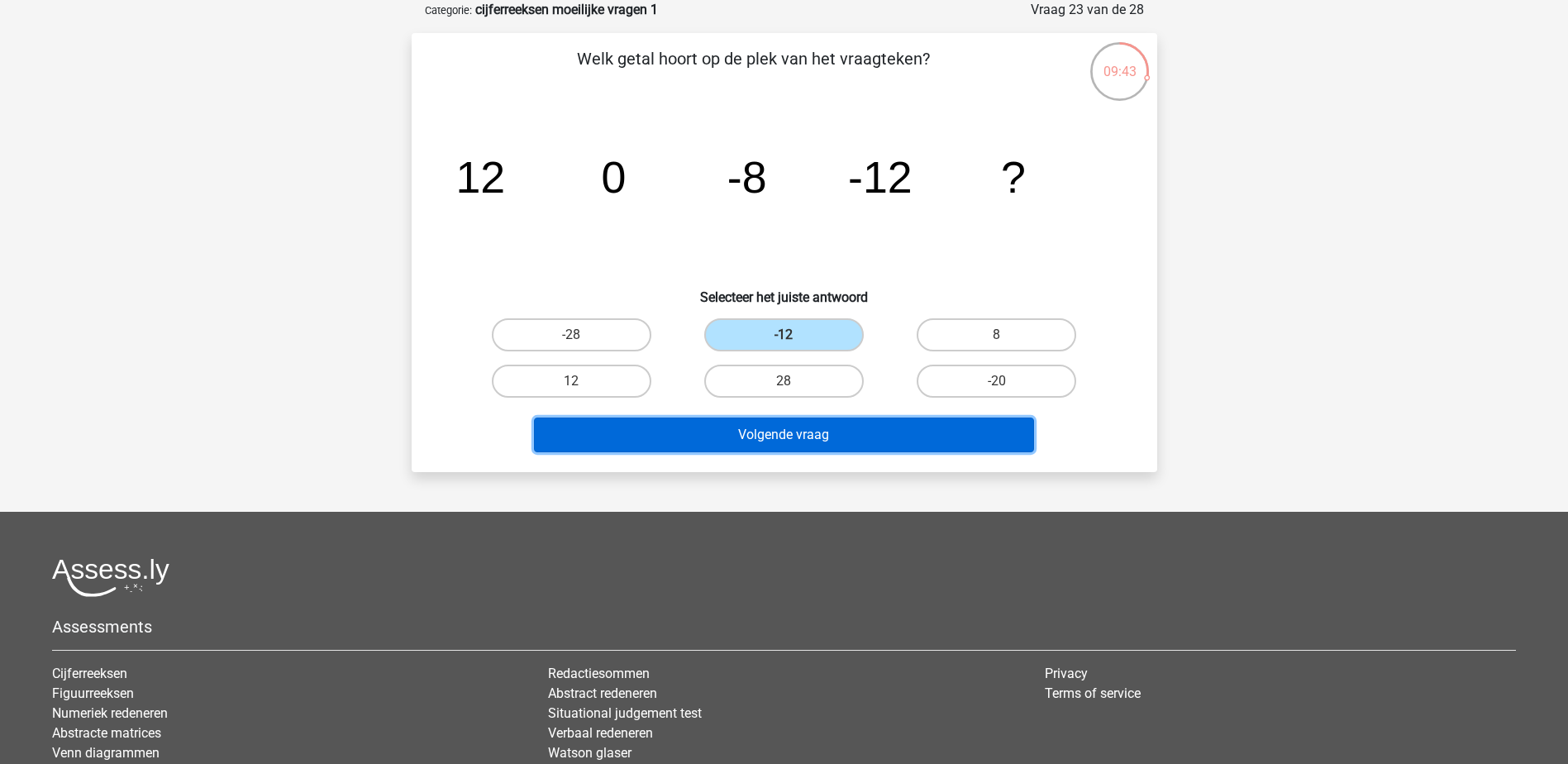
click at [751, 433] on button "Volgende vraag" at bounding box center [784, 434] width 500 height 34
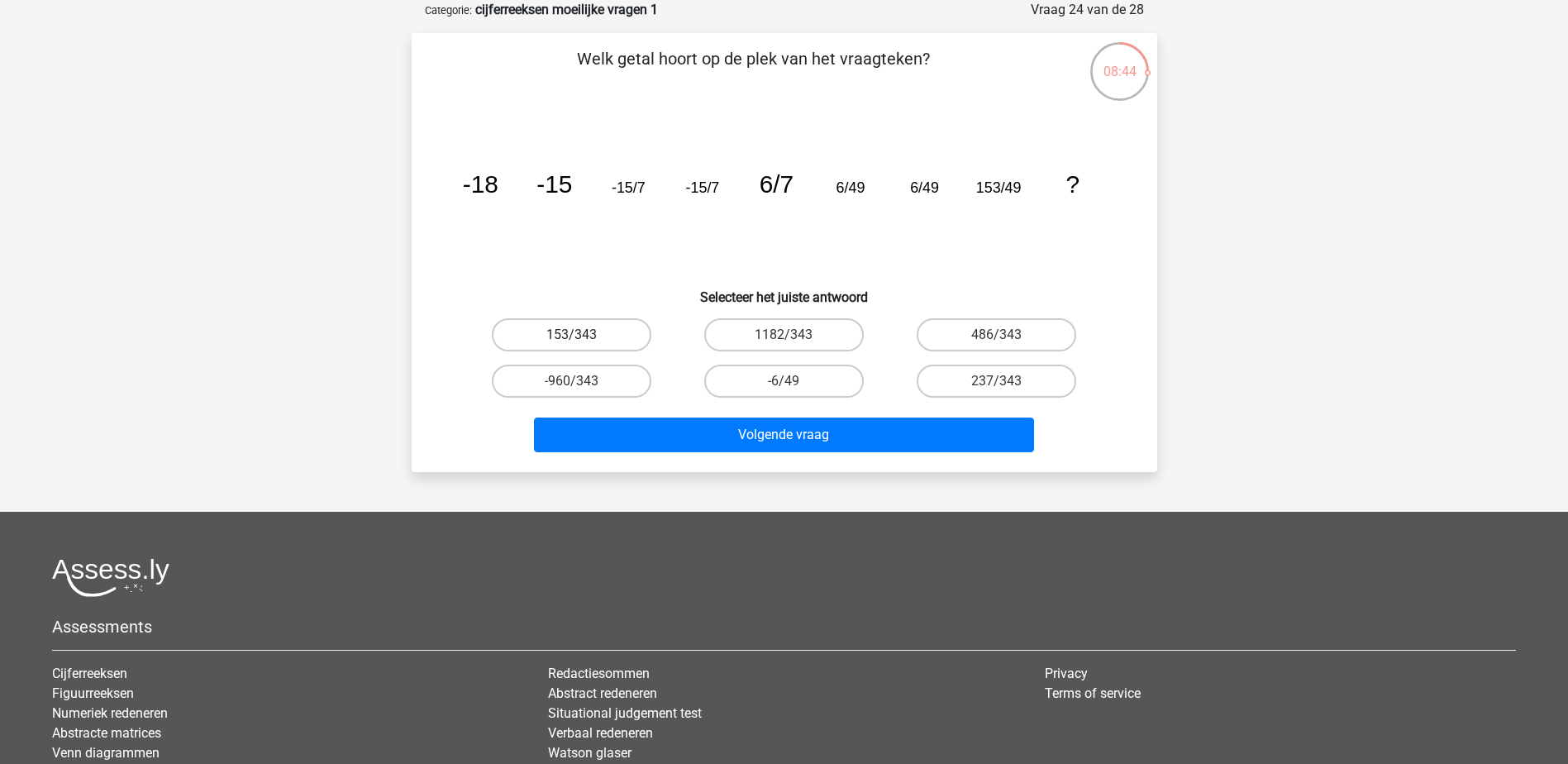
click at [634, 335] on label "153/343" at bounding box center [571, 335] width 160 height 33
click at [582, 335] on input "153/343" at bounding box center [576, 340] width 11 height 11
radio input "true"
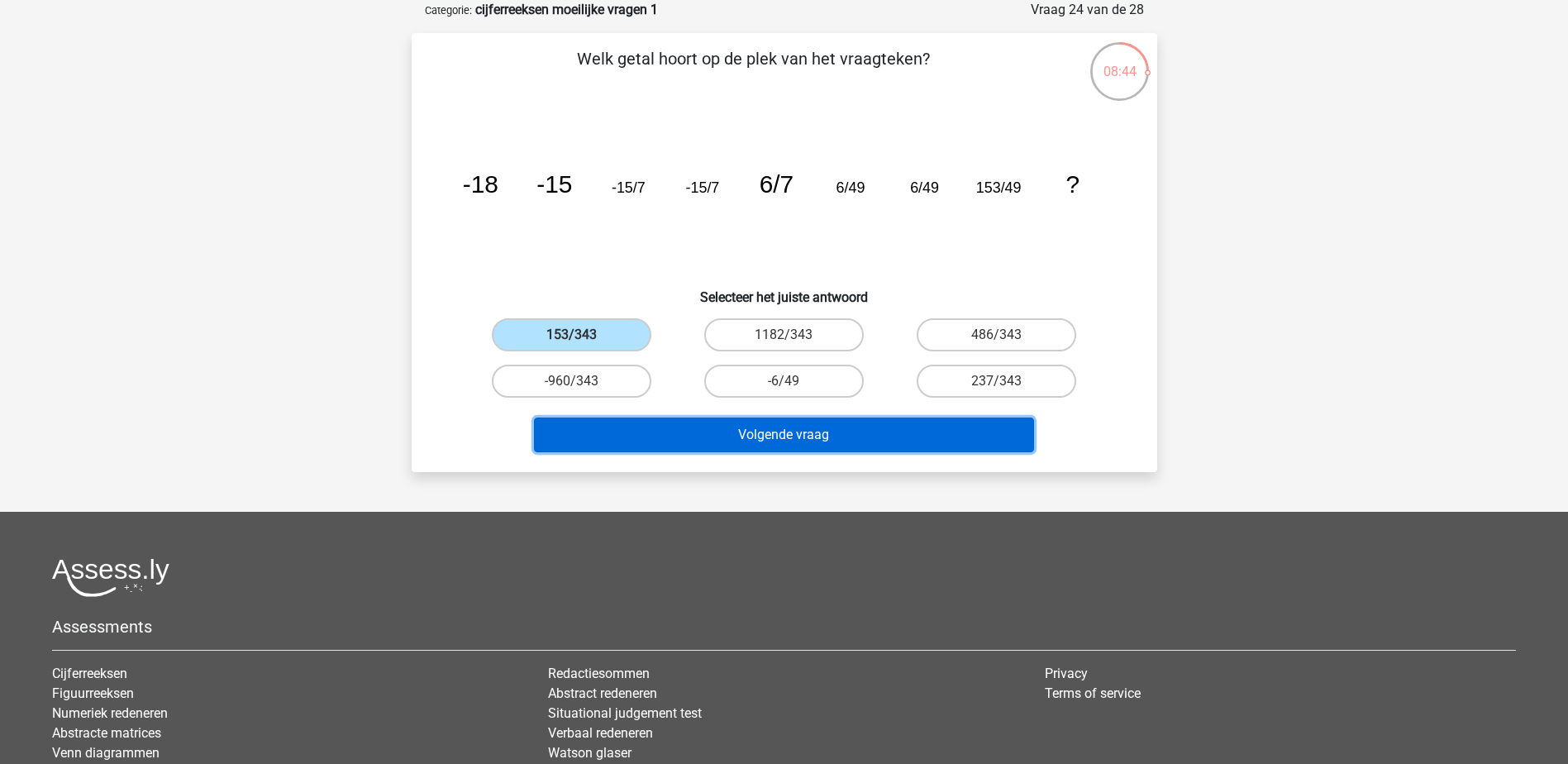
click at [700, 417] on button "Volgende vraag" at bounding box center [784, 434] width 500 height 34
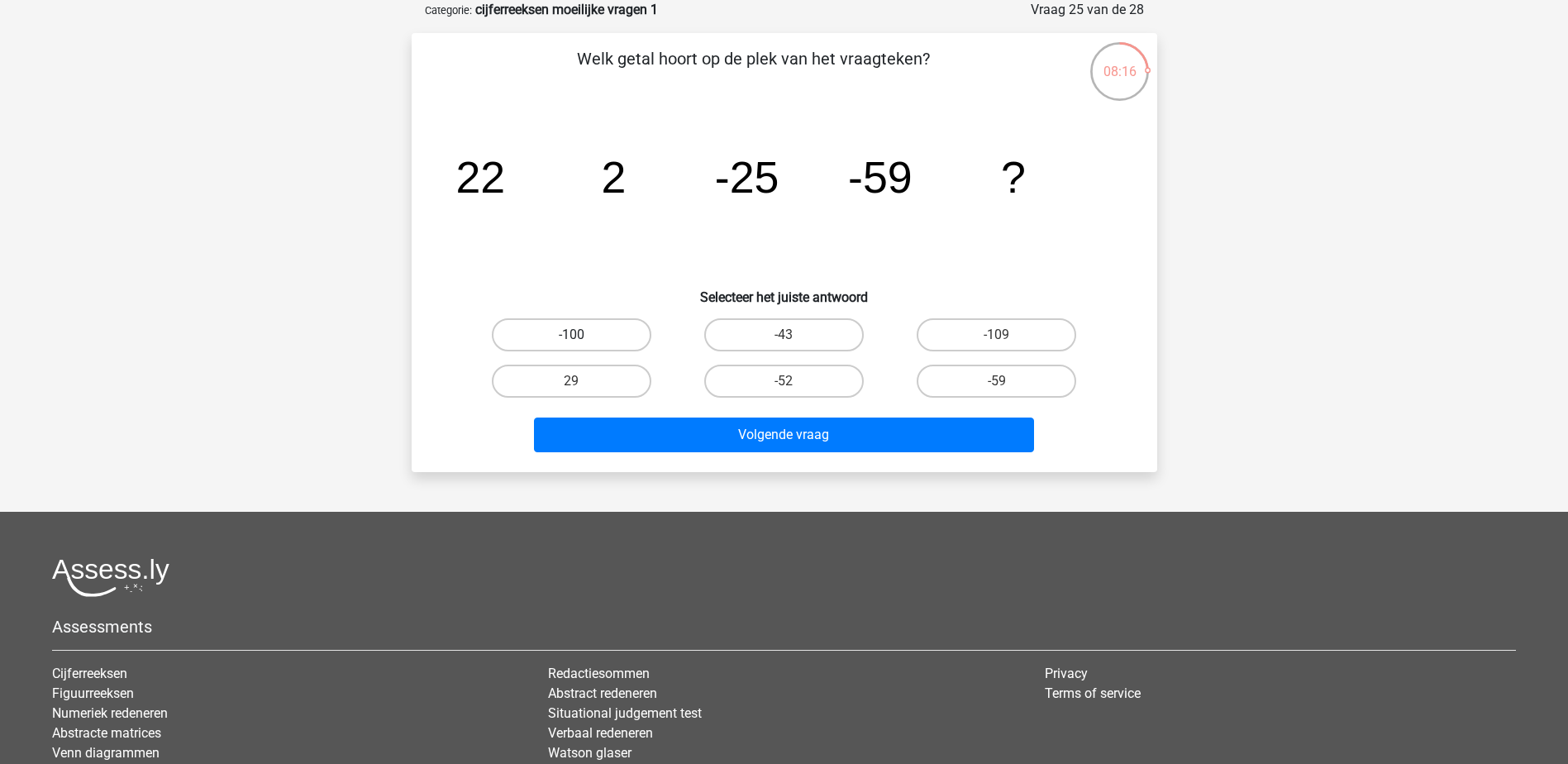
click at [600, 335] on label "-100" at bounding box center [571, 335] width 160 height 33
click at [582, 335] on input "-100" at bounding box center [576, 340] width 11 height 11
radio input "true"
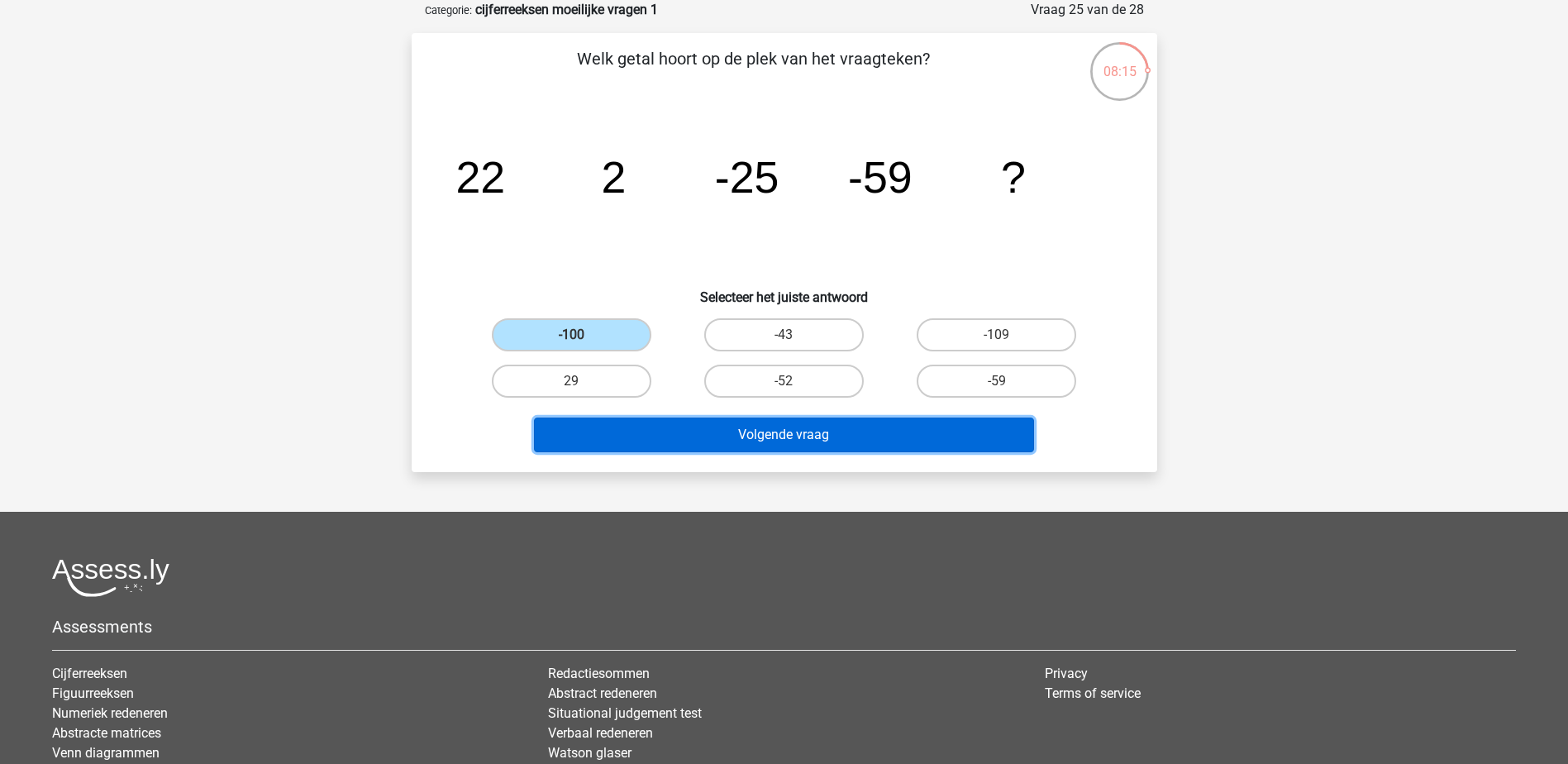
click at [701, 442] on button "Volgende vraag" at bounding box center [784, 434] width 500 height 34
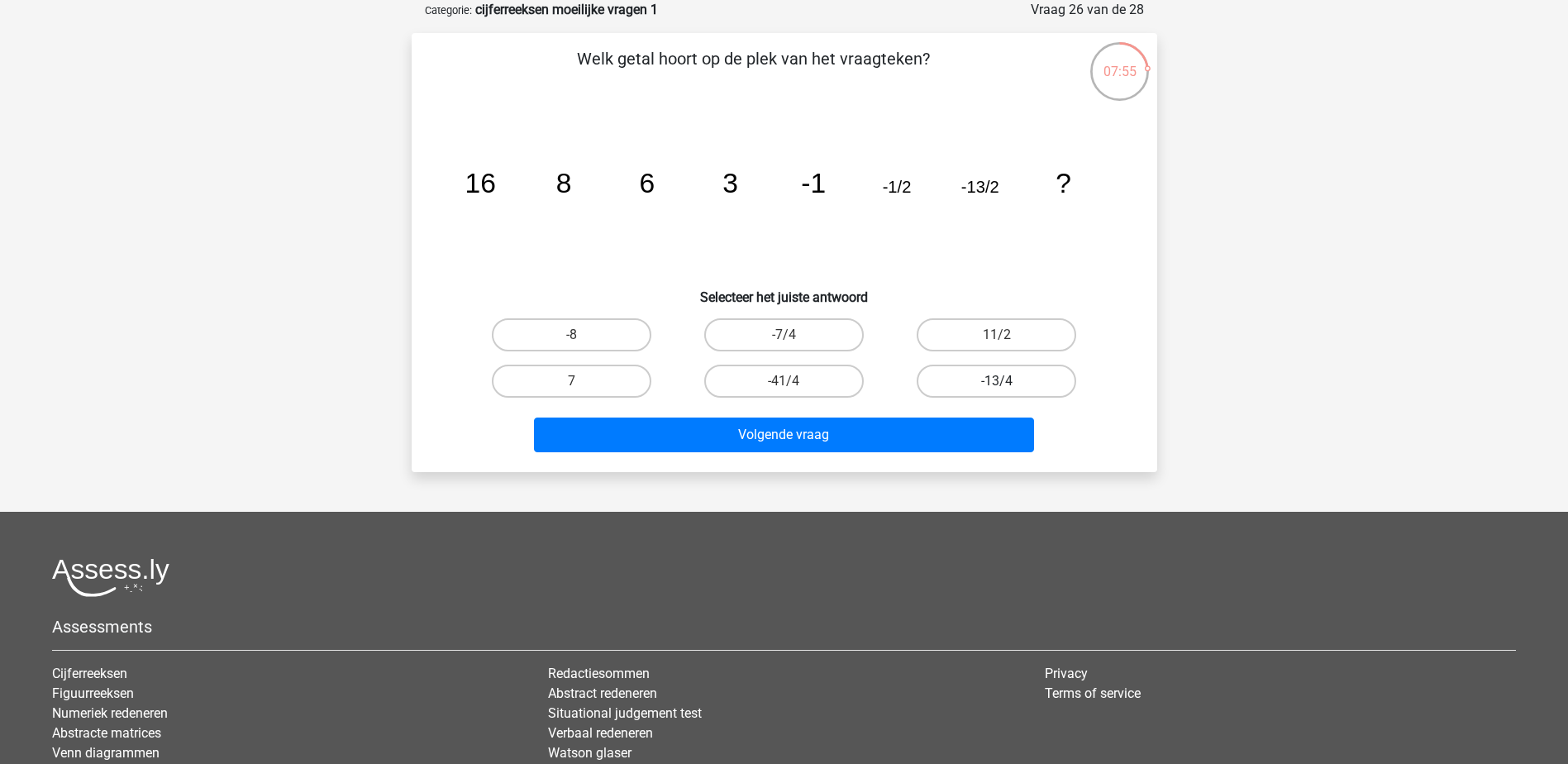
click at [1003, 374] on label "-13/4" at bounding box center [997, 381] width 160 height 33
click at [1003, 381] on input "-13/4" at bounding box center [1002, 386] width 11 height 11
radio input "true"
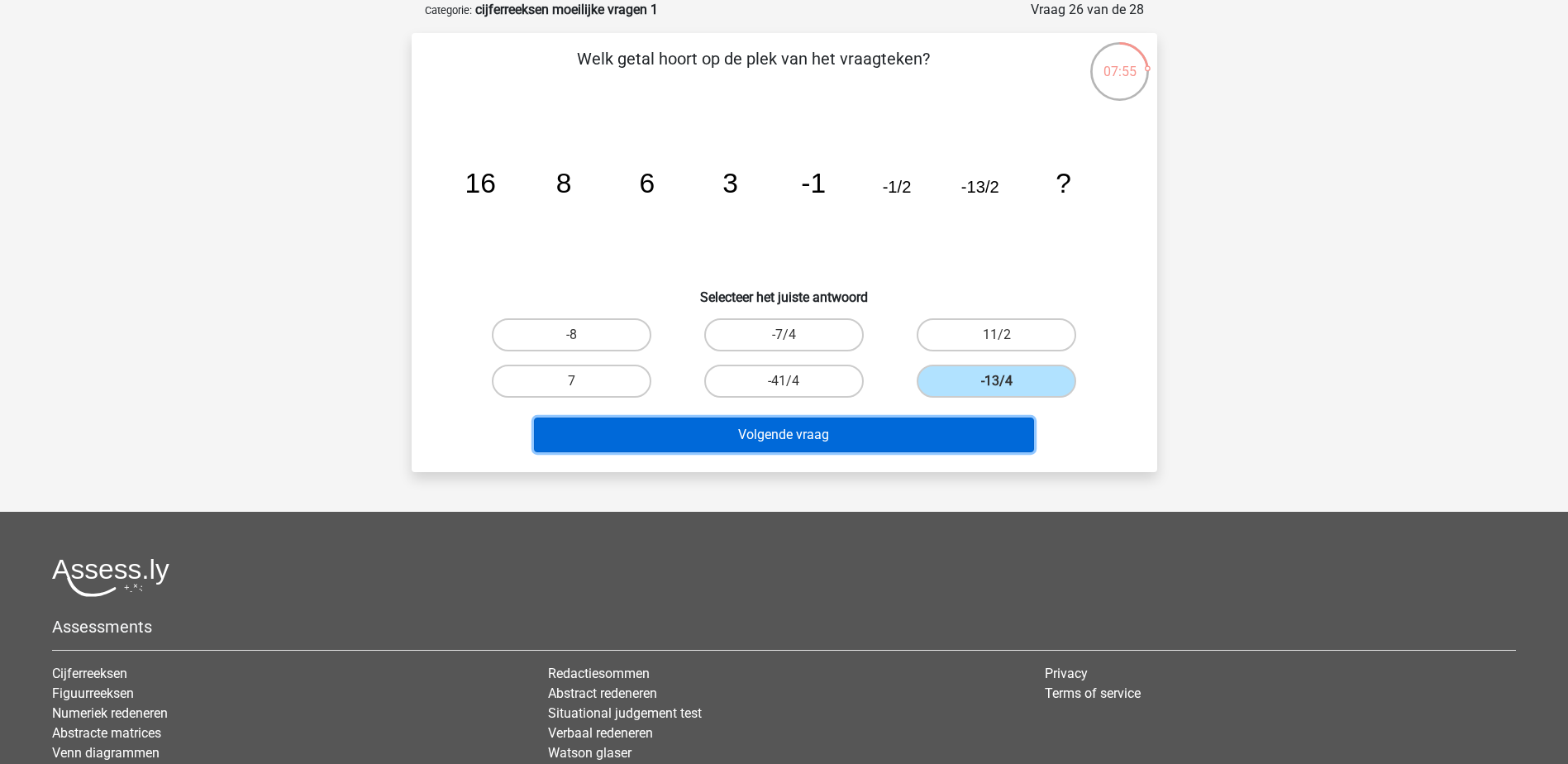
click at [949, 430] on button "Volgende vraag" at bounding box center [784, 434] width 500 height 34
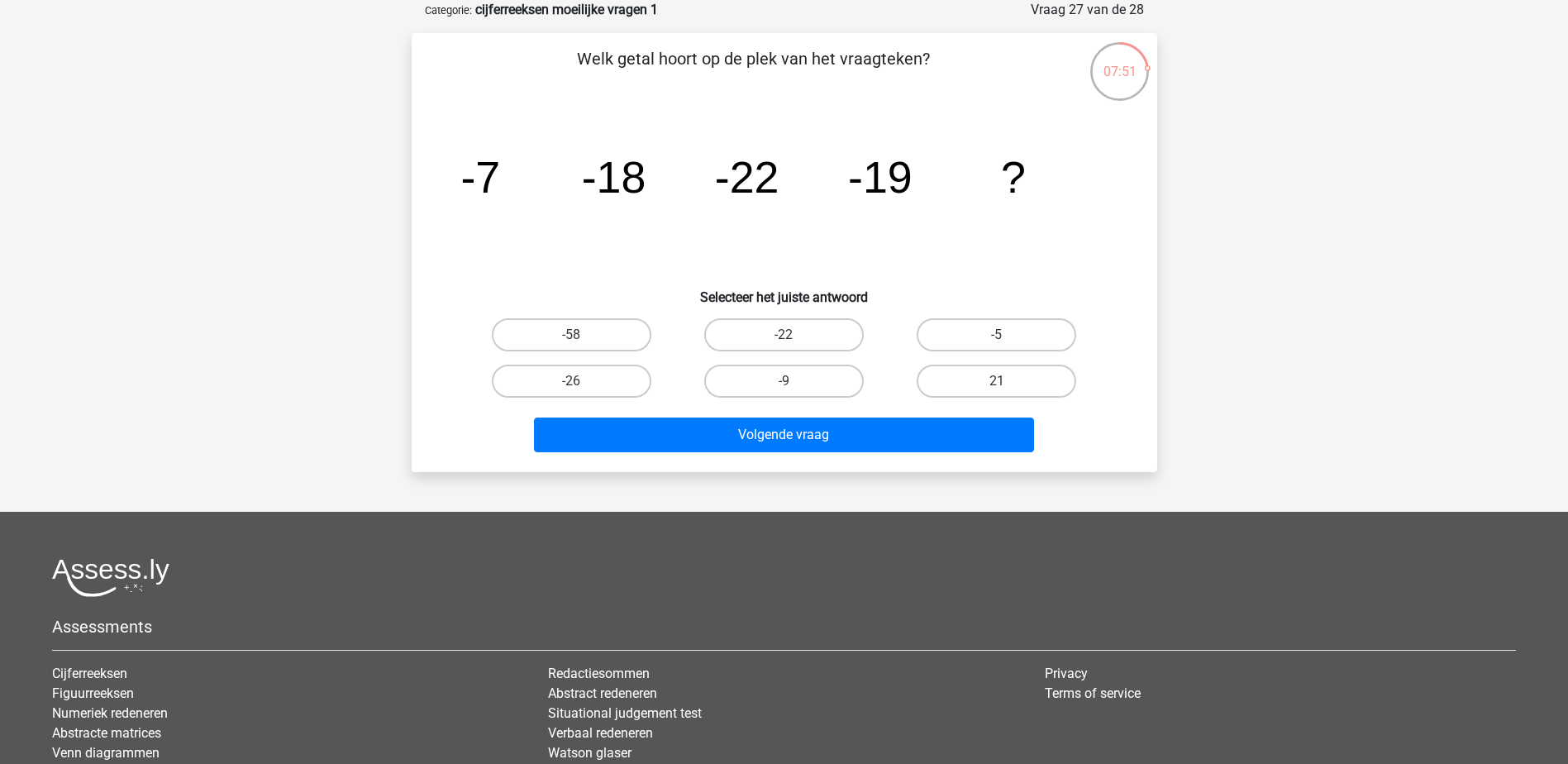
click at [516, 215] on icon "image/svg+xml -7 -18 -22 -19 ?" at bounding box center [784, 193] width 666 height 167
click at [779, 383] on label "-9" at bounding box center [784, 381] width 160 height 33
click at [784, 383] on input "-9" at bounding box center [789, 386] width 11 height 11
radio input "true"
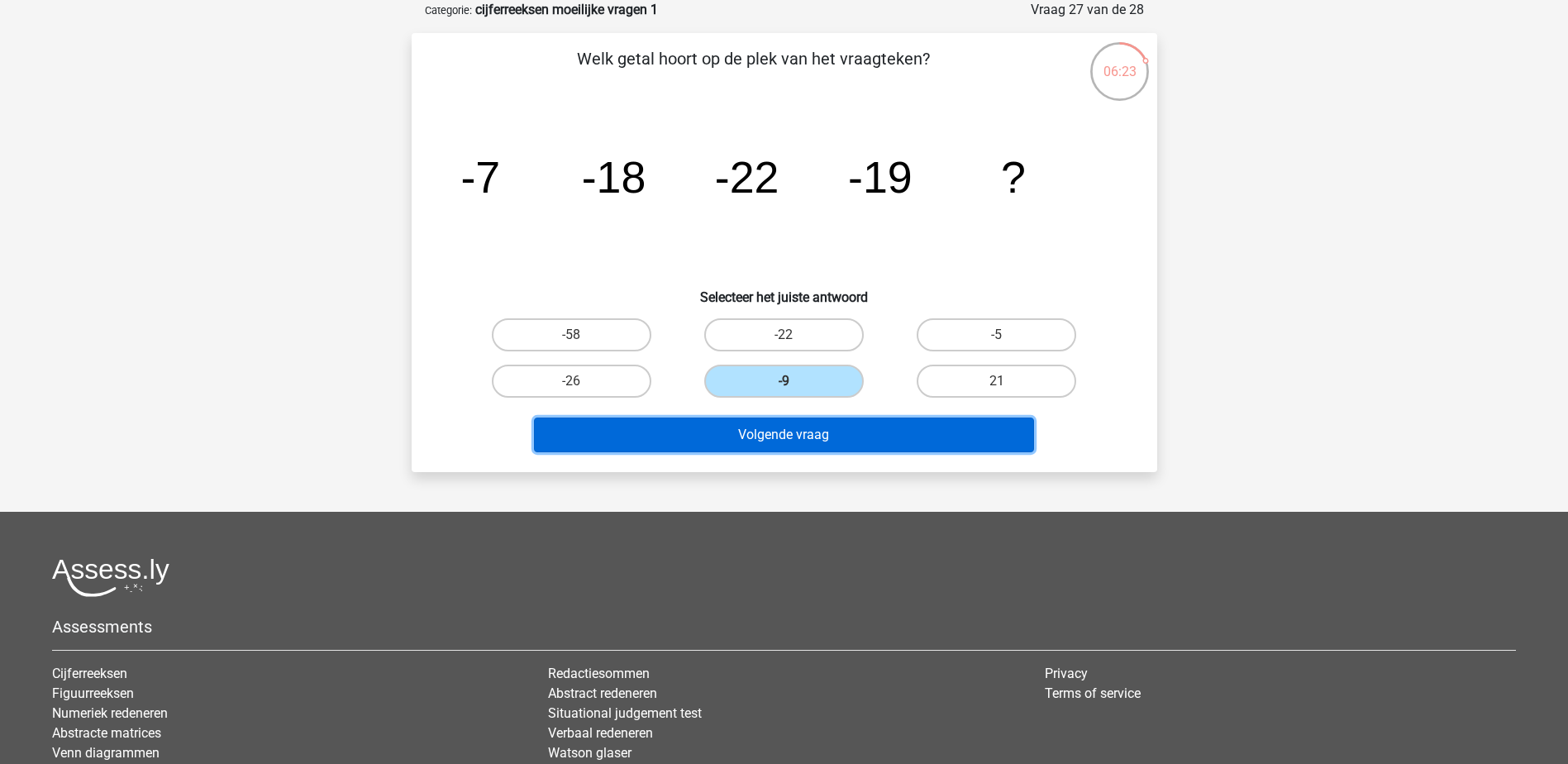
click at [788, 434] on button "Volgende vraag" at bounding box center [784, 434] width 500 height 34
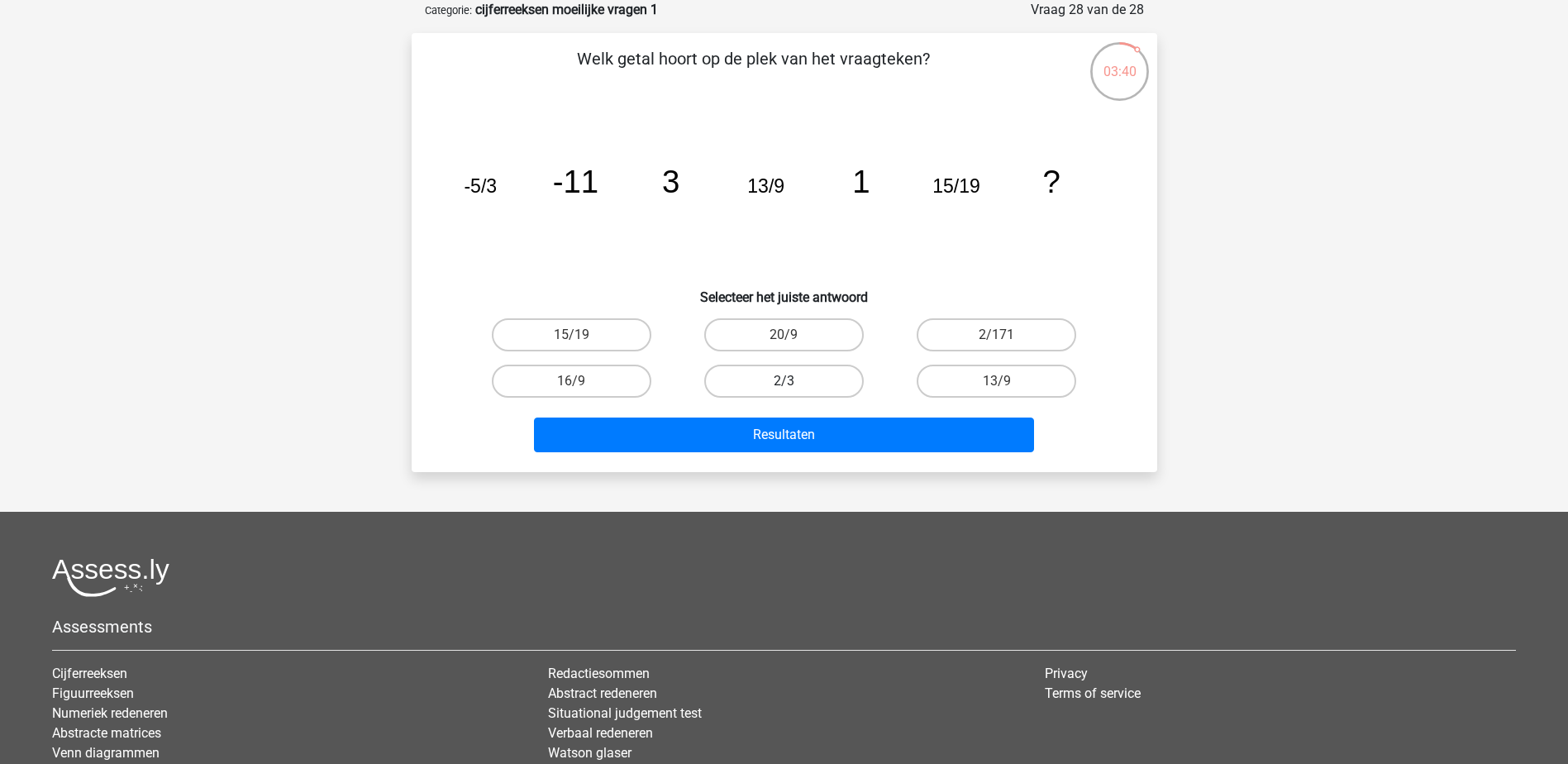
click at [769, 385] on label "2/3" at bounding box center [784, 381] width 160 height 33
click at [784, 385] on input "2/3" at bounding box center [789, 386] width 11 height 11
radio input "true"
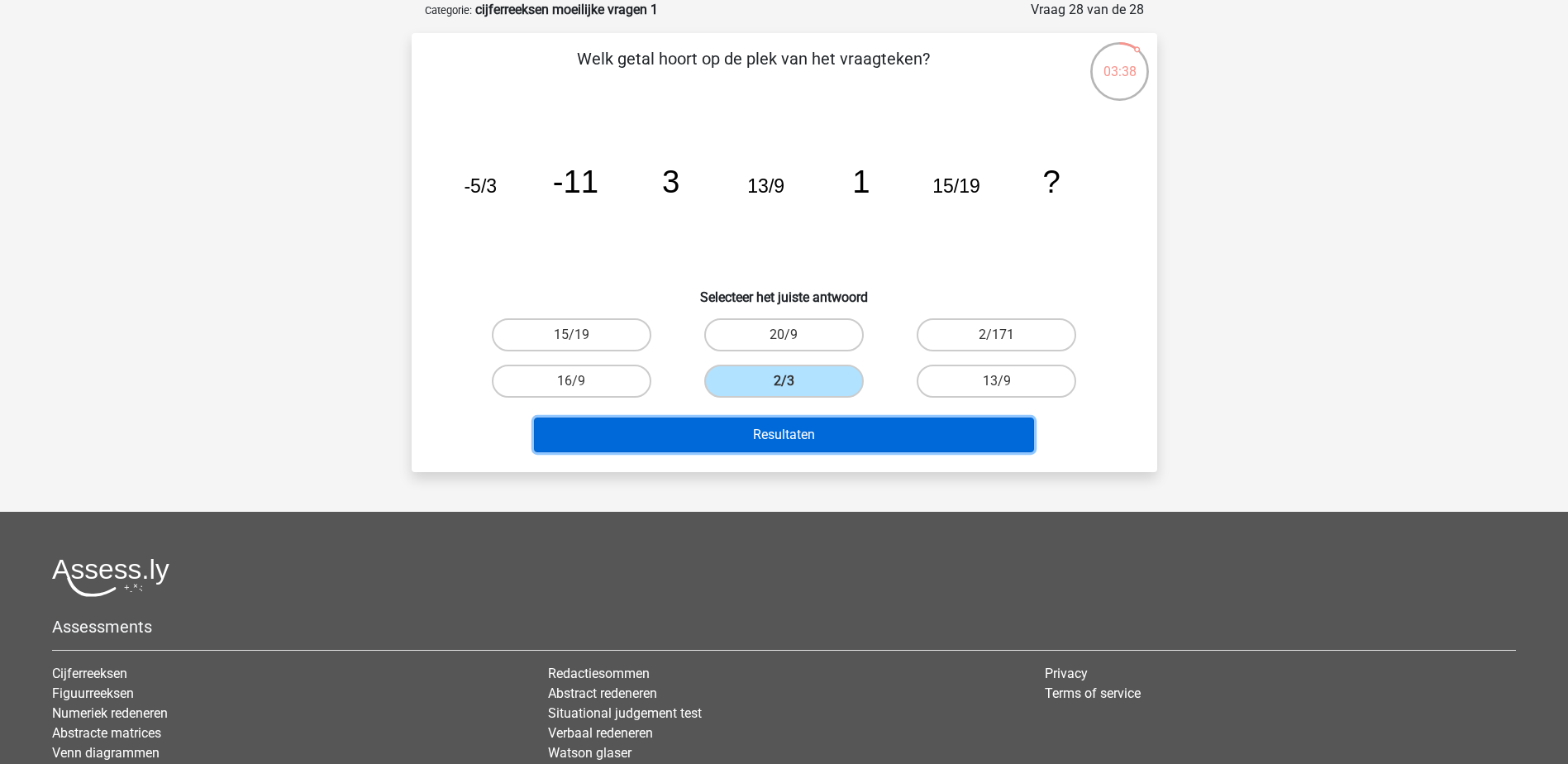
click at [794, 436] on button "Resultaten" at bounding box center [784, 434] width 500 height 34
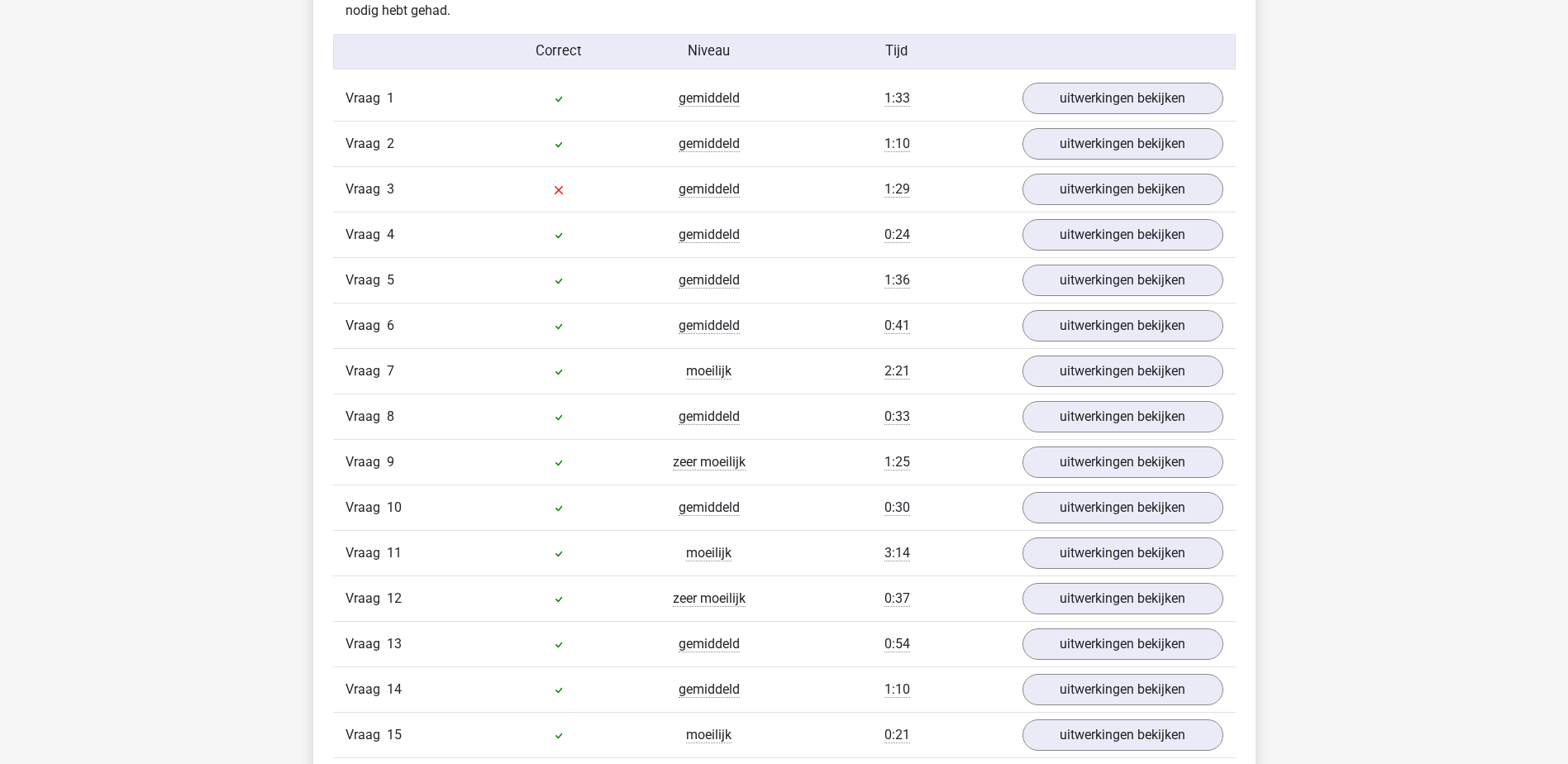
scroll to position [1240, 0]
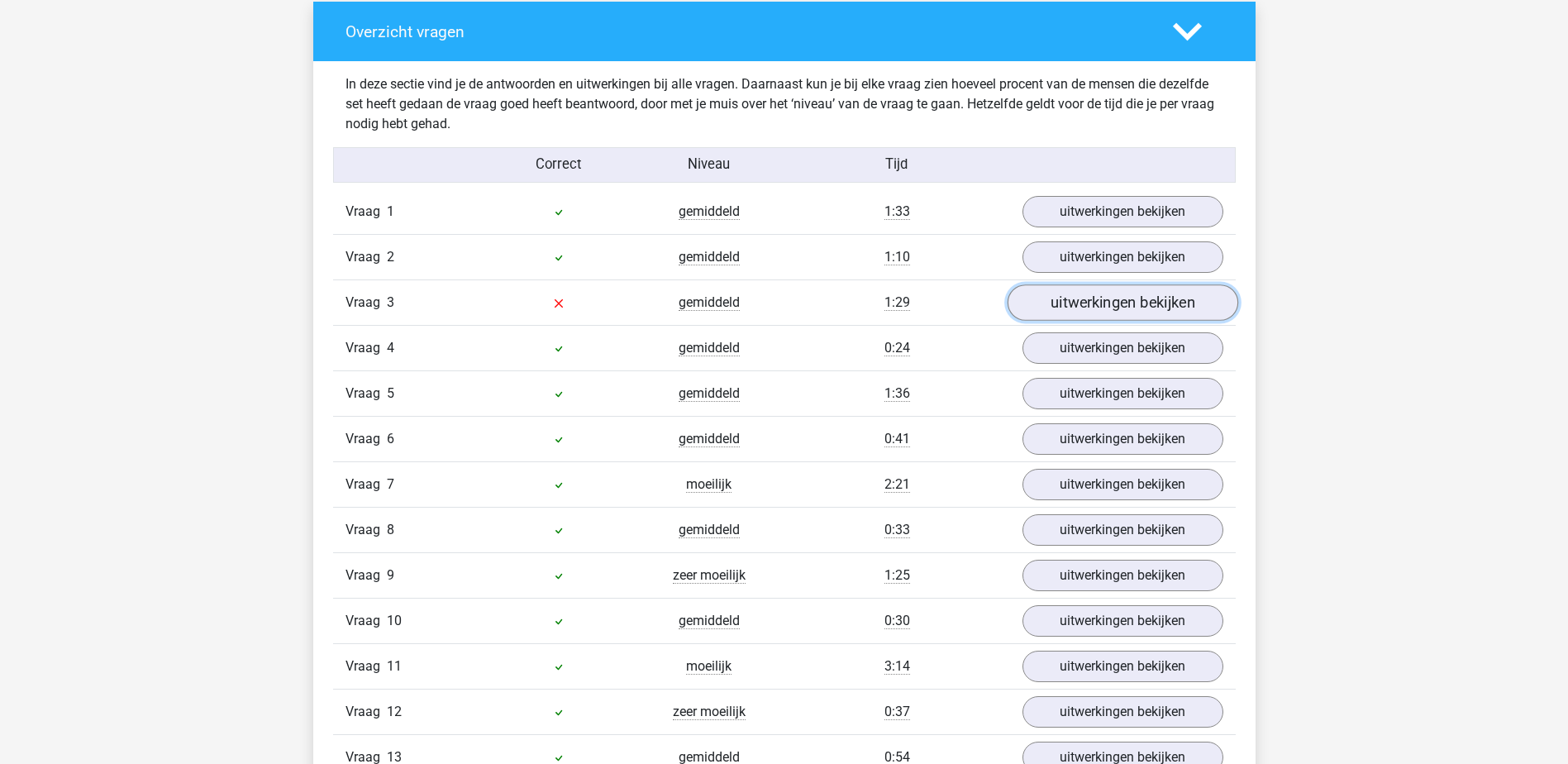
click at [1078, 306] on link "uitwerkingen bekijken" at bounding box center [1122, 303] width 230 height 36
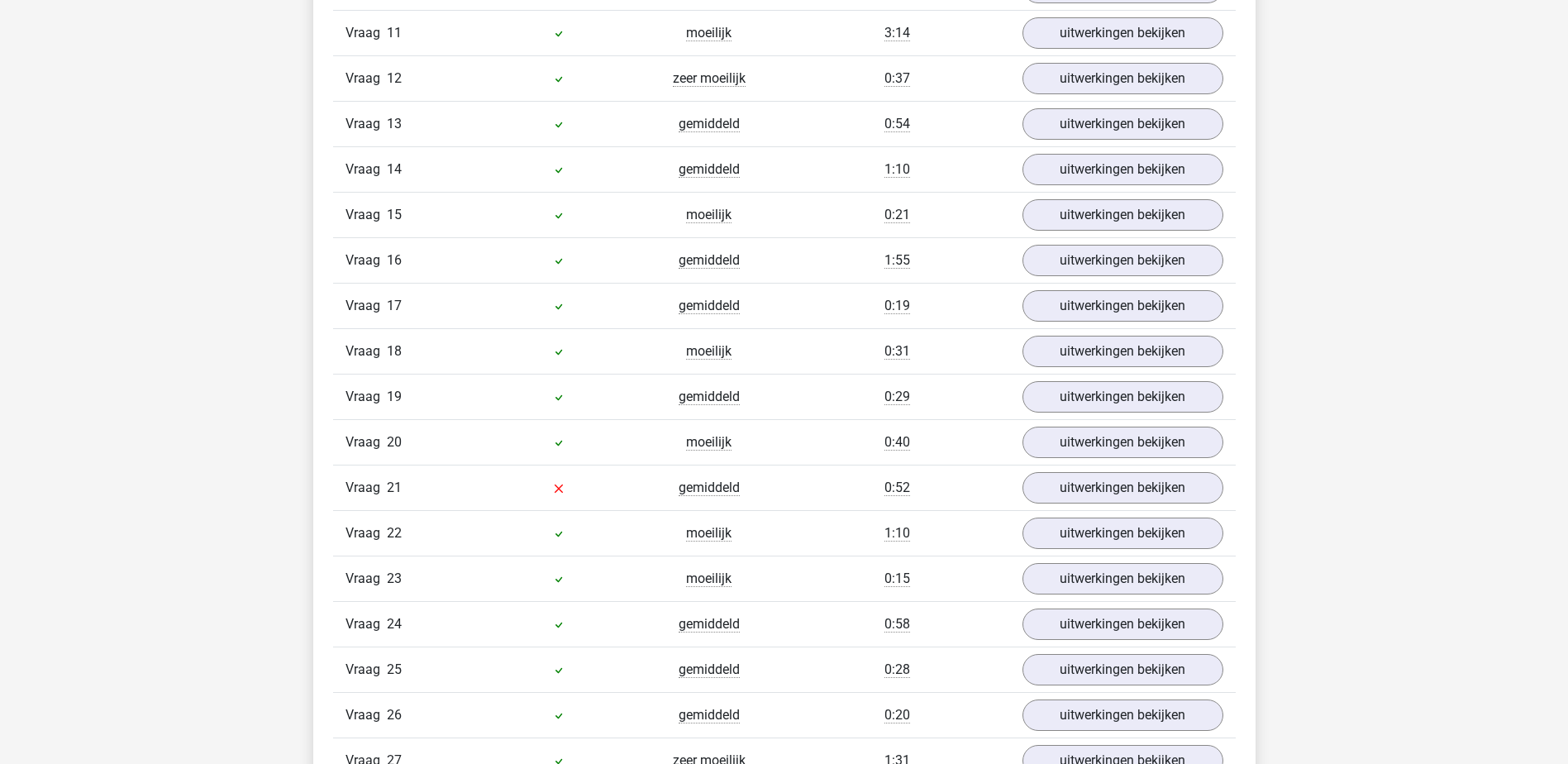
scroll to position [2974, 0]
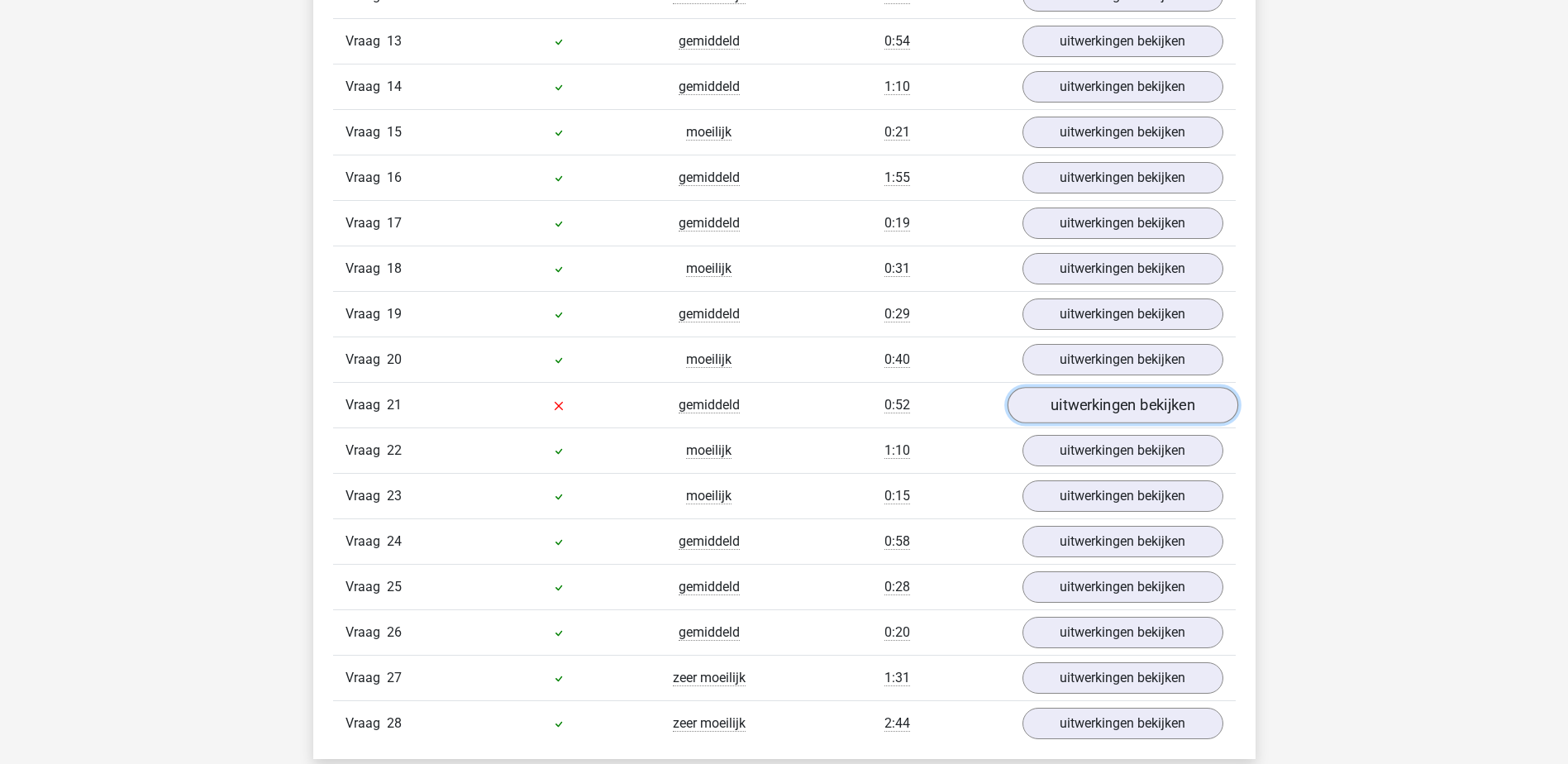
click at [1091, 399] on link "uitwerkingen bekijken" at bounding box center [1122, 405] width 230 height 36
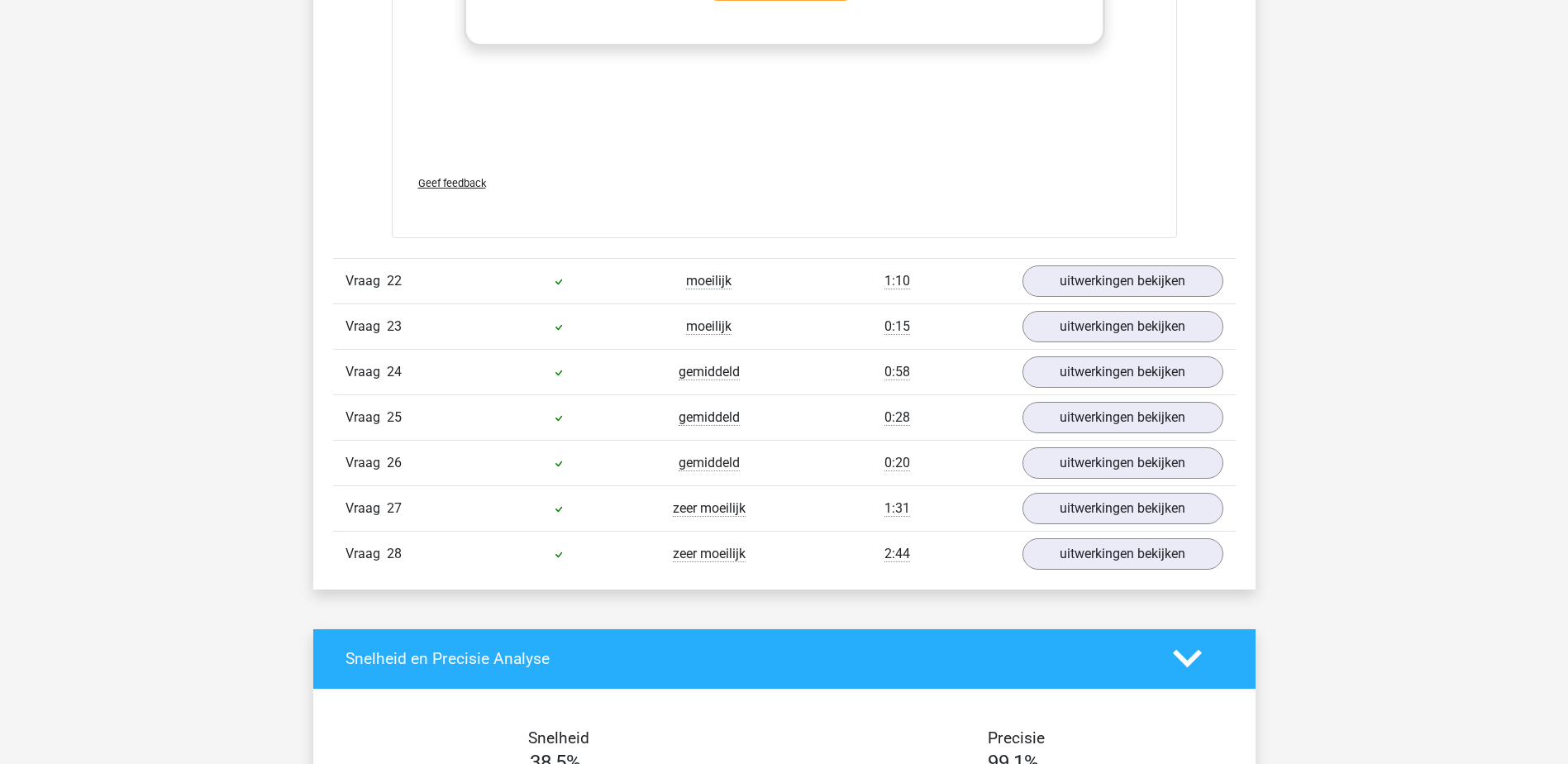
scroll to position [4214, 0]
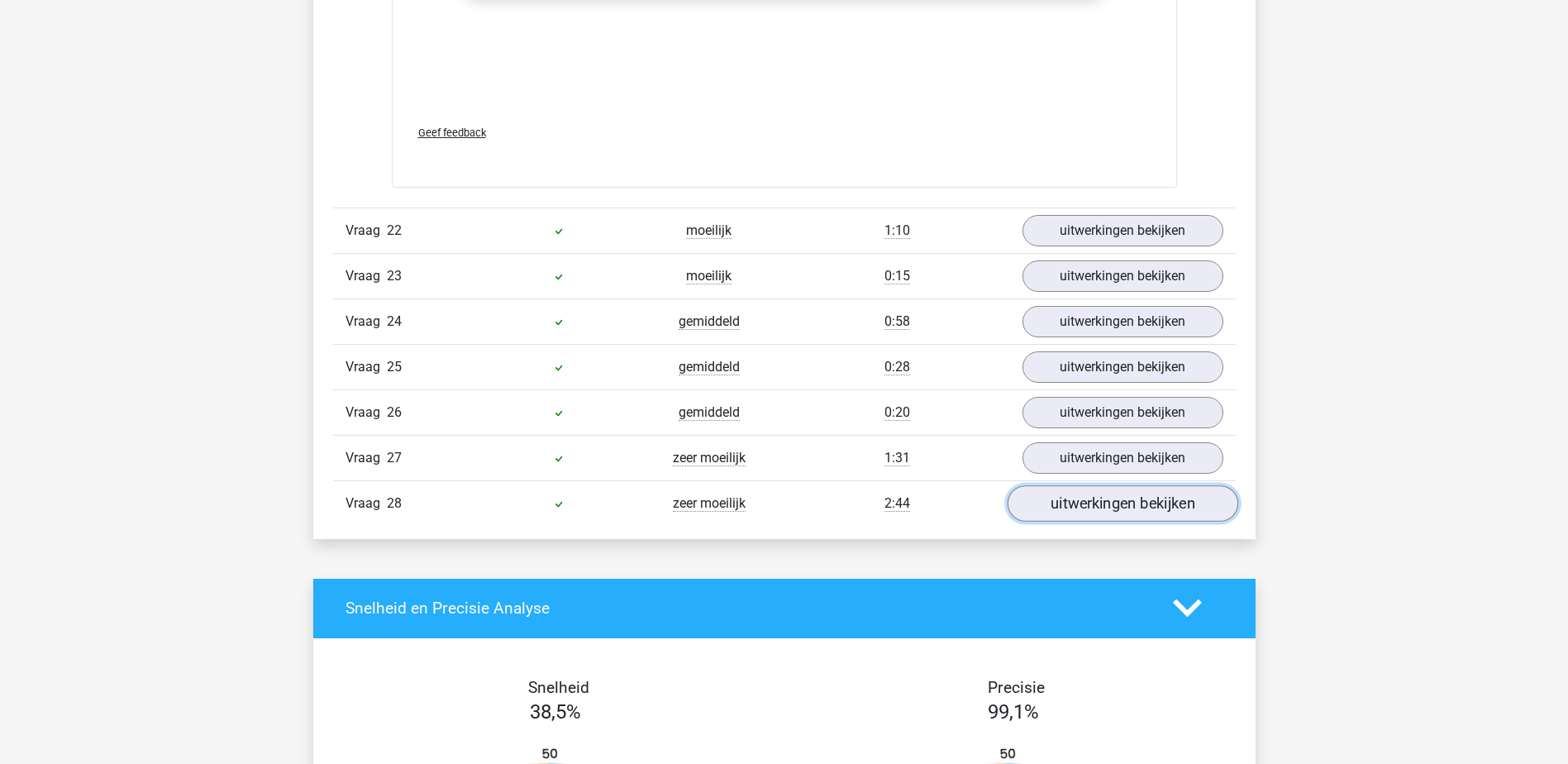
click at [1084, 511] on link "uitwerkingen bekijken" at bounding box center [1122, 503] width 230 height 36
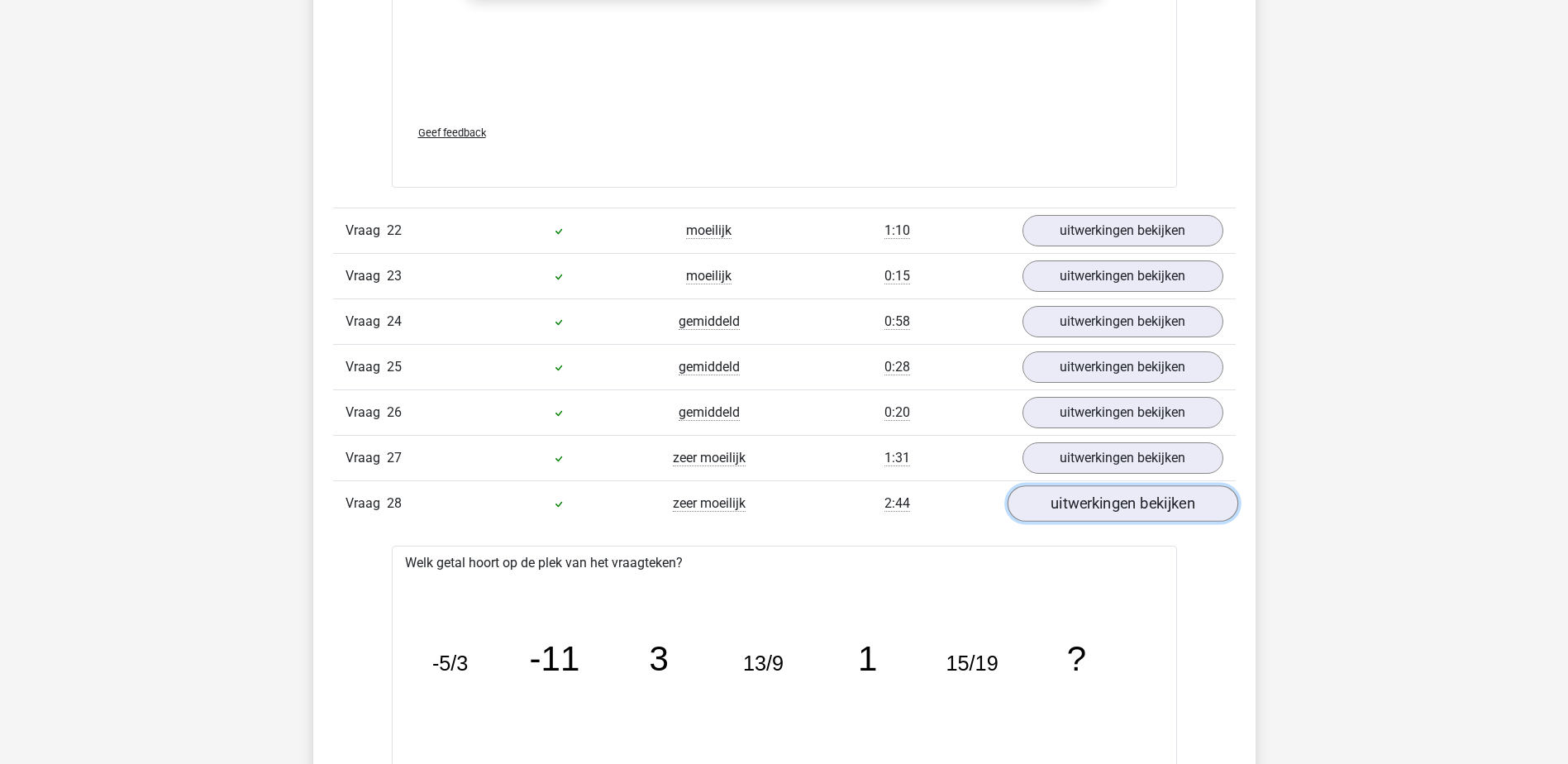
click at [1045, 516] on link "uitwerkingen bekijken" at bounding box center [1122, 503] width 230 height 36
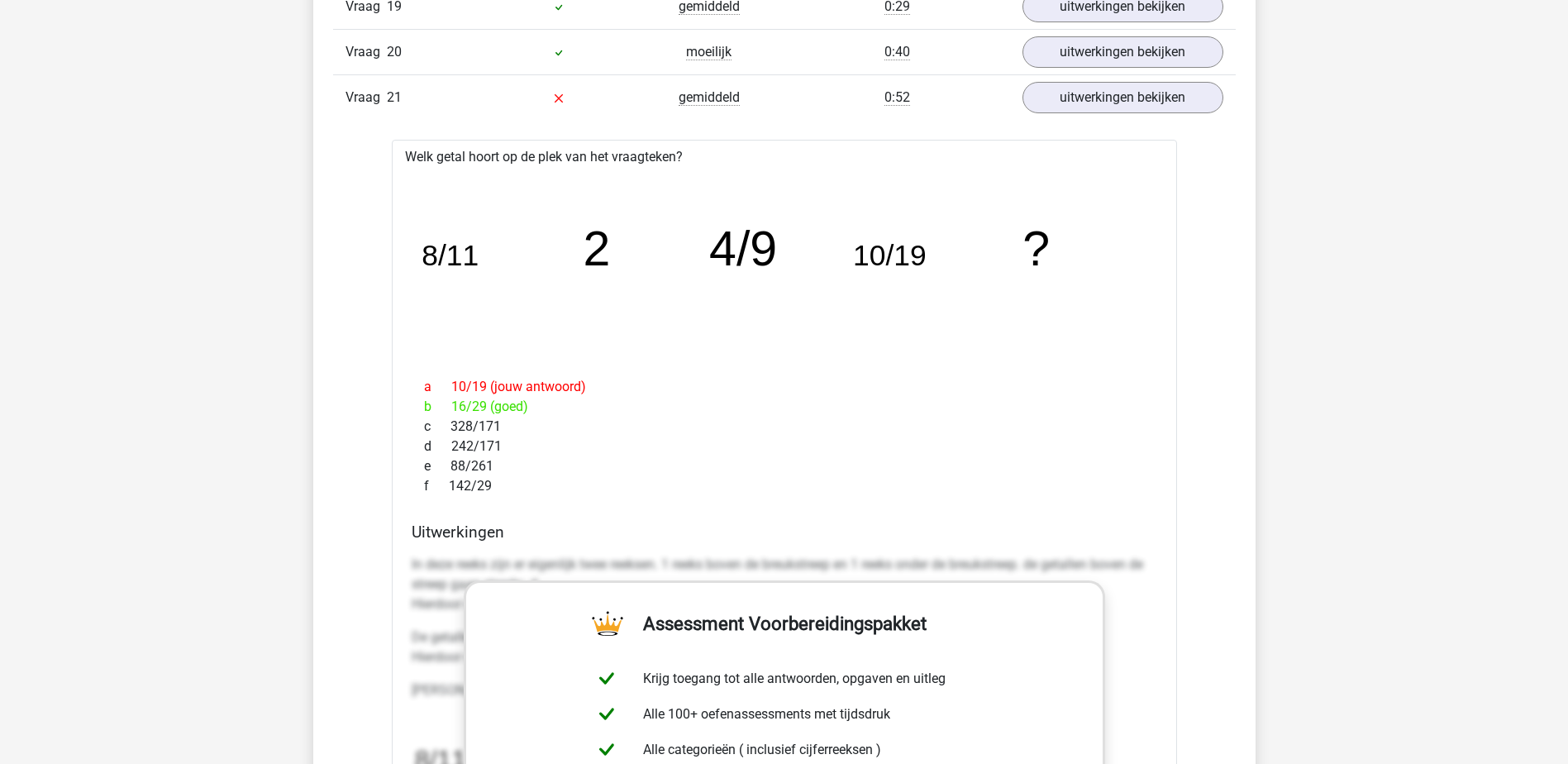
scroll to position [3222, 0]
